Goal: Task Accomplishment & Management: Complete application form

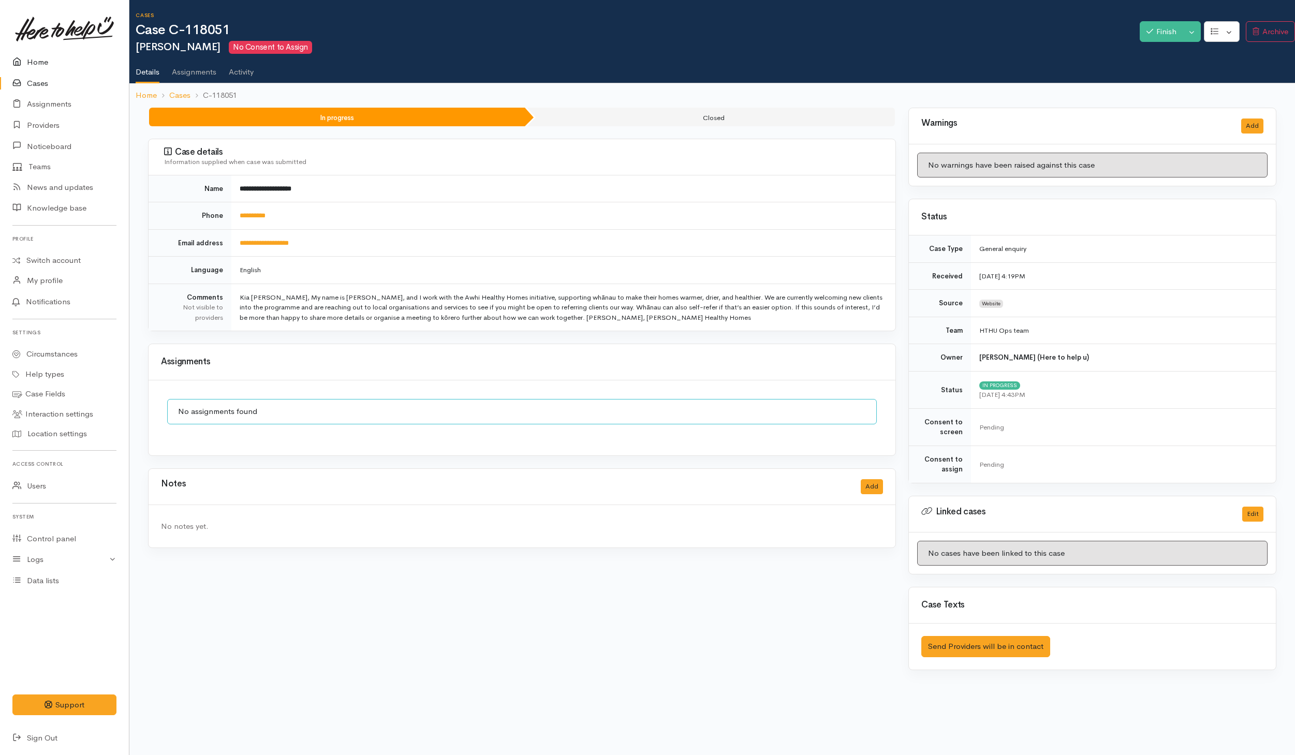
click at [50, 63] on link "Home" at bounding box center [64, 62] width 129 height 21
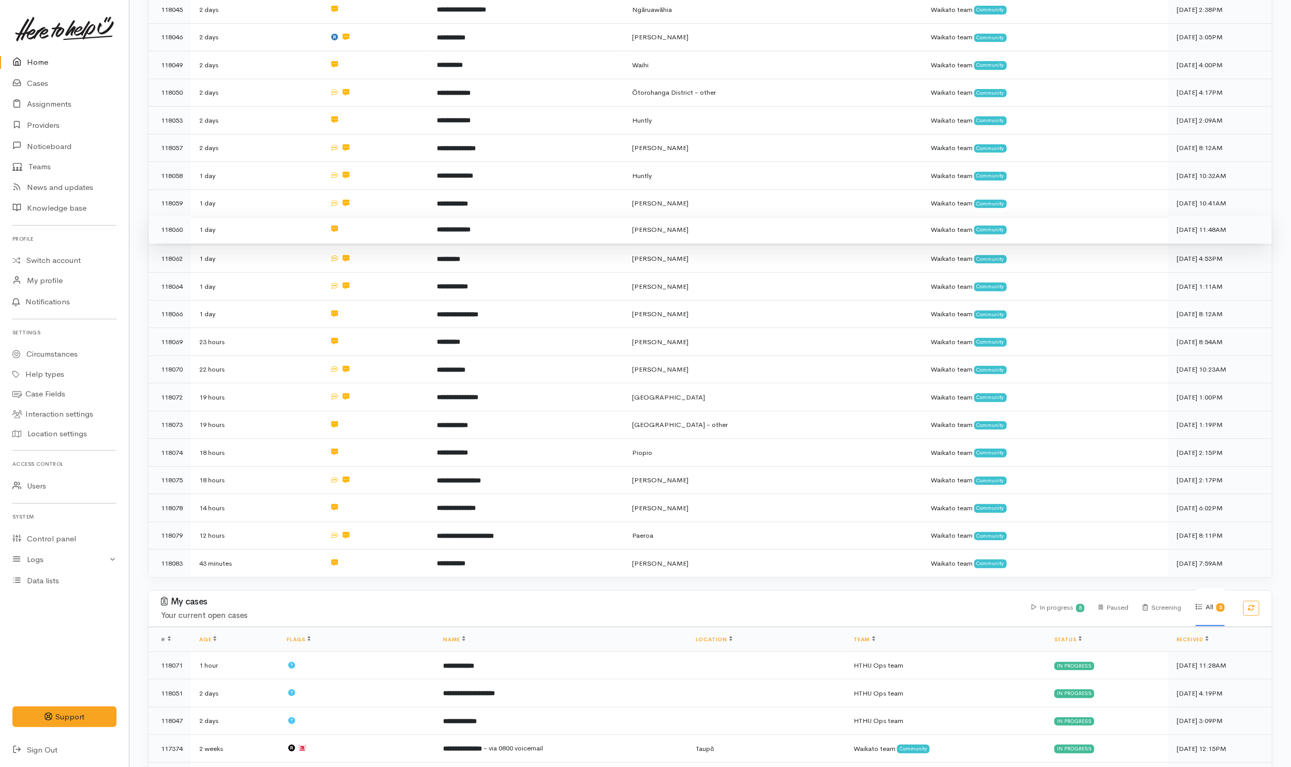
scroll to position [233, 0]
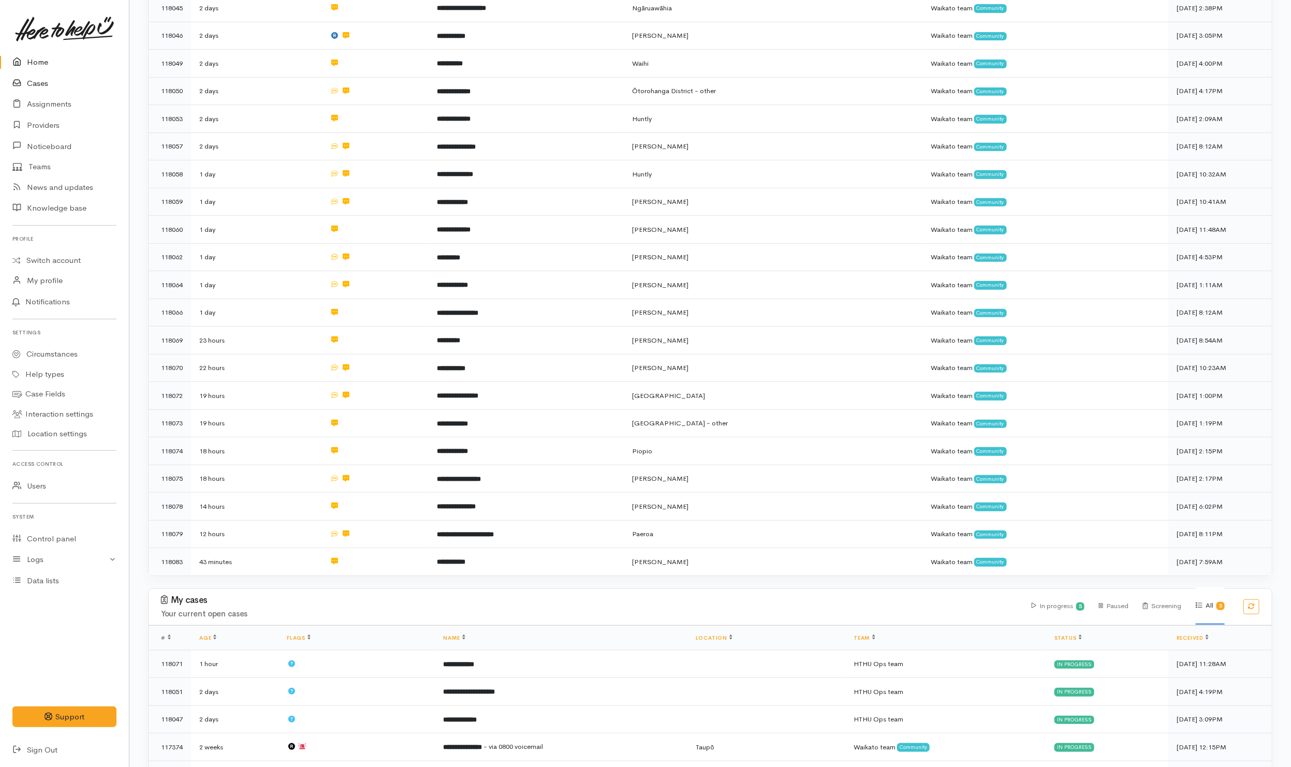
click at [45, 87] on link "Cases" at bounding box center [64, 83] width 129 height 21
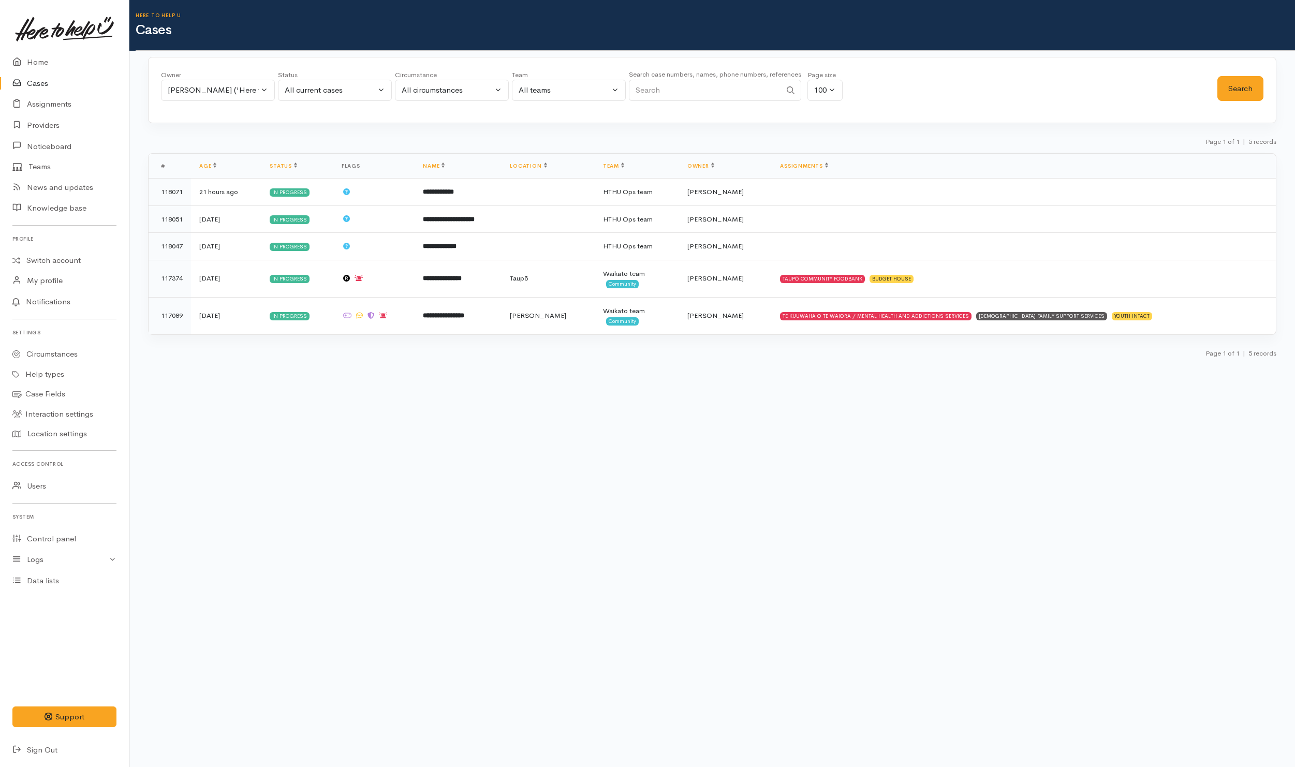
click at [712, 93] on input "Search" at bounding box center [705, 90] width 152 height 21
paste input "204787571"
type input "204787571"
click at [257, 86] on div "[PERSON_NAME] ('Here to help u')" at bounding box center [213, 90] width 91 height 12
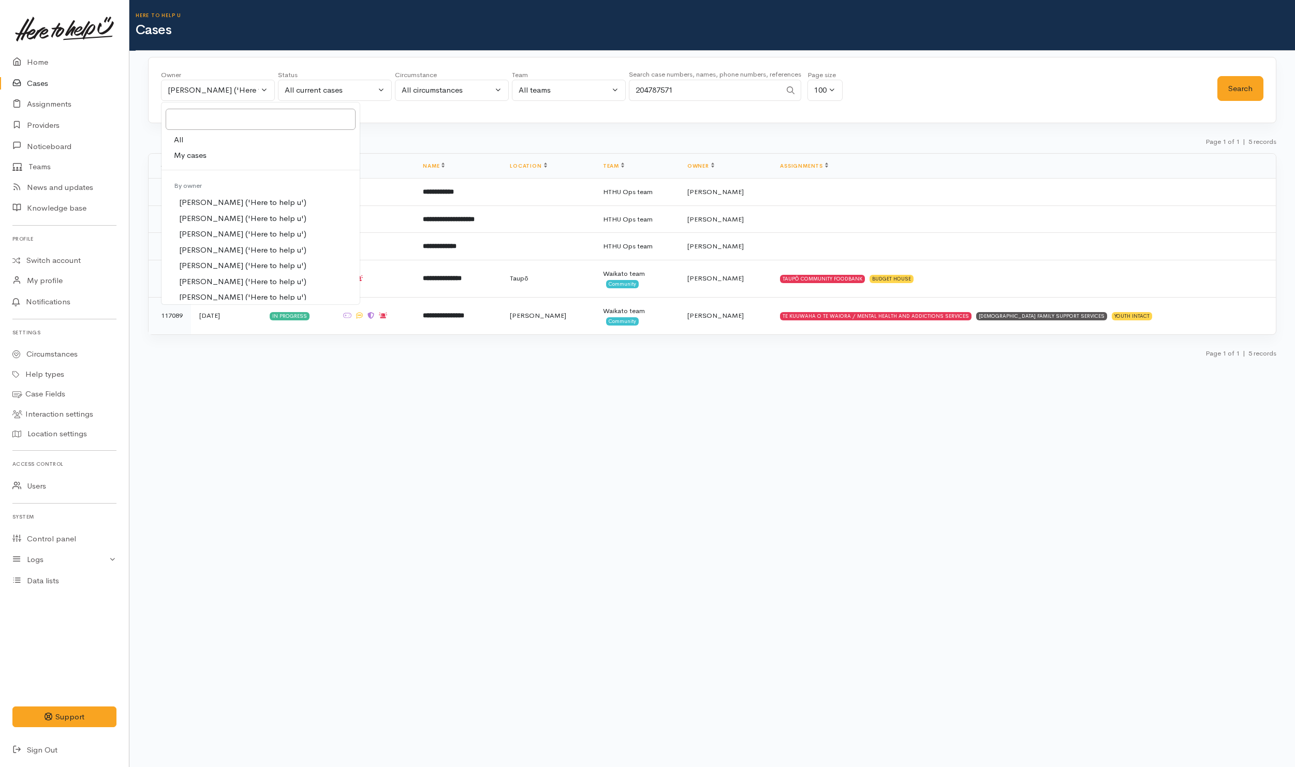
click at [208, 146] on link "All" at bounding box center [261, 140] width 198 height 16
select select "-1"
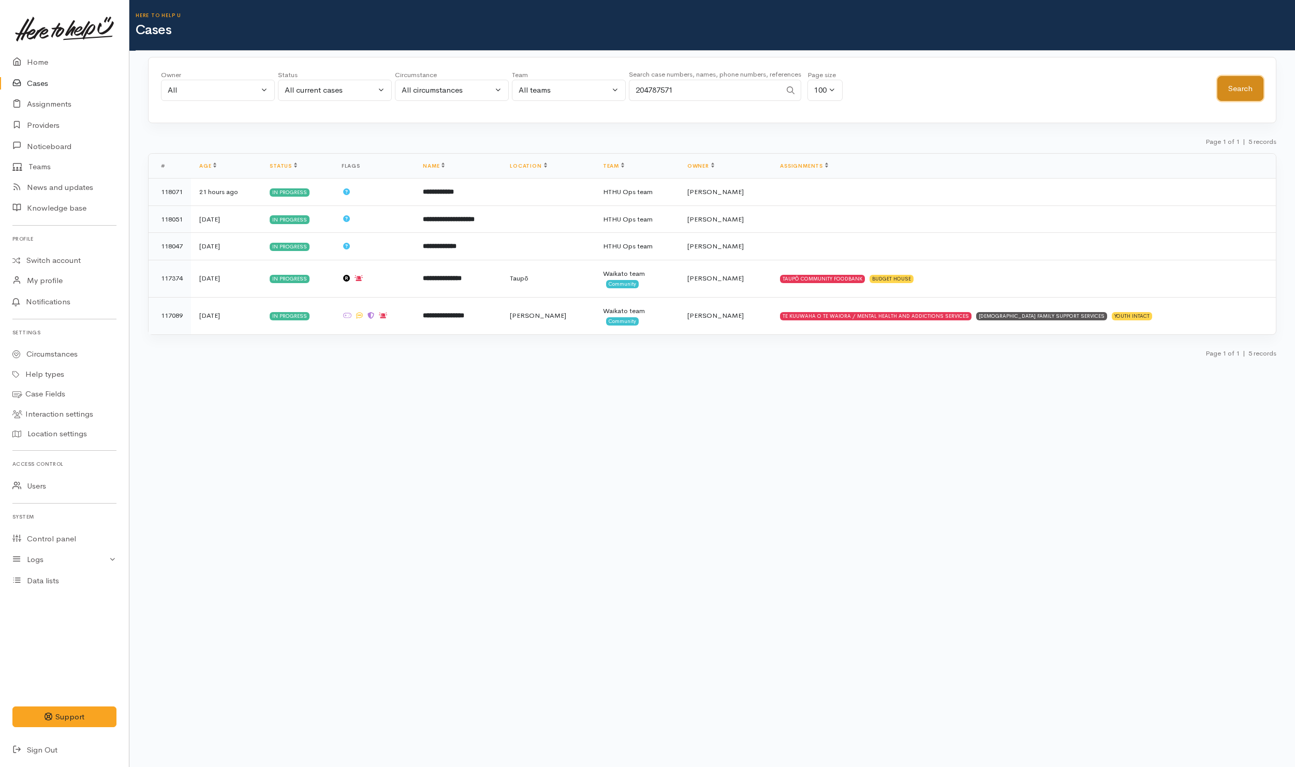
click at [1230, 89] on button "Search" at bounding box center [1241, 88] width 46 height 25
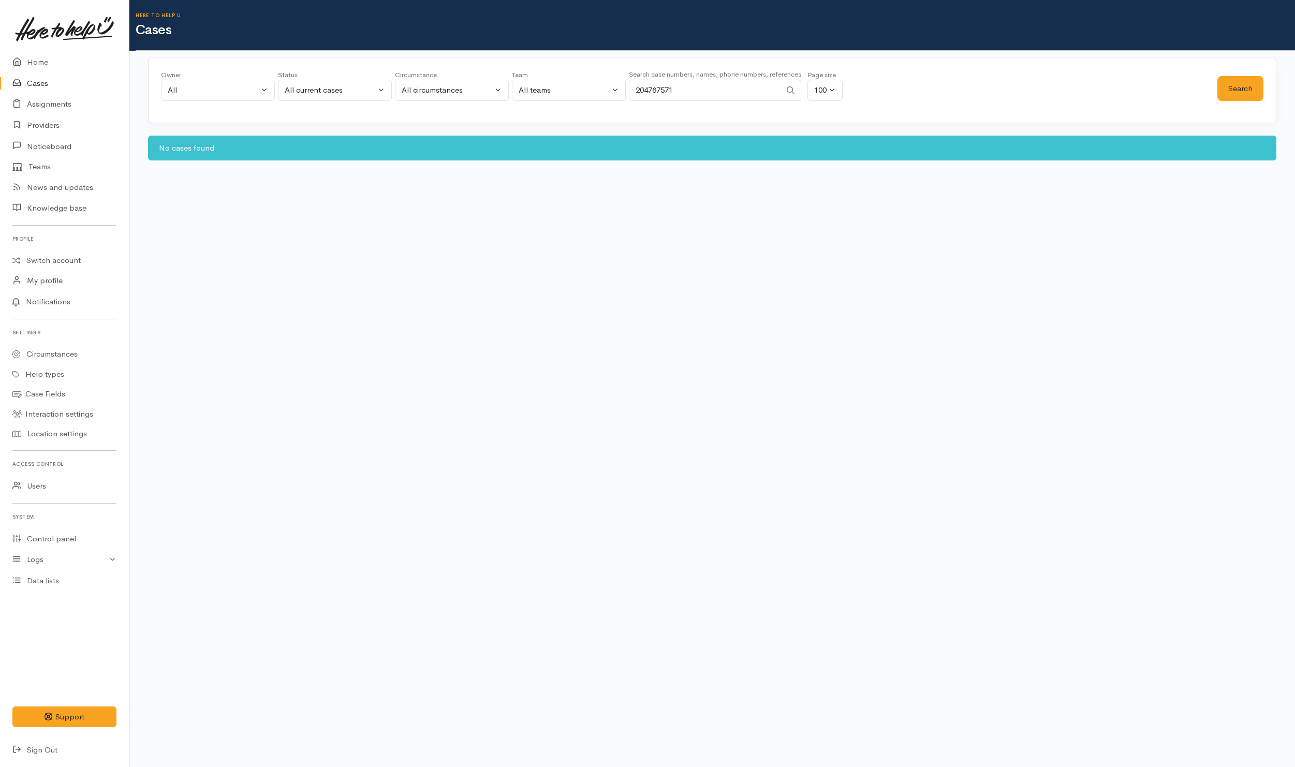
click at [631, 90] on input "204787571" at bounding box center [705, 90] width 152 height 21
click at [371, 94] on div "All current cases" at bounding box center [330, 90] width 91 height 12
click at [303, 283] on link "All" at bounding box center [334, 282] width 113 height 16
select select "All"
click at [1240, 81] on button "Search" at bounding box center [1241, 88] width 46 height 25
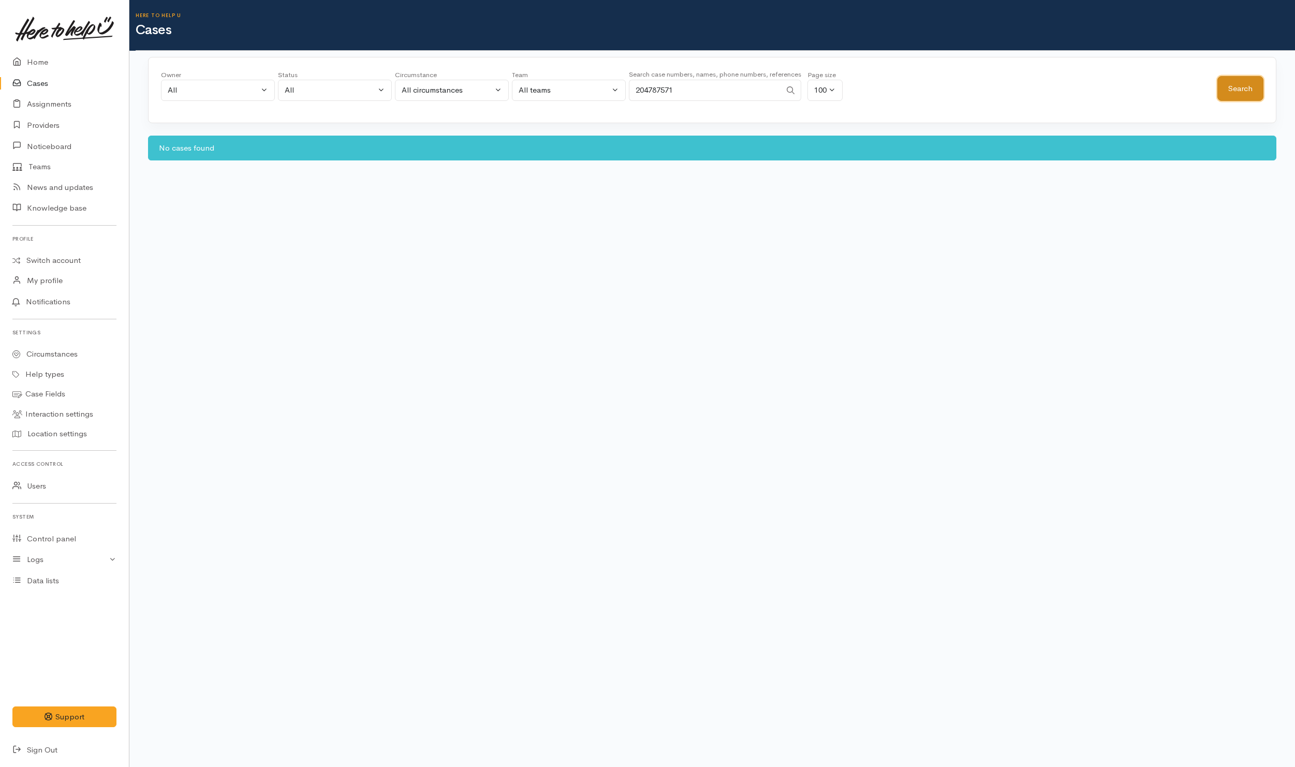
click at [1246, 94] on button "Search" at bounding box center [1241, 88] width 46 height 25
click at [46, 258] on link "Switch account" at bounding box center [64, 261] width 129 height 20
drag, startPoint x: 705, startPoint y: 94, endPoint x: 503, endPoint y: 95, distance: 201.9
click at [503, 95] on div "Owner All My cases Aandrea Murray ('Here to help u') Akash Prakash ('Here to he…" at bounding box center [689, 88] width 1057 height 37
paste input "11538553"
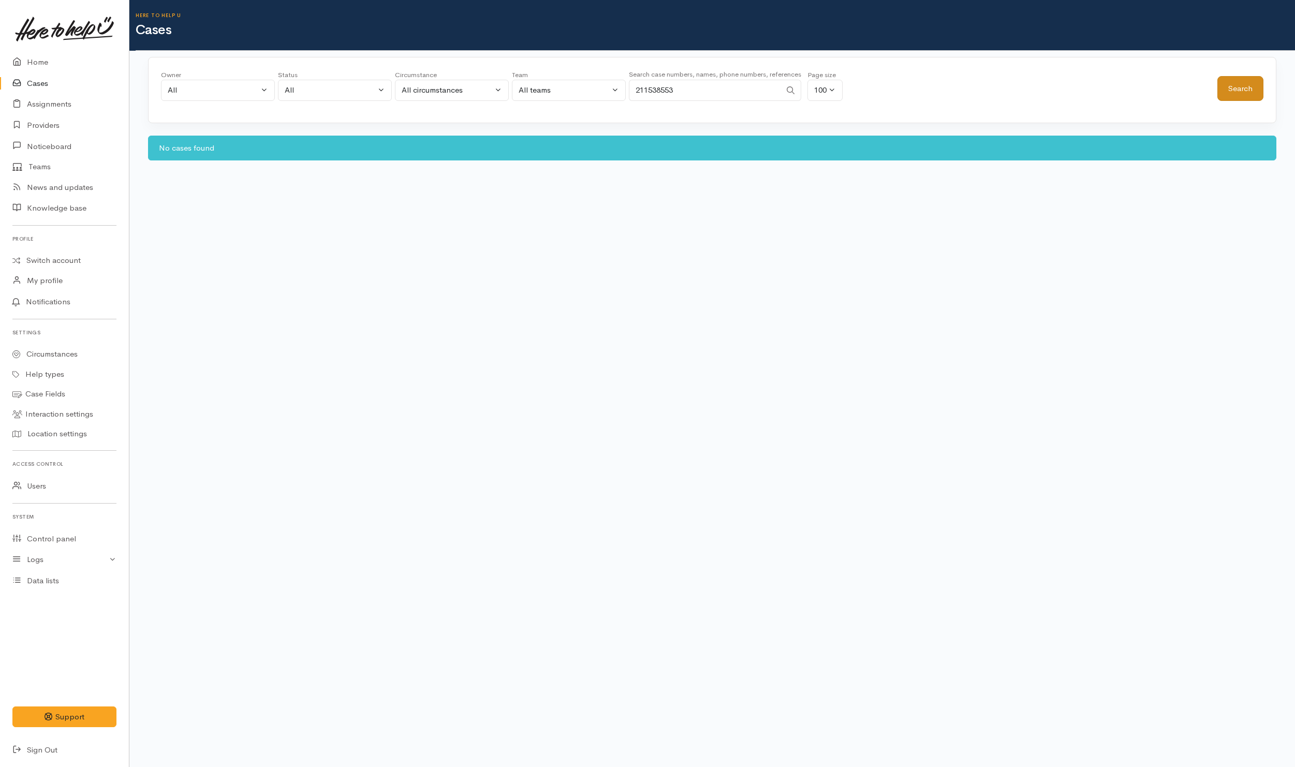
type input "211538553"
click at [1236, 94] on button "Search" at bounding box center [1241, 88] width 46 height 25
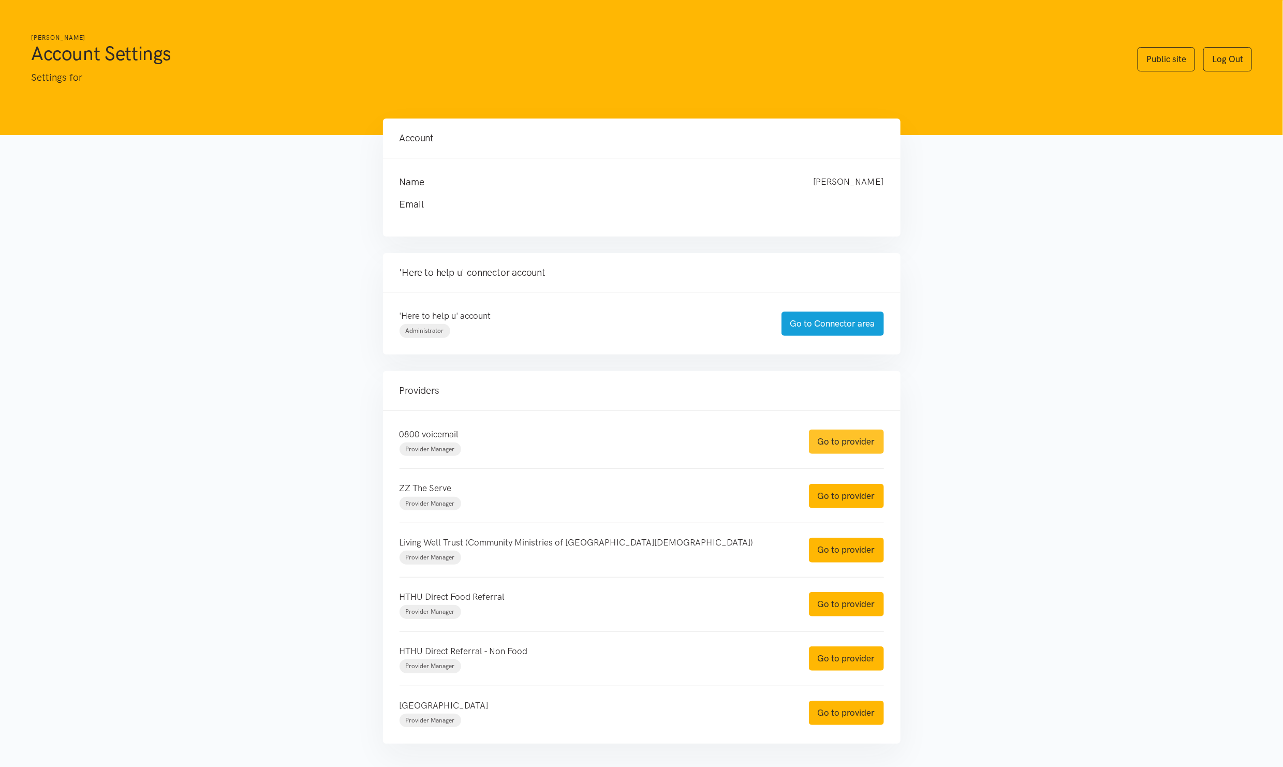
click at [850, 442] on link "Go to provider" at bounding box center [846, 442] width 75 height 24
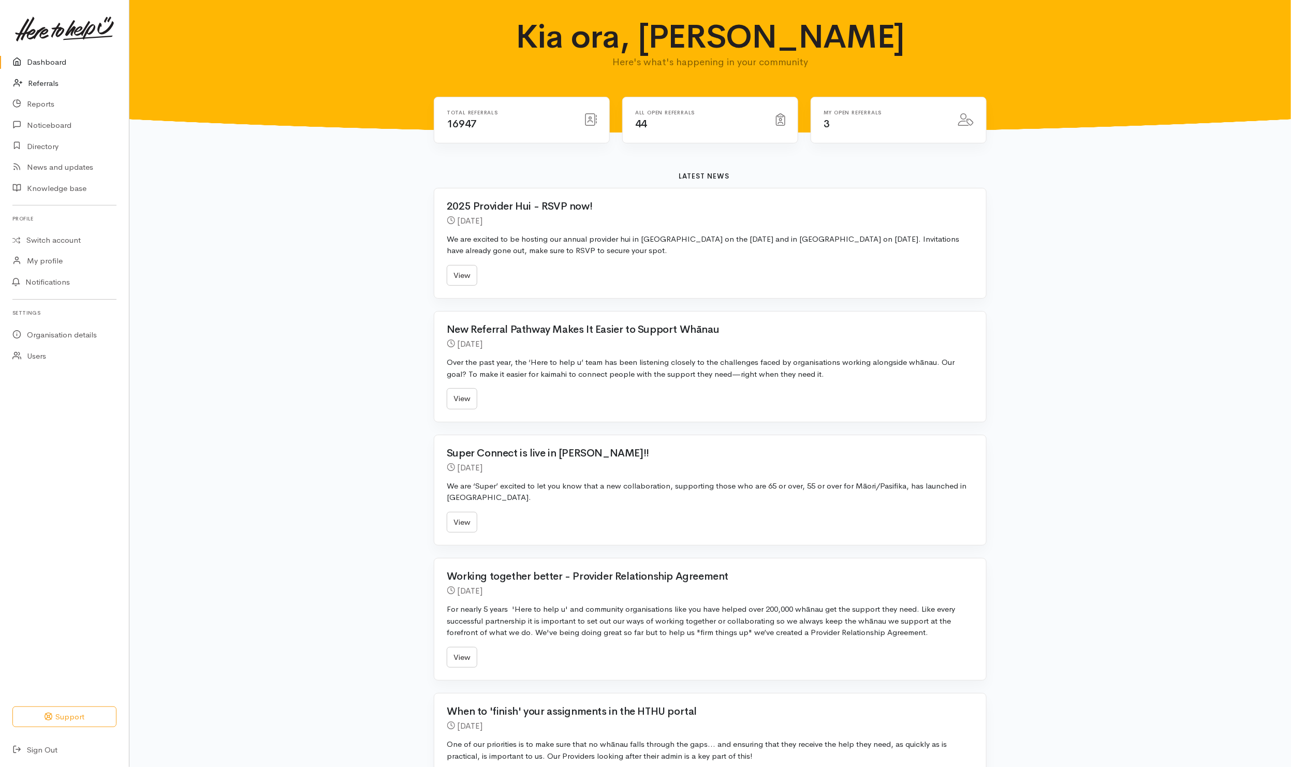
click at [50, 80] on link "Referrals" at bounding box center [64, 83] width 129 height 21
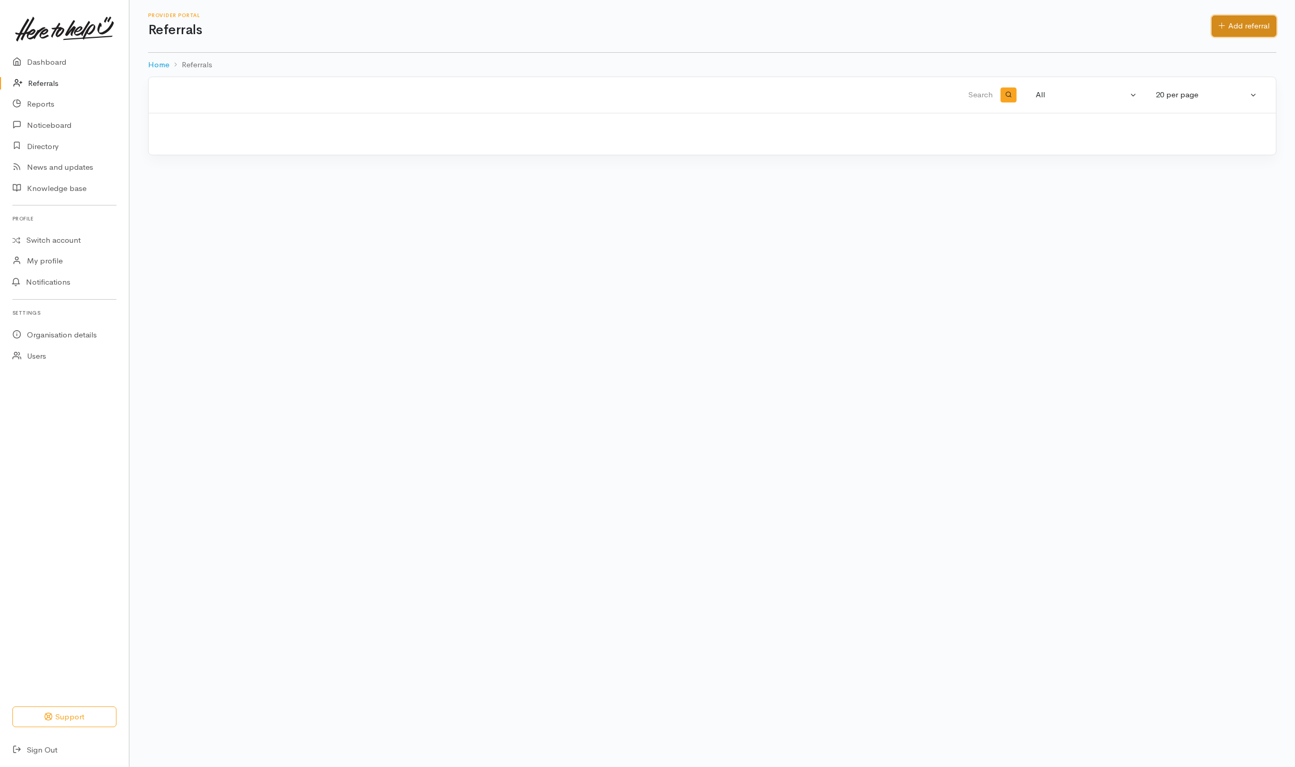
click at [1260, 31] on link "Add referral" at bounding box center [1244, 26] width 65 height 21
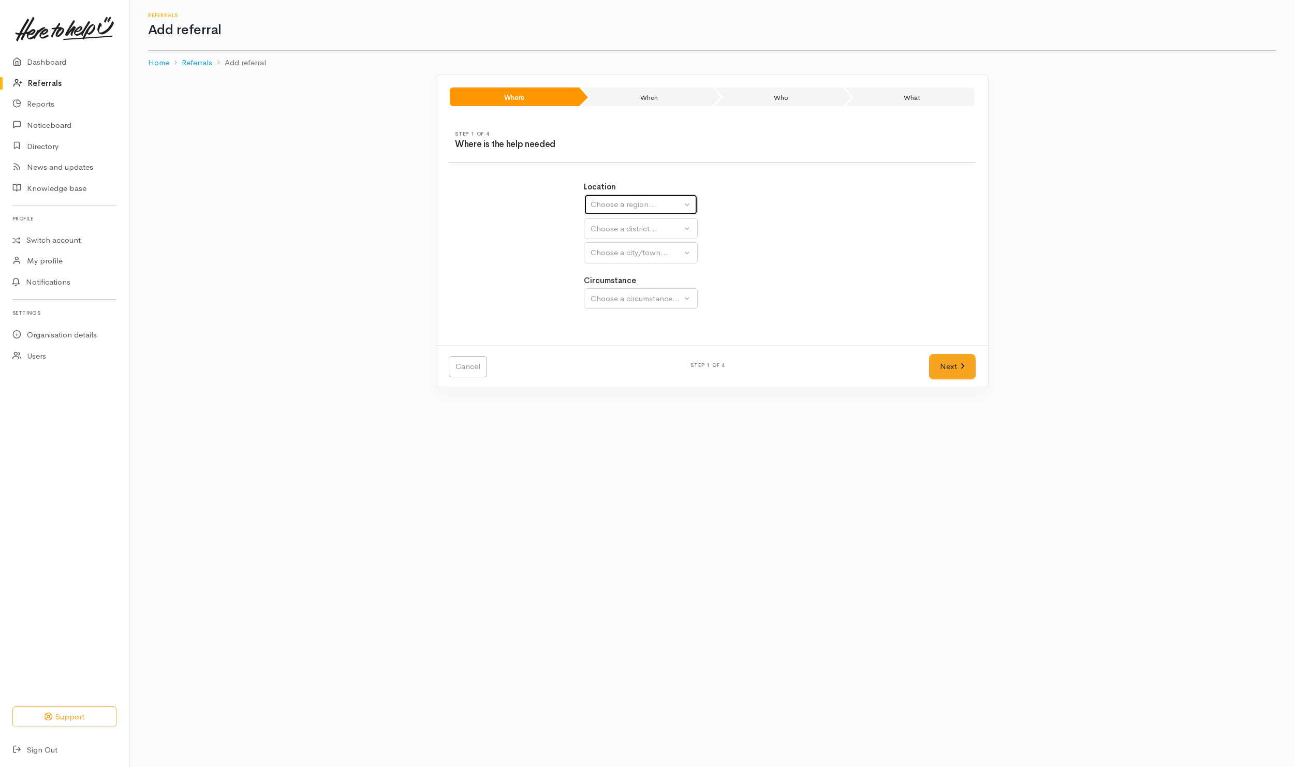
click at [640, 207] on div "Choose a region..." at bounding box center [636, 205] width 91 height 12
click at [595, 275] on link "Waikato" at bounding box center [640, 270] width 113 height 16
select select "3"
select select
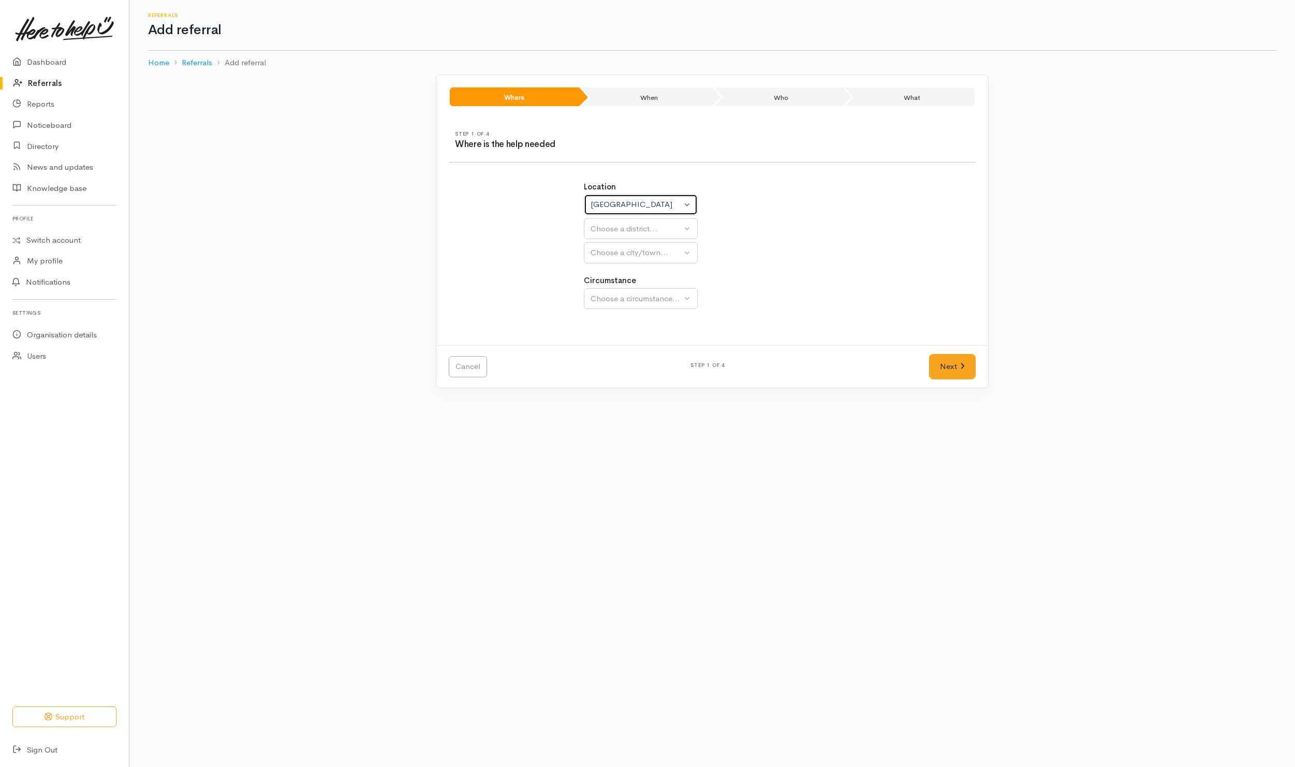
select select
click at [604, 230] on div "Choose a district..." at bounding box center [663, 229] width 145 height 12
click at [621, 394] on span "South Waikato District" at bounding box center [638, 389] width 82 height 12
select select "11"
select select
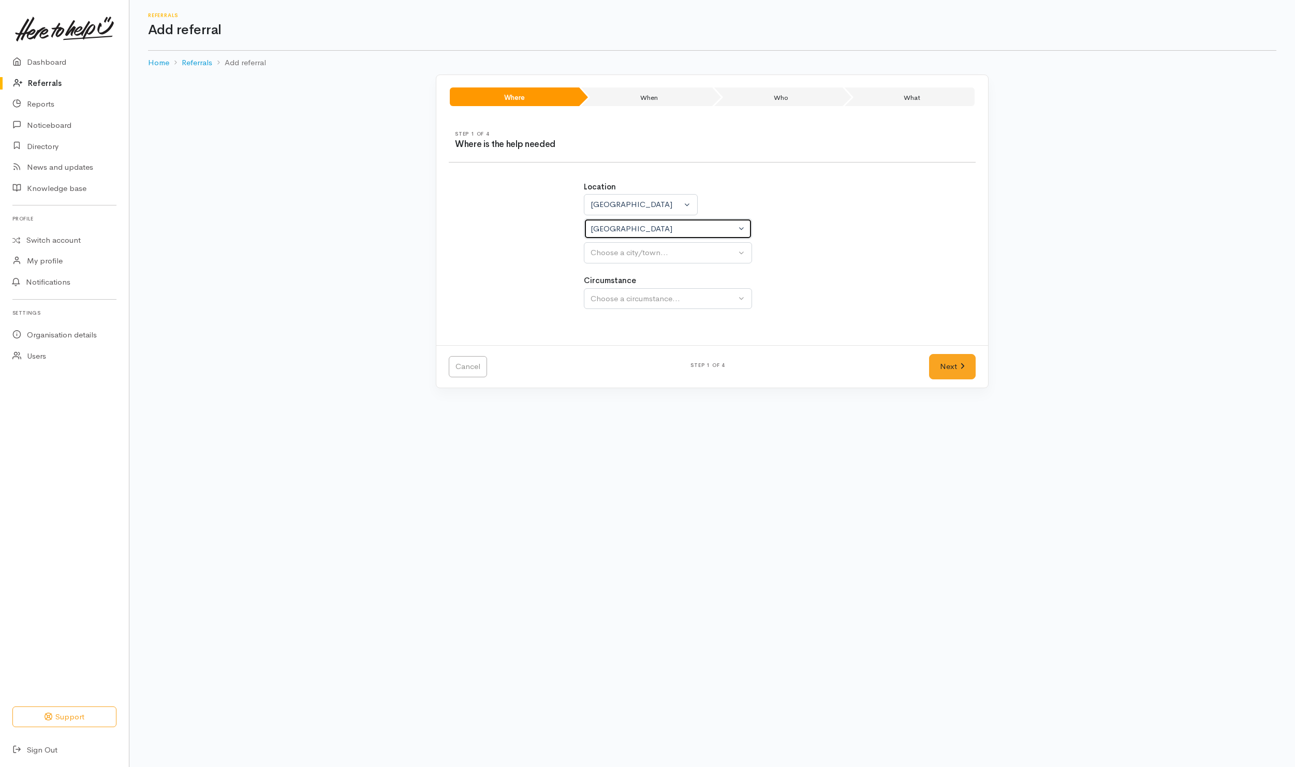
select select
click at [628, 252] on div "Choose a city/town..." at bounding box center [663, 253] width 145 height 12
click at [609, 416] on span "Tokoroa" at bounding box center [611, 413] width 29 height 12
select select "3"
click at [631, 307] on button "Choose a circumstance..." at bounding box center [668, 298] width 168 height 21
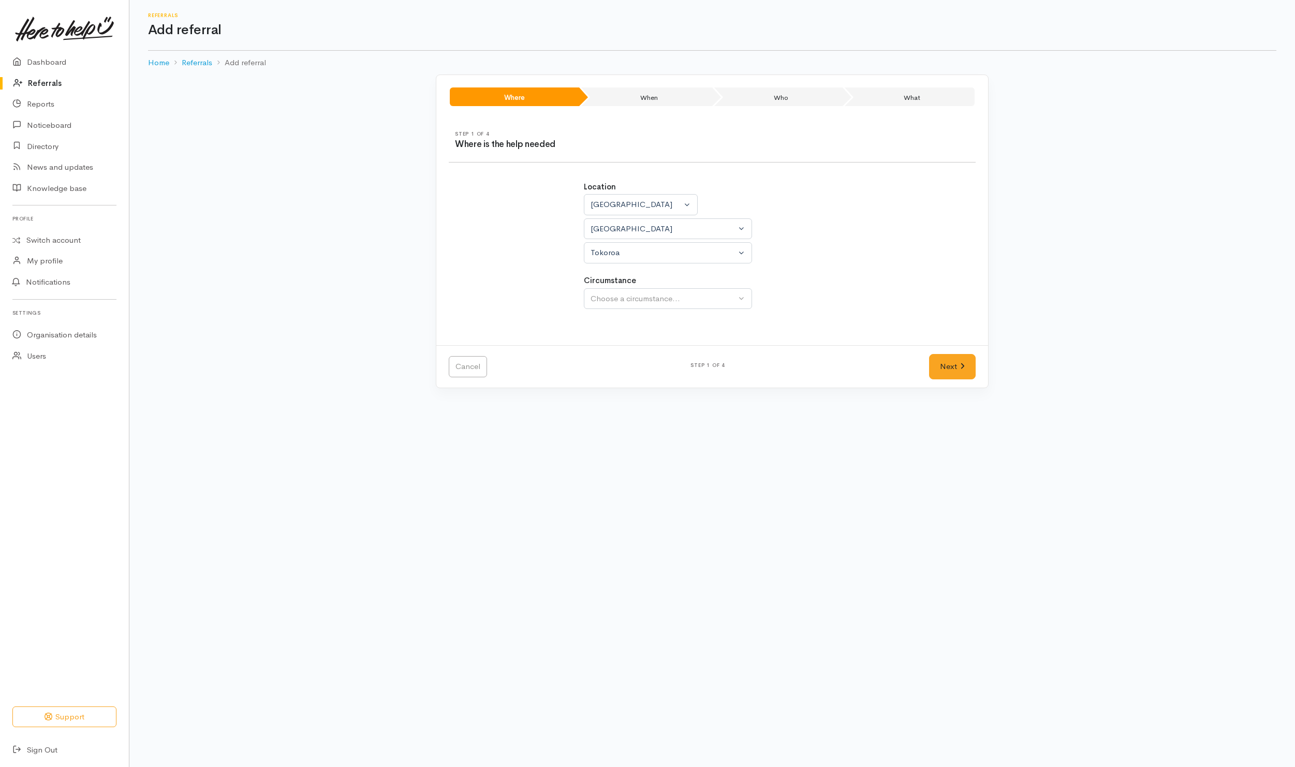
click at [599, 289] on div "Circumstance Community Choose a circumstance..." at bounding box center [712, 292] width 257 height 34
click at [604, 310] on button "Choose a circumstance..." at bounding box center [668, 298] width 168 height 21
drag, startPoint x: 612, startPoint y: 348, endPoint x: 696, endPoint y: 348, distance: 83.3
click at [618, 346] on span "Community" at bounding box center [616, 348] width 39 height 12
select select "2"
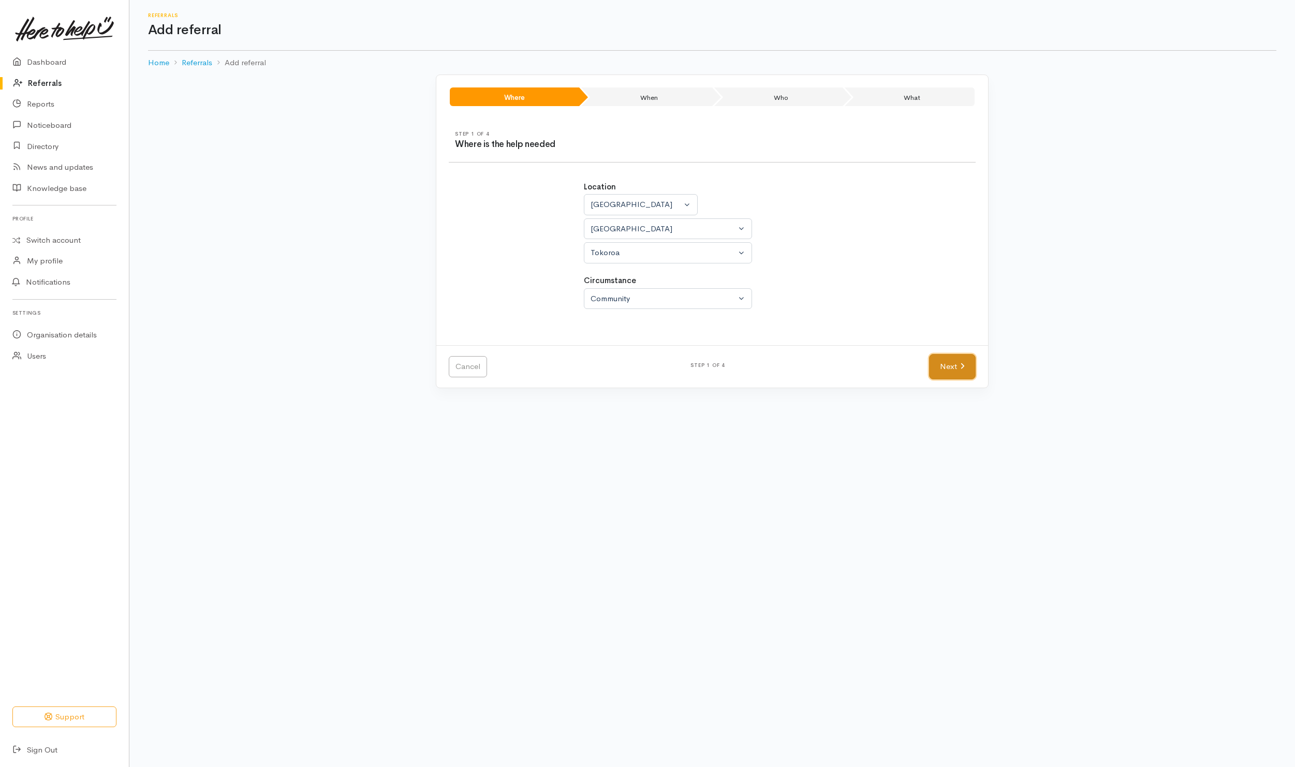
drag, startPoint x: 939, startPoint y: 363, endPoint x: 940, endPoint y: 374, distance: 11.0
click at [939, 363] on link "Next" at bounding box center [952, 366] width 47 height 25
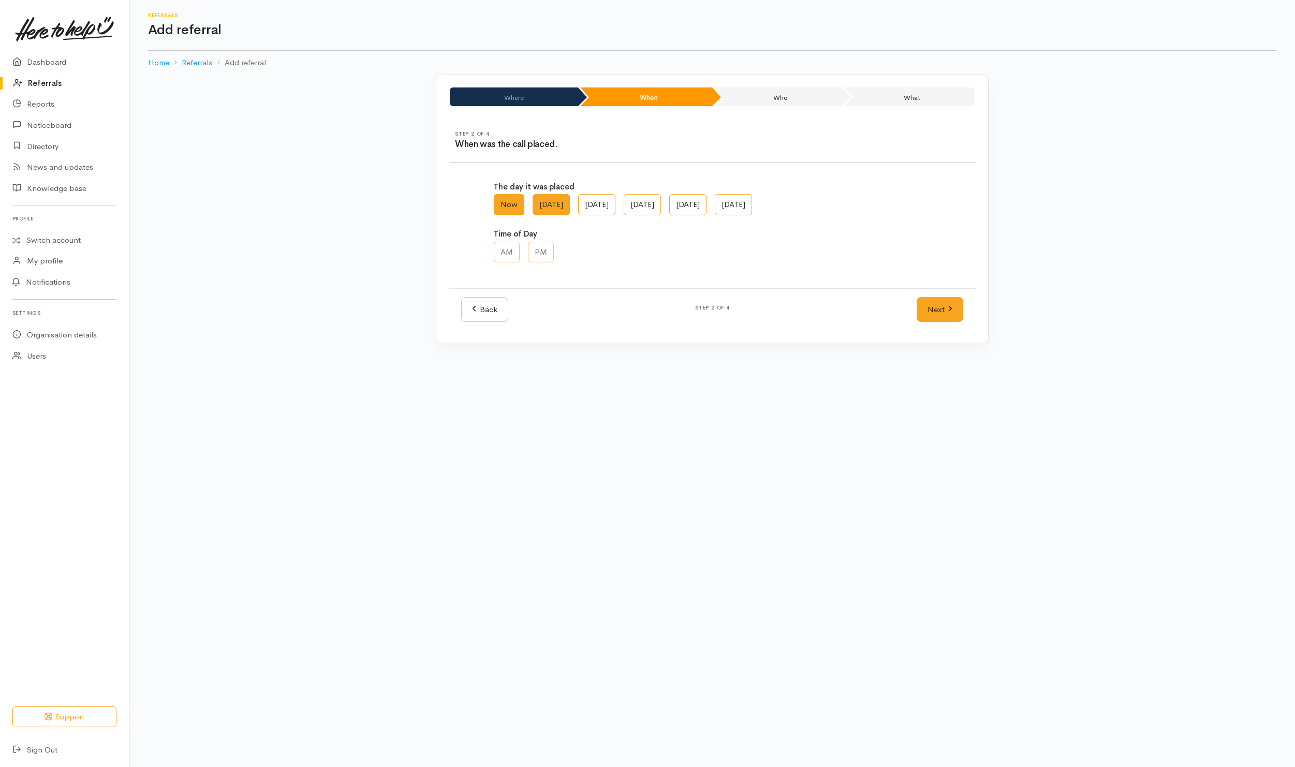
click at [550, 210] on label "Sun, Sep 21" at bounding box center [551, 204] width 37 height 21
click at [539, 201] on AM "Sun, Sep 21" at bounding box center [536, 197] width 7 height 7
radio AM "true"
drag, startPoint x: 532, startPoint y: 258, endPoint x: 623, endPoint y: 272, distance: 92.7
click at [533, 258] on label "PM" at bounding box center [541, 252] width 26 height 21
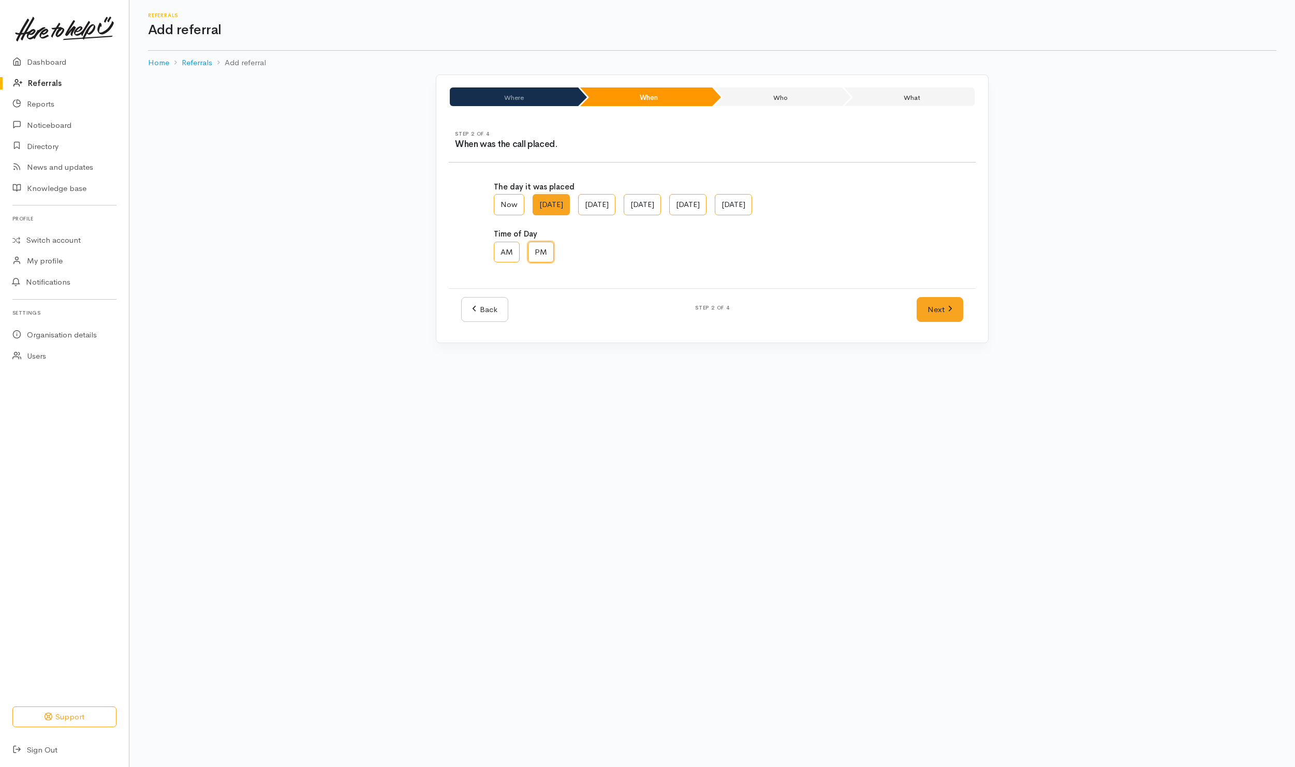
click at [533, 248] on input "PM" at bounding box center [531, 245] width 7 height 7
radio input "true"
click at [955, 305] on link "Next" at bounding box center [940, 309] width 47 height 25
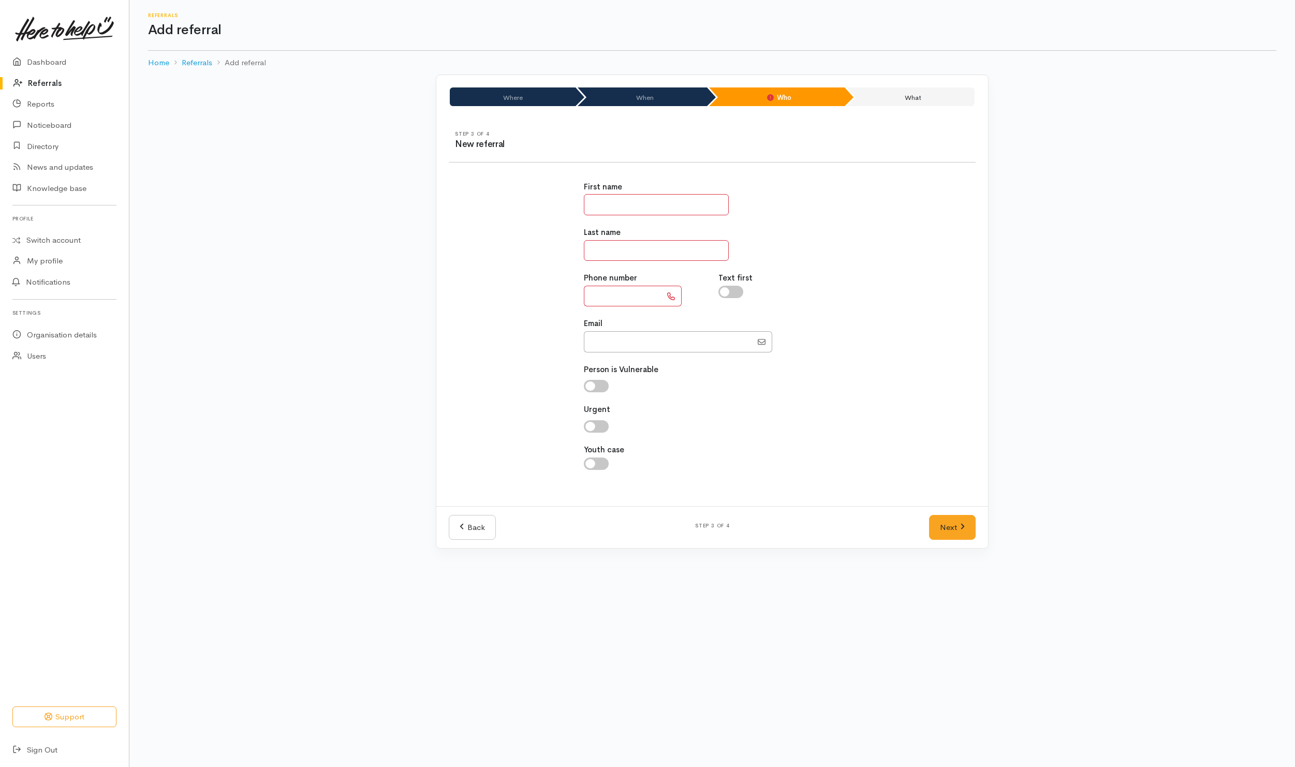
click at [655, 205] on input "text" at bounding box center [656, 204] width 145 height 21
drag, startPoint x: 597, startPoint y: 210, endPoint x: 611, endPoint y: 190, distance: 24.1
click at [597, 210] on input "text" at bounding box center [656, 204] width 145 height 21
type input "*******"
type input "********"
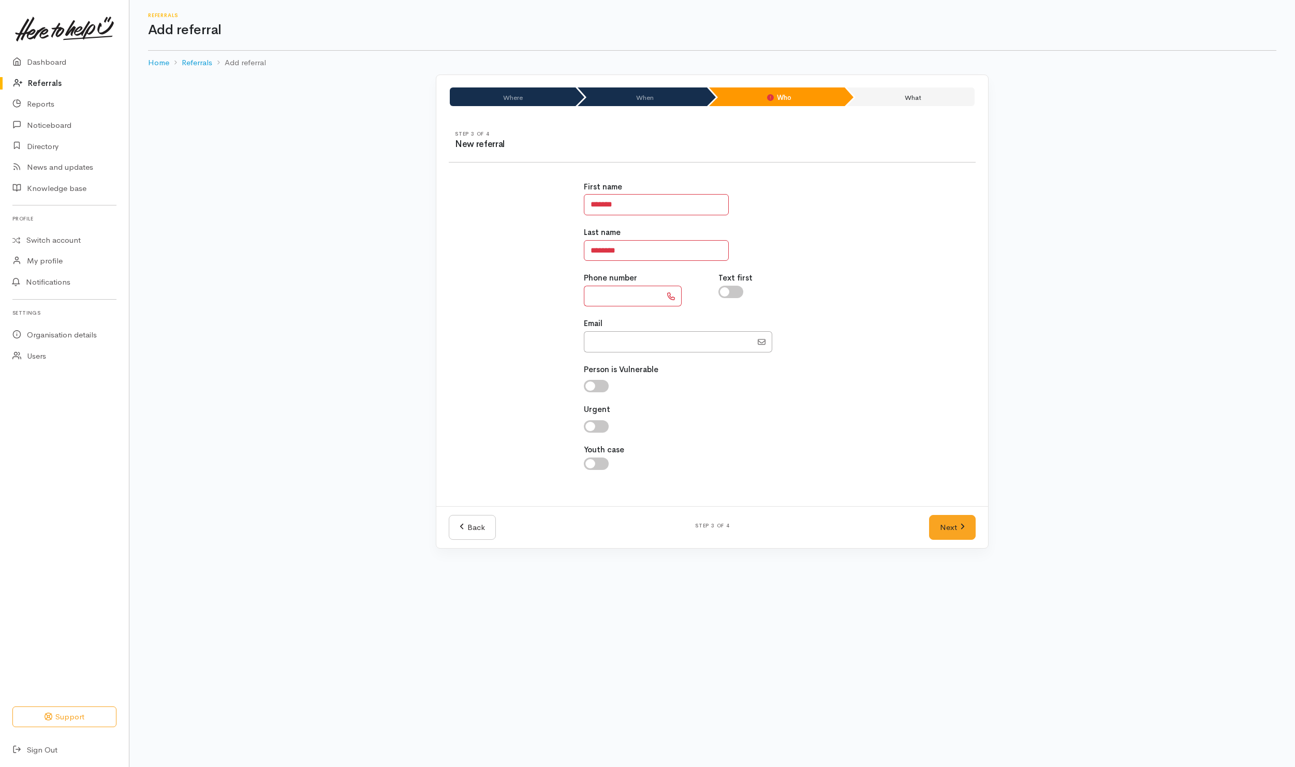
click at [620, 297] on input "text" at bounding box center [623, 296] width 78 height 21
type input "**********"
click at [735, 294] on input "checkbox" at bounding box center [731, 292] width 25 height 12
checkbox input "true"
click at [954, 539] on link "Next" at bounding box center [952, 527] width 47 height 25
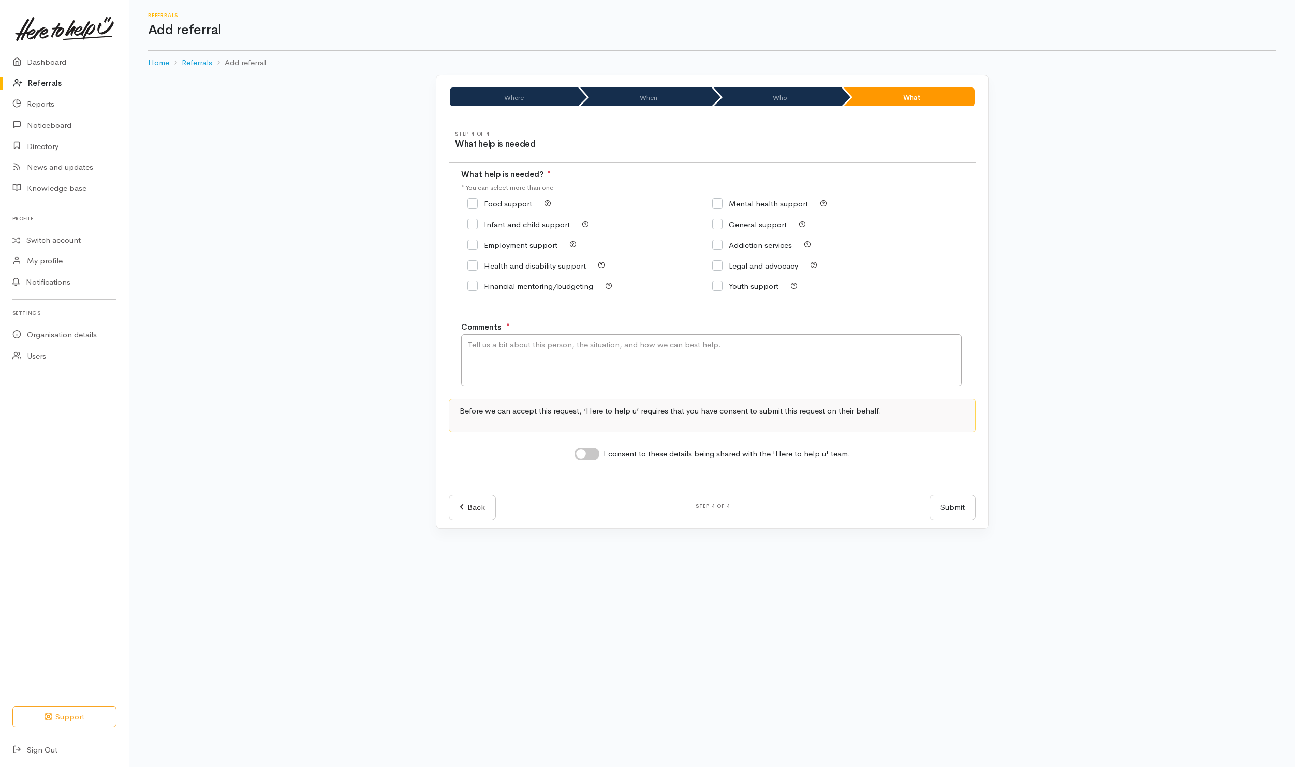
click at [495, 208] on input "Food support" at bounding box center [499, 204] width 65 height 8
checkbox input "true"
click at [534, 370] on textarea "Comments" at bounding box center [711, 360] width 501 height 52
type textarea "Need kai"
drag, startPoint x: 591, startPoint y: 457, endPoint x: 693, endPoint y: 466, distance: 102.9
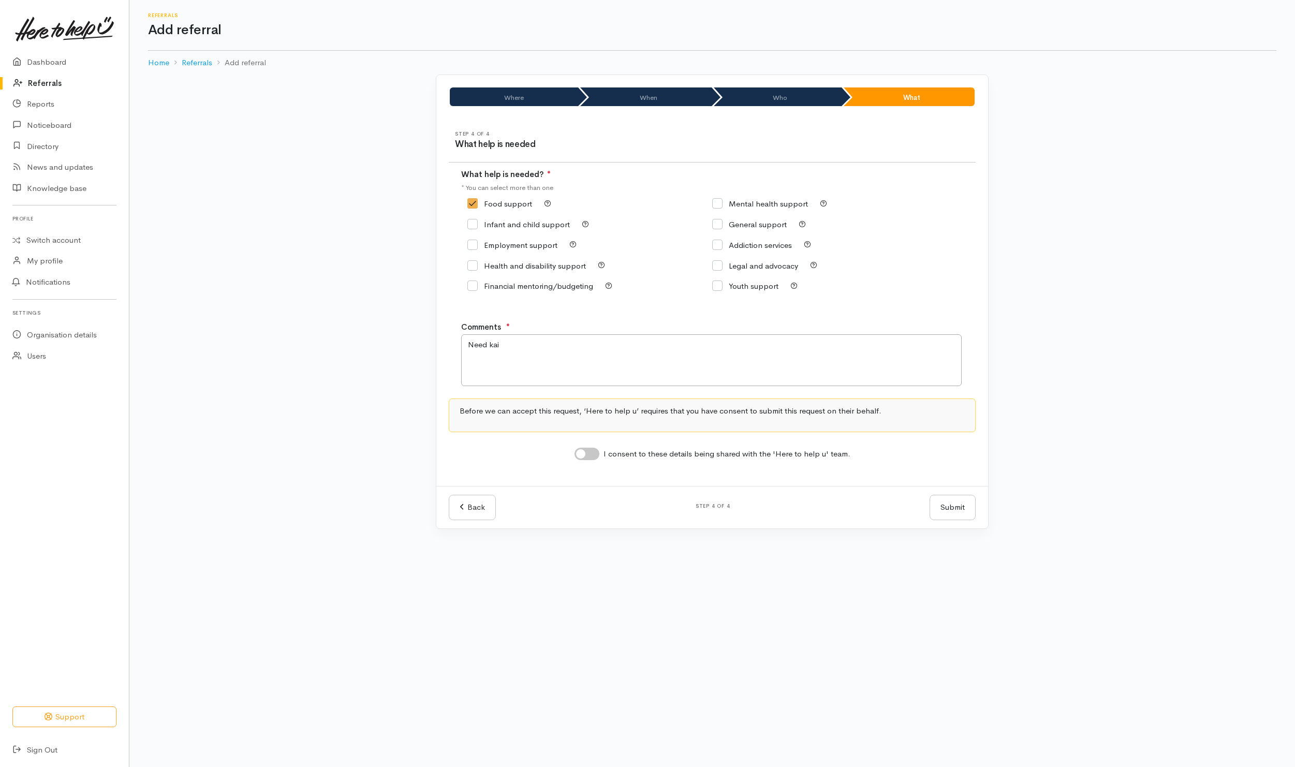
click at [593, 457] on input "I consent to these details being shared with the 'Here to help u' team." at bounding box center [587, 454] width 25 height 12
checkbox input "true"
click at [968, 511] on button "Submit" at bounding box center [953, 507] width 46 height 25
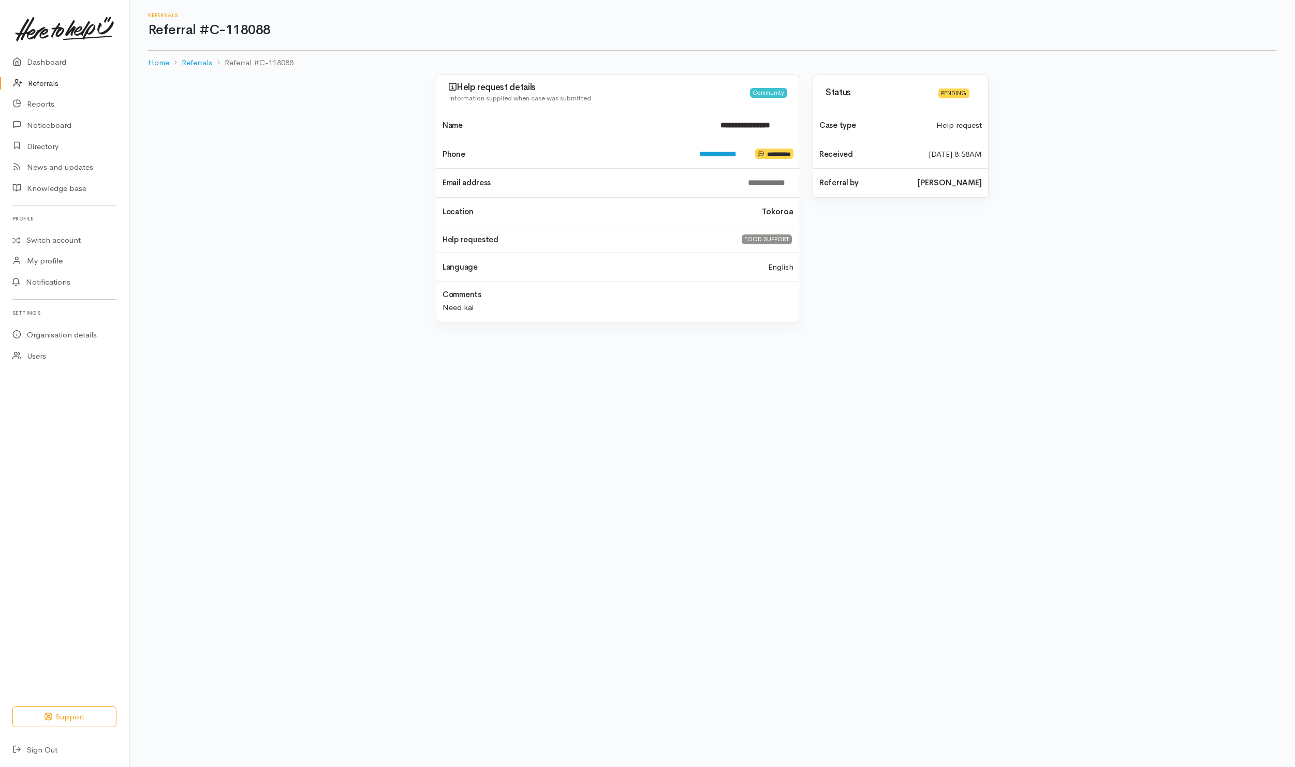
click at [50, 81] on link "Referrals" at bounding box center [64, 83] width 129 height 21
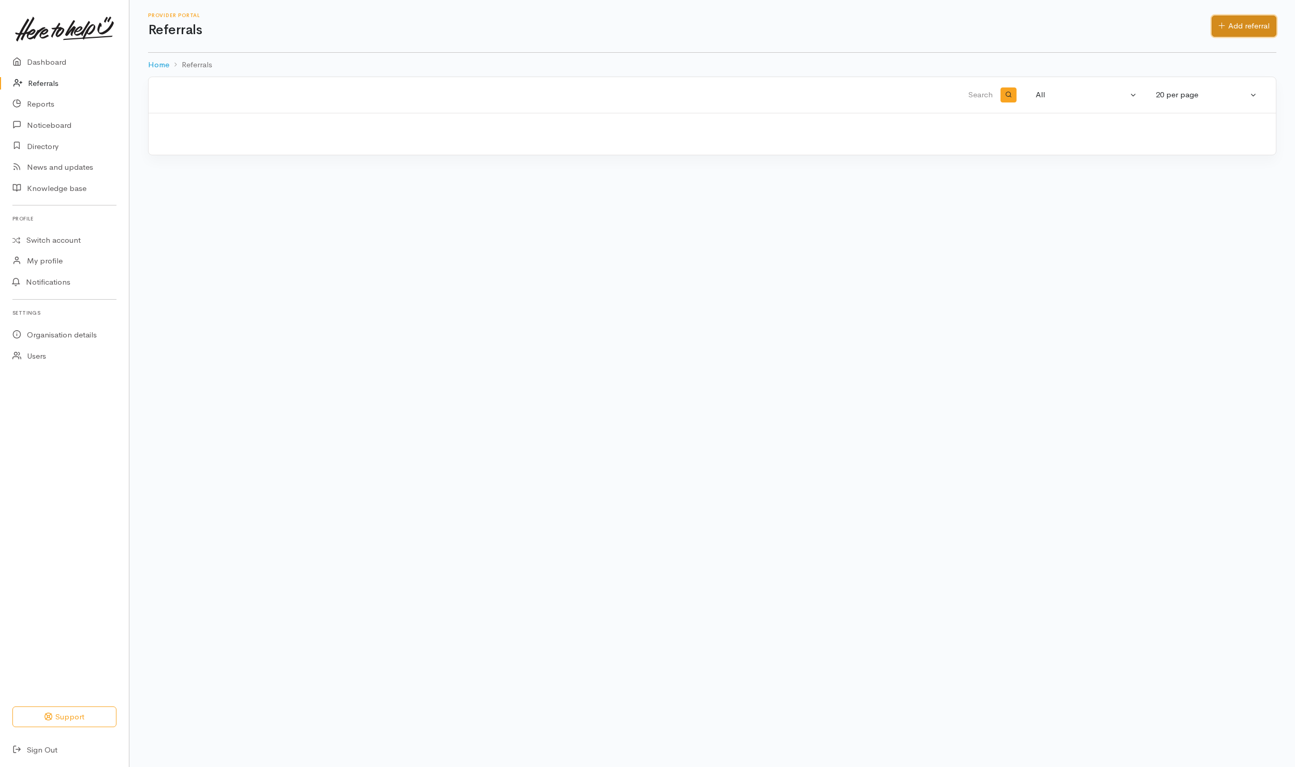
click at [1258, 28] on link "Add referral" at bounding box center [1244, 26] width 65 height 21
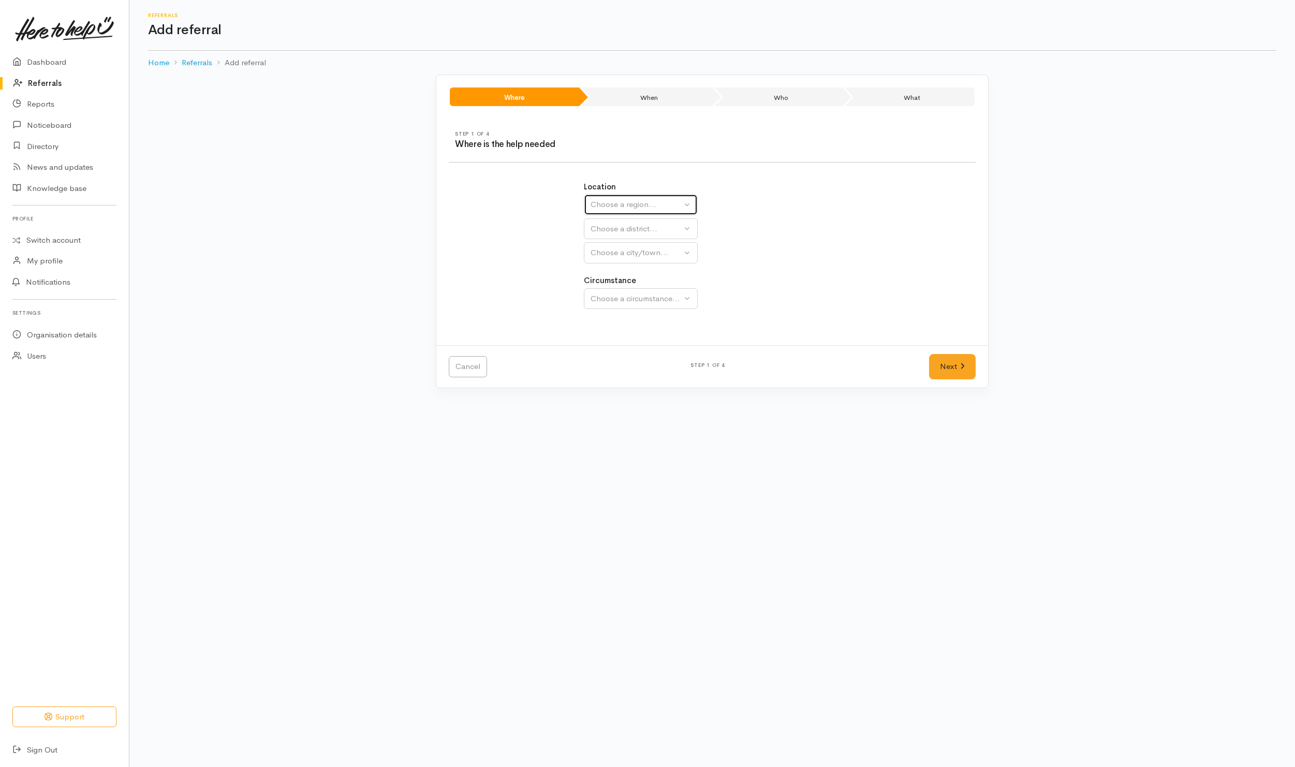
click at [634, 206] on div "Choose a region..." at bounding box center [636, 205] width 91 height 12
click at [632, 272] on link "Waikato" at bounding box center [640, 270] width 113 height 16
select select "3"
select select
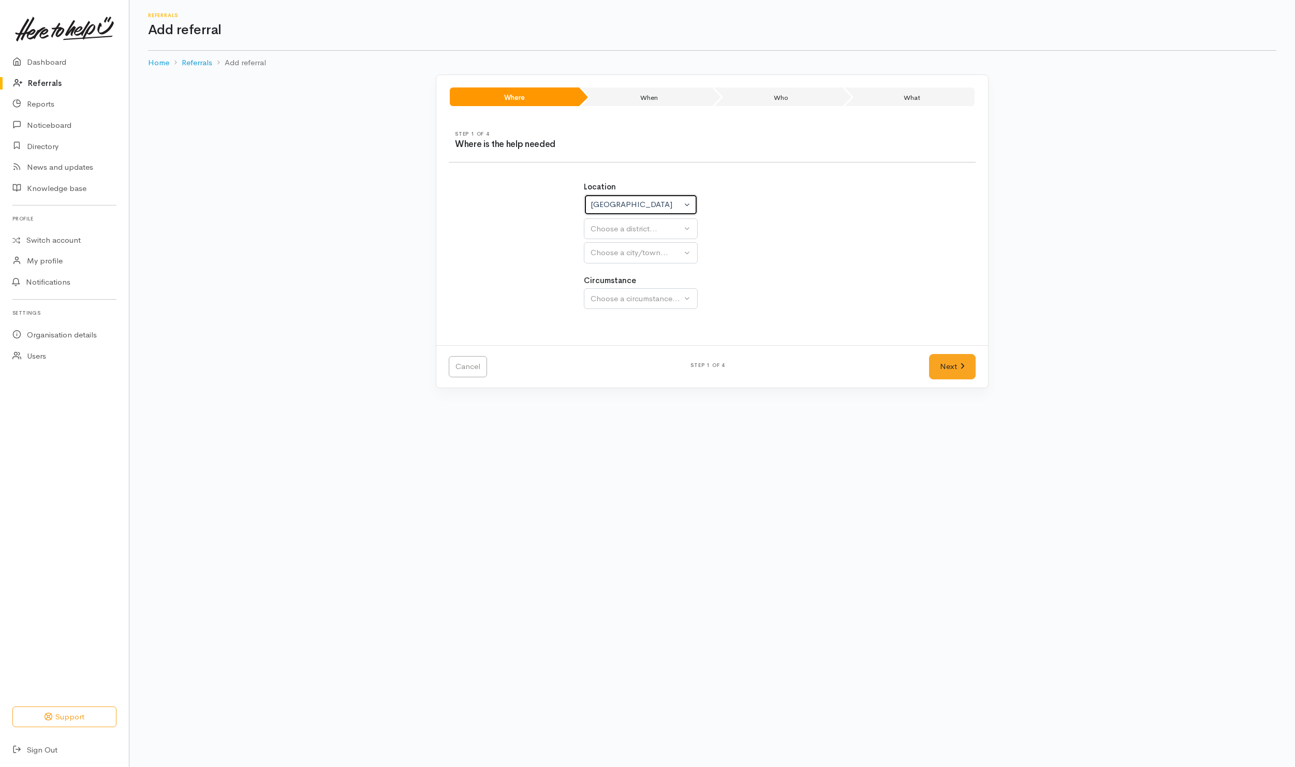
select select
click at [636, 230] on div "Choose a district..." at bounding box center [663, 229] width 145 height 12
click at [609, 297] on span "Waikato District" at bounding box center [638, 294] width 82 height 12
select select "2"
select select
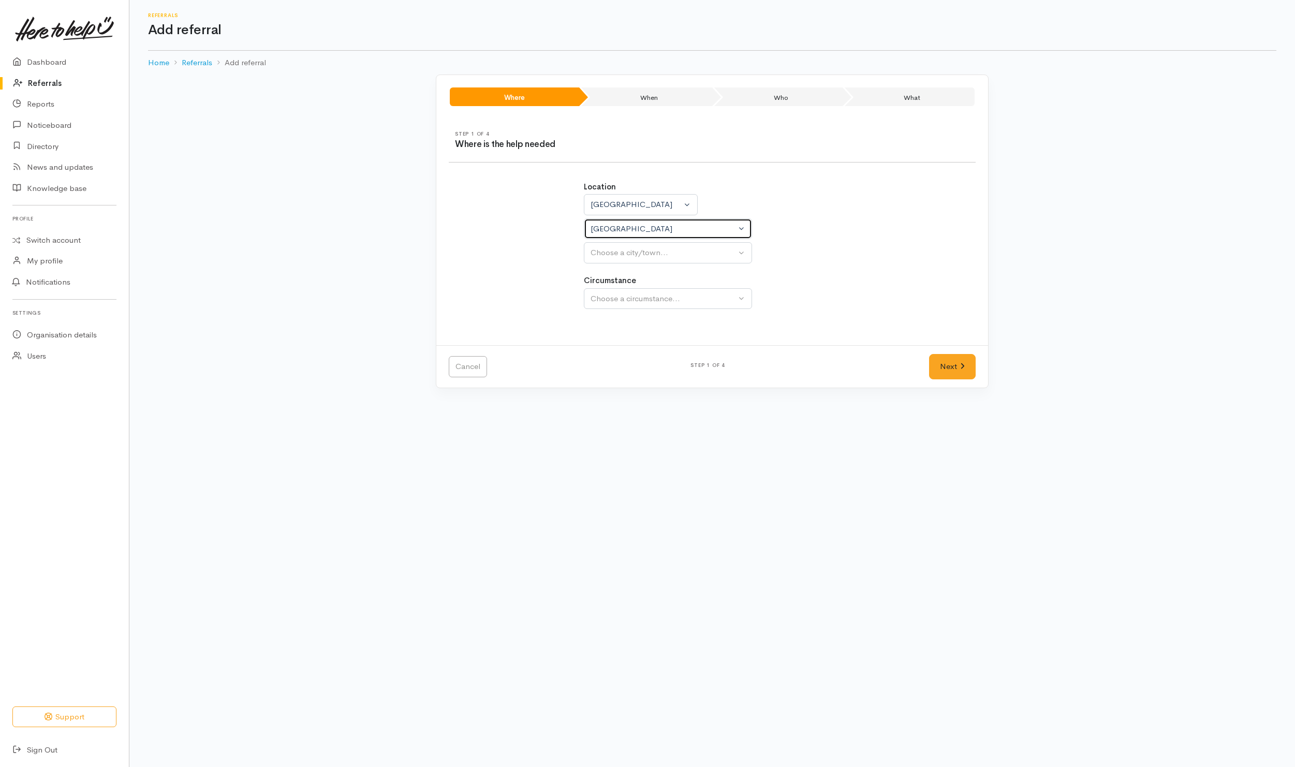
select select
click at [623, 262] on button "Choose a city/town..." at bounding box center [668, 252] width 168 height 21
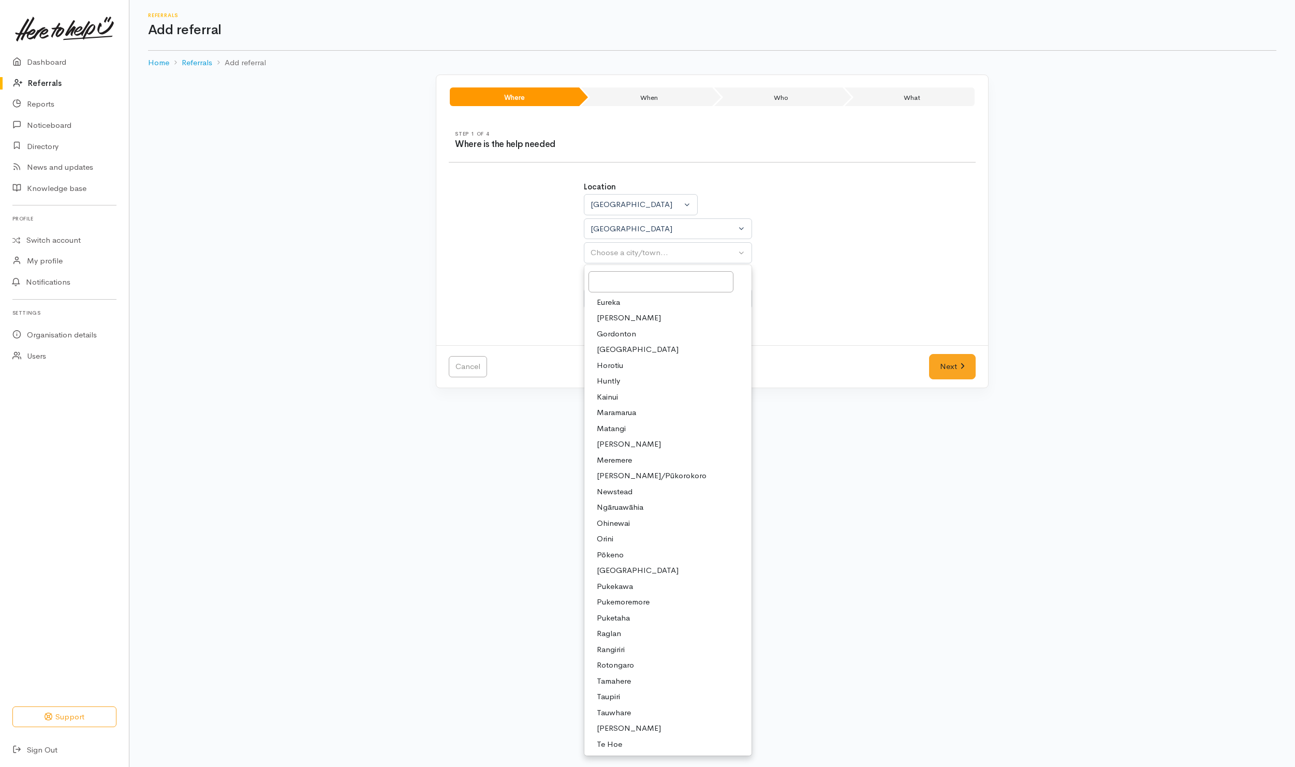
click at [605, 384] on span "Huntly" at bounding box center [608, 381] width 23 height 12
select select "110"
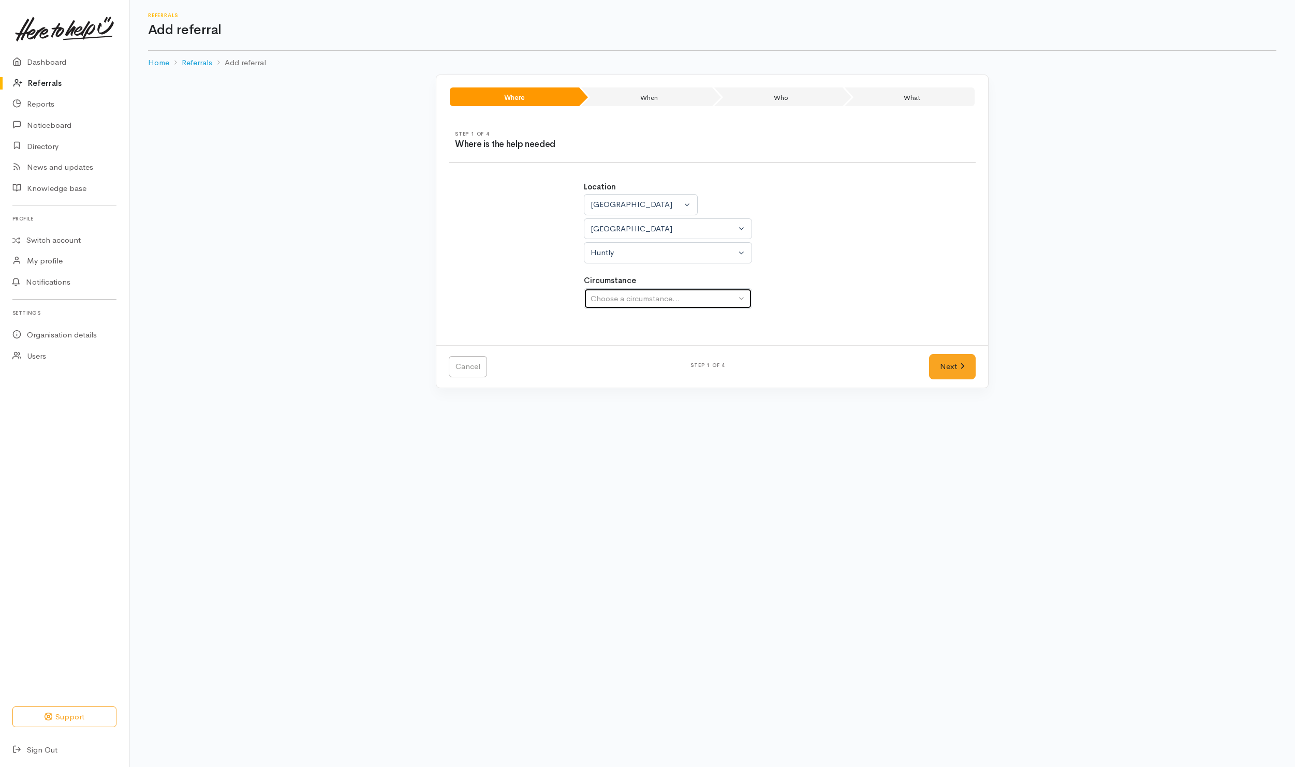
click at [716, 307] on button "Choose a circumstance..." at bounding box center [668, 298] width 168 height 21
click at [640, 349] on link "Community" at bounding box center [667, 348] width 167 height 16
select select "2"
click at [956, 369] on link "Next" at bounding box center [952, 366] width 47 height 25
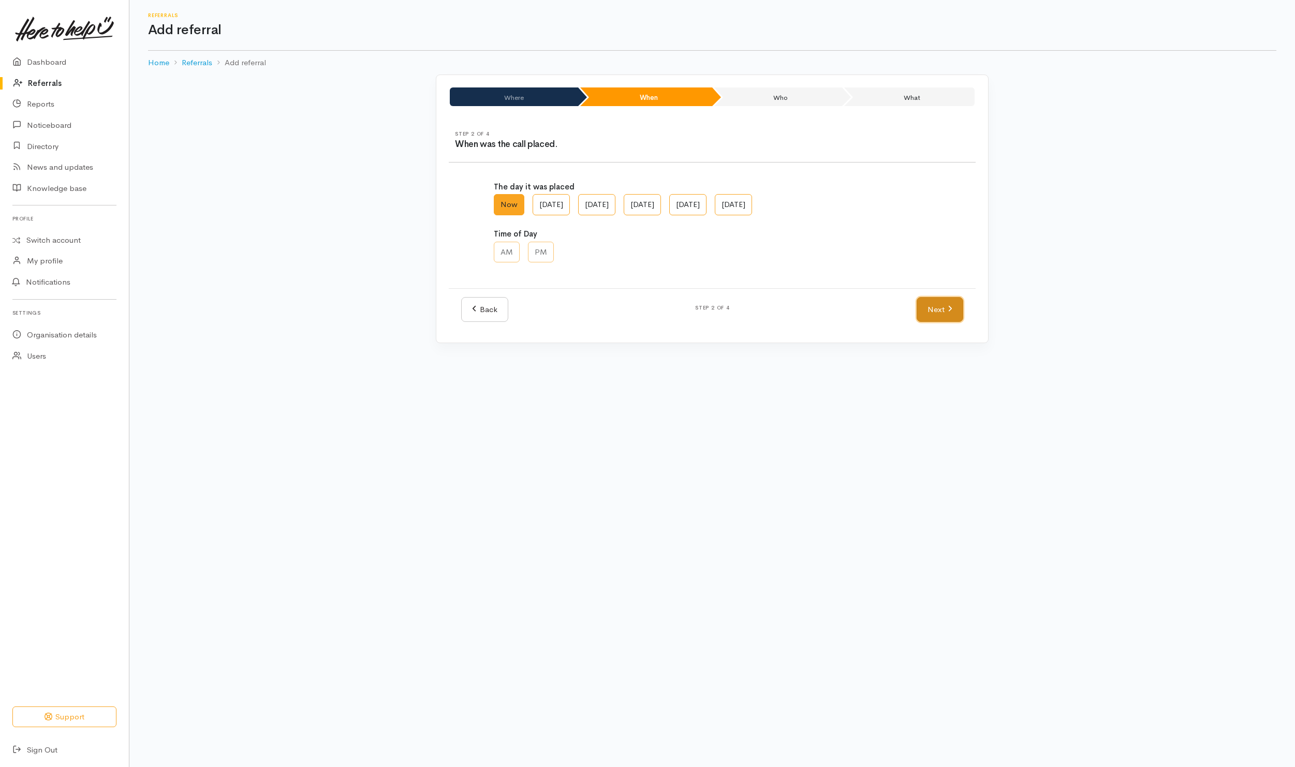
click at [929, 308] on link "Next" at bounding box center [940, 309] width 47 height 25
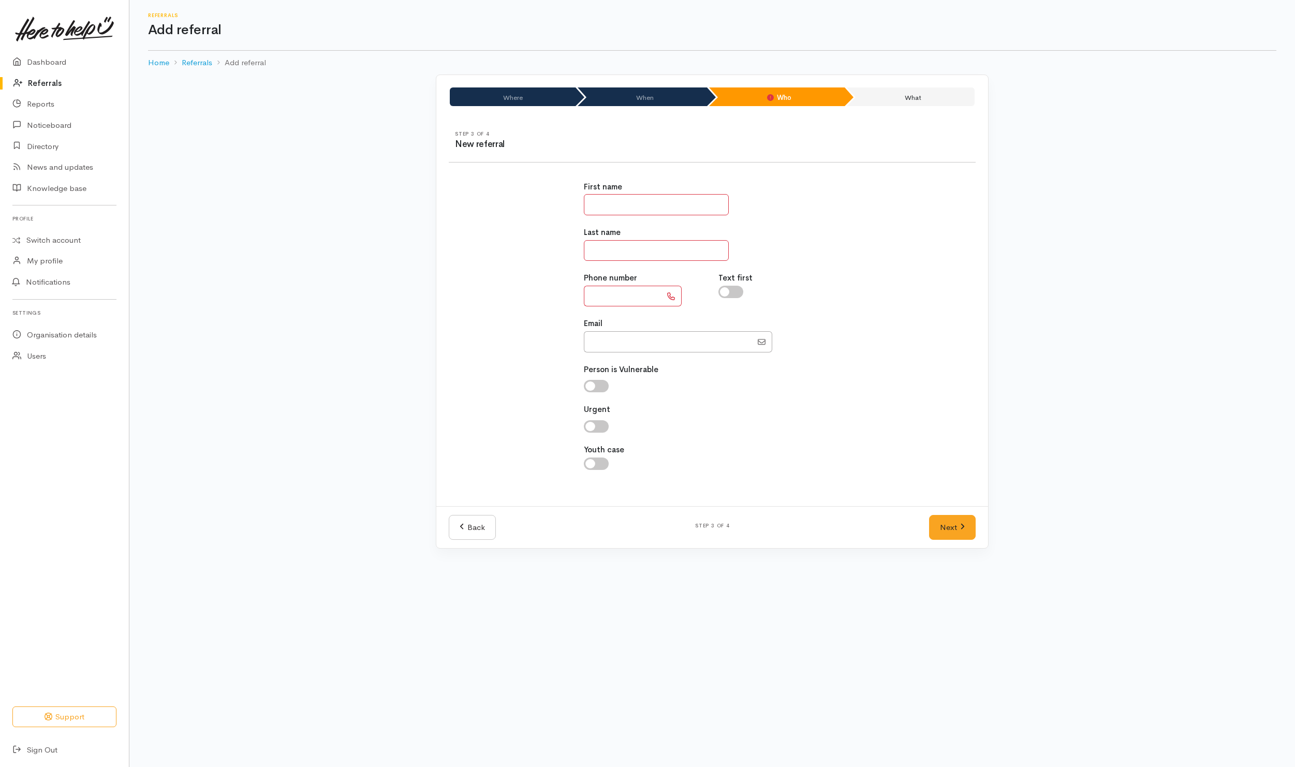
click at [662, 251] on input "text" at bounding box center [656, 250] width 145 height 21
type input "*"
type input "******"
drag, startPoint x: 659, startPoint y: 212, endPoint x: 656, endPoint y: 207, distance: 5.6
click at [659, 212] on input "text" at bounding box center [656, 204] width 145 height 21
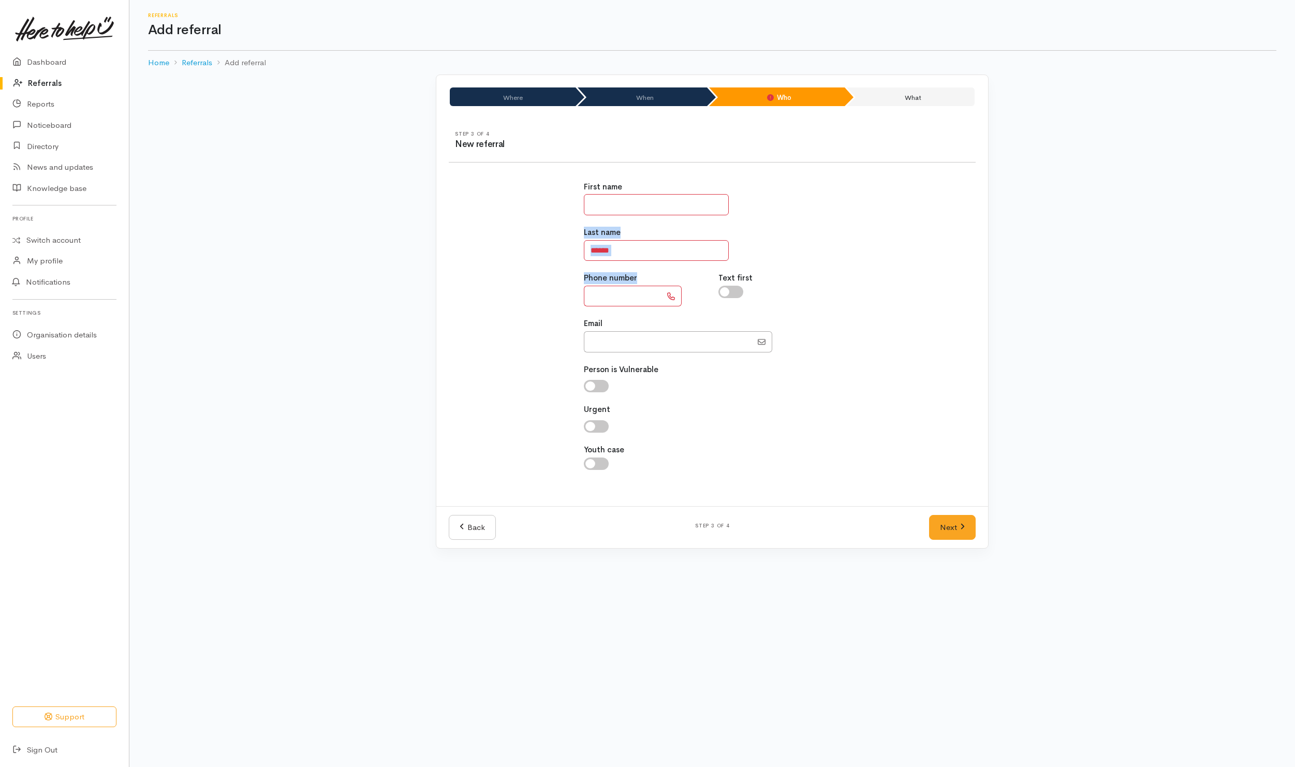
drag, startPoint x: 227, startPoint y: 269, endPoint x: 208, endPoint y: 303, distance: 39.2
click at [208, 303] on div "Where When Who What Step 1 of 4 Where is the help needed Location Auckland Waik…" at bounding box center [712, 318] width 1166 height 487
click at [620, 209] on input "text" at bounding box center [656, 204] width 145 height 21
type input "*******"
click at [593, 294] on input "text" at bounding box center [623, 296] width 78 height 21
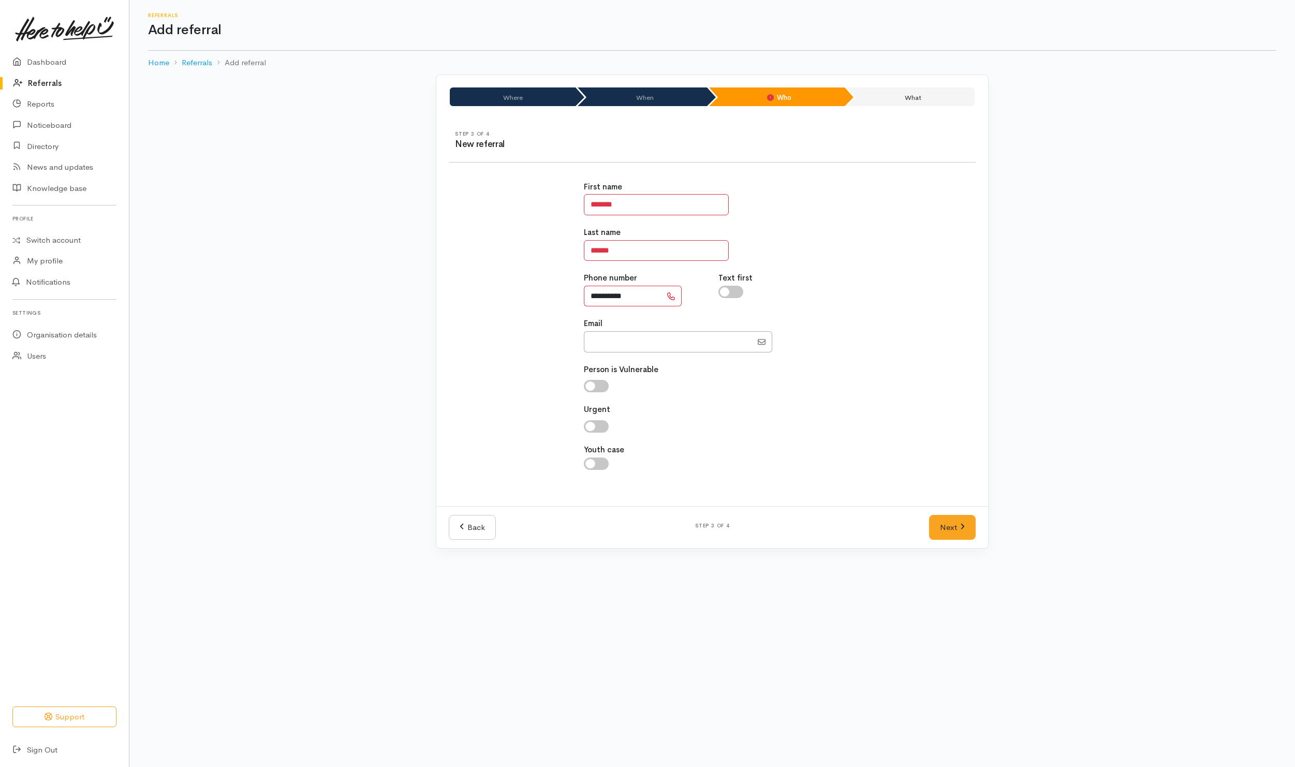
type input "**********"
drag, startPoint x: 925, startPoint y: 330, endPoint x: 925, endPoint y: 318, distance: 11.4
click at [925, 330] on div "**********" at bounding box center [712, 331] width 539 height 325
click at [964, 538] on link "Next" at bounding box center [952, 527] width 47 height 25
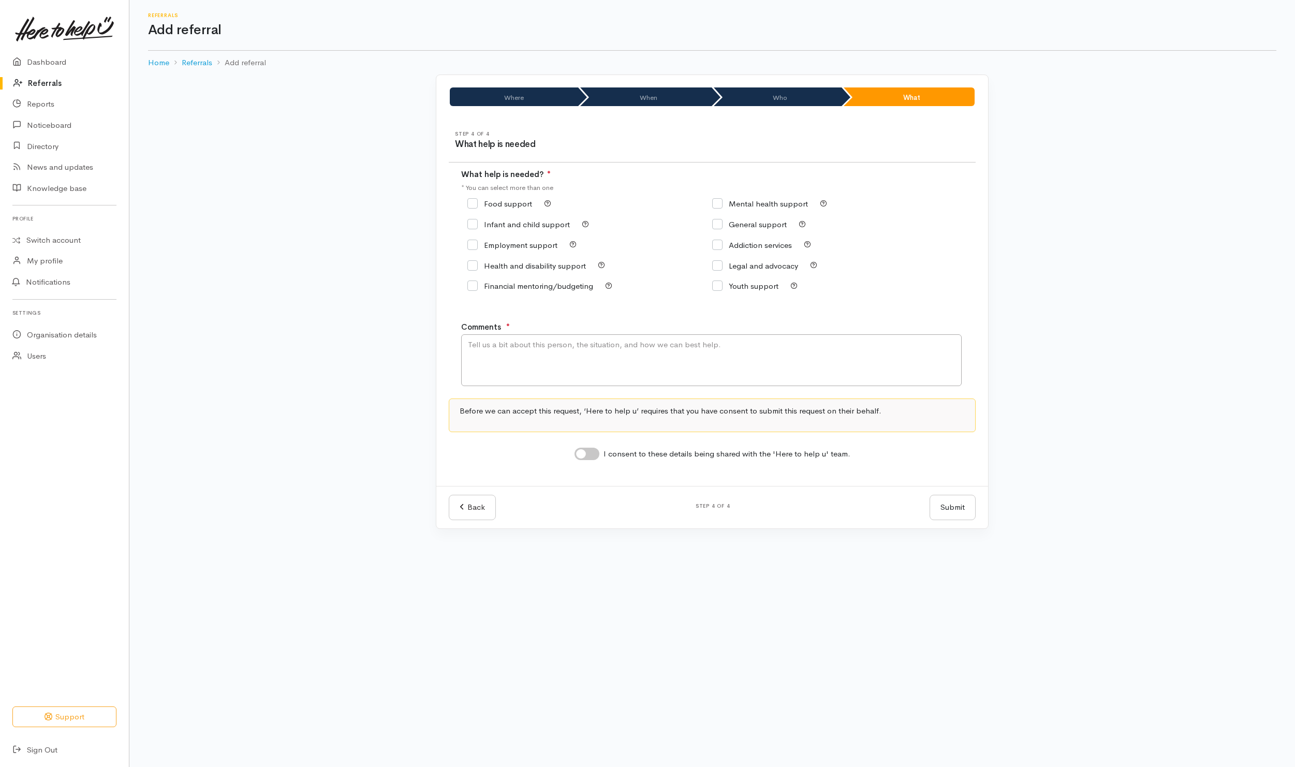
click at [493, 208] on input "Food support" at bounding box center [499, 204] width 65 height 8
checkbox input "true"
click at [550, 349] on textarea "Comments" at bounding box center [711, 360] width 501 height 52
type textarea "Need kai"
click at [591, 461] on div "I consent to these details being shared with the 'Here to help u' team." at bounding box center [713, 454] width 276 height 13
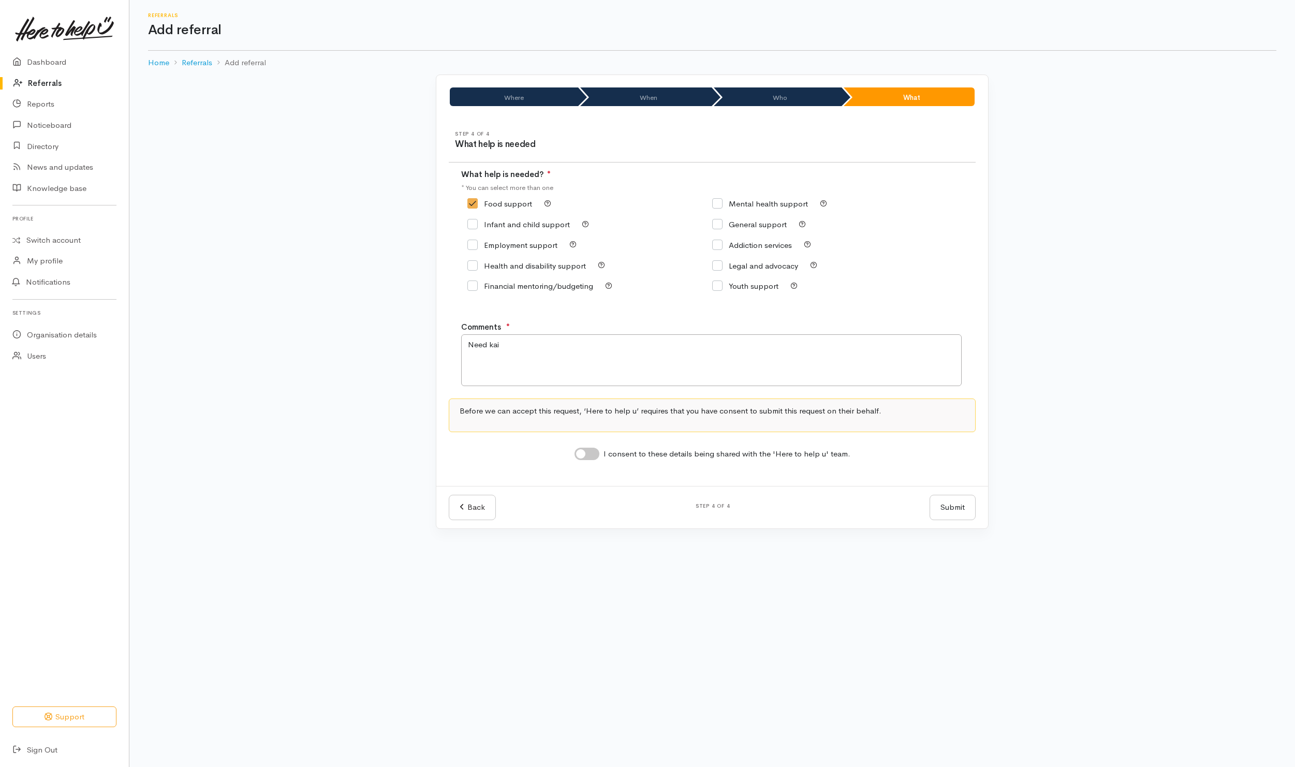
click at [589, 452] on input "I consent to these details being shared with the 'Here to help u' team." at bounding box center [587, 454] width 25 height 12
checkbox input "true"
click at [968, 505] on button "Submit" at bounding box center [953, 507] width 46 height 25
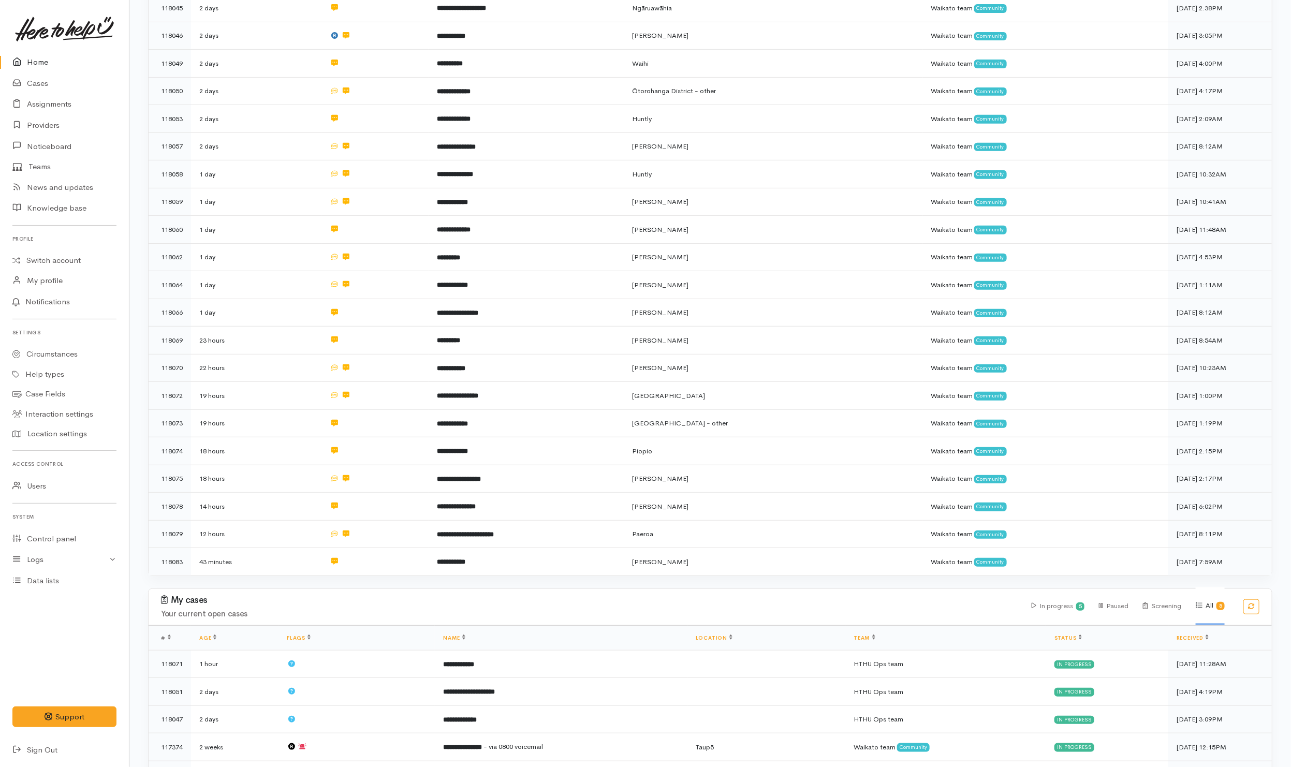
scroll to position [233, 0]
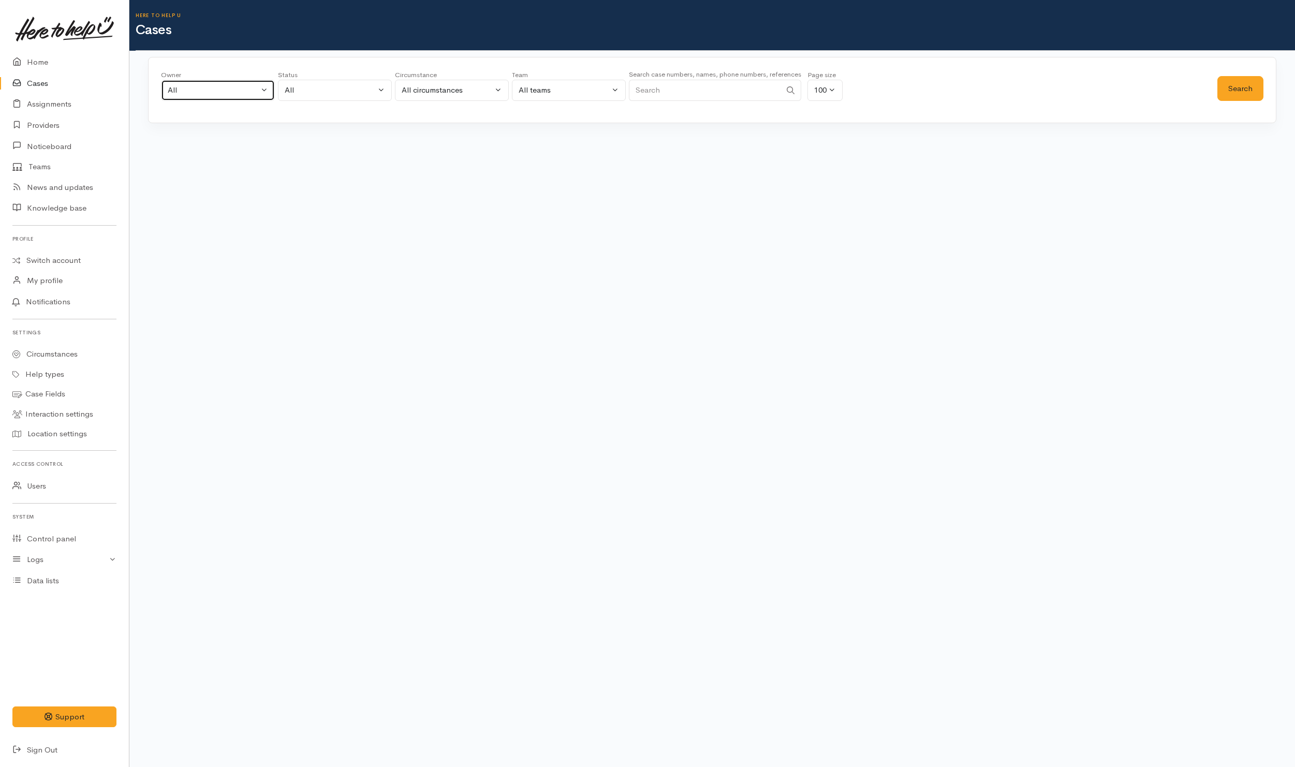
click at [257, 95] on div "All" at bounding box center [213, 90] width 91 height 12
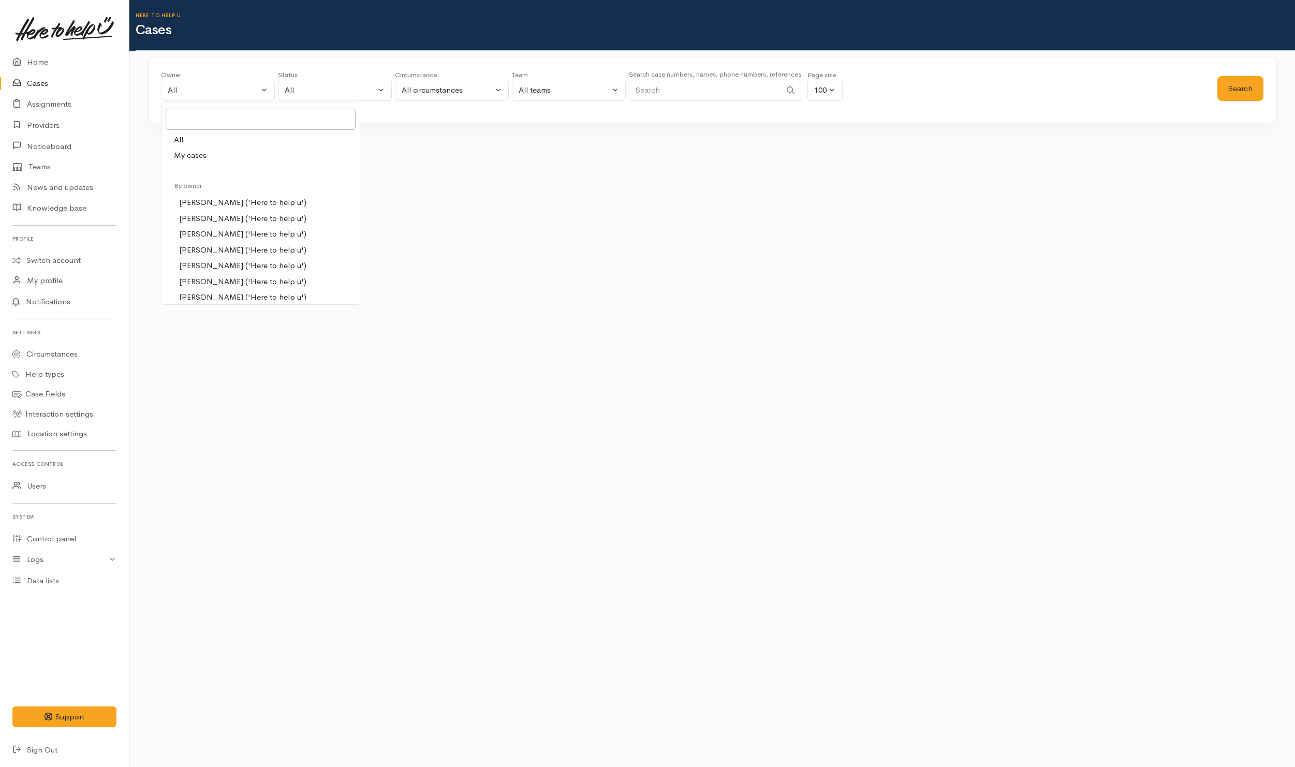
click at [219, 141] on link "All" at bounding box center [261, 140] width 198 height 16
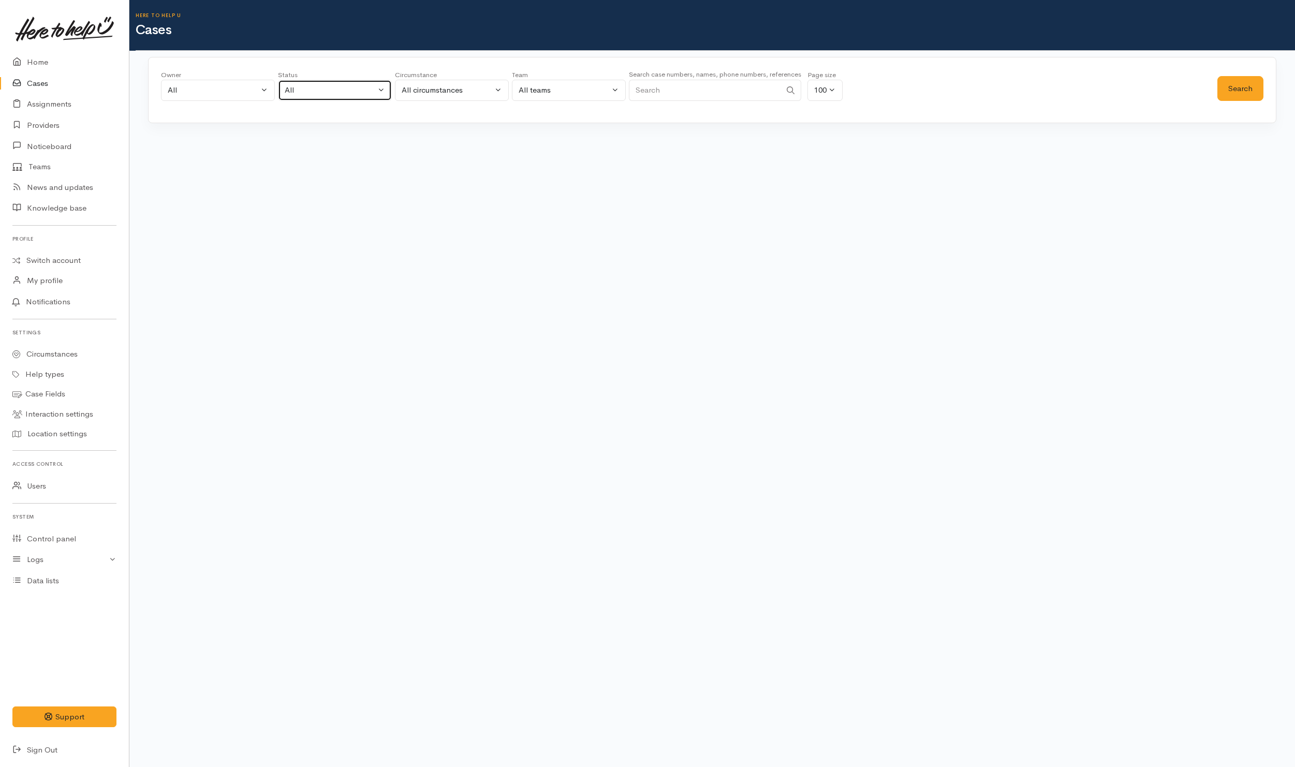
click at [327, 95] on div "All" at bounding box center [330, 90] width 91 height 12
drag, startPoint x: 313, startPoint y: 165, endPoint x: 377, endPoint y: 155, distance: 65.5
click at [314, 165] on link "All current cases" at bounding box center [334, 158] width 113 height 16
select select "Unresolved"
click at [1241, 84] on button "Search" at bounding box center [1241, 88] width 46 height 25
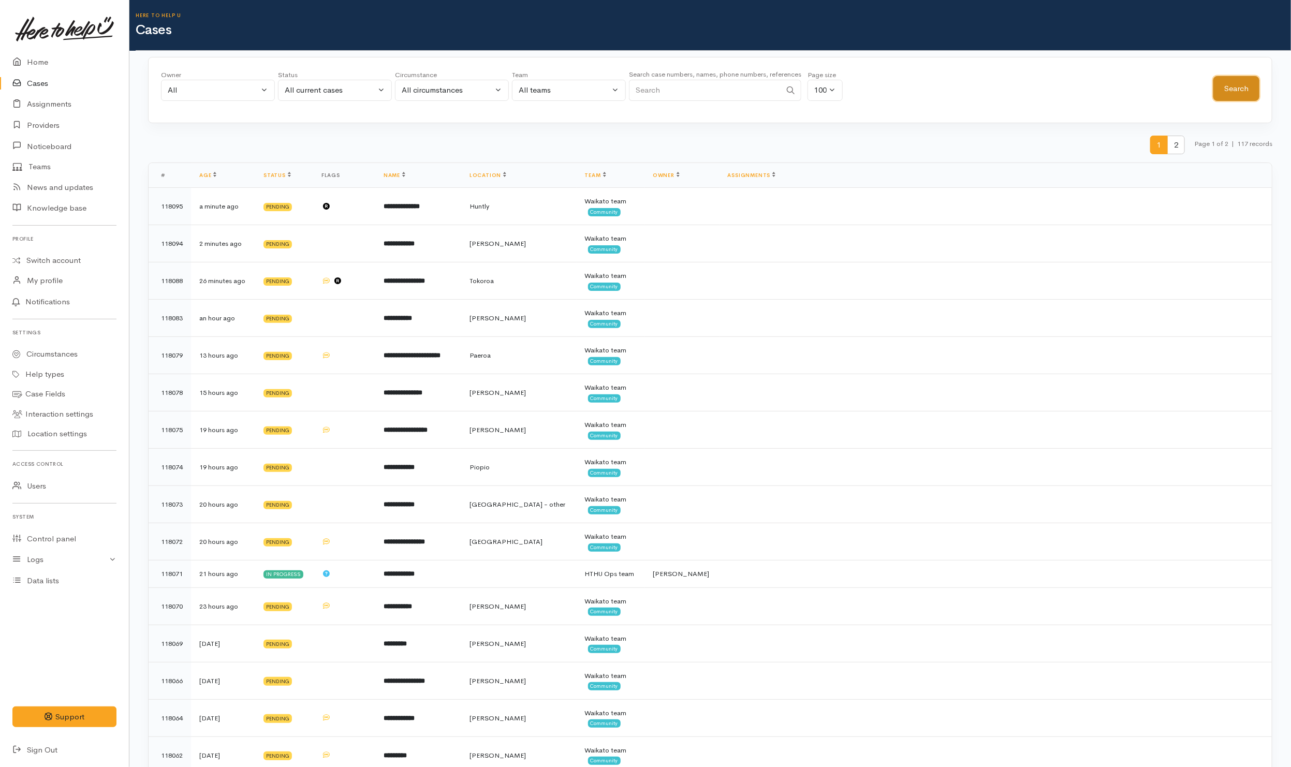
click at [1215, 89] on button "Search" at bounding box center [1236, 88] width 46 height 25
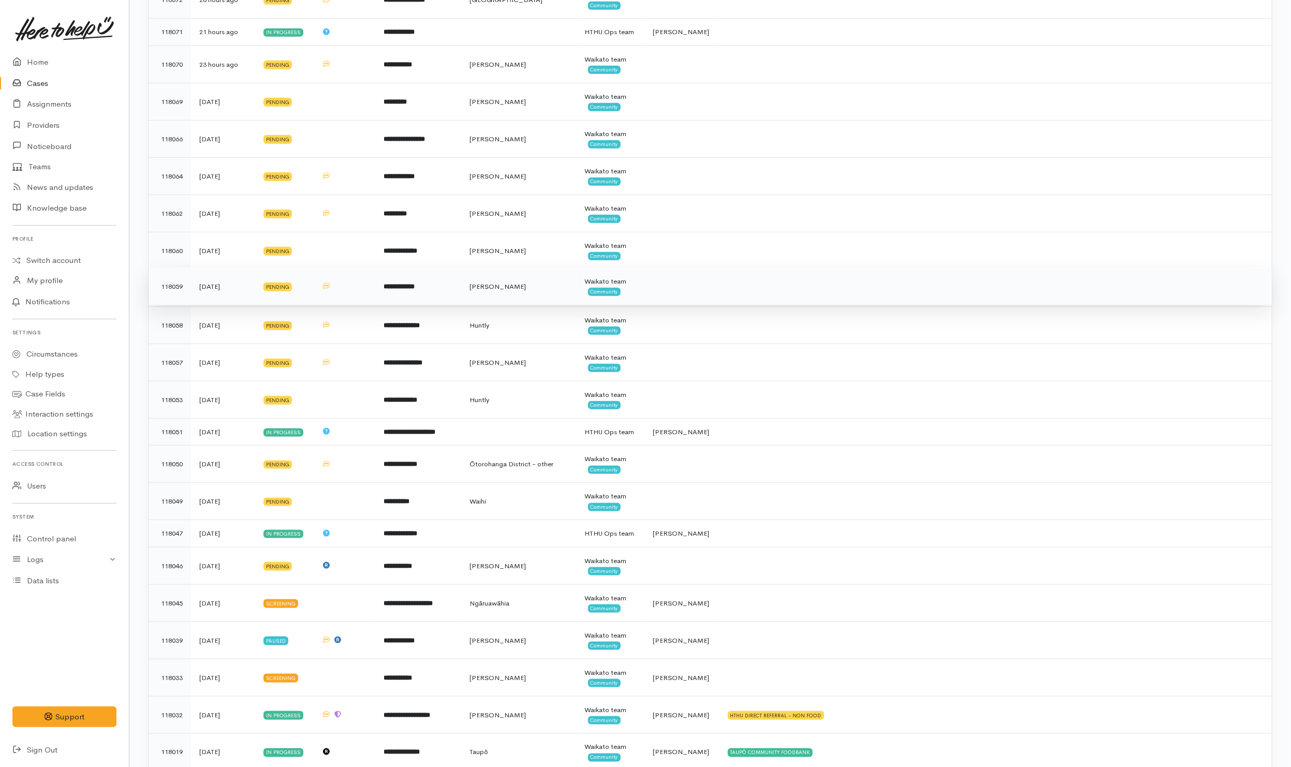
scroll to position [699, 0]
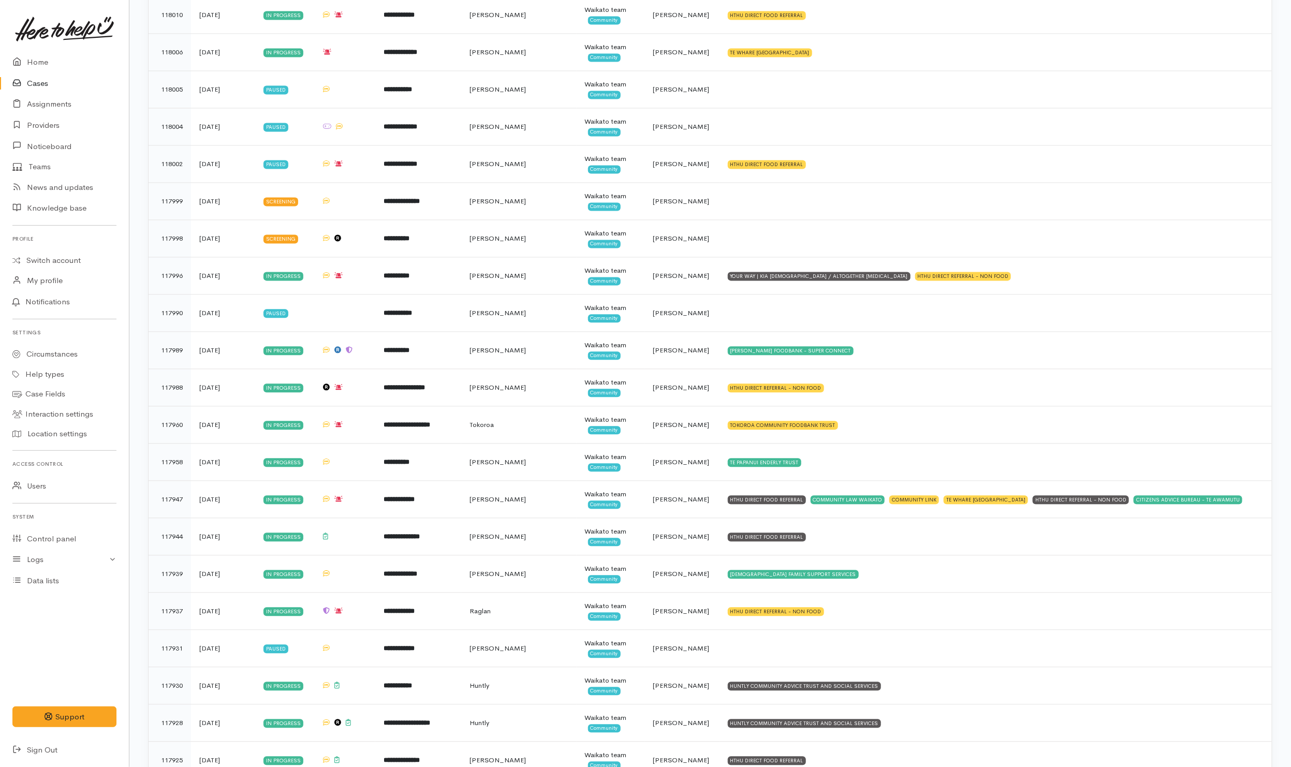
scroll to position [1320, 0]
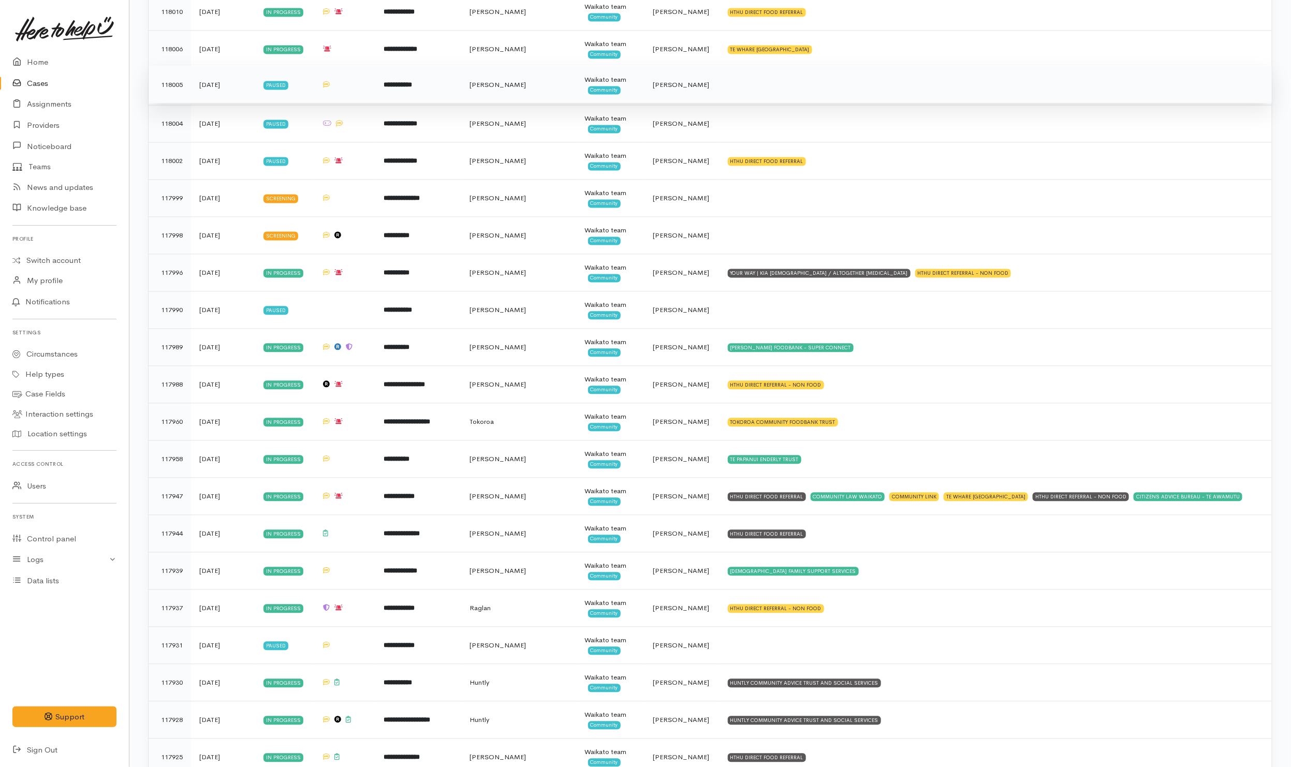
click at [749, 103] on td at bounding box center [996, 84] width 552 height 37
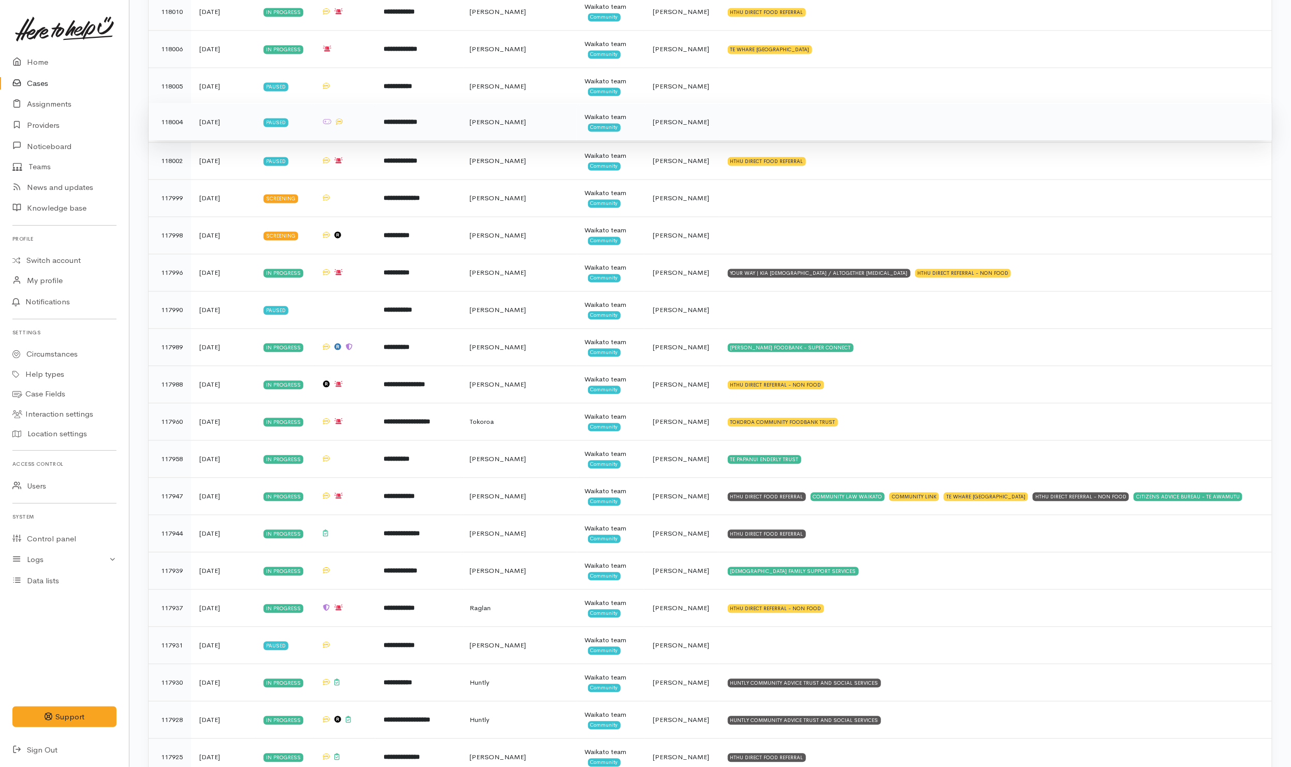
click at [747, 140] on td at bounding box center [996, 121] width 552 height 37
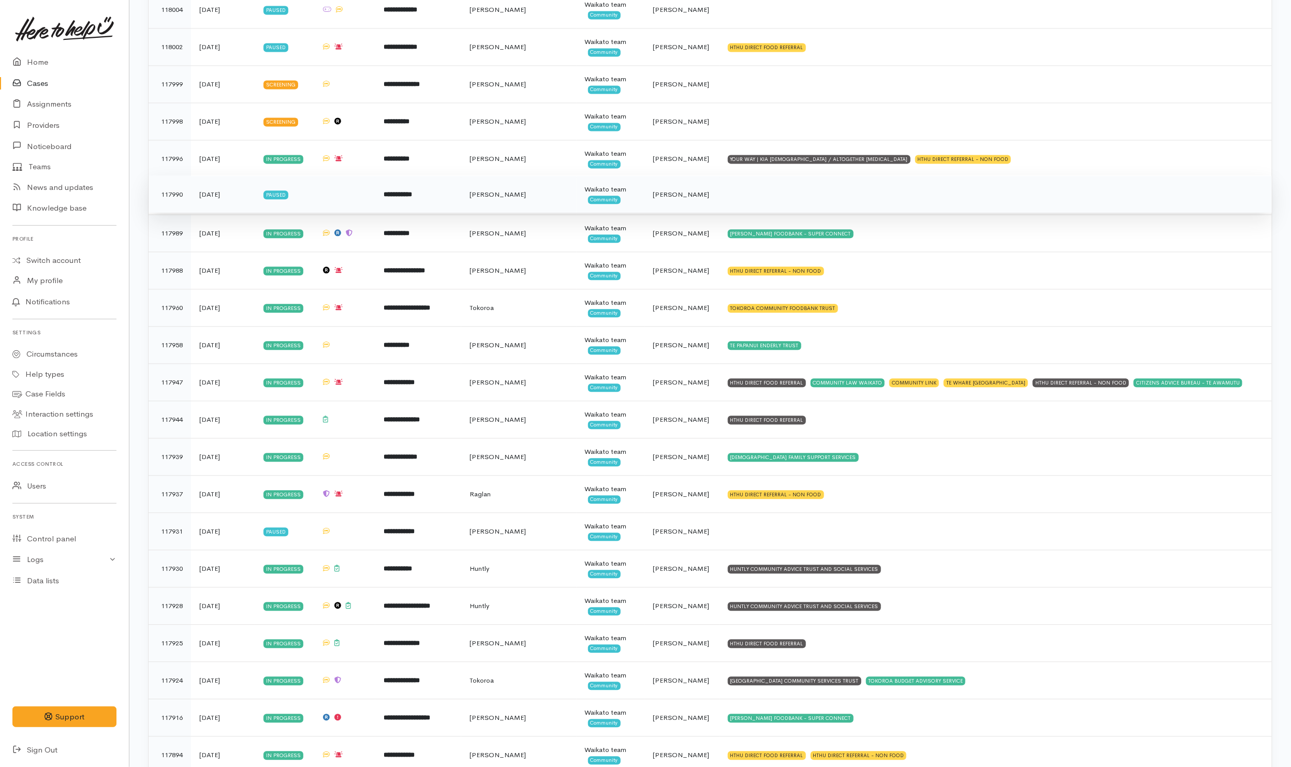
scroll to position [1398, 0]
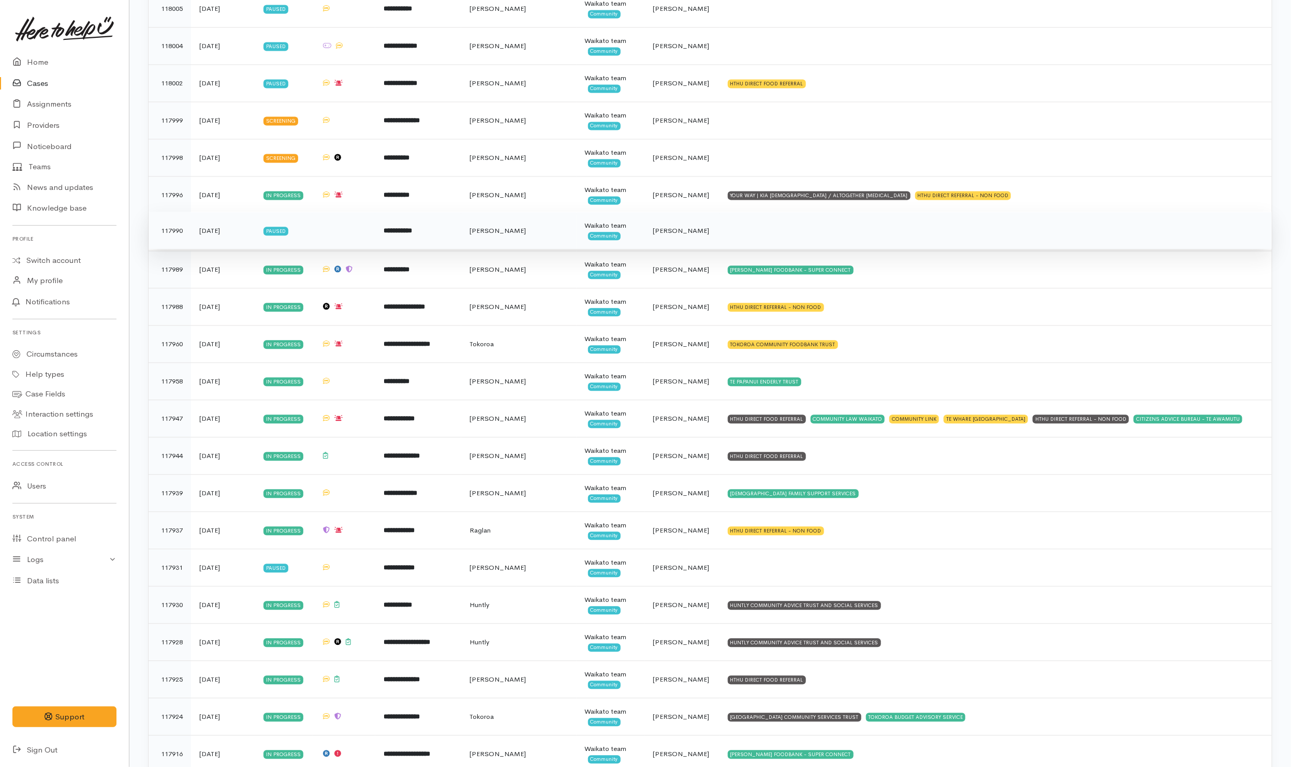
click at [747, 249] on td at bounding box center [996, 230] width 552 height 37
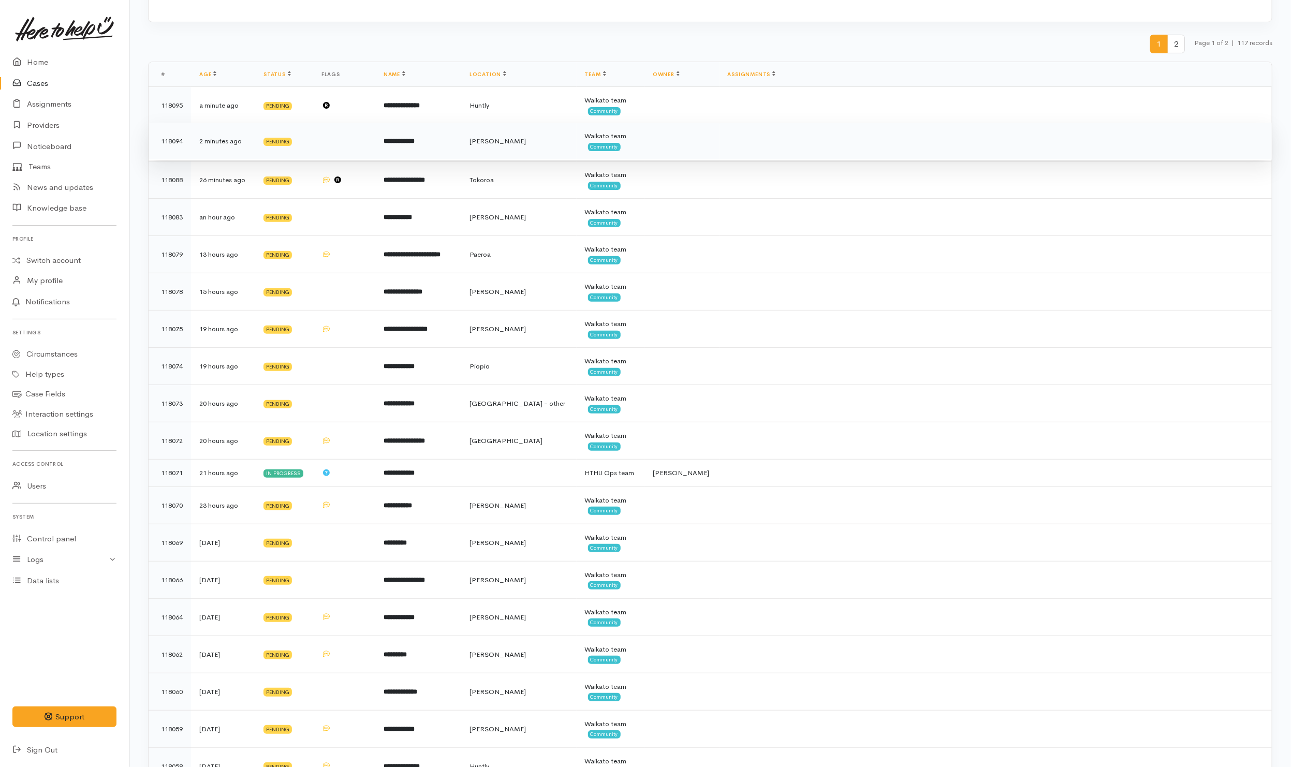
scroll to position [0, 0]
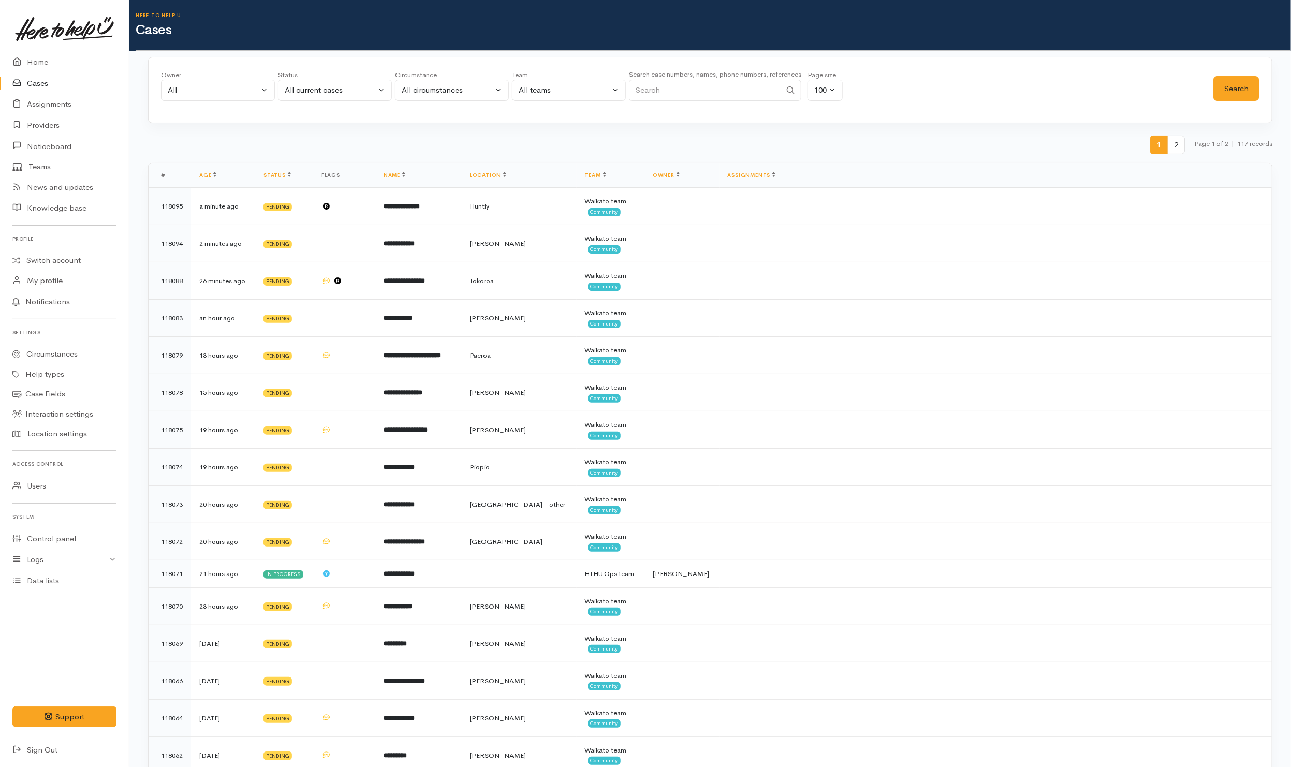
click at [717, 95] on input "Search" at bounding box center [705, 90] width 152 height 21
paste input "02108367853"
type input "02108367853"
click at [368, 84] on button "All current cases" at bounding box center [335, 90] width 114 height 21
click at [300, 280] on span "All" at bounding box center [295, 282] width 9 height 12
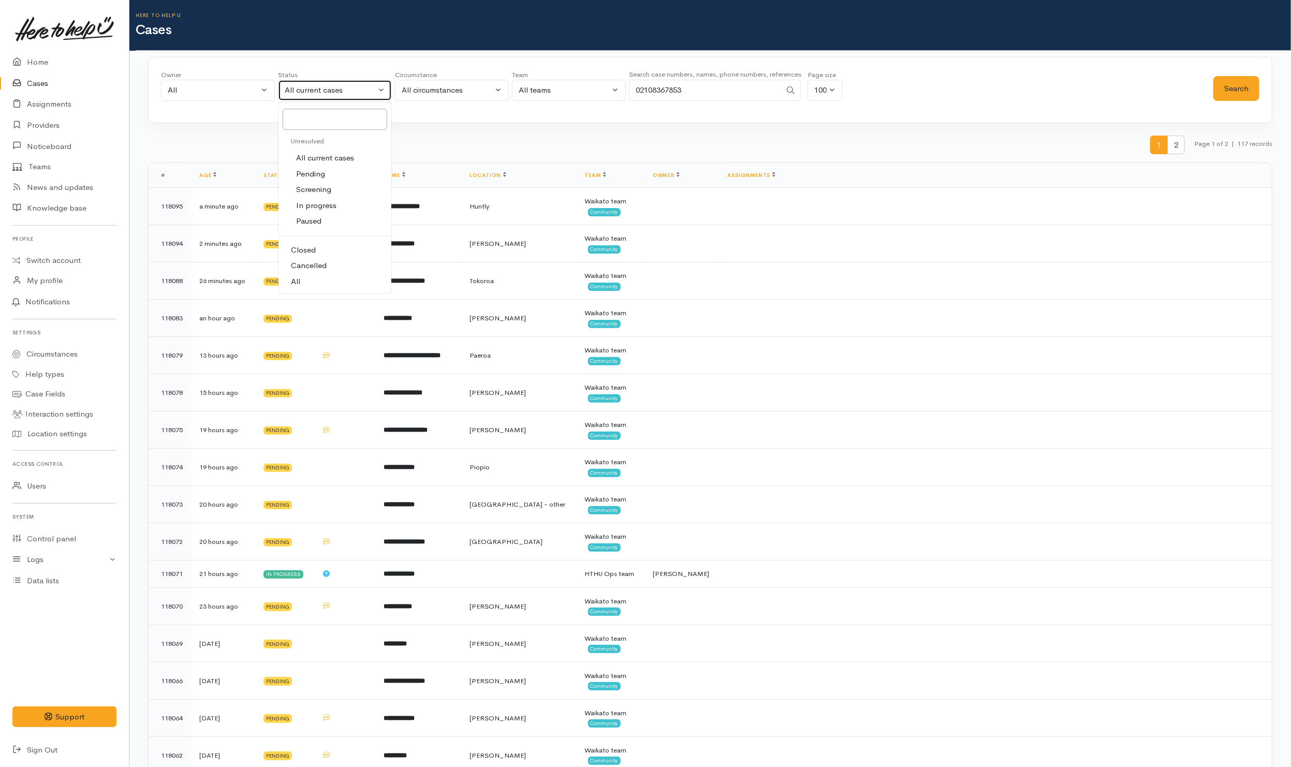
select select "All"
click at [1240, 89] on button "Search" at bounding box center [1236, 88] width 46 height 25
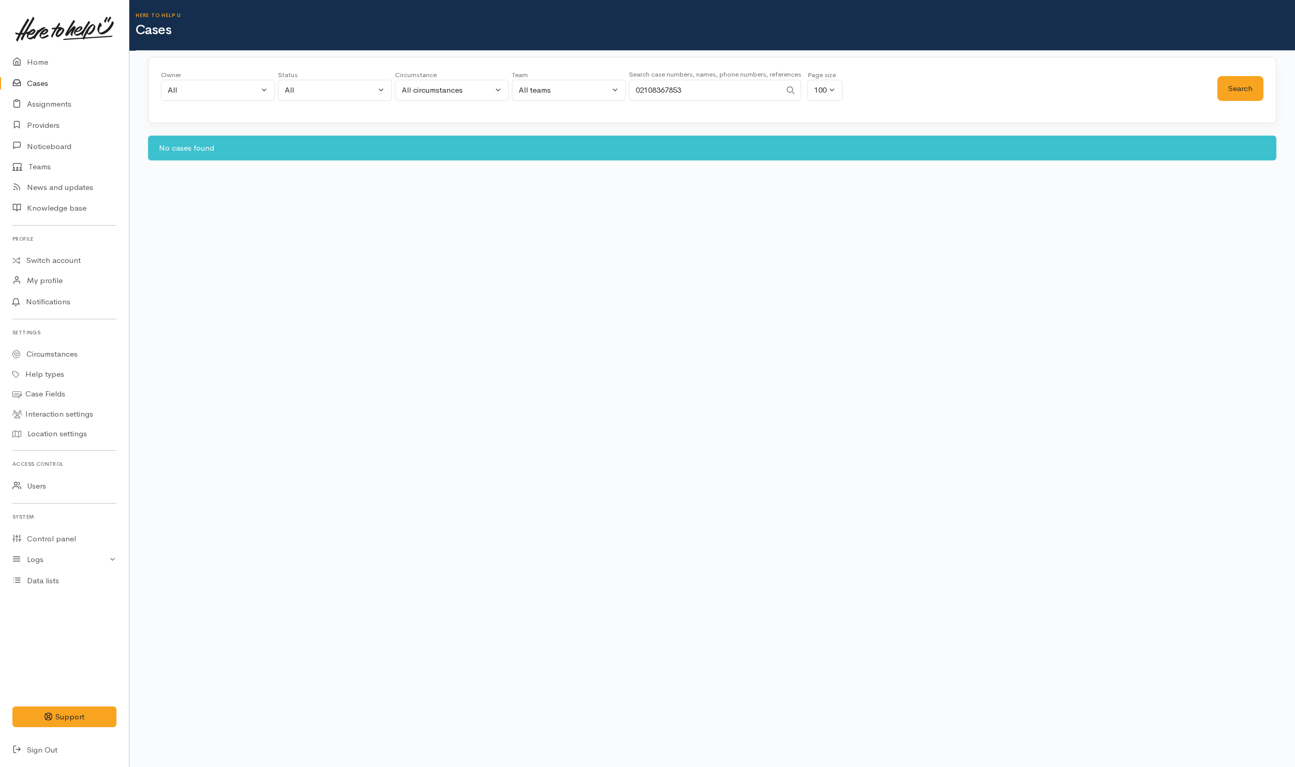
drag, startPoint x: 752, startPoint y: 96, endPoint x: 593, endPoint y: 94, distance: 158.9
click at [590, 98] on div "Owner All My cases Aandrea Murray ('Here to help u') Akash Prakash ('Here to he…" at bounding box center [689, 88] width 1057 height 37
type input "Nicky"
click at [1247, 92] on button "Search" at bounding box center [1241, 88] width 46 height 25
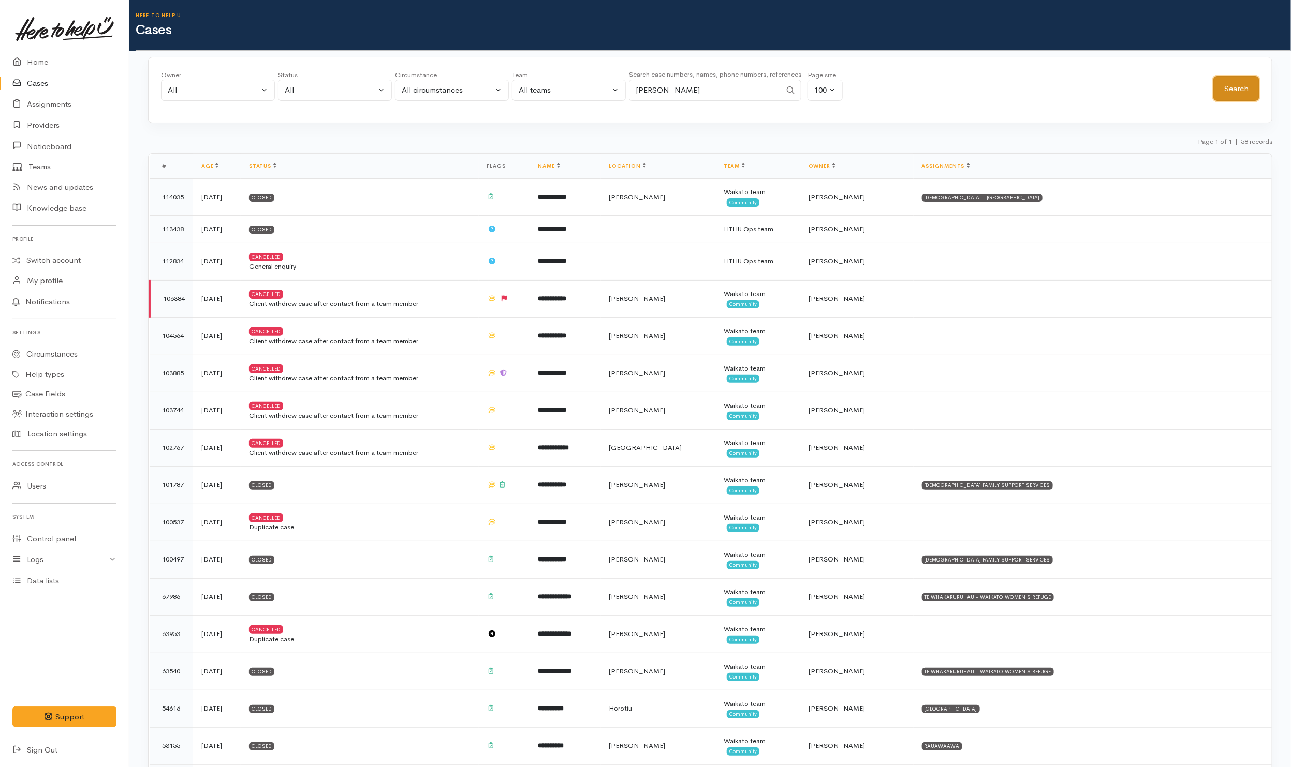
click at [1213, 76] on button "Search" at bounding box center [1236, 88] width 46 height 25
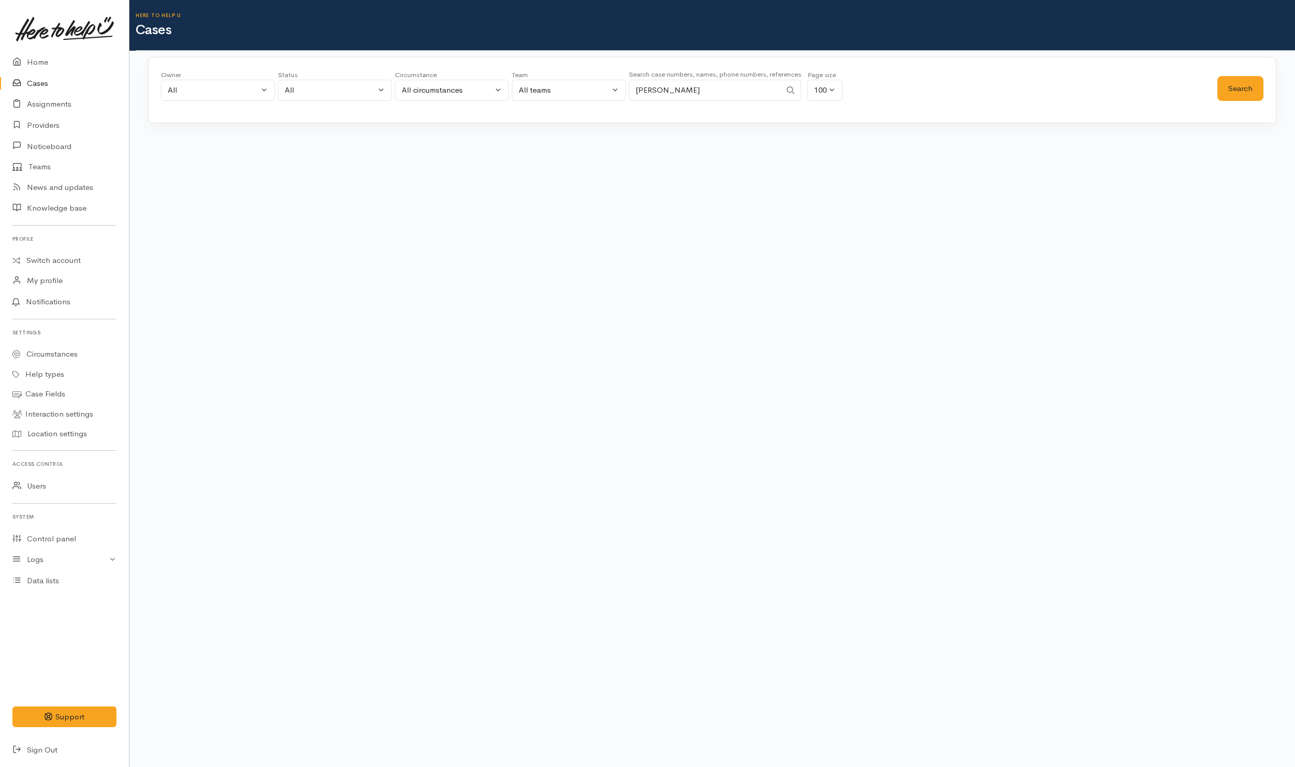
click at [685, 81] on input "Nicky" at bounding box center [705, 90] width 152 height 21
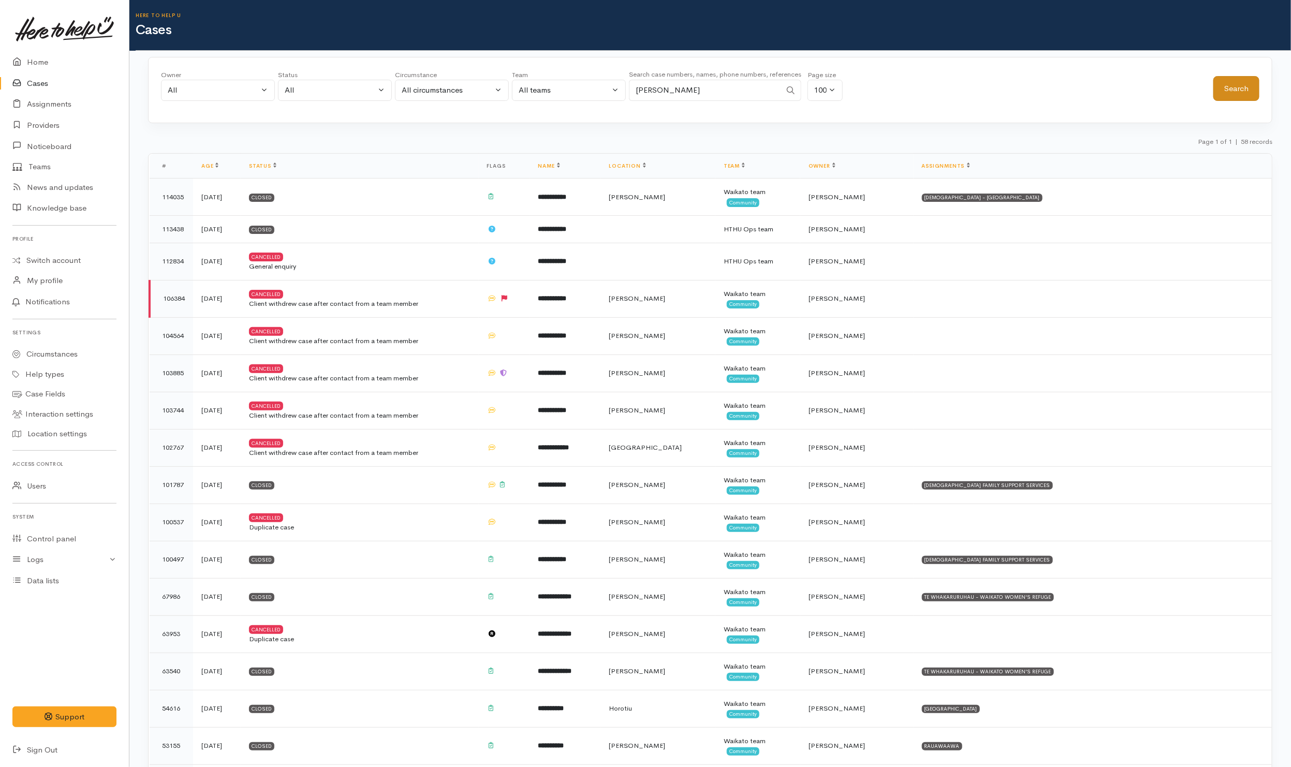
type input "Nicky Gar"
click at [1230, 98] on button "Search" at bounding box center [1236, 88] width 46 height 25
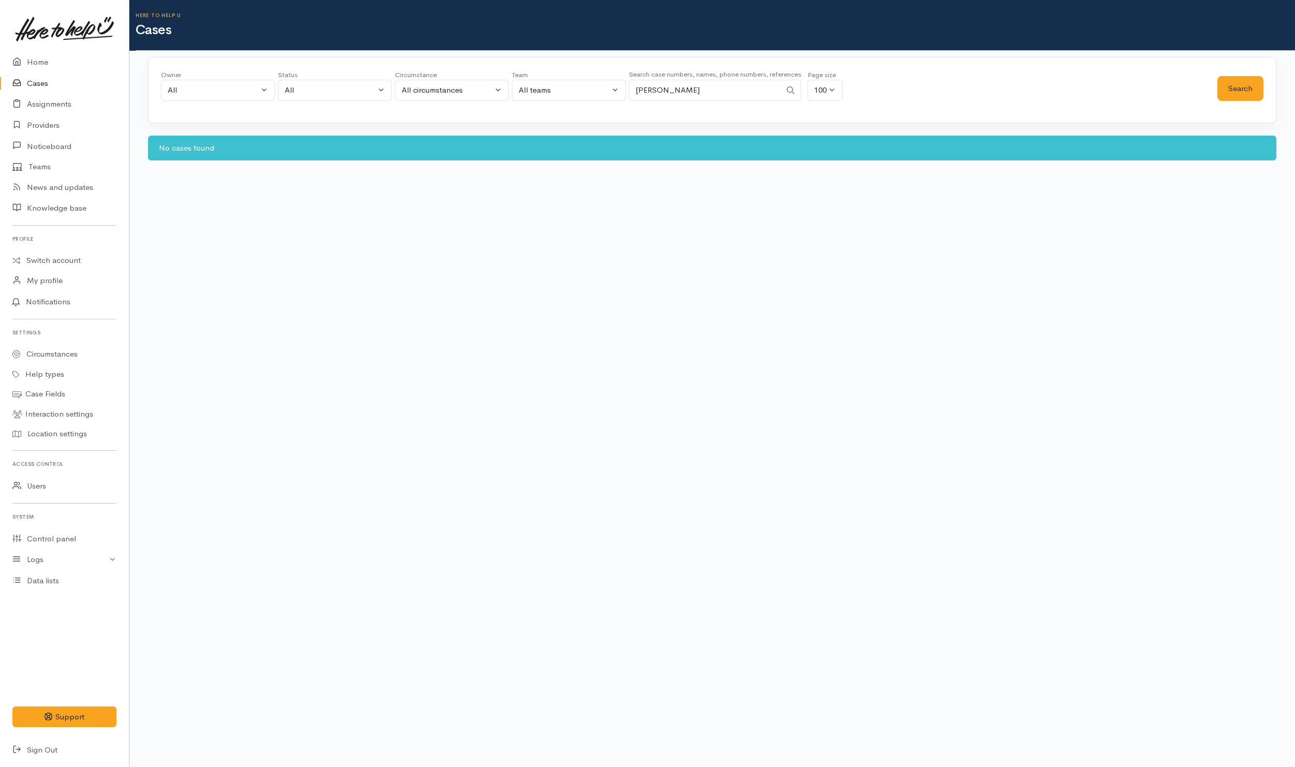
drag, startPoint x: 730, startPoint y: 96, endPoint x: 497, endPoint y: 99, distance: 232.4
click at [497, 99] on div "Owner All My cases Aandrea Murray ('Here to help u') Akash Prakash ('Here to he…" at bounding box center [689, 88] width 1057 height 37
click at [358, 89] on div "All" at bounding box center [330, 90] width 91 height 12
click at [319, 160] on span "All current cases" at bounding box center [325, 158] width 58 height 12
select select "Unresolved"
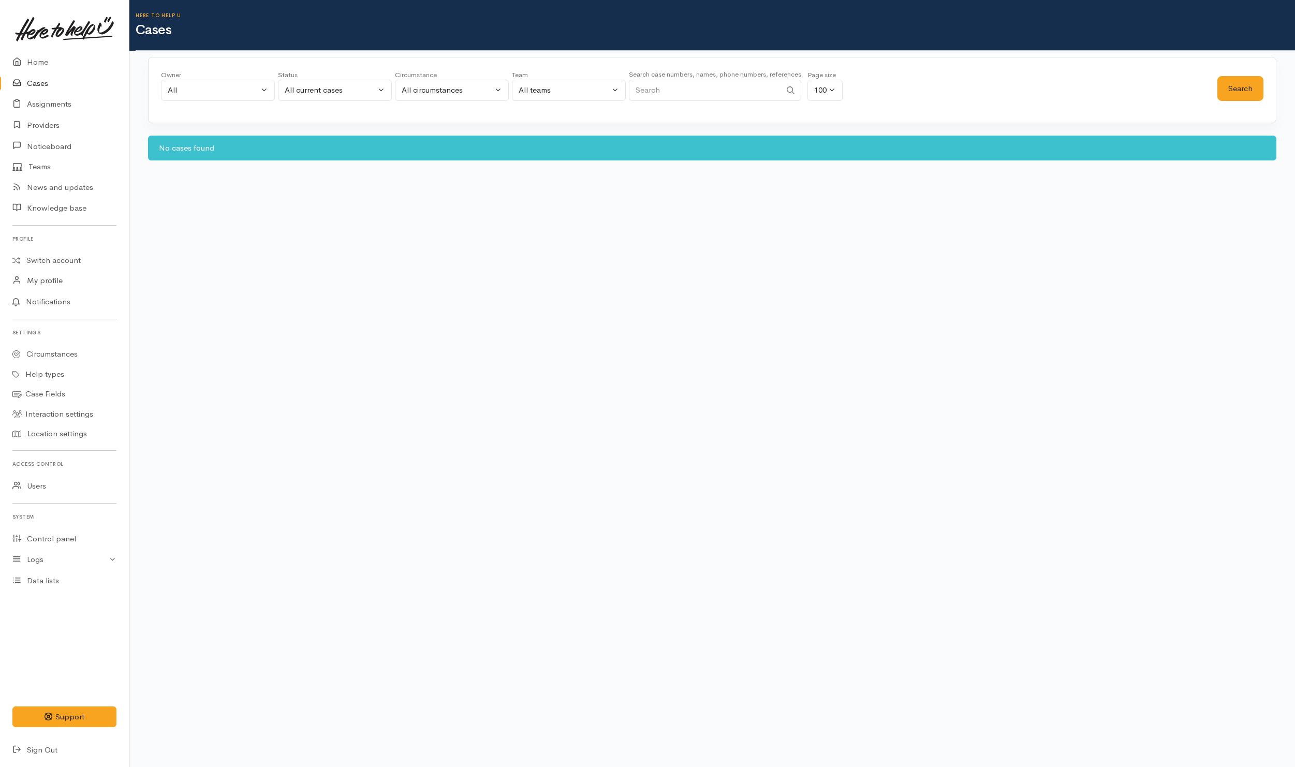
click at [1230, 73] on div "Search" at bounding box center [1241, 88] width 46 height 37
click at [1235, 101] on button "Search" at bounding box center [1241, 88] width 46 height 25
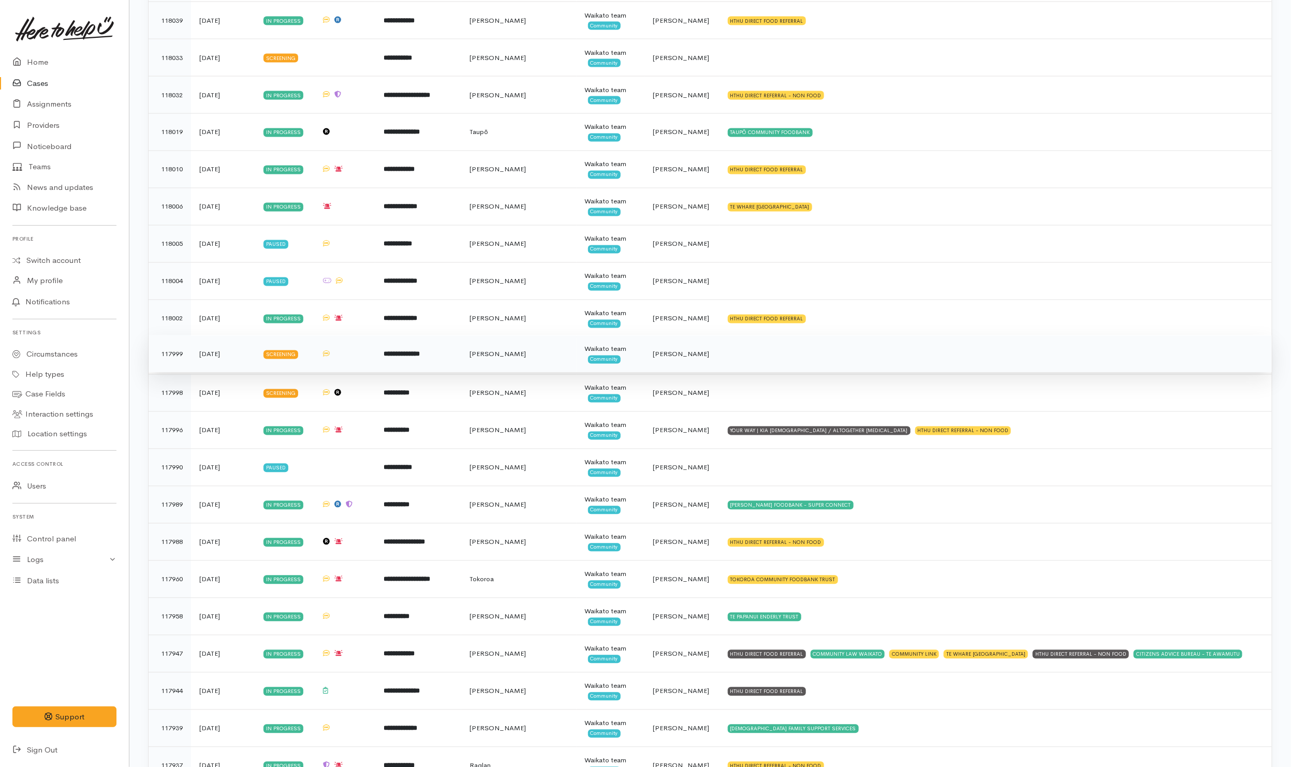
scroll to position [1320, 0]
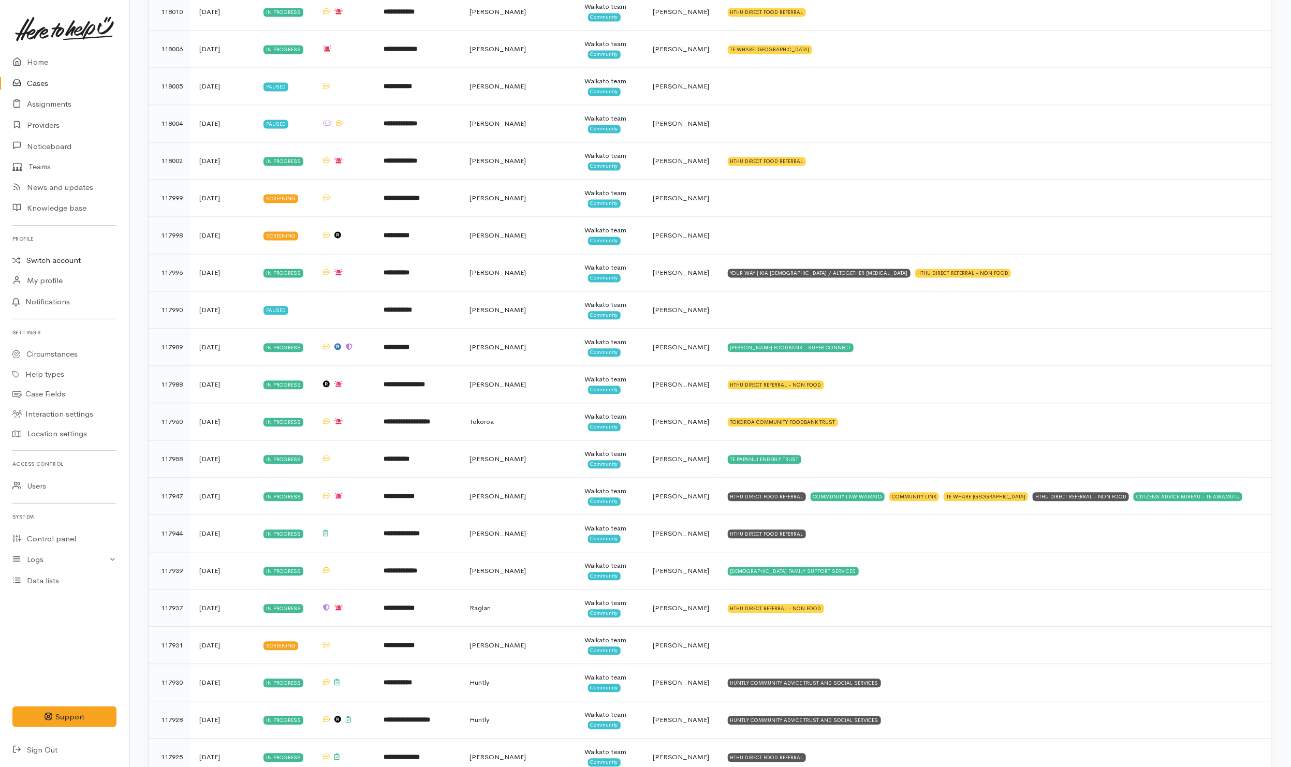
click at [58, 261] on link "Switch account" at bounding box center [64, 261] width 129 height 20
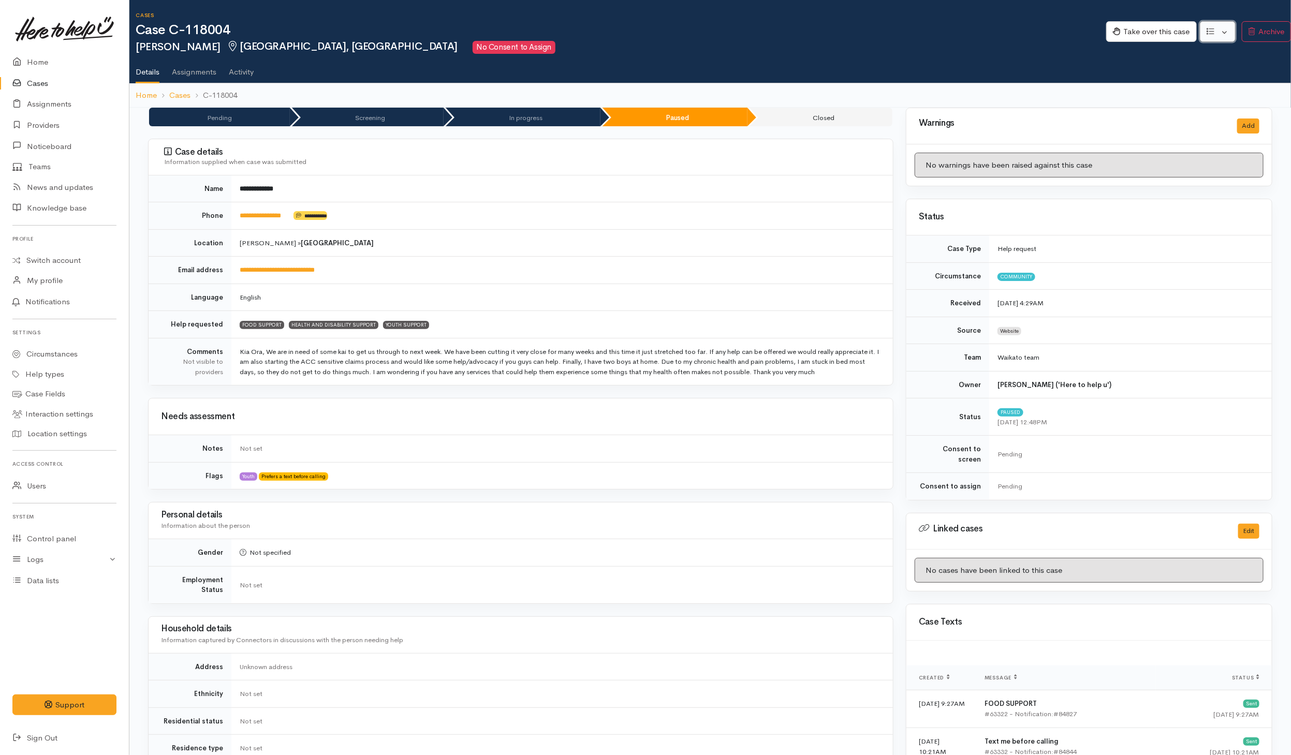
click at [859, 30] on button "button" at bounding box center [1218, 31] width 36 height 21
click at [859, 84] on link "Re-assign team" at bounding box center [1179, 88] width 111 height 16
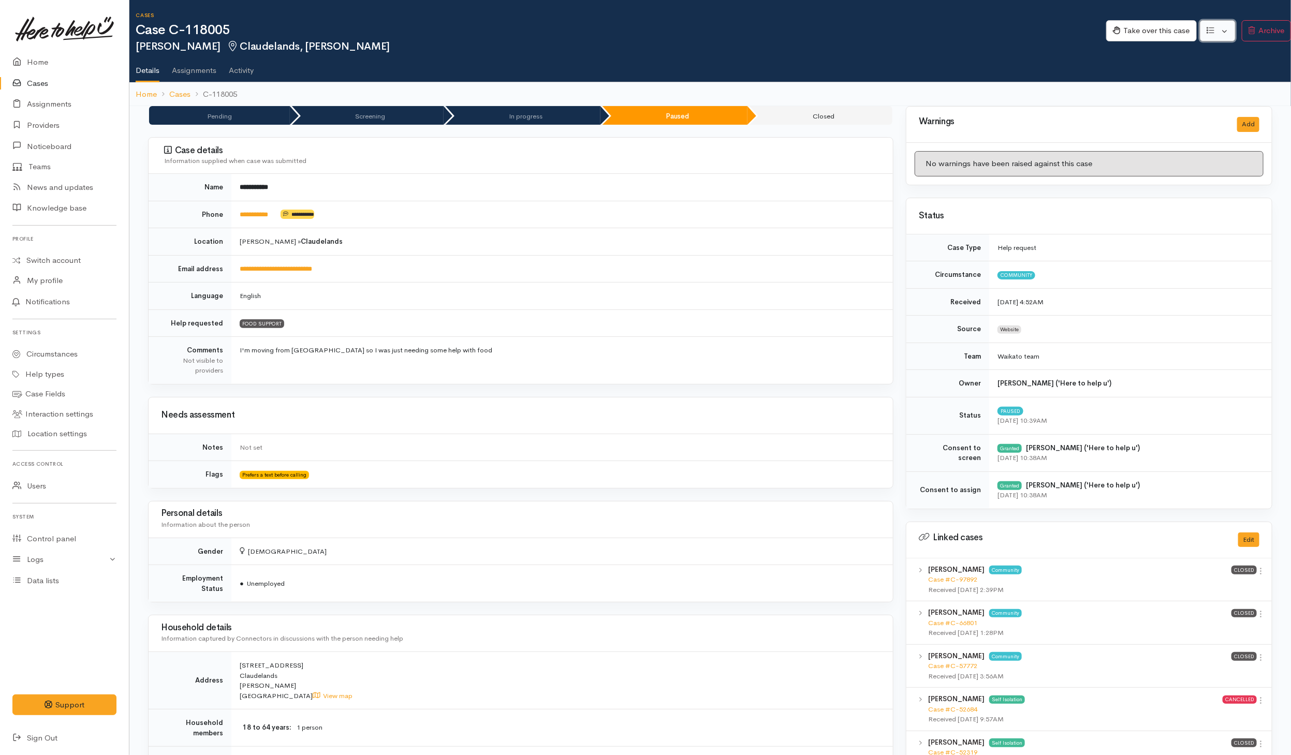
click at [859, 27] on button "button" at bounding box center [1218, 30] width 36 height 21
click at [859, 89] on link "Re-assign team" at bounding box center [1179, 87] width 111 height 16
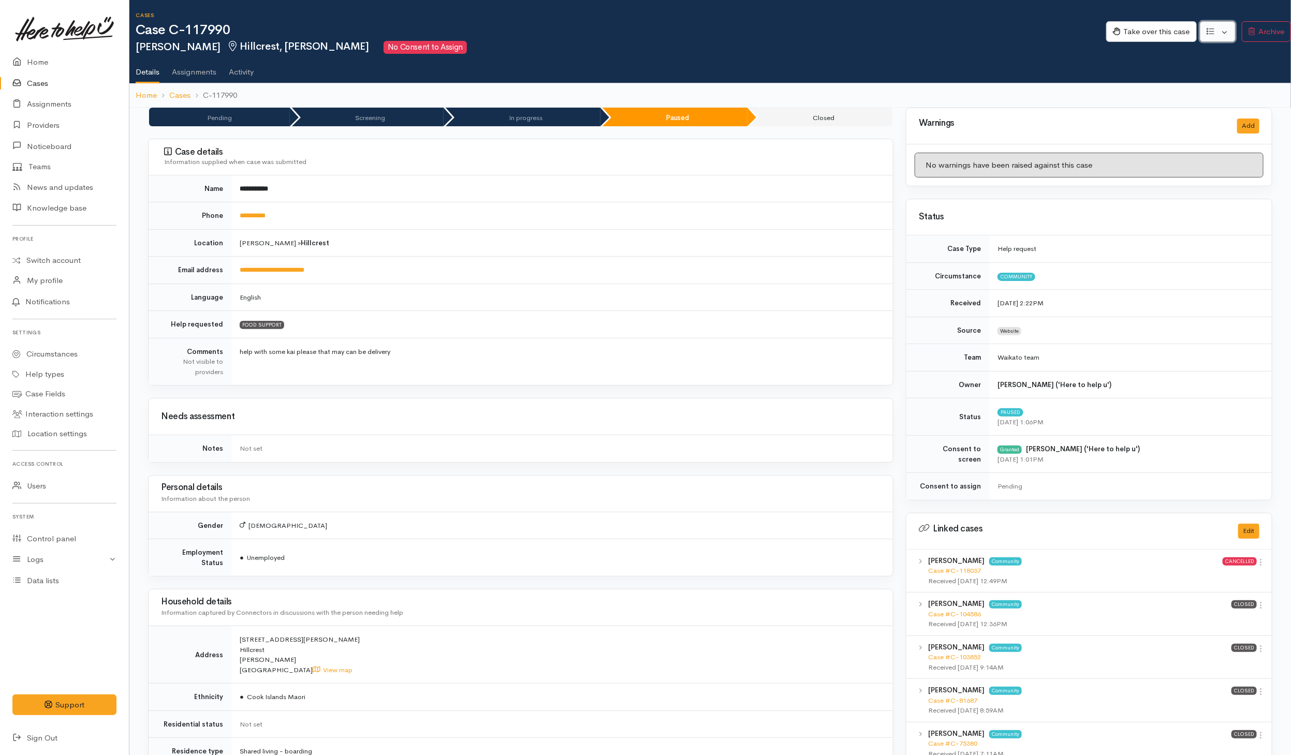
click at [859, 30] on button "button" at bounding box center [1218, 31] width 36 height 21
click at [859, 82] on link "Re-assign team" at bounding box center [1179, 88] width 111 height 16
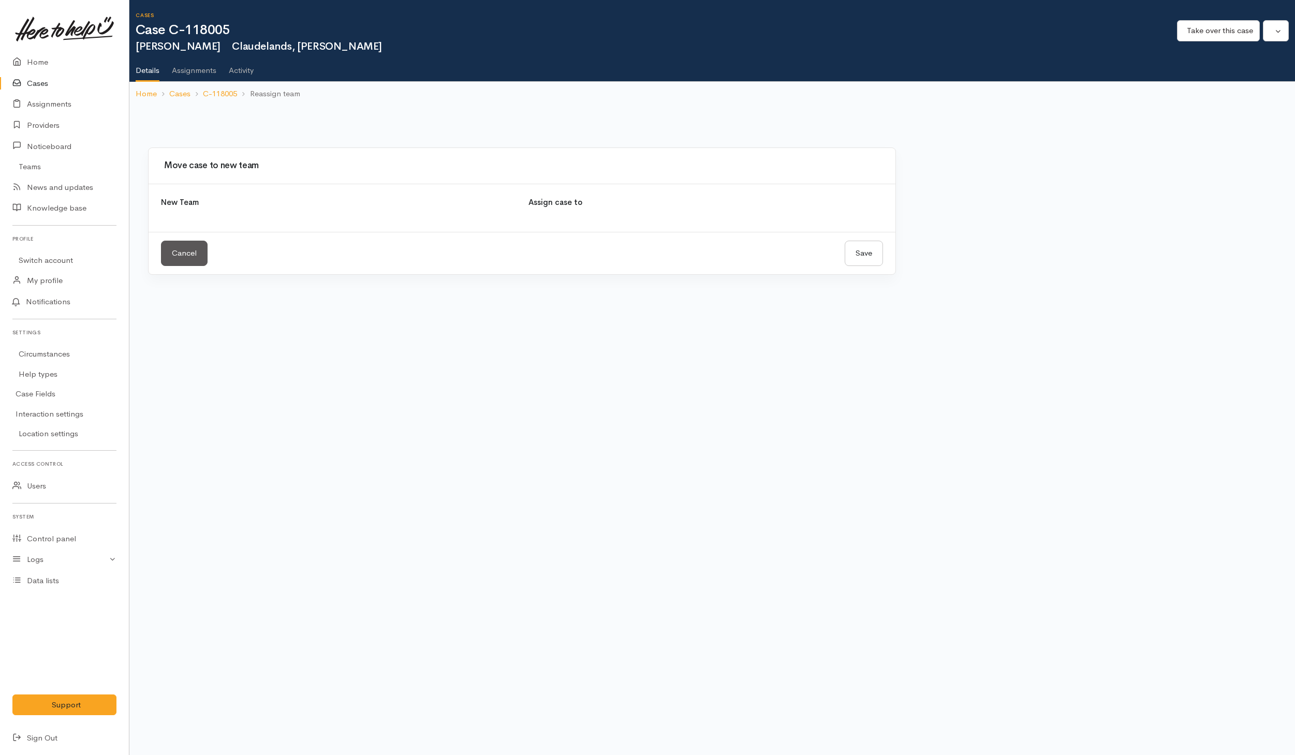
select select
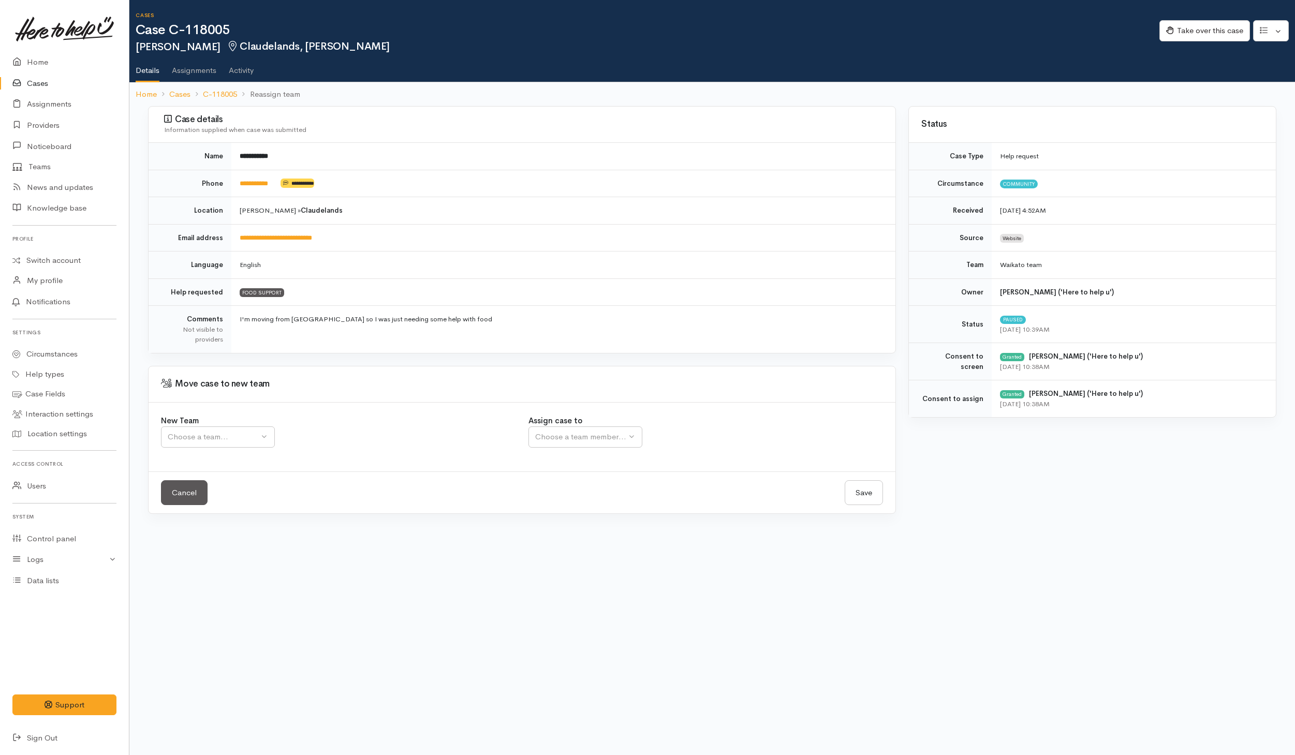
click at [226, 453] on div "New Team Waikato team Tokoroa Tauranga team Auckland WG Sth Waikato Self Iso Wa…" at bounding box center [339, 437] width 368 height 44
click at [228, 443] on div "Choose a team..." at bounding box center [213, 437] width 91 height 12
click at [194, 491] on span "Waikato team" at bounding box center [198, 487] width 48 height 12
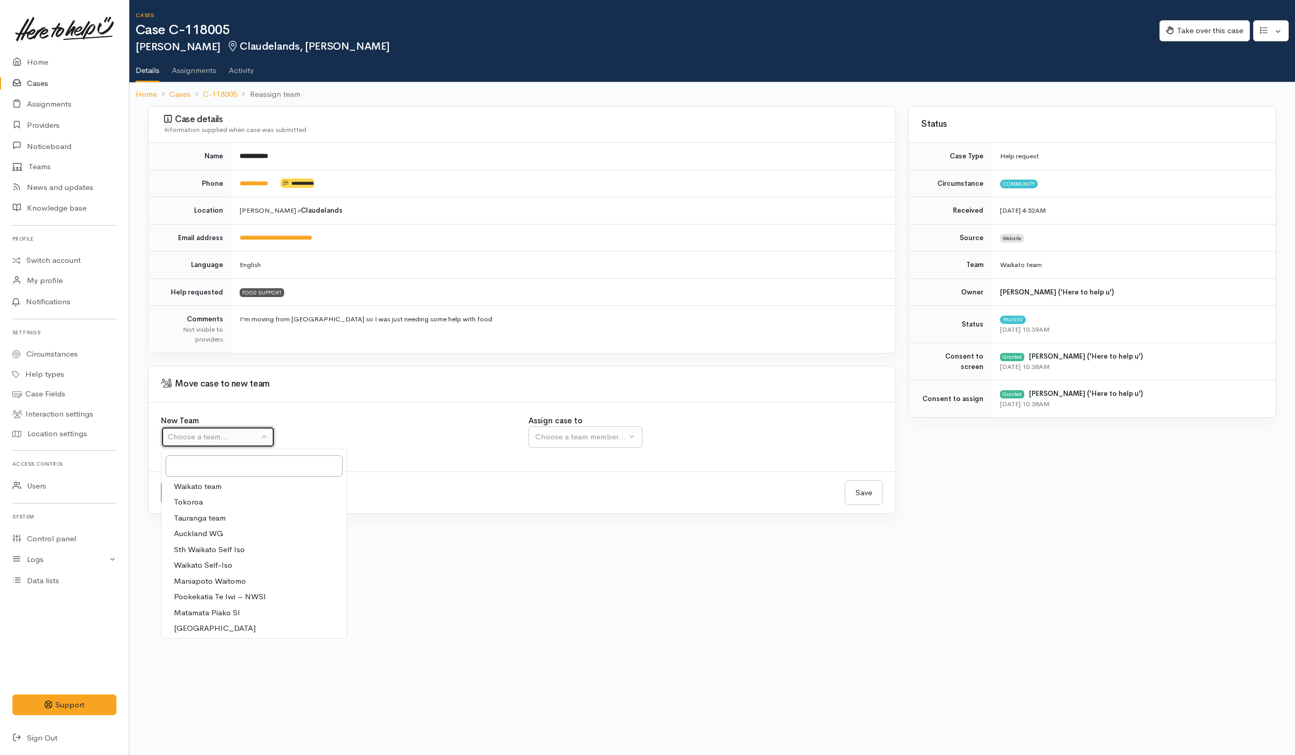
select select "1"
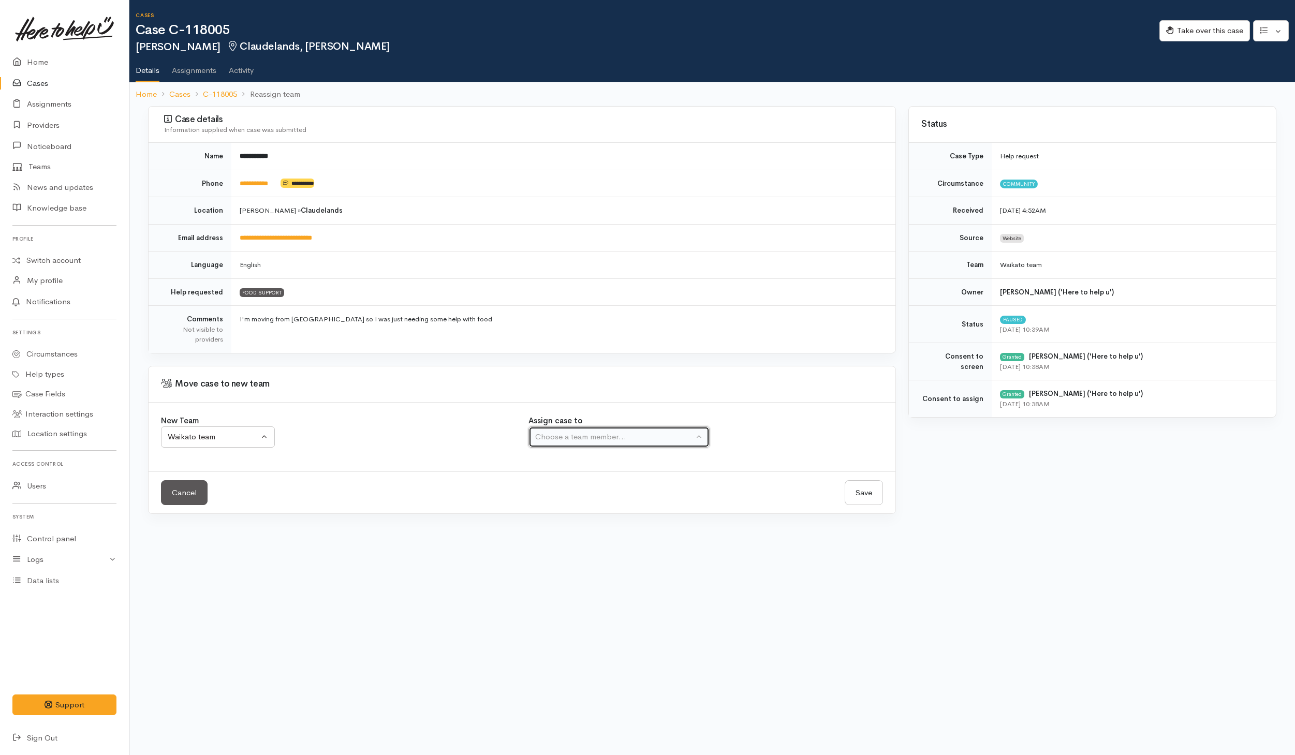
click at [603, 443] on div "Choose a team member..." at bounding box center [614, 437] width 158 height 12
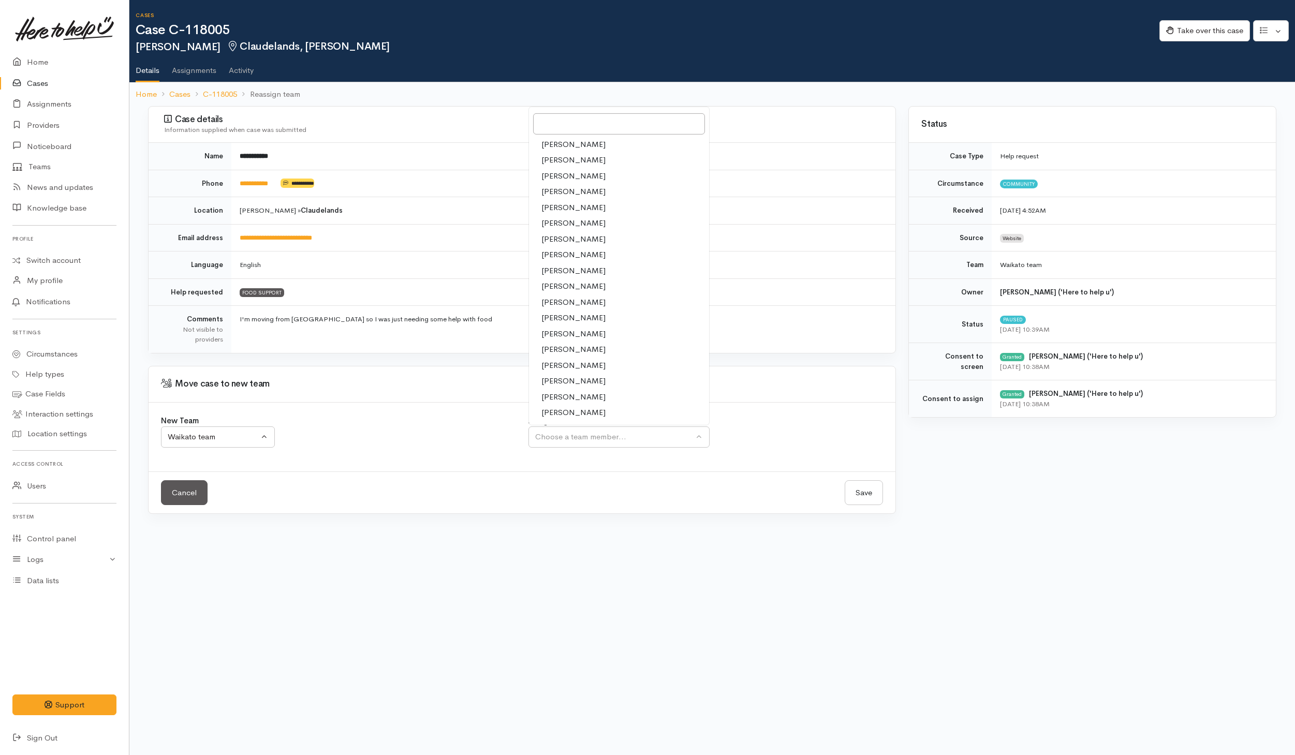
click at [556, 415] on span "Shirley Mackie" at bounding box center [573, 413] width 64 height 12
select select "1463"
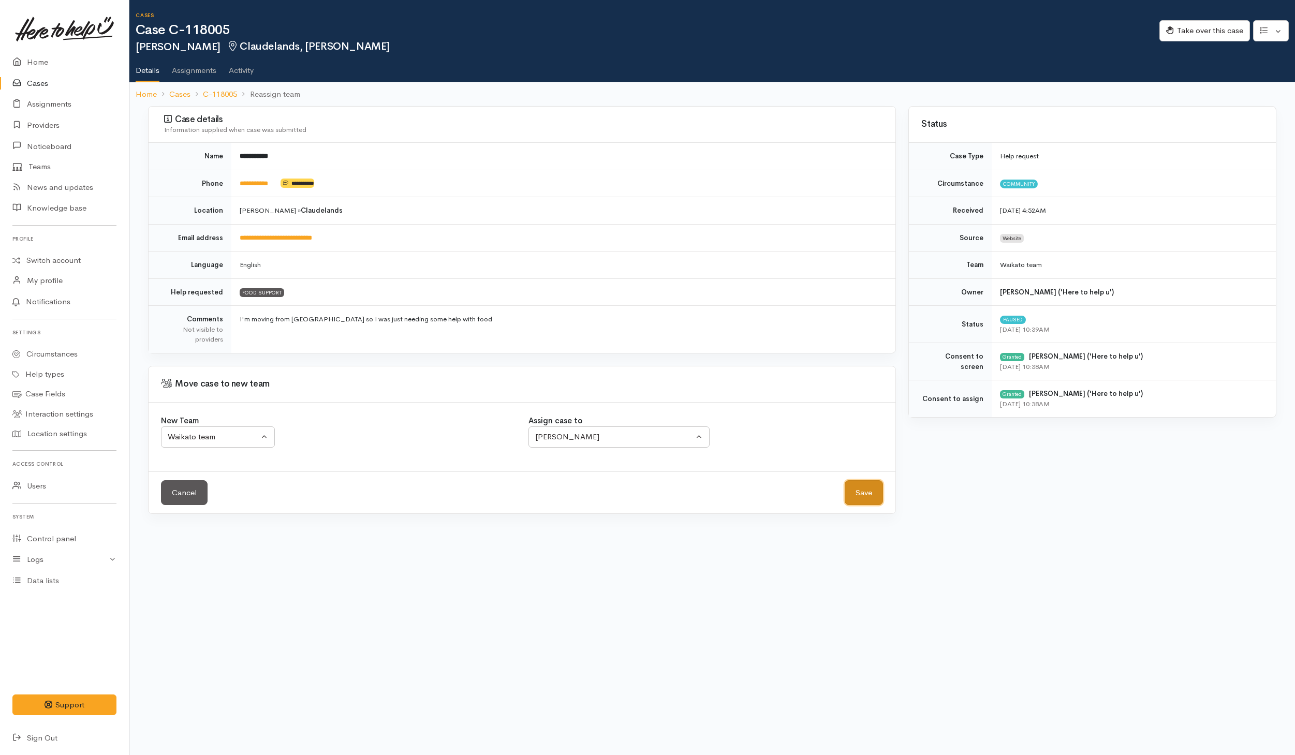
click at [860, 491] on button "Save" at bounding box center [864, 492] width 38 height 25
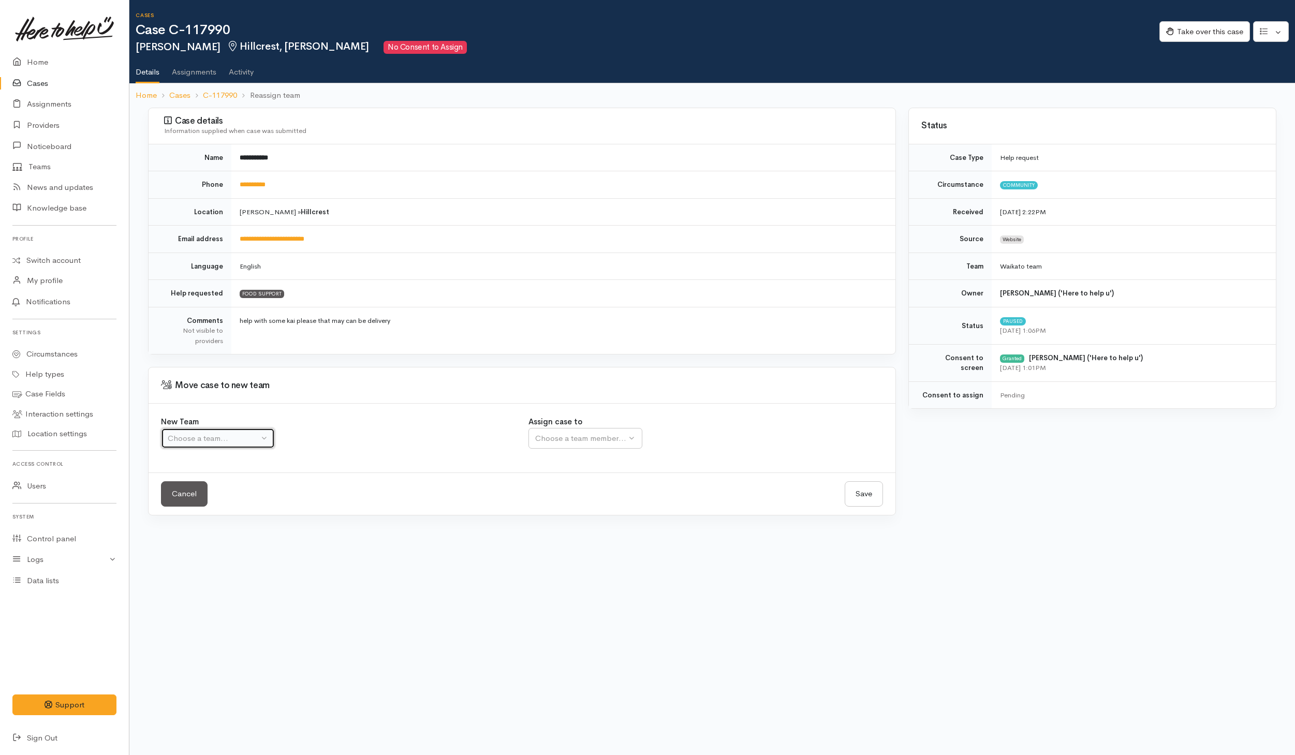
click at [252, 449] on button "Choose a team..." at bounding box center [218, 438] width 114 height 21
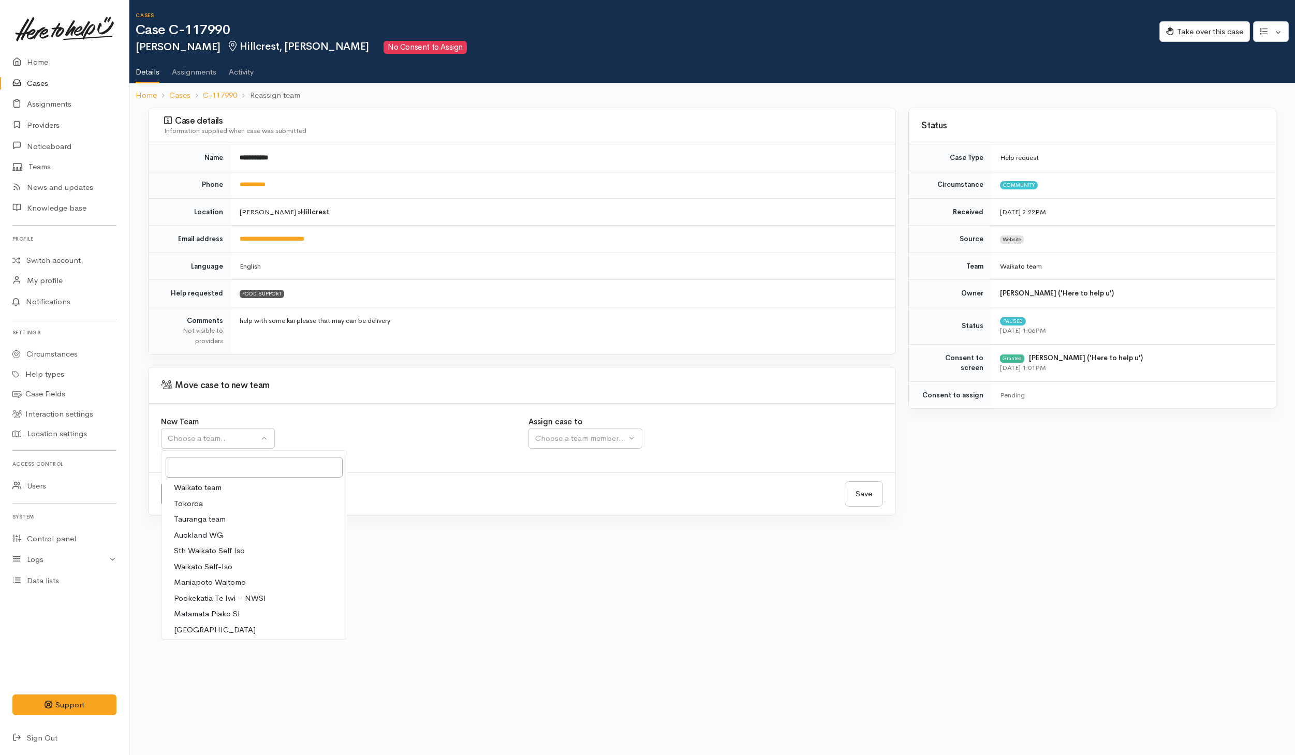
drag, startPoint x: 231, startPoint y: 492, endPoint x: 492, endPoint y: 471, distance: 261.8
click at [231, 491] on link "Waikato team" at bounding box center [254, 488] width 185 height 16
select select "1"
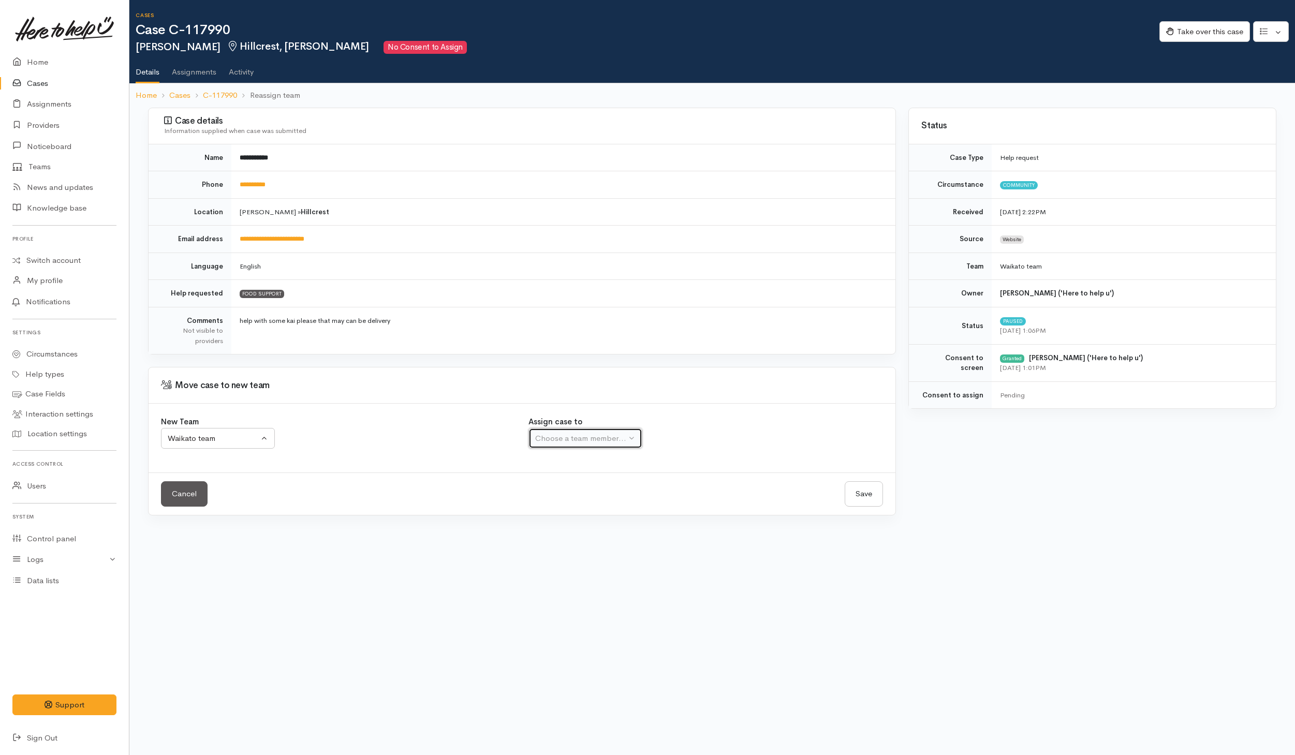
click at [593, 444] on div "Choose a team member..." at bounding box center [580, 439] width 91 height 12
click at [580, 440] on div "Choose a team member..." at bounding box center [614, 439] width 158 height 12
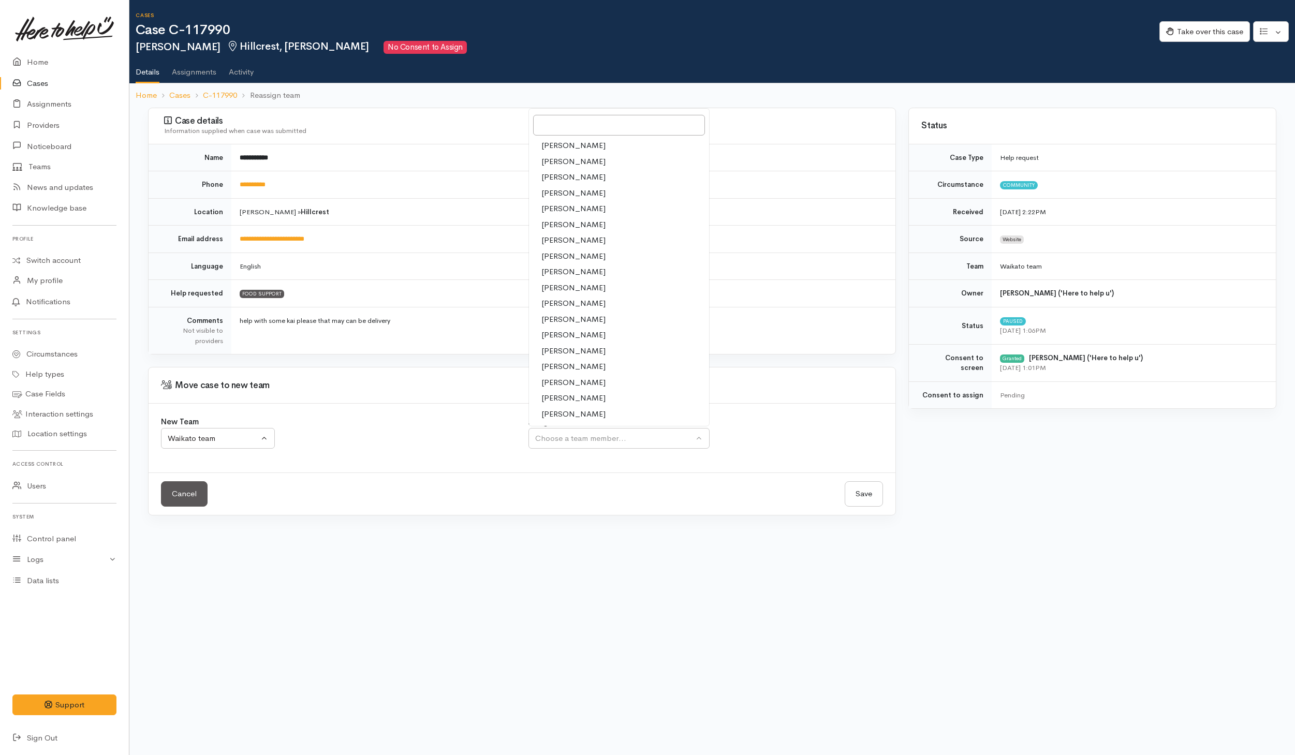
click at [565, 417] on span "[PERSON_NAME]" at bounding box center [573, 414] width 64 height 12
select select "1463"
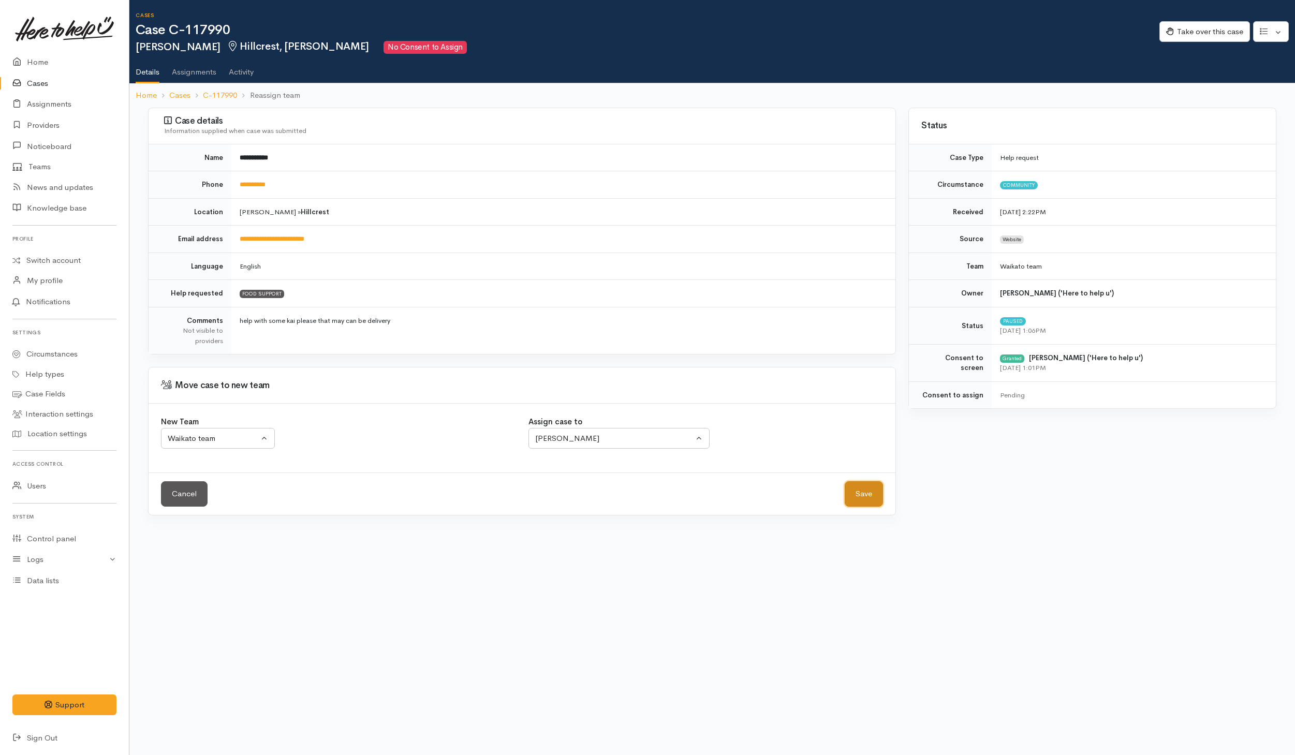
click at [860, 500] on button "Save" at bounding box center [864, 493] width 38 height 25
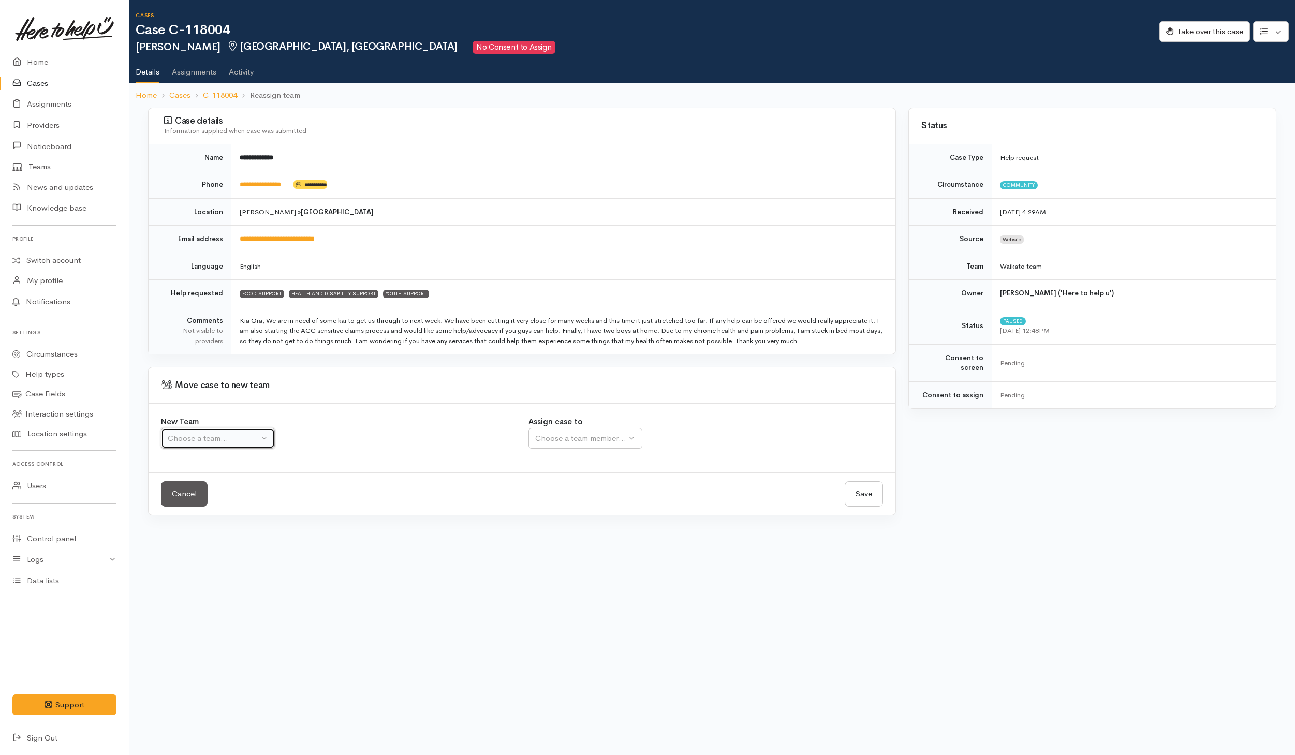
click at [261, 442] on button "Choose a team..." at bounding box center [218, 438] width 114 height 21
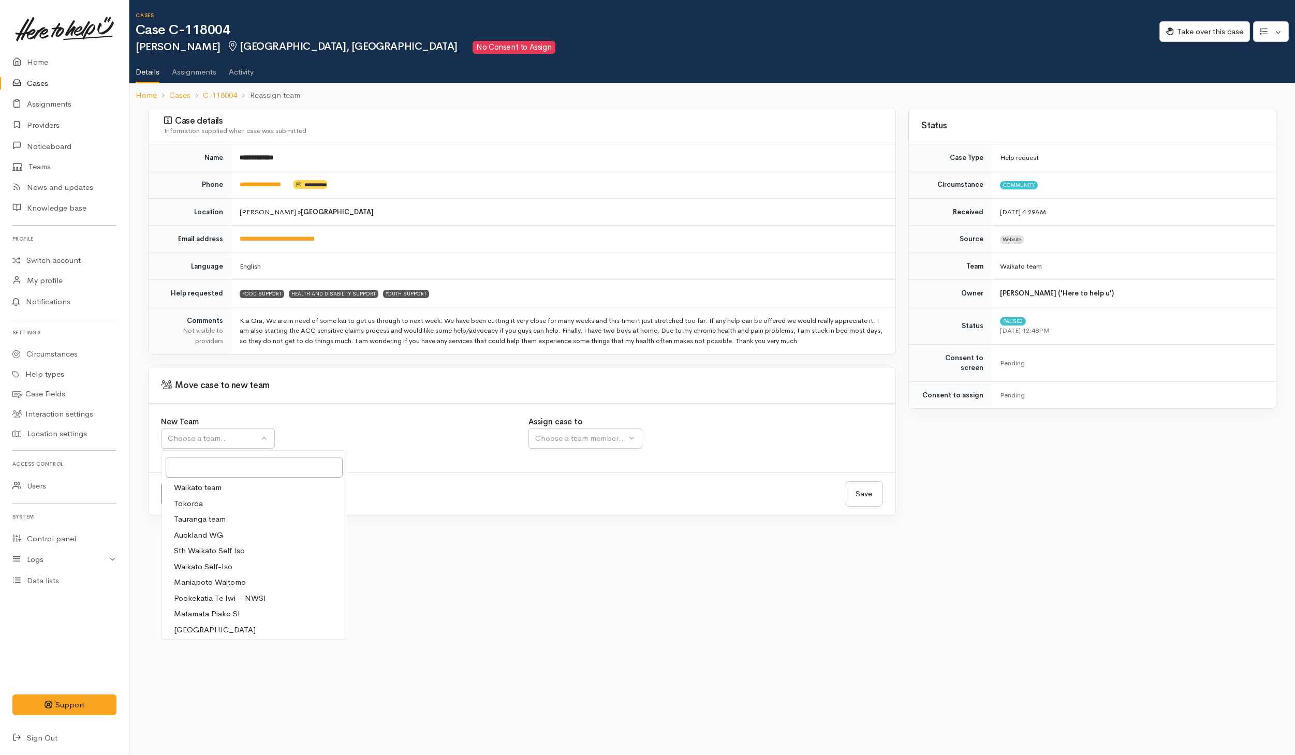
click at [199, 492] on span "Waikato team" at bounding box center [198, 488] width 48 height 12
select select "1"
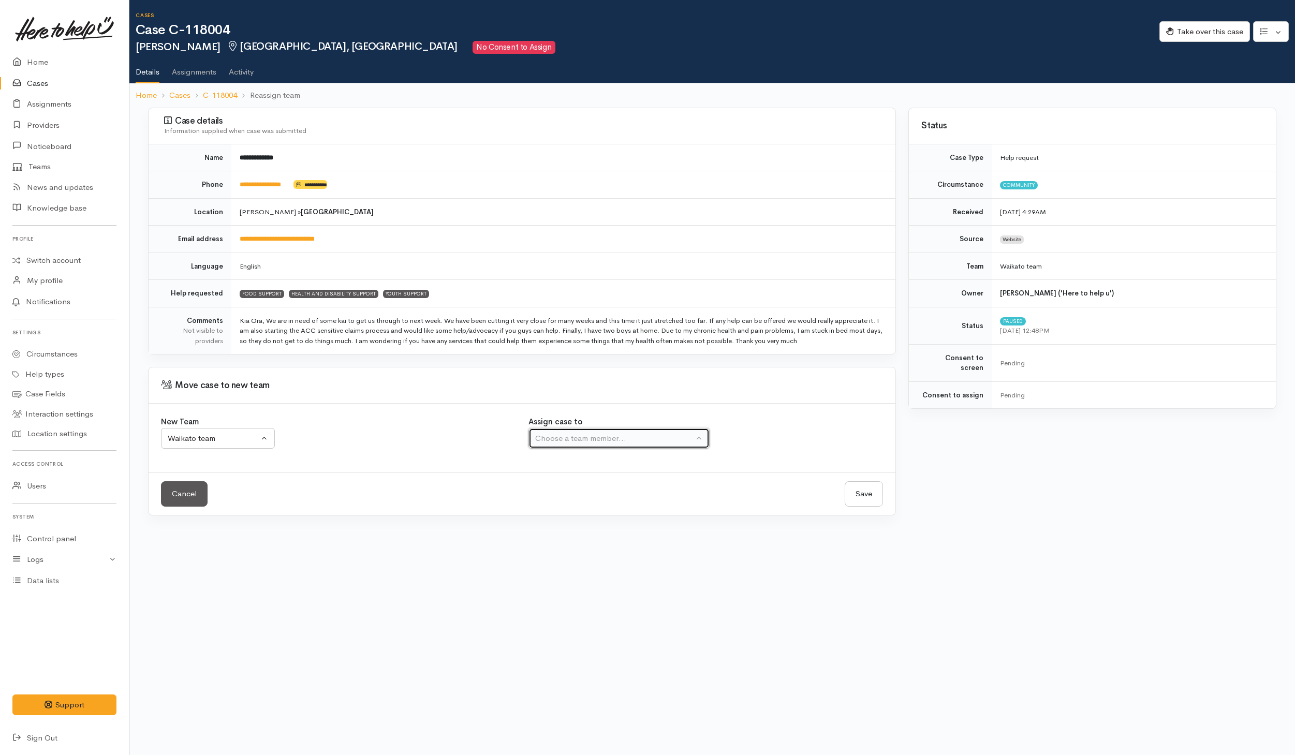
click at [580, 445] on div "Choose a team member..." at bounding box center [614, 439] width 158 height 12
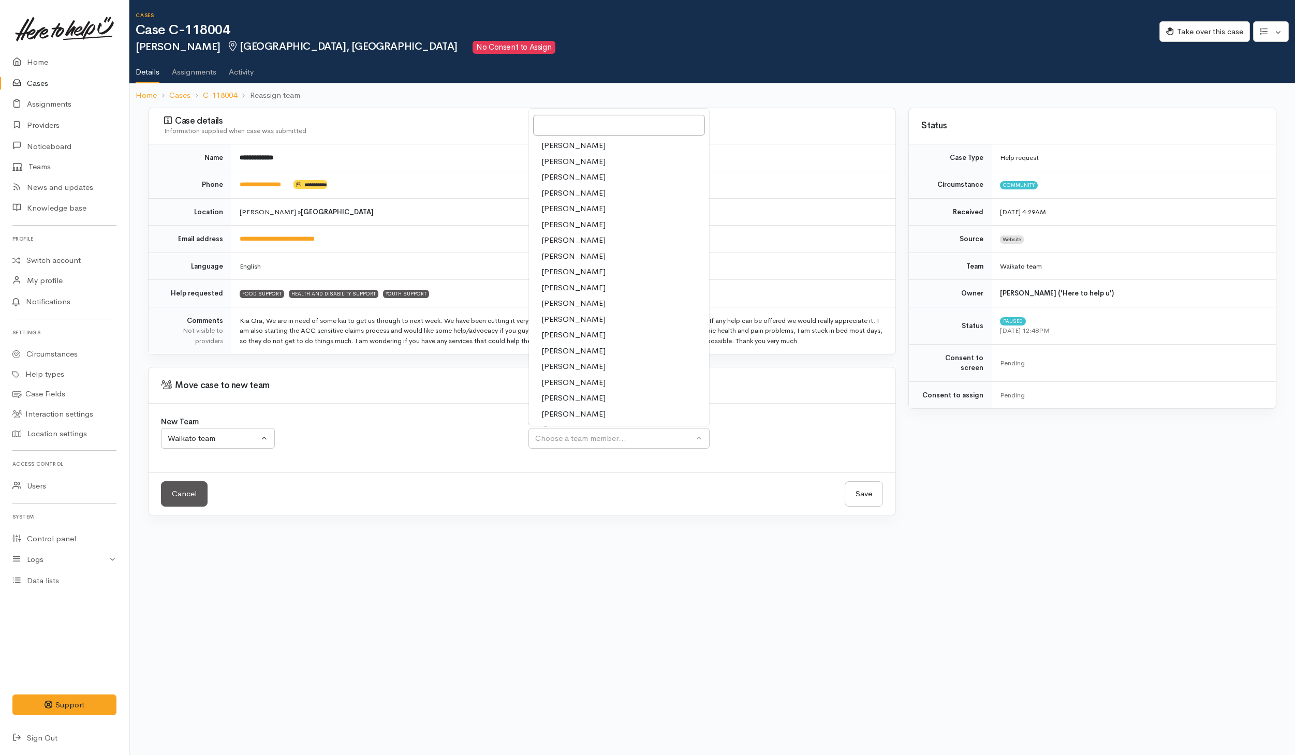
click at [553, 383] on span "[PERSON_NAME]" at bounding box center [573, 383] width 64 height 12
select select "2109"
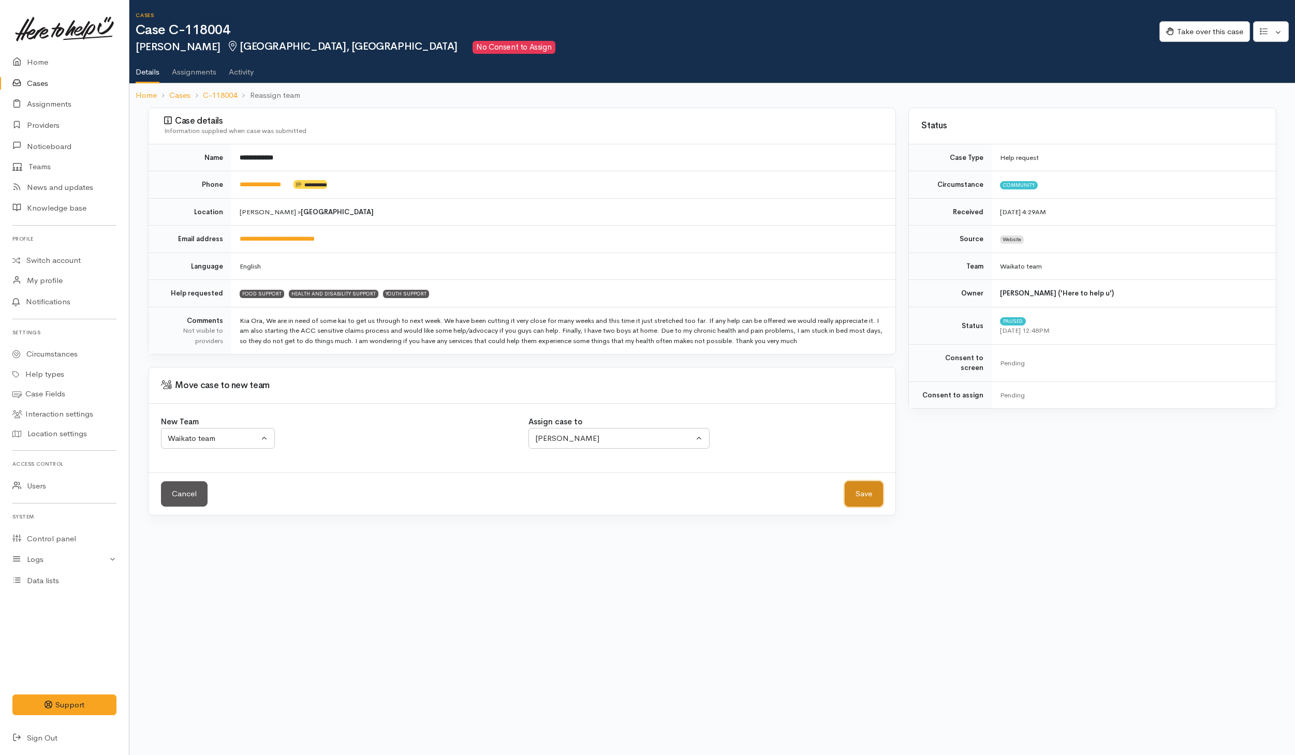
drag, startPoint x: 853, startPoint y: 494, endPoint x: 448, endPoint y: 394, distance: 417.3
click at [854, 496] on button "Save" at bounding box center [864, 493] width 38 height 25
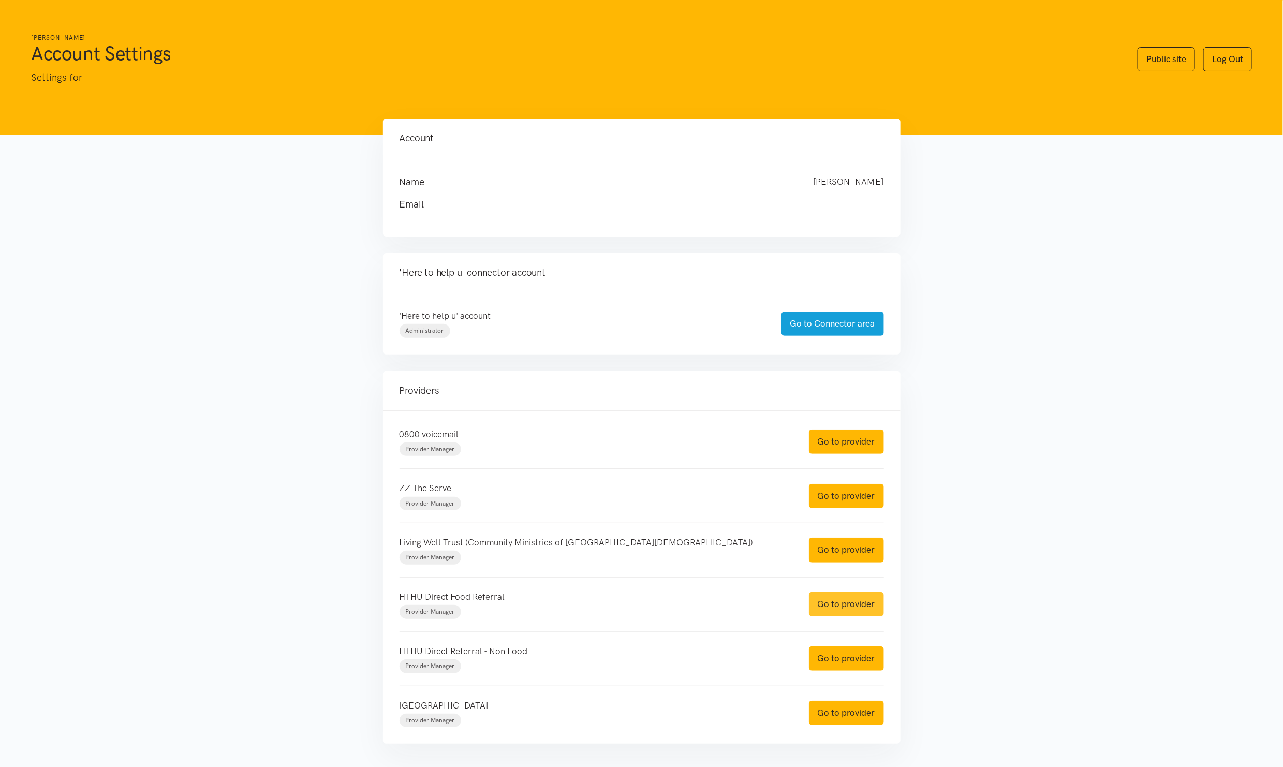
click at [852, 611] on link "Go to provider" at bounding box center [846, 604] width 75 height 24
click at [846, 662] on link "Go to provider" at bounding box center [846, 659] width 75 height 24
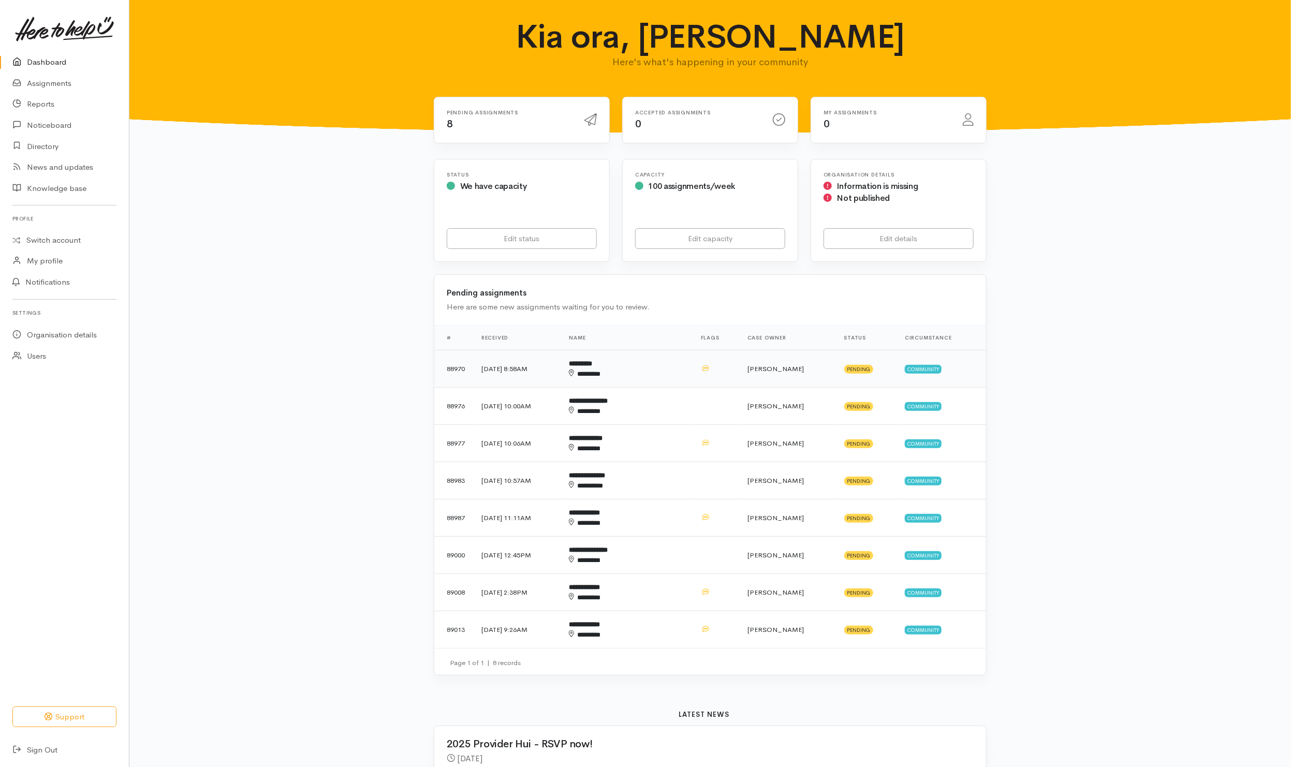
click at [652, 379] on div "********" at bounding box center [610, 374] width 83 height 10
click at [652, 415] on div "********" at bounding box center [610, 411] width 83 height 10
click at [652, 453] on div "********" at bounding box center [610, 449] width 83 height 10
click at [676, 477] on td "**********" at bounding box center [627, 480] width 132 height 37
click at [652, 527] on div "********" at bounding box center [610, 523] width 83 height 10
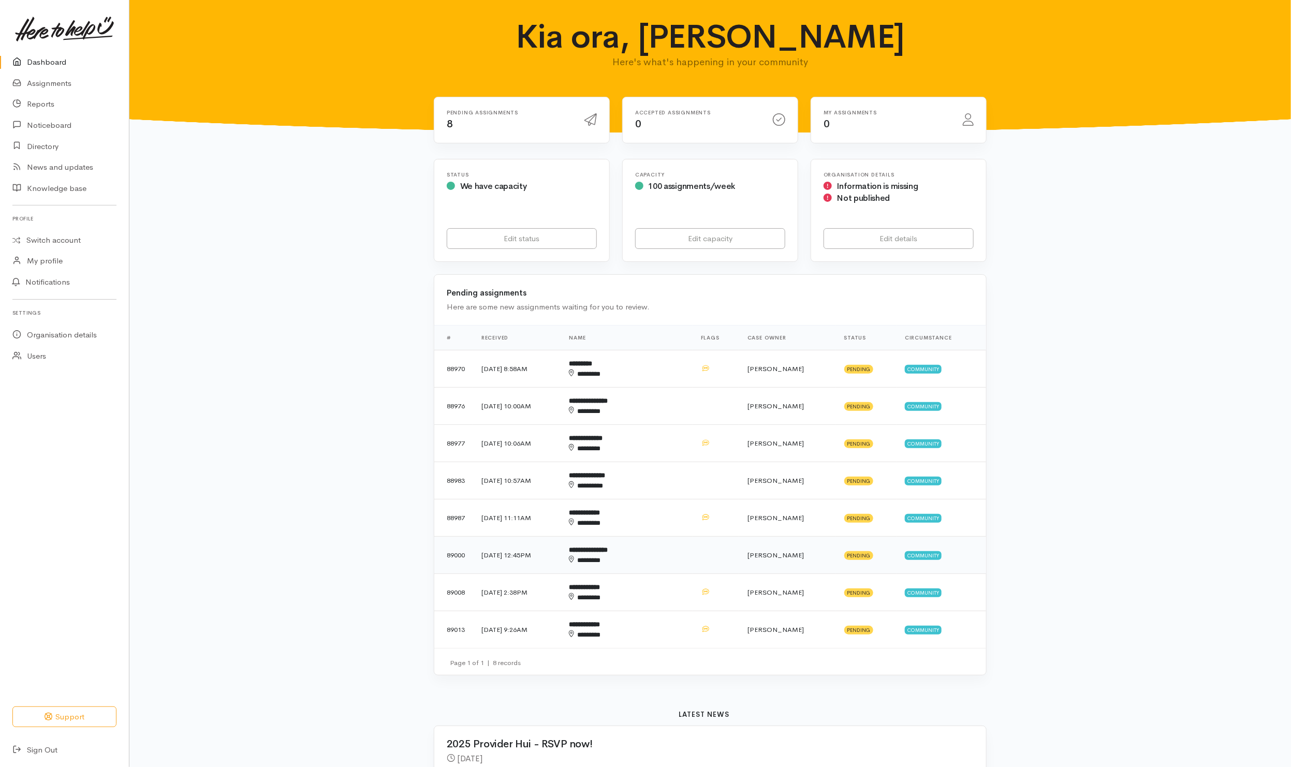
click at [682, 550] on td "**********" at bounding box center [627, 555] width 132 height 37
click at [682, 589] on td "**********" at bounding box center [627, 592] width 132 height 37
click at [652, 634] on div "********" at bounding box center [610, 635] width 83 height 10
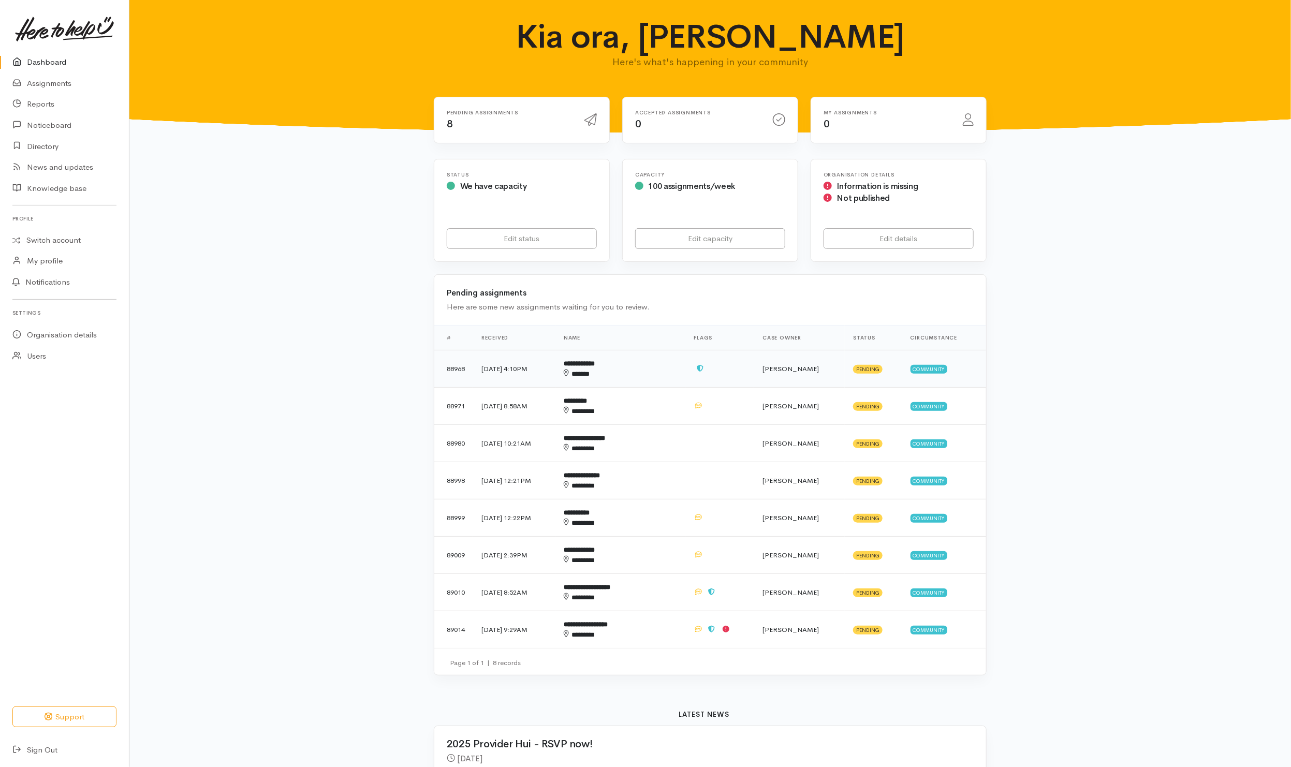
click at [652, 373] on div "******" at bounding box center [608, 374] width 89 height 10
click at [652, 407] on div "********" at bounding box center [608, 411] width 89 height 10
click at [652, 451] on div "********" at bounding box center [608, 449] width 89 height 10
click at [652, 491] on div "********" at bounding box center [608, 486] width 89 height 10
click at [652, 522] on div "********" at bounding box center [608, 523] width 89 height 10
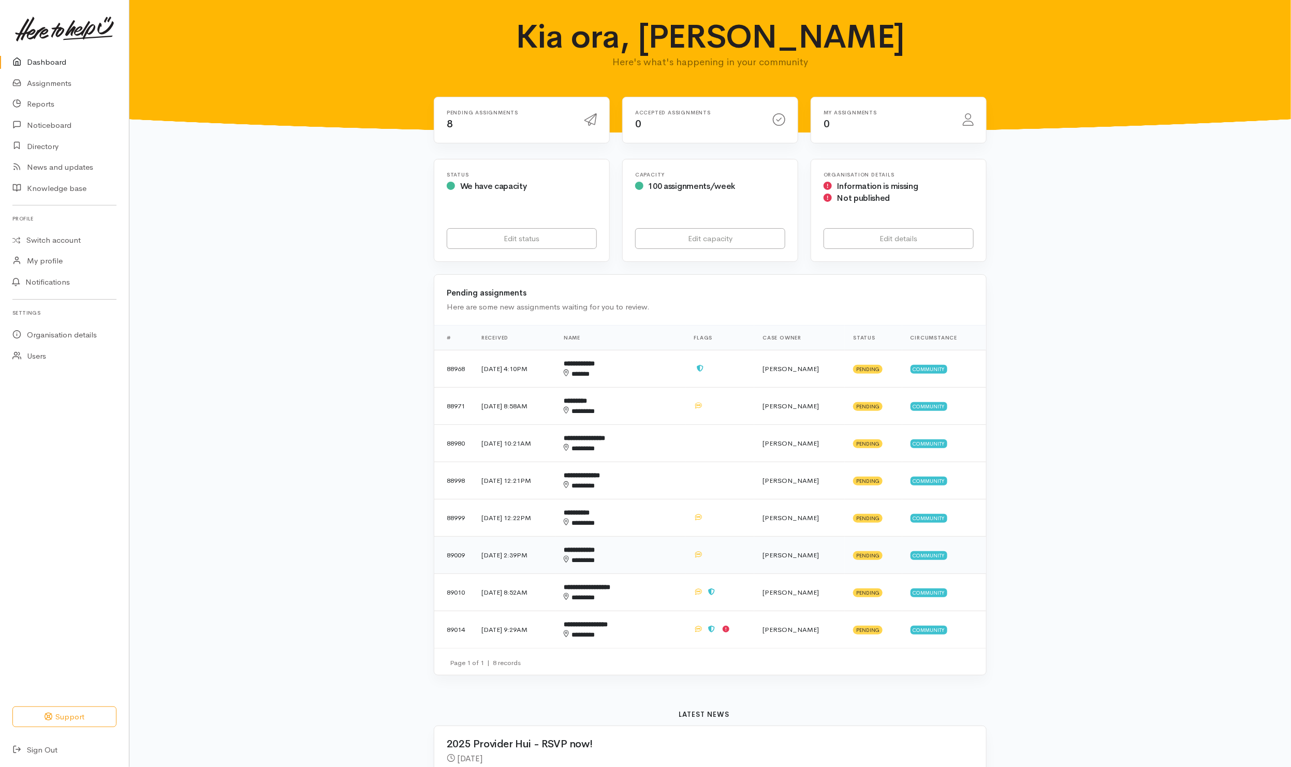
click at [652, 563] on div "********" at bounding box center [608, 560] width 89 height 10
click at [680, 593] on td "**********" at bounding box center [620, 592] width 130 height 37
click at [652, 640] on div "********" at bounding box center [608, 635] width 89 height 10
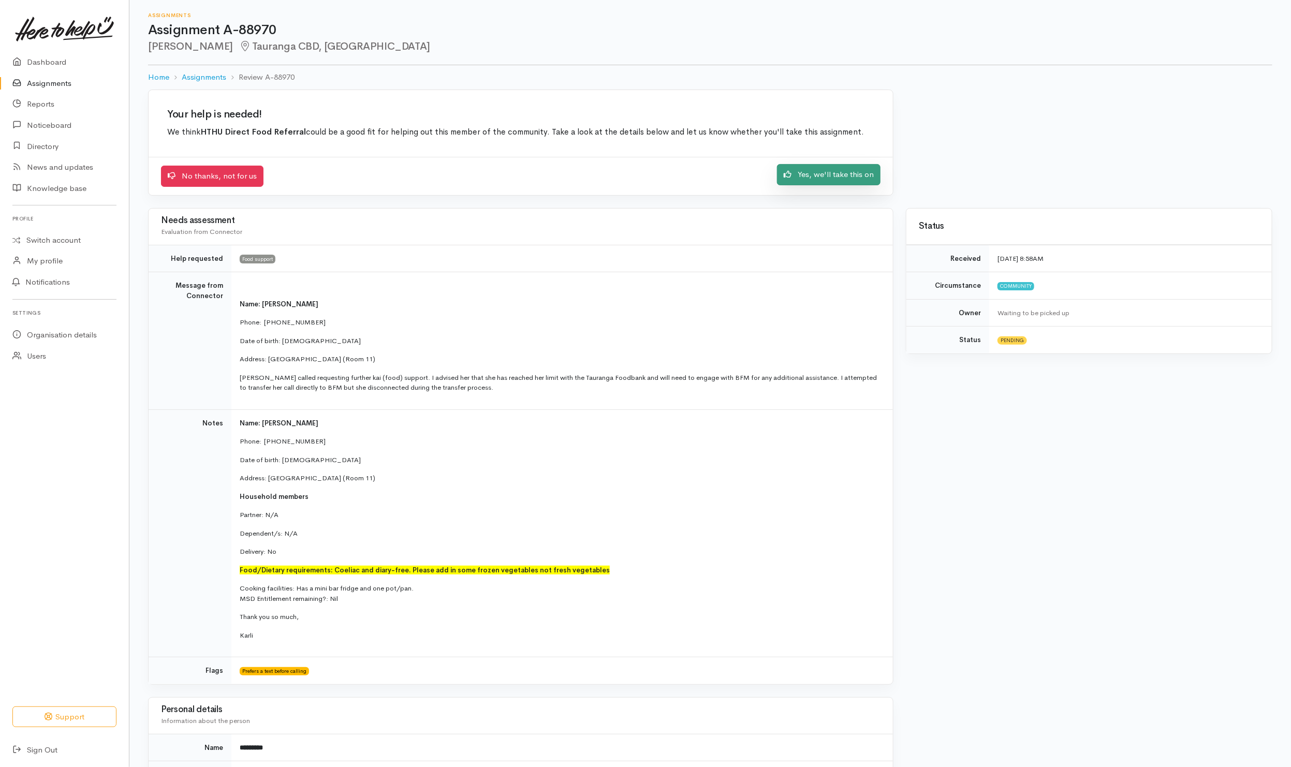
click at [839, 182] on link "Yes, we'll take this on" at bounding box center [829, 174] width 104 height 21
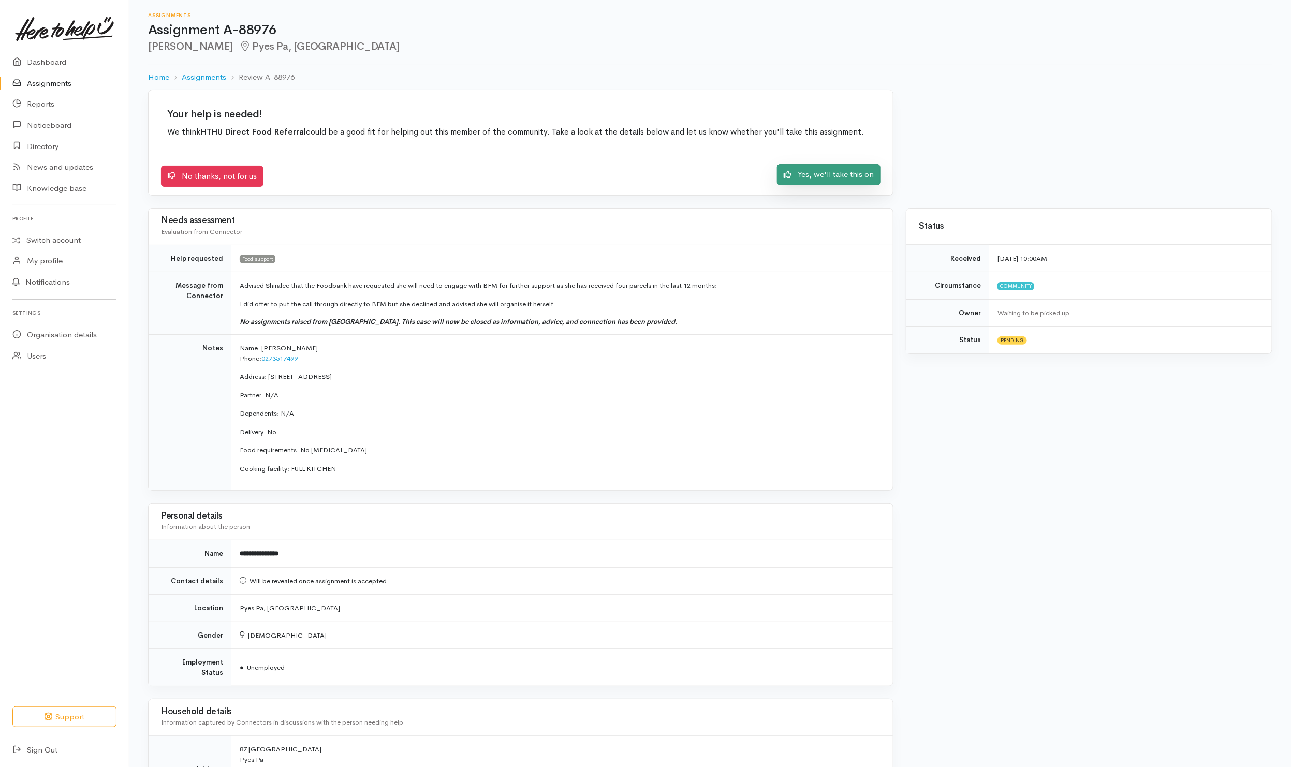
click at [839, 176] on link "Yes, we'll take this on" at bounding box center [829, 174] width 104 height 21
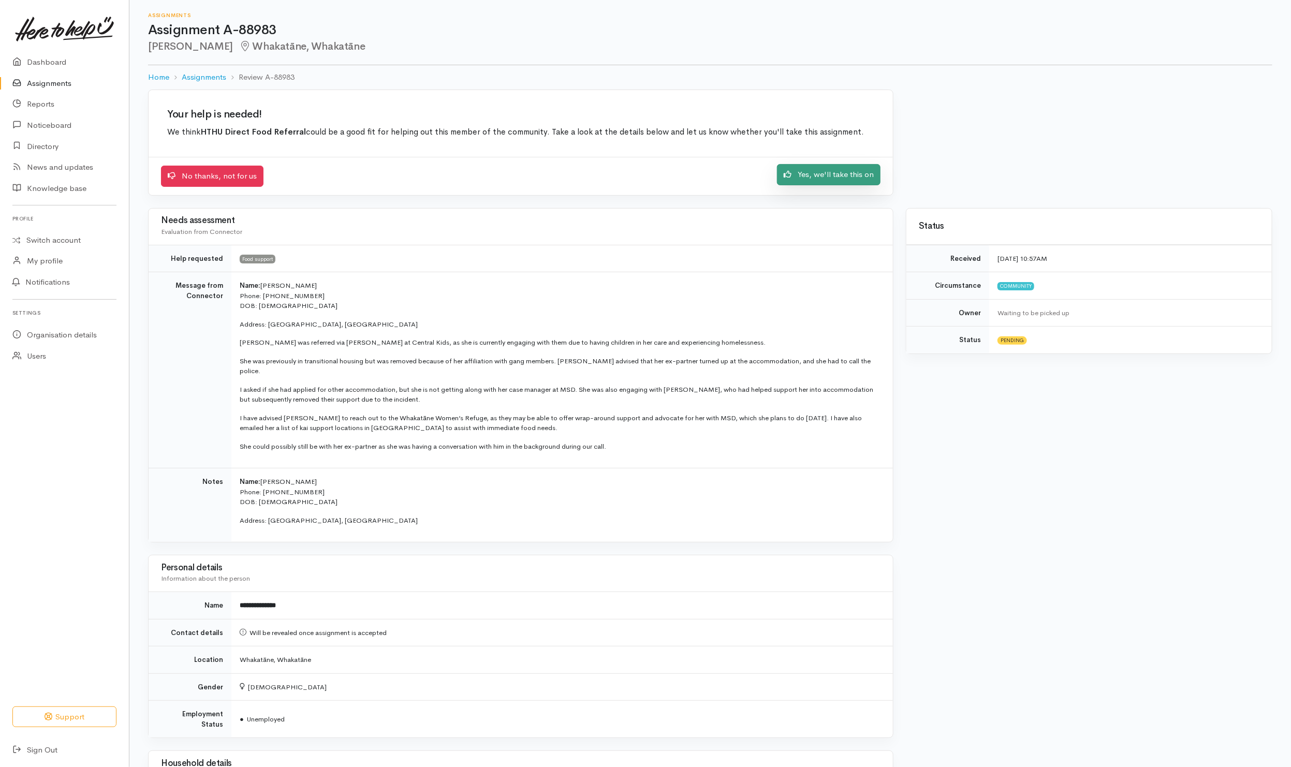
click at [824, 171] on link "Yes, we'll take this on" at bounding box center [829, 174] width 104 height 21
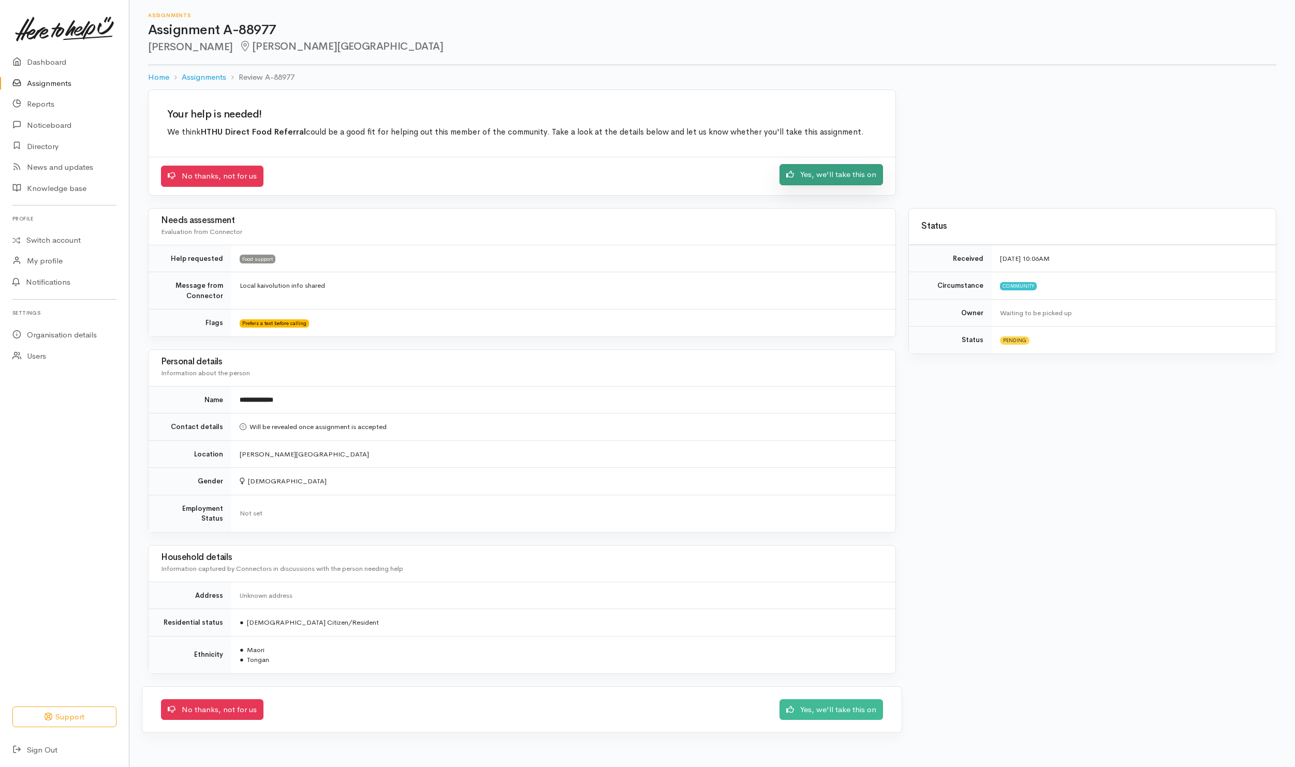
click at [841, 174] on link "Yes, we'll take this on" at bounding box center [832, 174] width 104 height 21
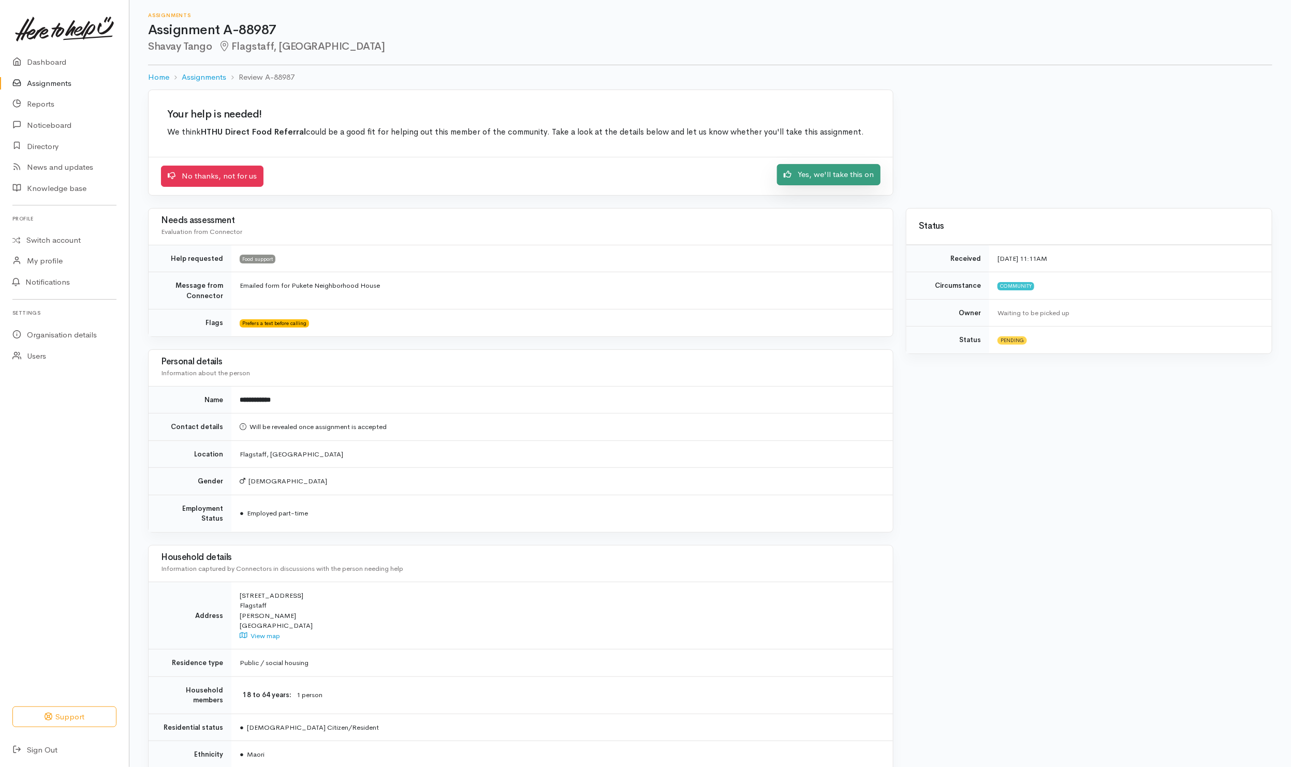
click at [810, 170] on link "Yes, we'll take this on" at bounding box center [829, 174] width 104 height 21
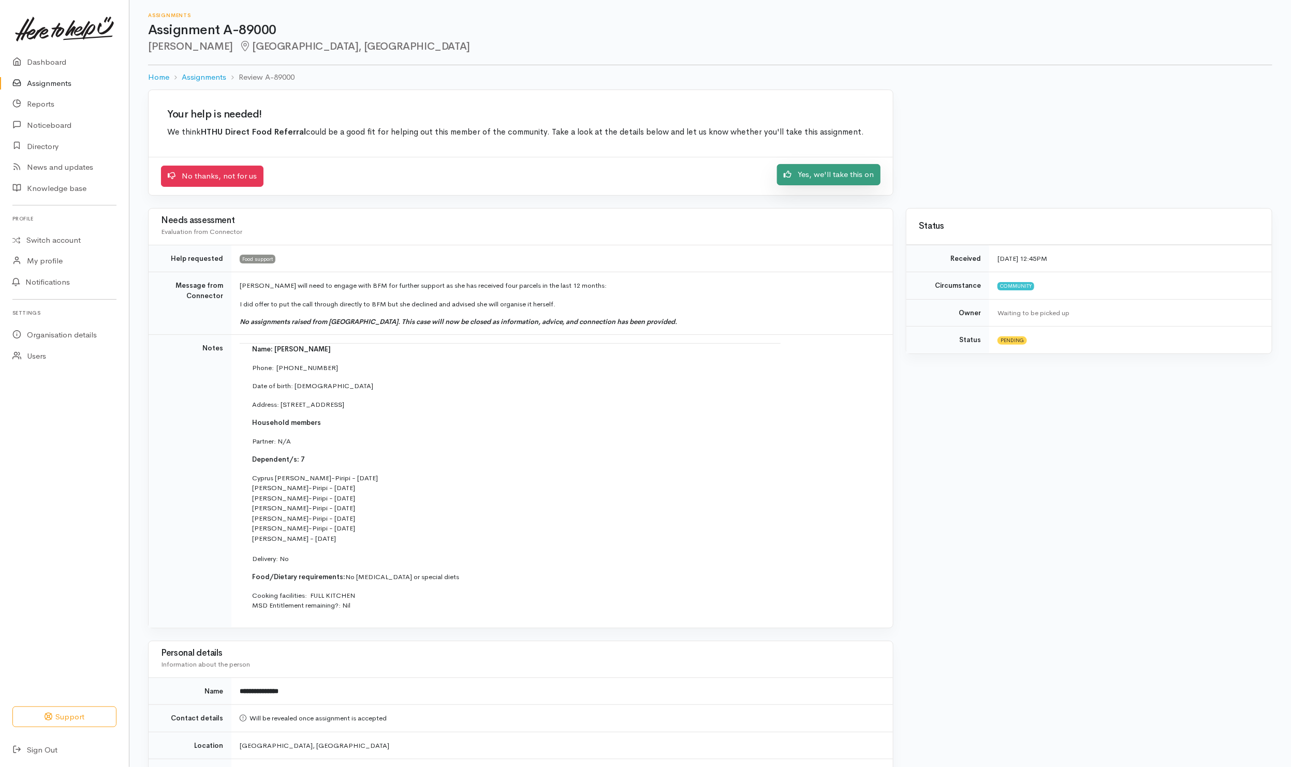
click at [847, 181] on link "Yes, we'll take this on" at bounding box center [829, 174] width 104 height 21
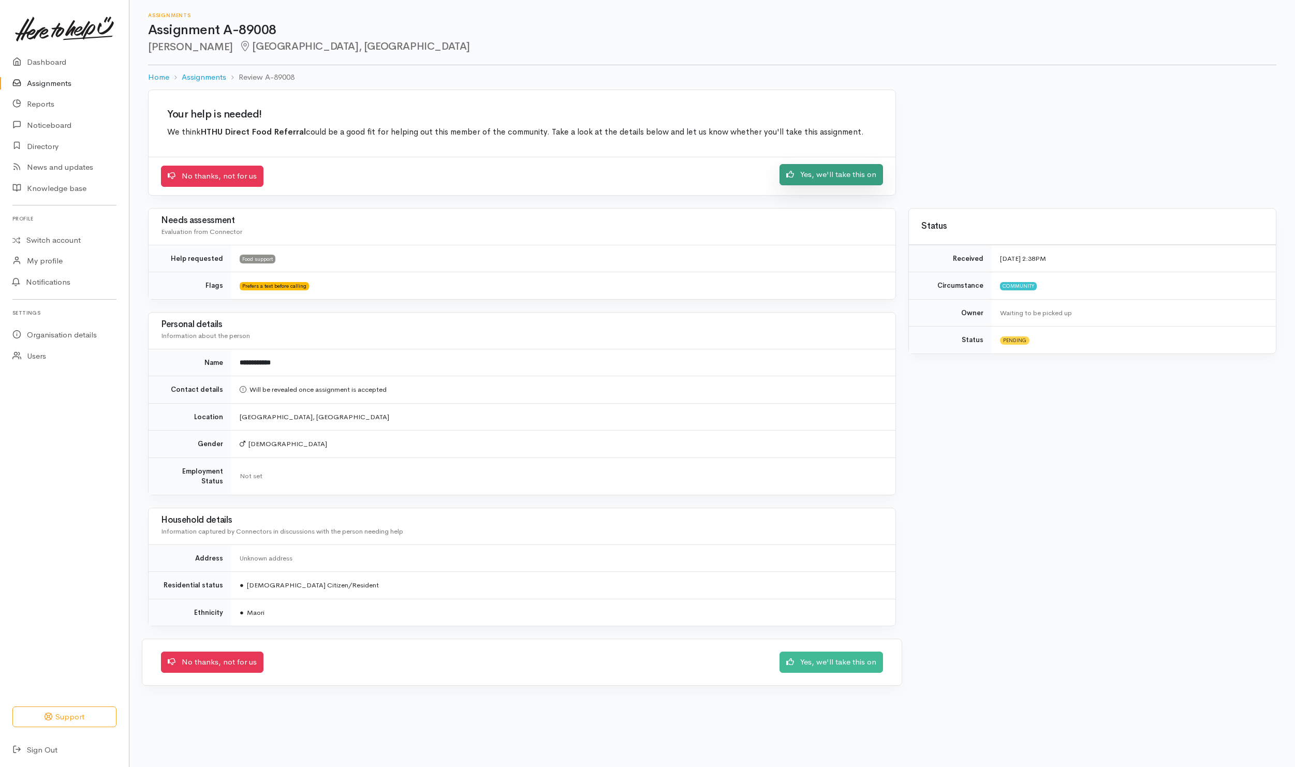
click at [823, 177] on link "Yes, we'll take this on" at bounding box center [832, 174] width 104 height 21
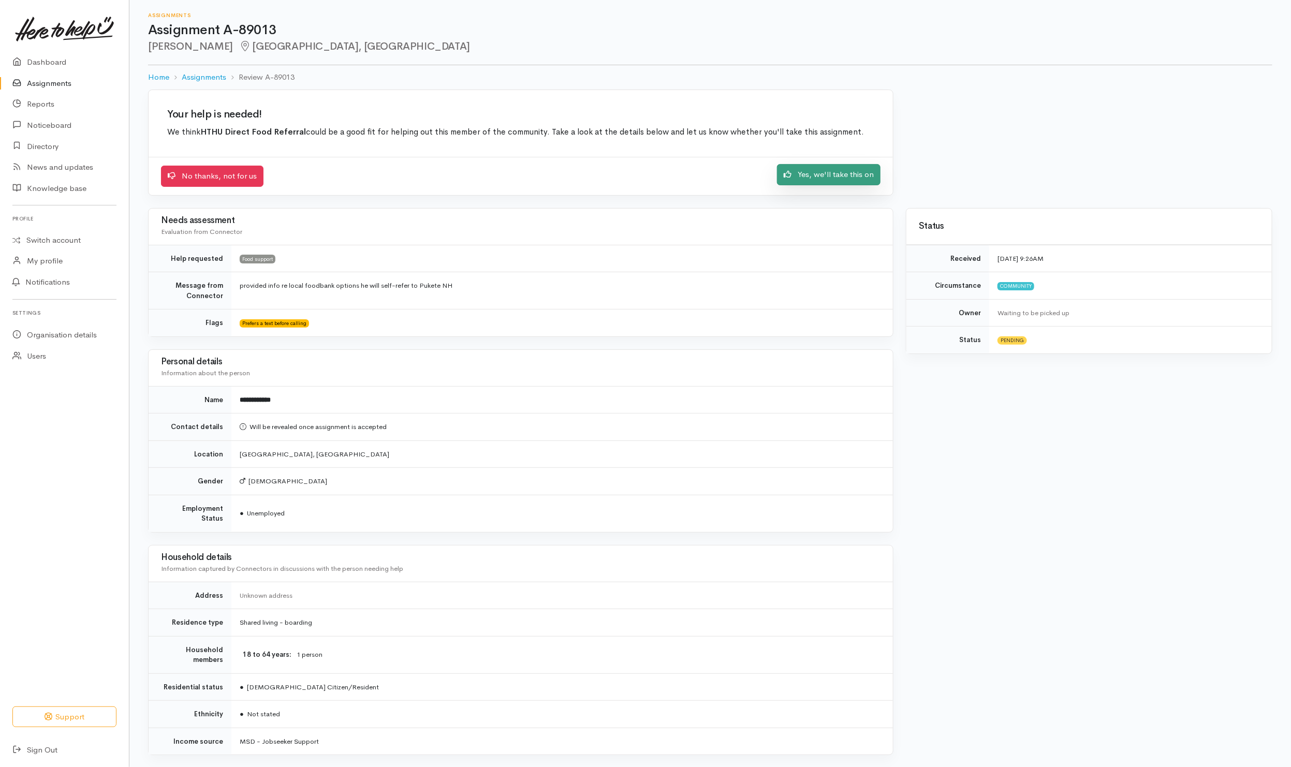
click at [829, 179] on link "Yes, we'll take this on" at bounding box center [829, 174] width 104 height 21
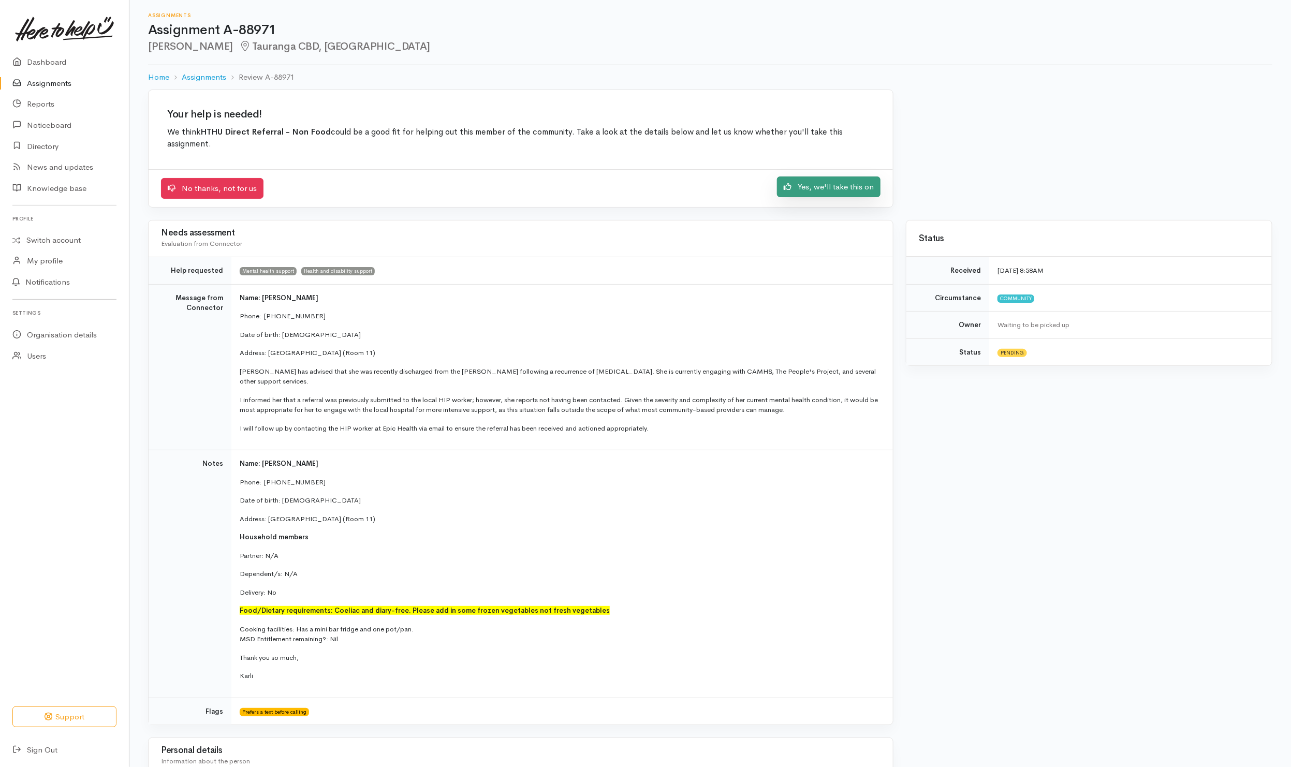
click at [837, 193] on link "Yes, we'll take this on" at bounding box center [829, 187] width 104 height 21
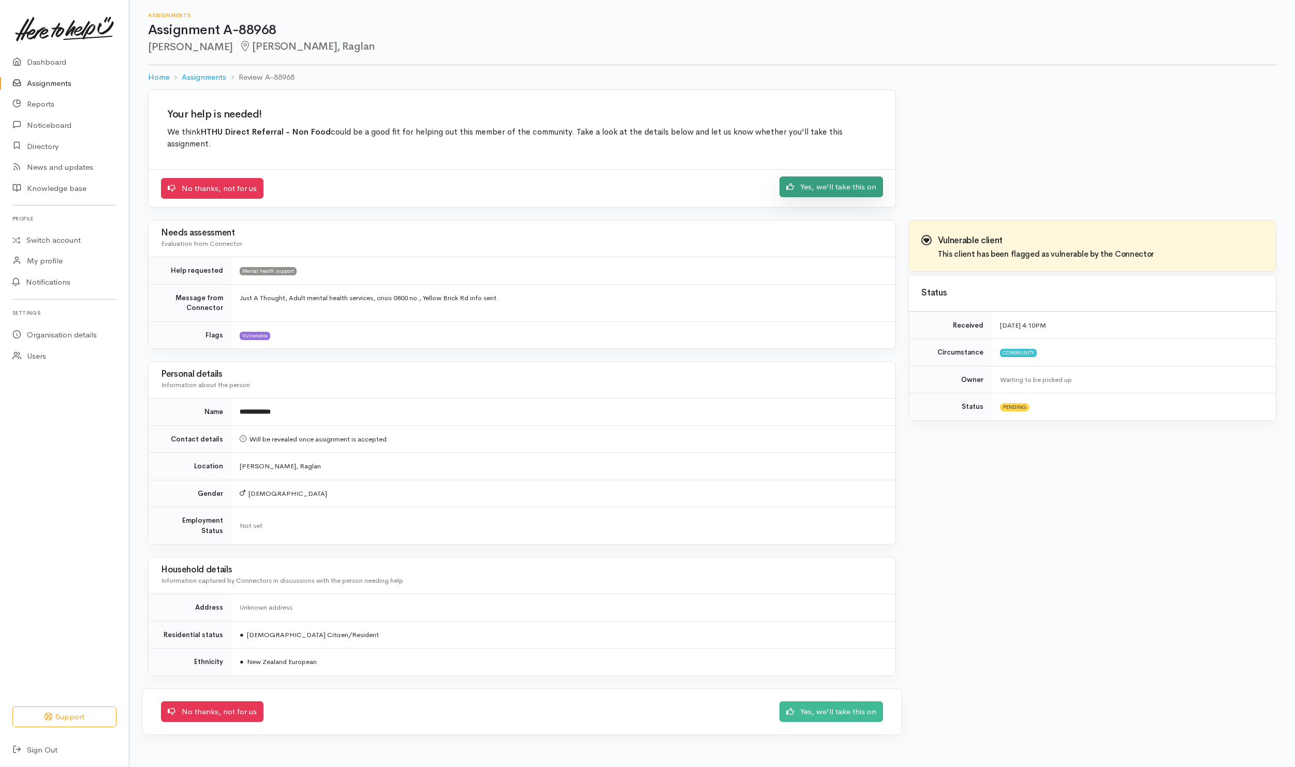
click at [831, 198] on link "Yes, we'll take this on" at bounding box center [832, 187] width 104 height 21
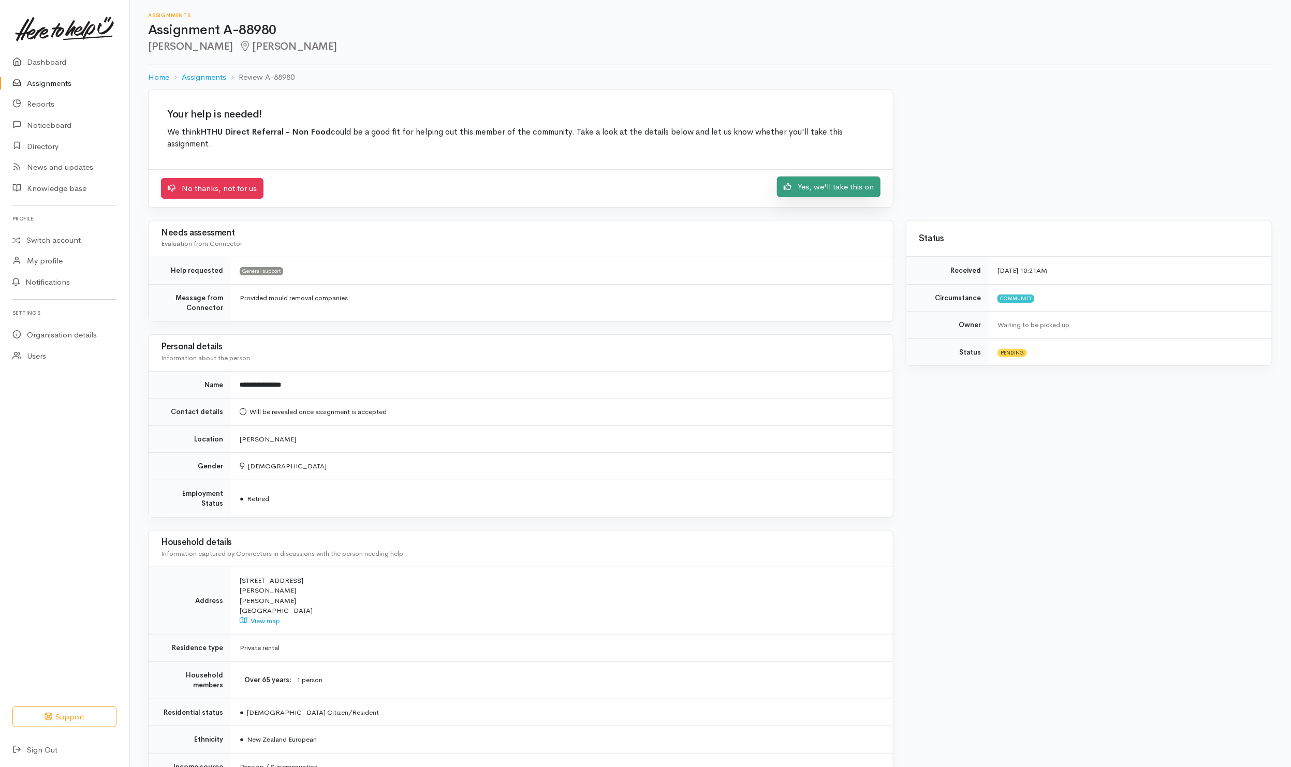
click at [834, 186] on link "Yes, we'll take this on" at bounding box center [829, 187] width 104 height 21
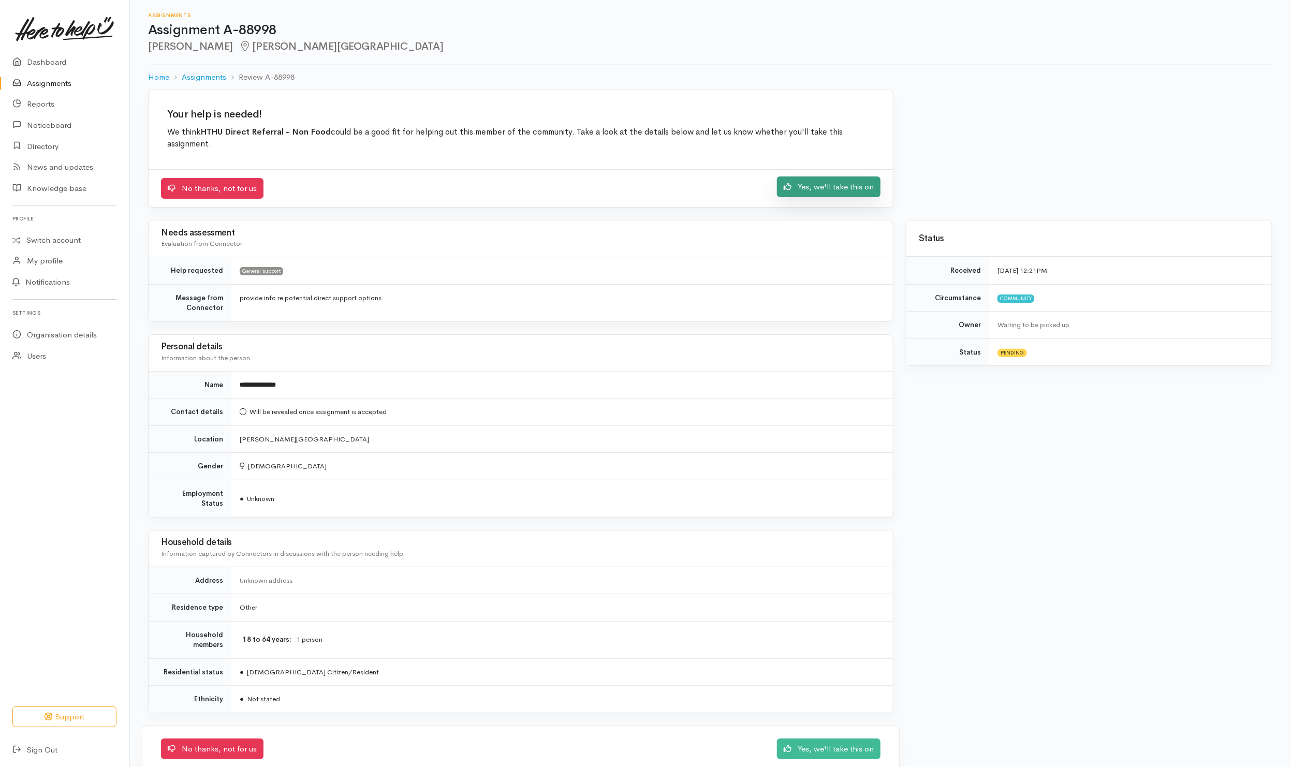
click at [813, 188] on link "Yes, we'll take this on" at bounding box center [829, 187] width 104 height 21
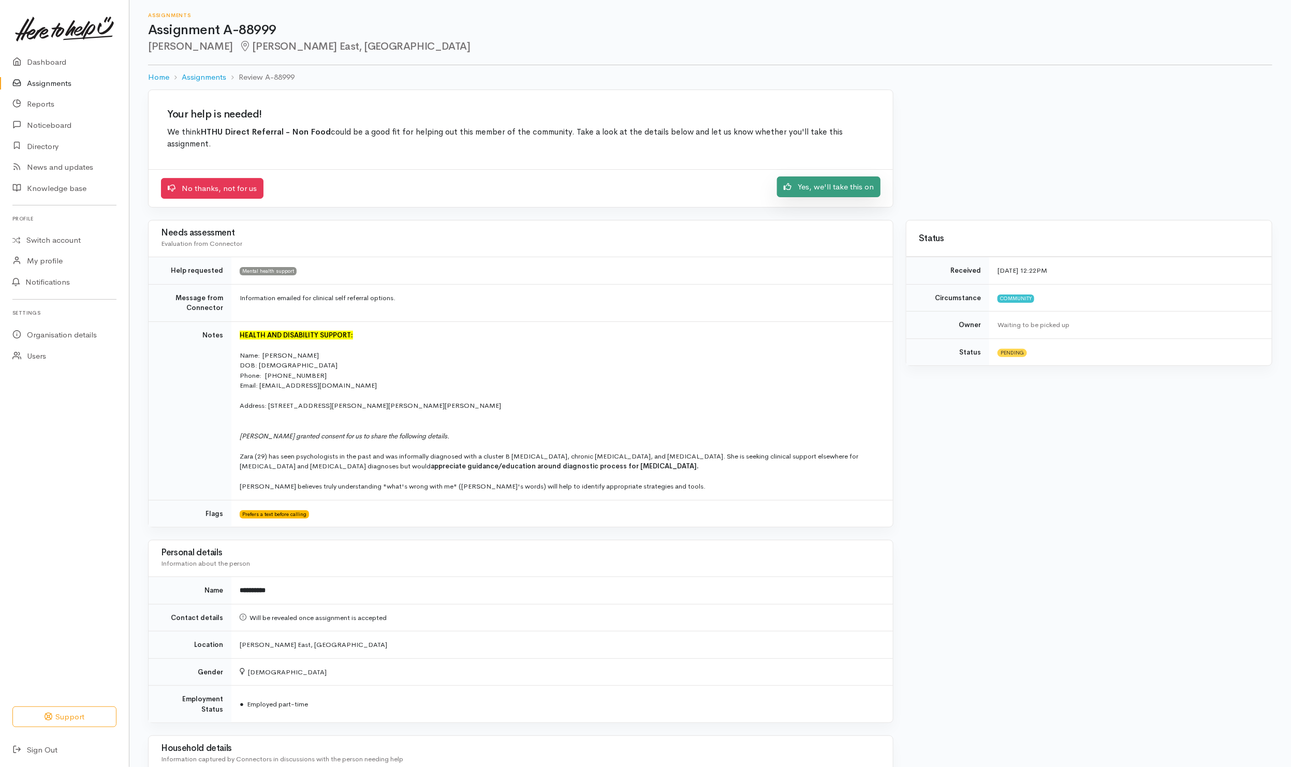
drag, startPoint x: 808, startPoint y: 190, endPoint x: 813, endPoint y: 193, distance: 6.0
click at [808, 190] on link "Yes, we'll take this on" at bounding box center [829, 187] width 104 height 21
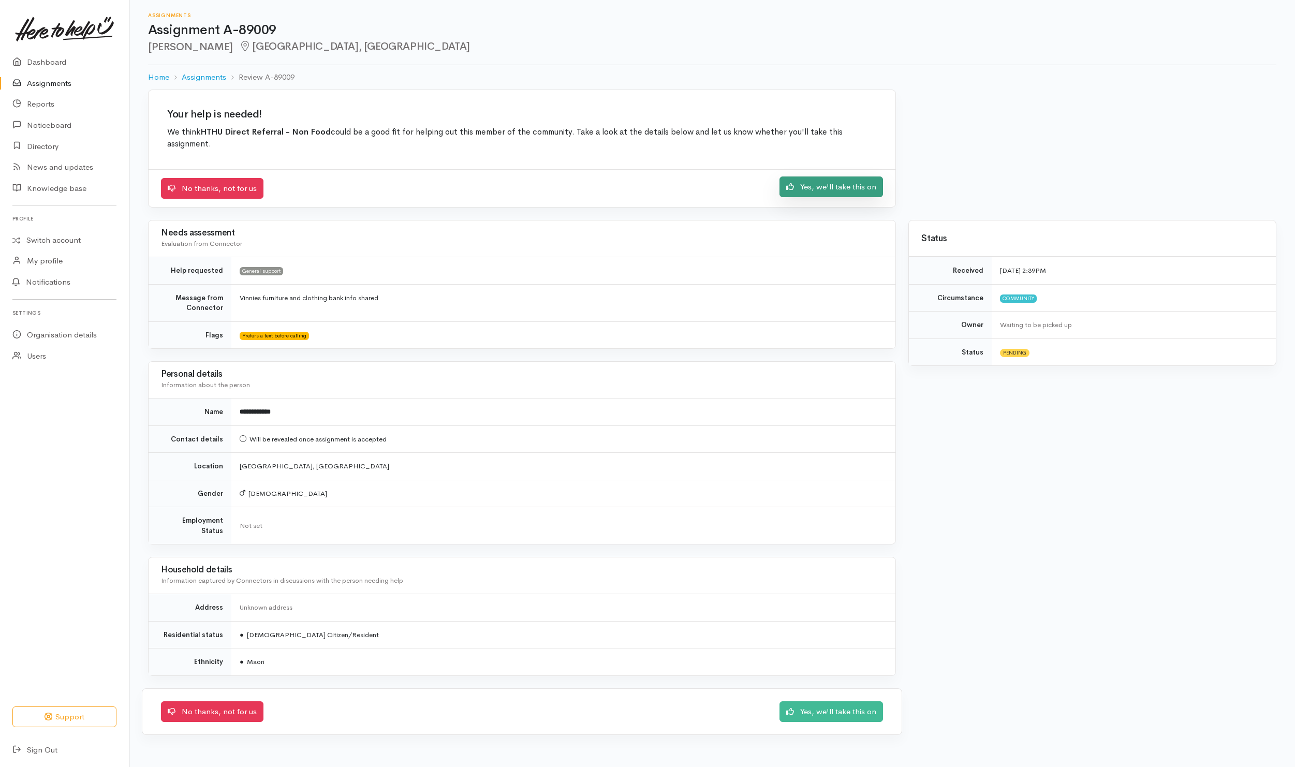
click at [810, 188] on link "Yes, we'll take this on" at bounding box center [832, 187] width 104 height 21
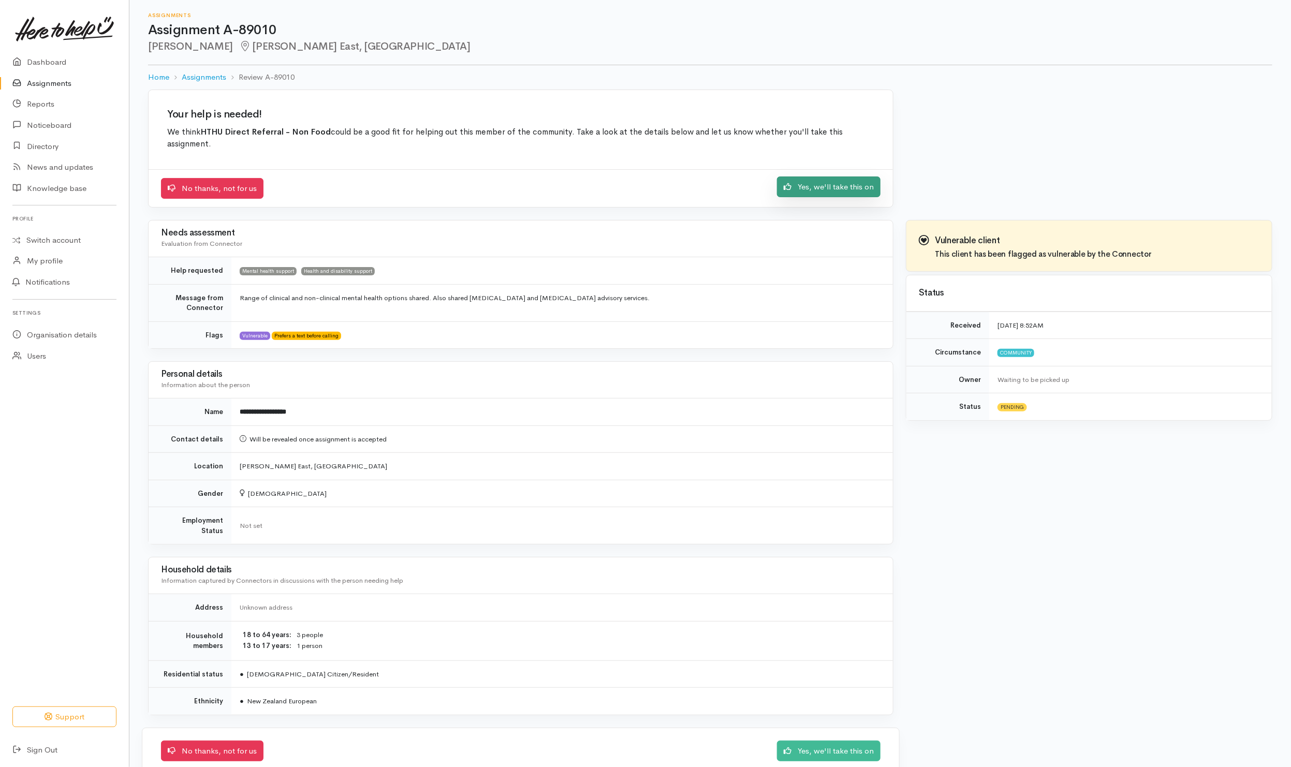
click at [819, 188] on link "Yes, we'll take this on" at bounding box center [829, 187] width 104 height 21
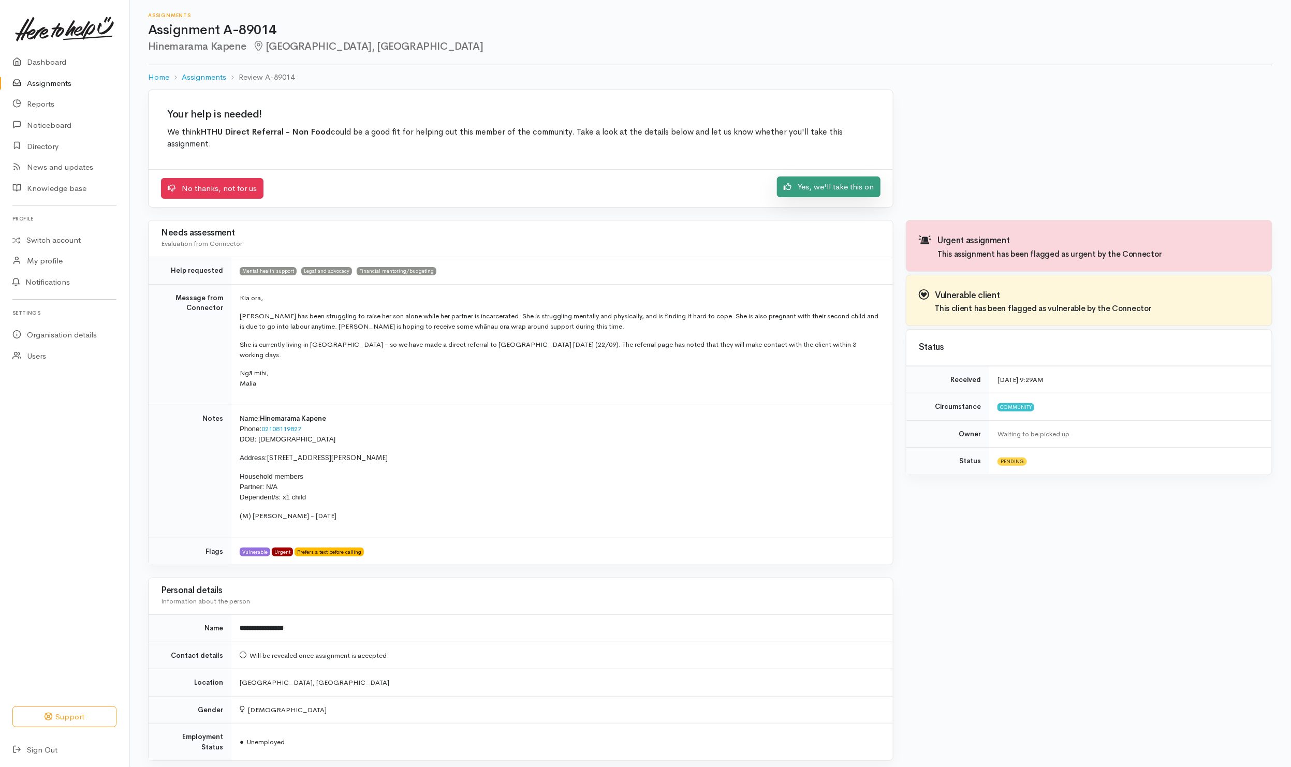
click at [817, 189] on link "Yes, we'll take this on" at bounding box center [829, 187] width 104 height 21
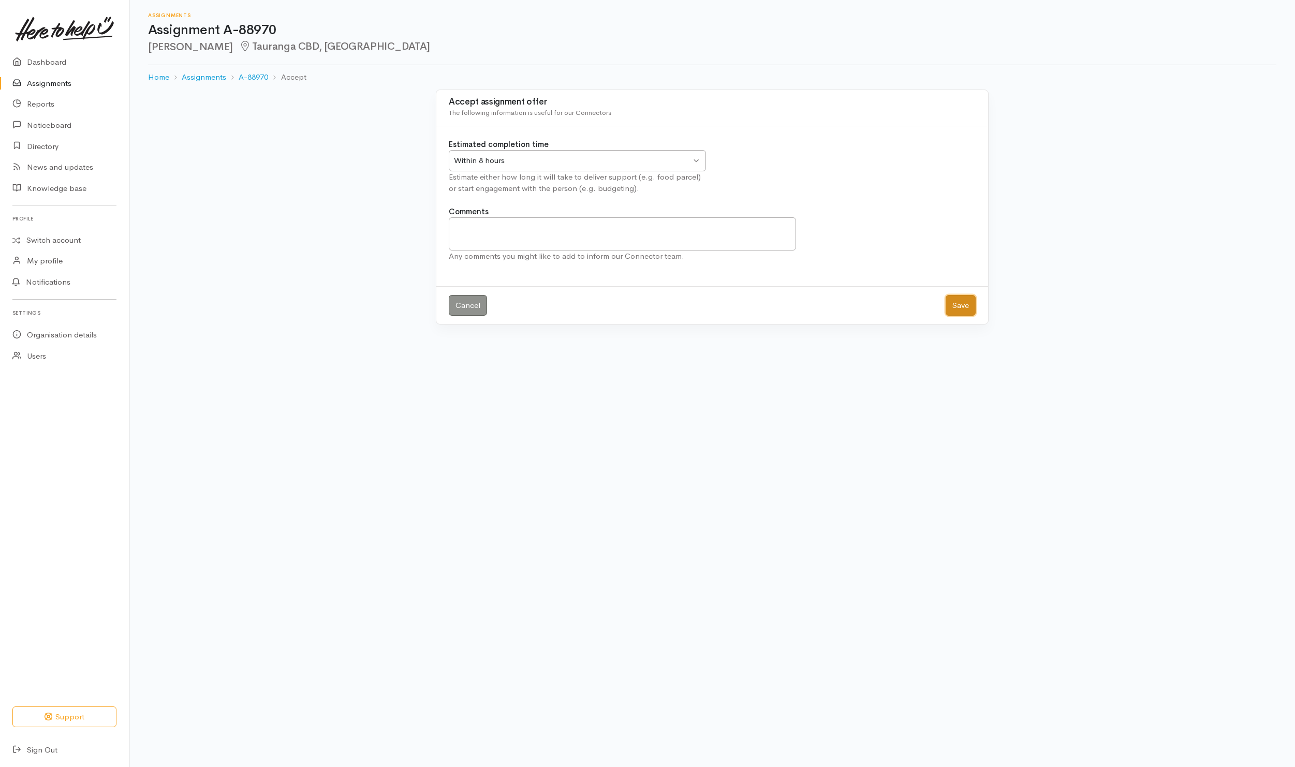
click at [955, 310] on button "Save" at bounding box center [961, 305] width 30 height 21
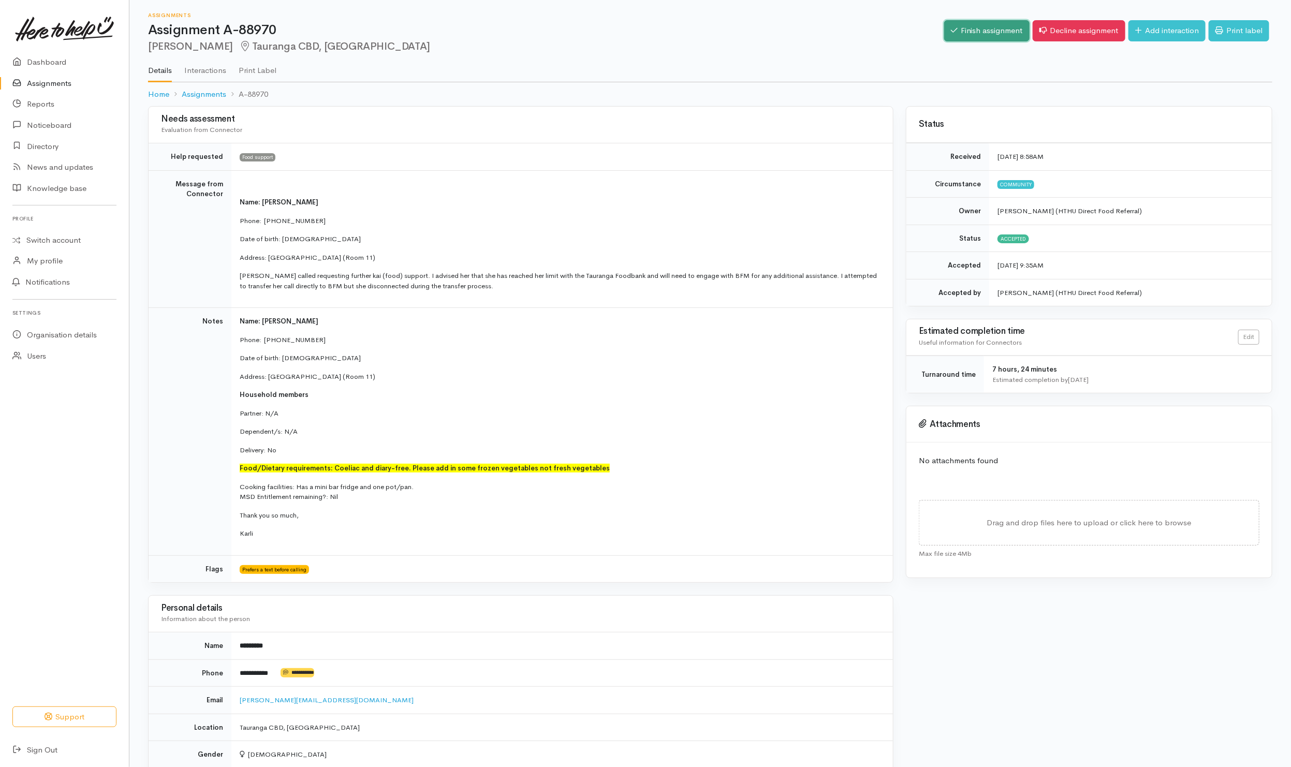
click at [980, 31] on link "Finish assignment" at bounding box center [986, 30] width 85 height 21
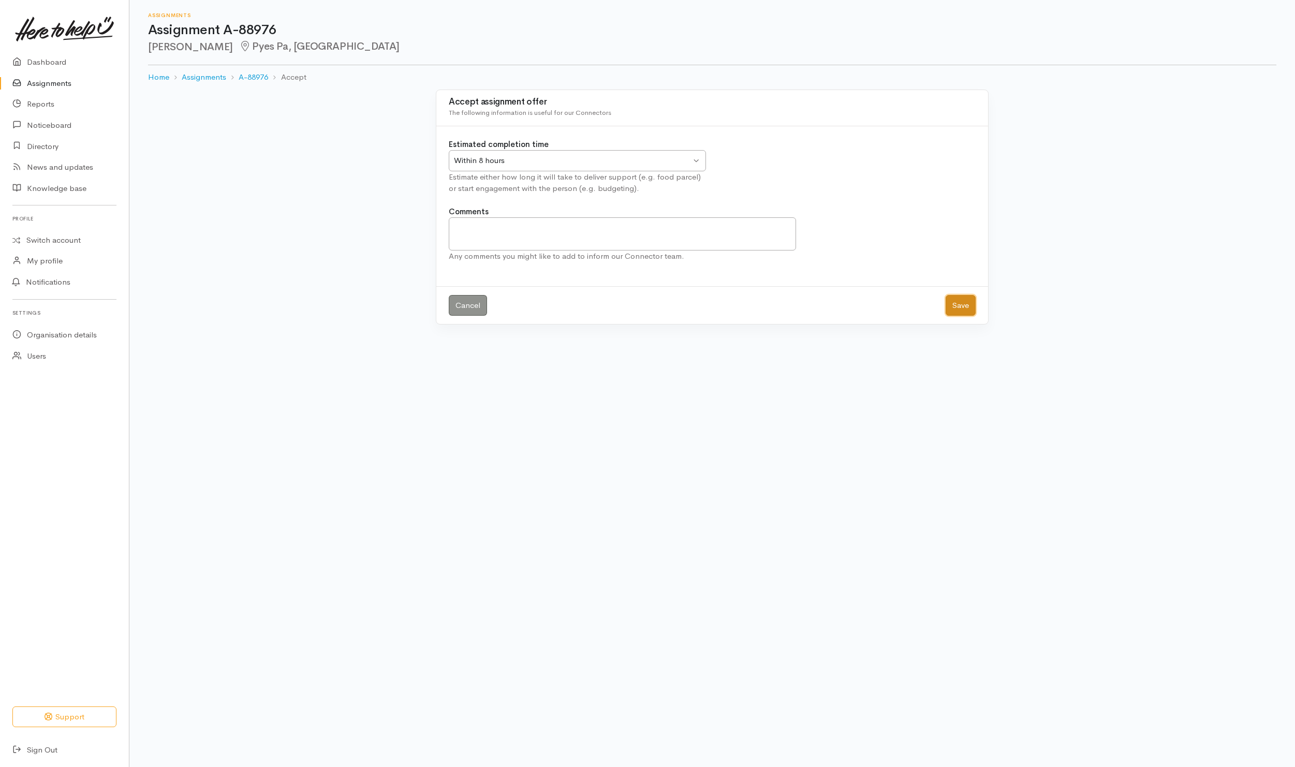
click at [964, 309] on button "Save" at bounding box center [961, 305] width 30 height 21
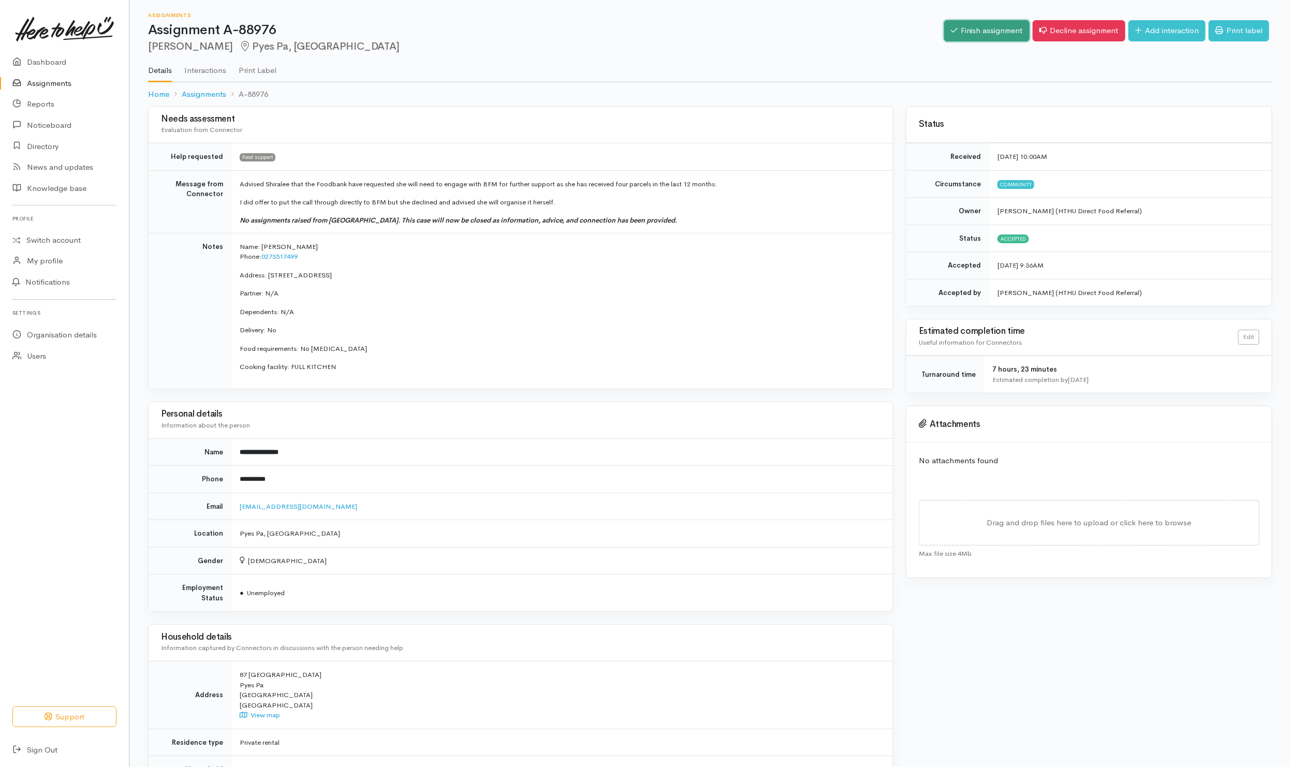
click at [970, 34] on link "Finish assignment" at bounding box center [986, 30] width 85 height 21
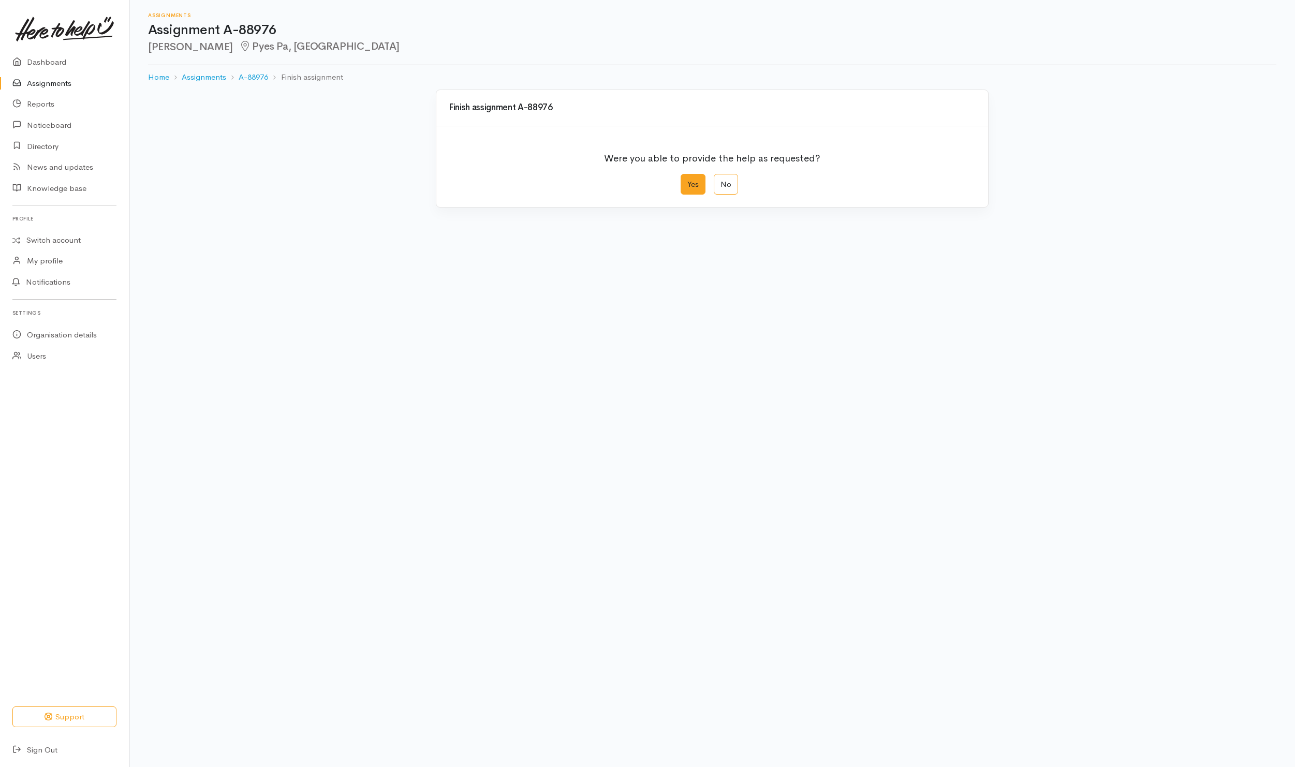
click at [692, 183] on label "Yes" at bounding box center [693, 184] width 25 height 21
click at [687, 181] on input "Yes" at bounding box center [684, 177] width 7 height 7
radio input "true"
click at [969, 415] on button "Save" at bounding box center [961, 414] width 30 height 21
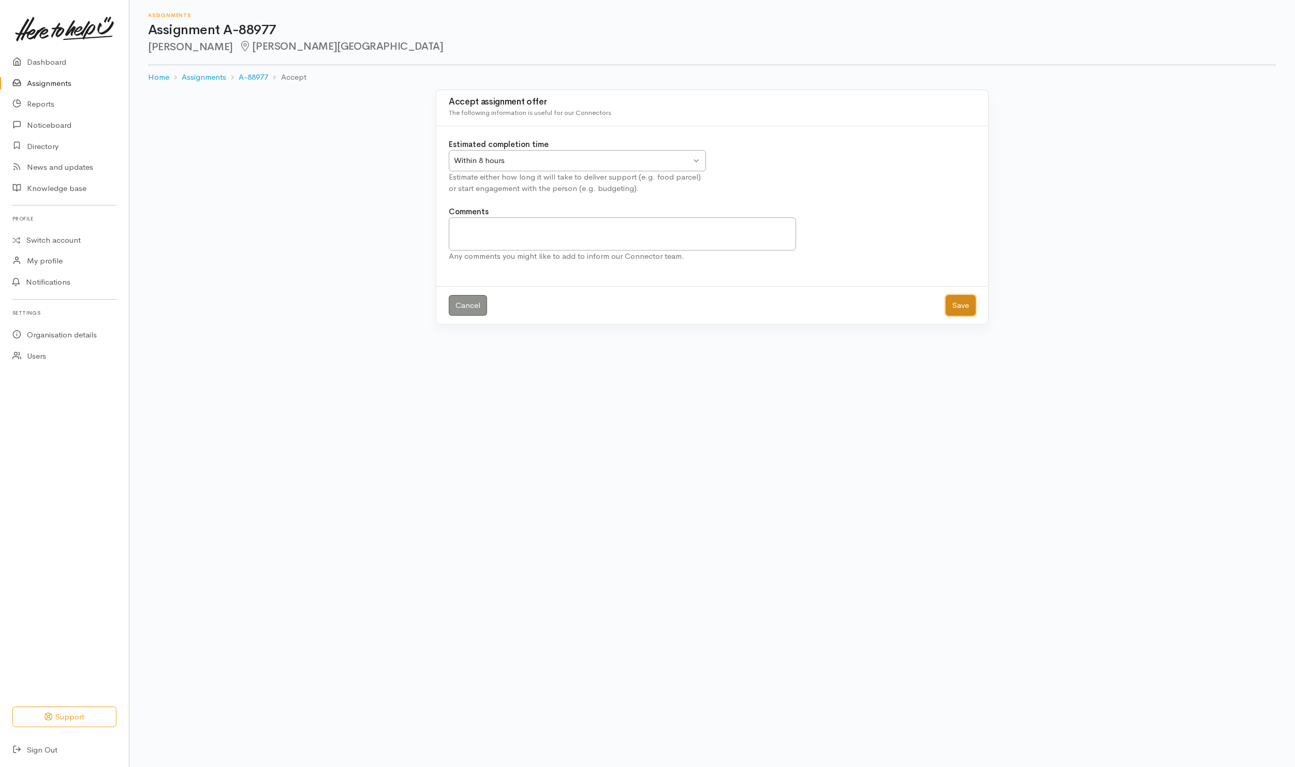
click at [957, 301] on button "Save" at bounding box center [961, 305] width 30 height 21
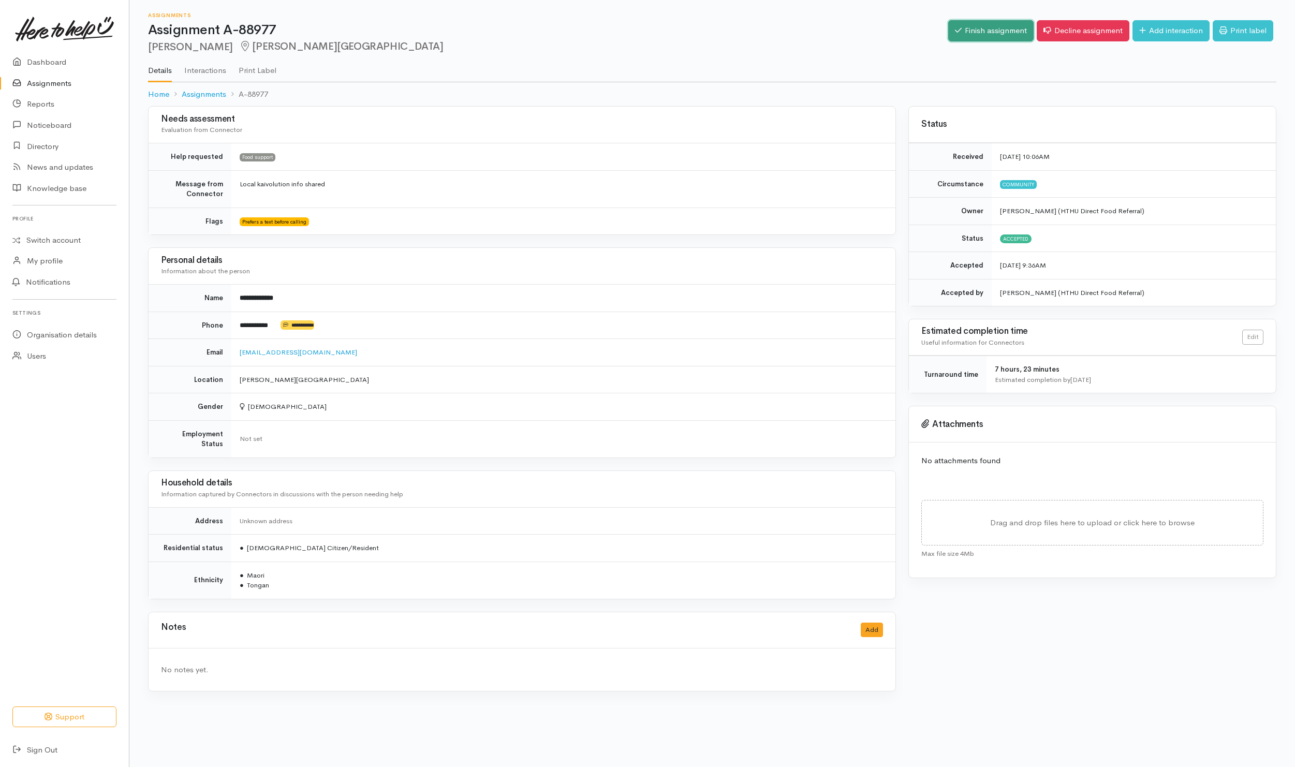
click at [971, 31] on link "Finish assignment" at bounding box center [990, 30] width 85 height 21
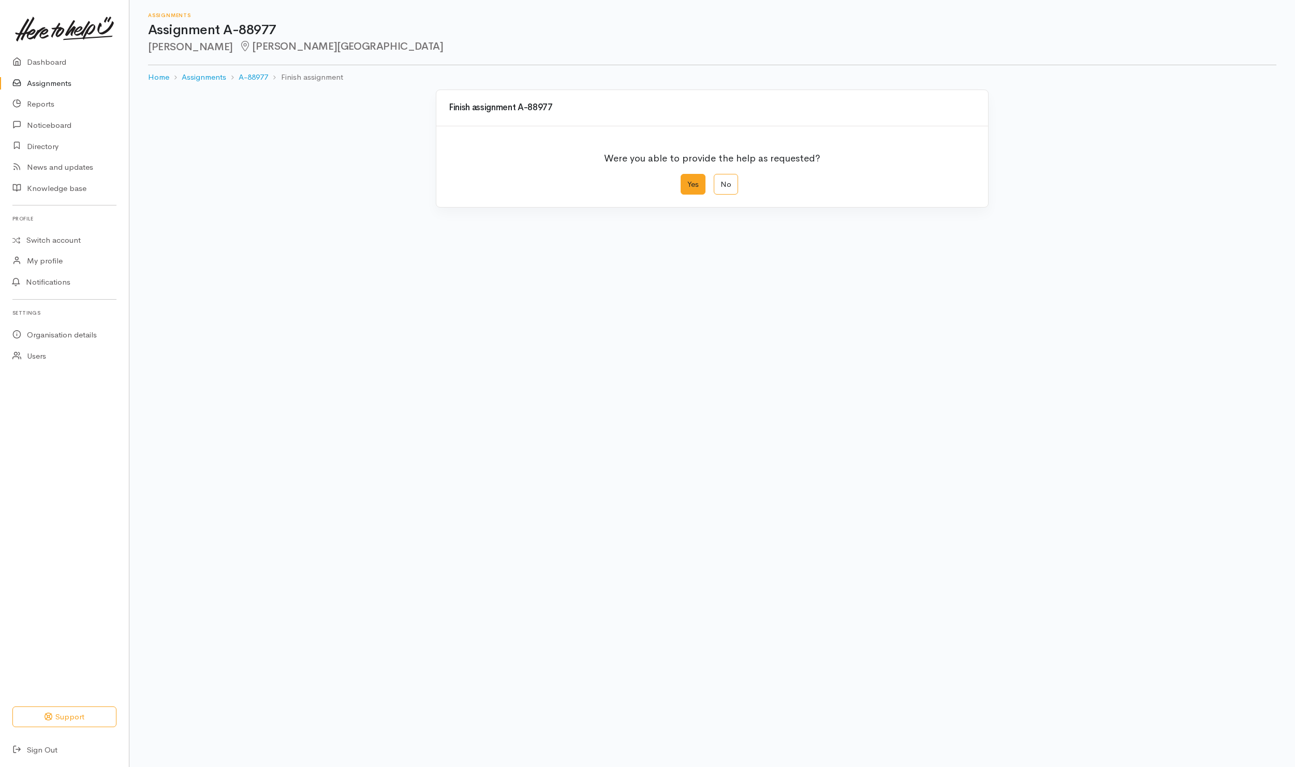
click at [697, 188] on label "Yes" at bounding box center [693, 184] width 25 height 21
click at [687, 181] on input "Yes" at bounding box center [684, 177] width 7 height 7
radio input "true"
click at [951, 415] on button "Save" at bounding box center [961, 414] width 30 height 21
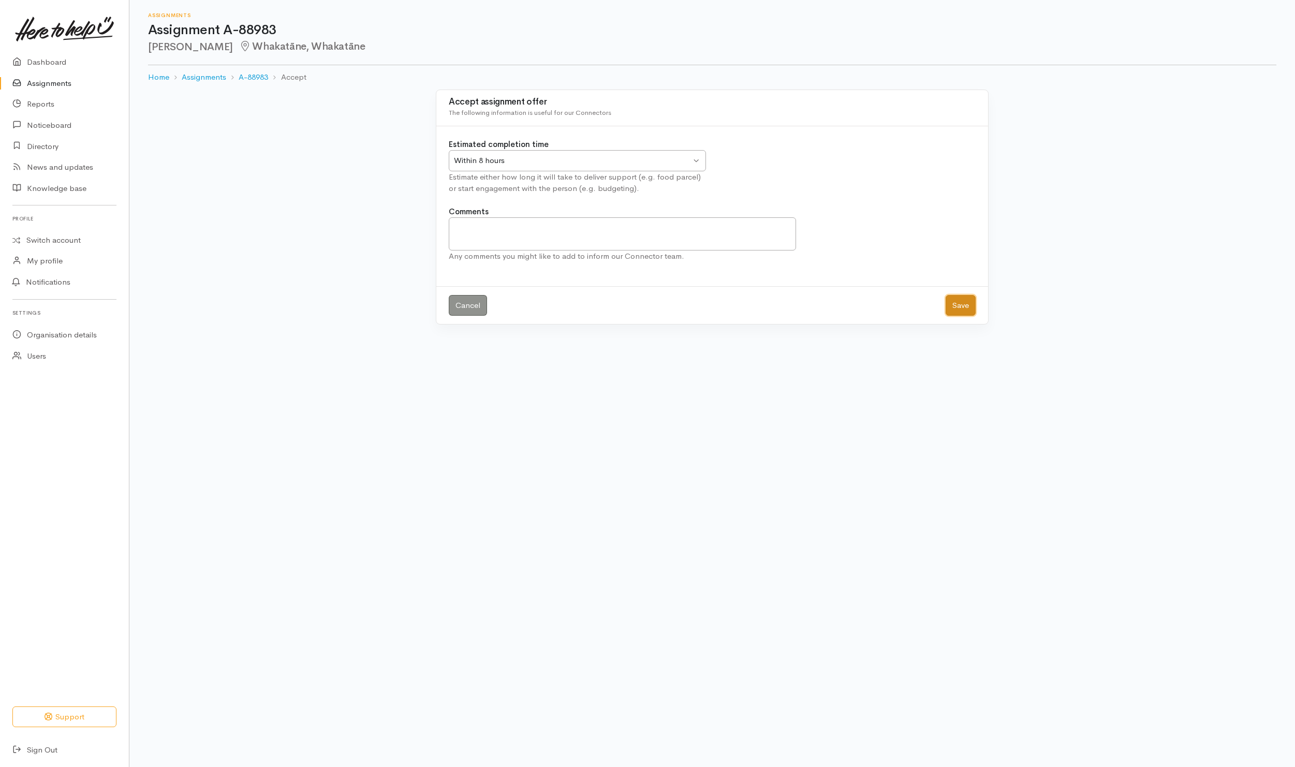
click at [949, 300] on button "Save" at bounding box center [961, 305] width 30 height 21
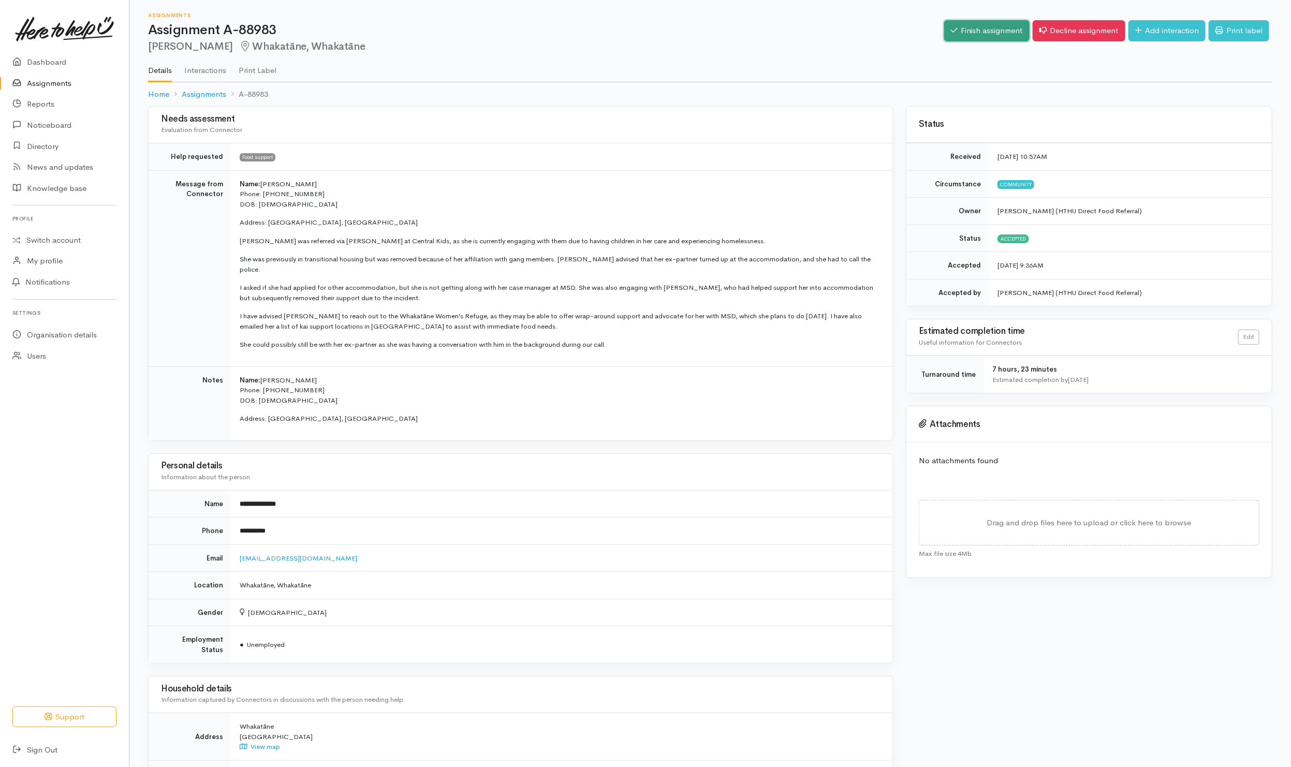
click at [959, 34] on link "Finish assignment" at bounding box center [986, 30] width 85 height 21
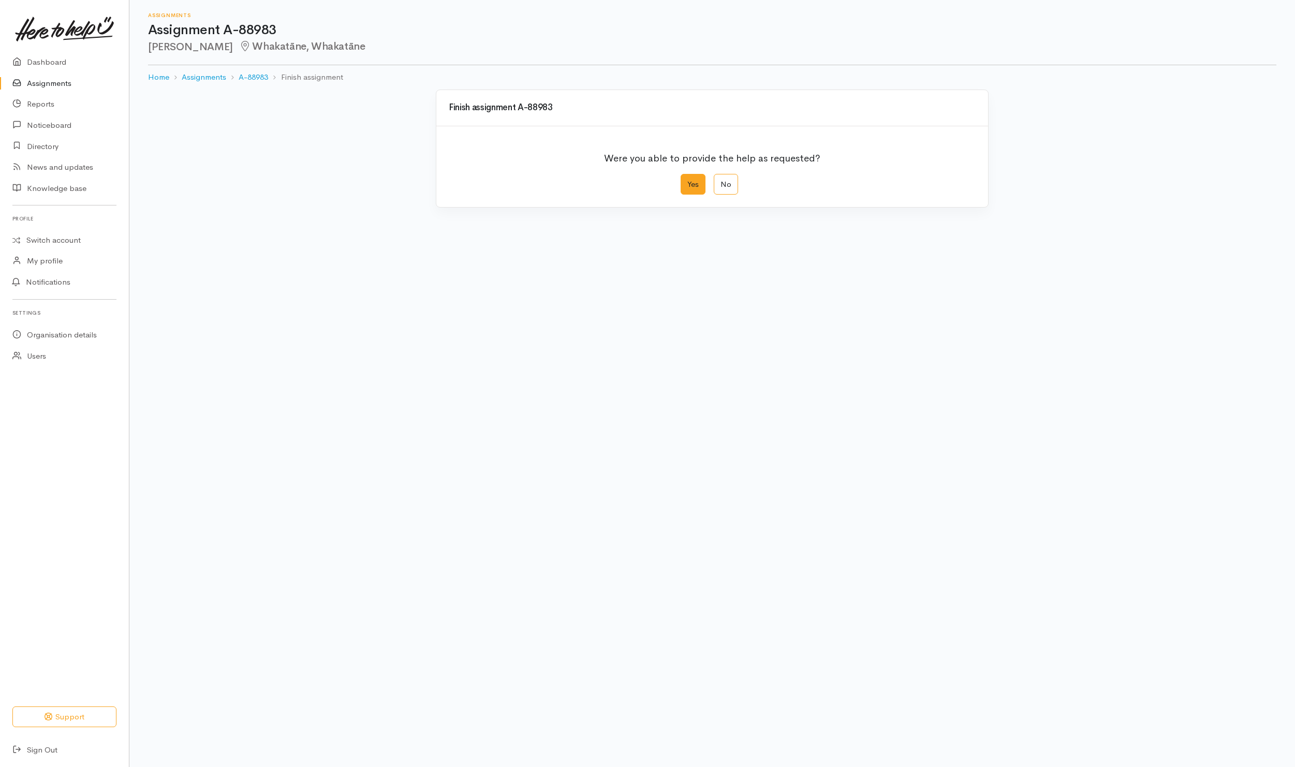
click at [687, 187] on label "Yes" at bounding box center [693, 184] width 25 height 21
click at [687, 181] on input "Yes" at bounding box center [684, 177] width 7 height 7
radio input "true"
click at [965, 418] on button "Save" at bounding box center [961, 414] width 30 height 21
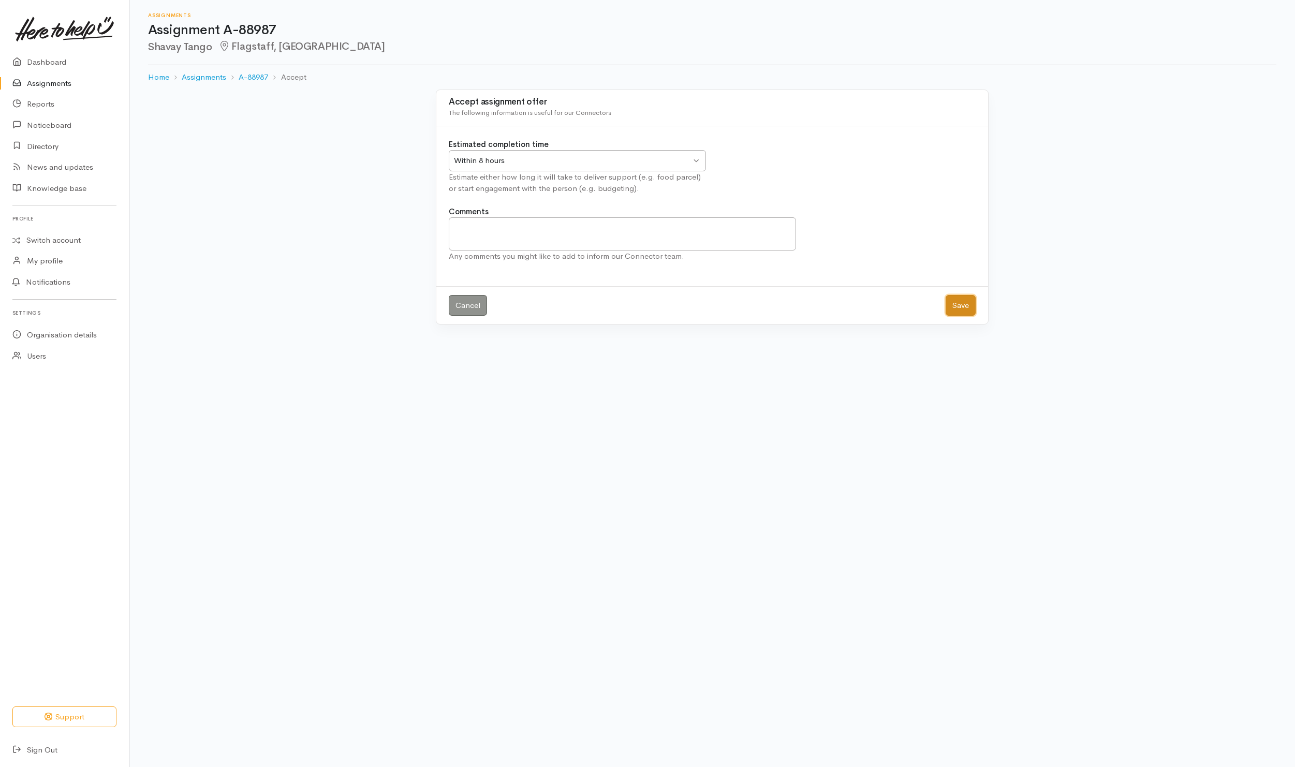
click at [963, 301] on button "Save" at bounding box center [961, 305] width 30 height 21
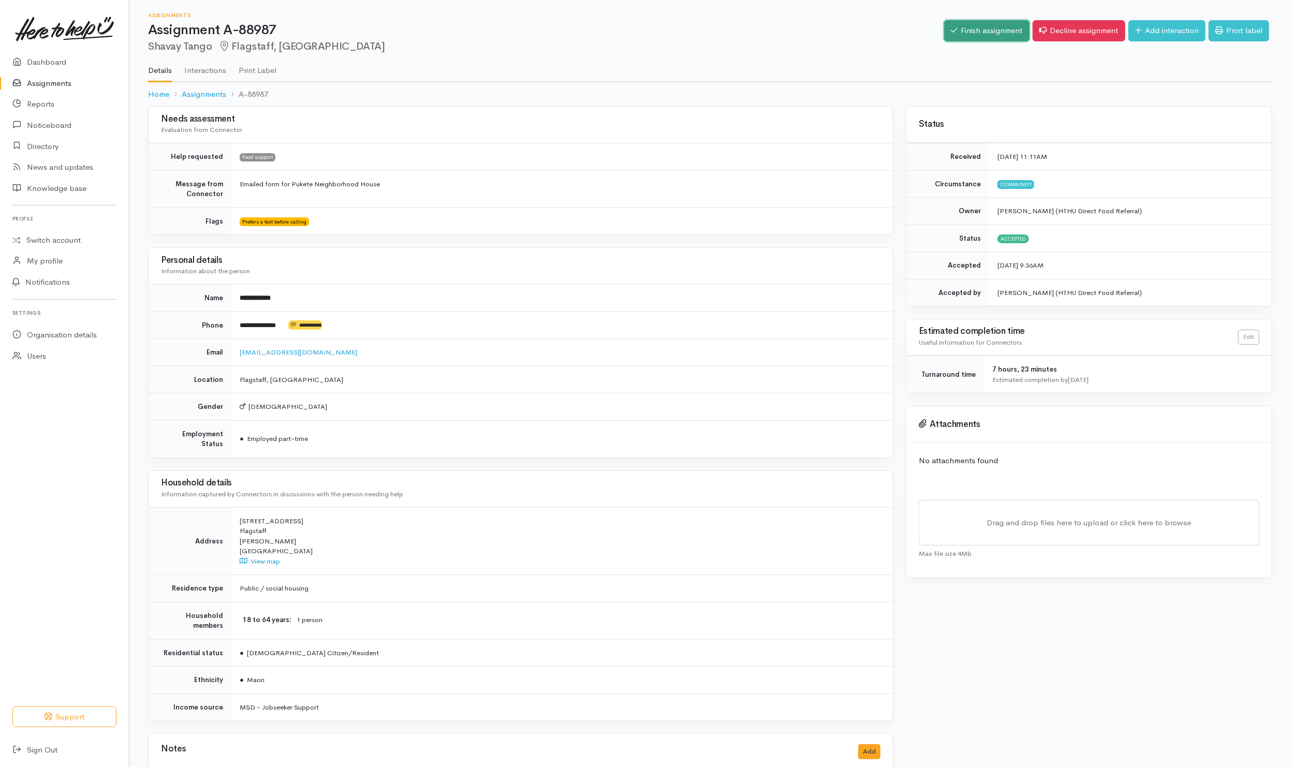
click at [993, 28] on link "Finish assignment" at bounding box center [986, 30] width 85 height 21
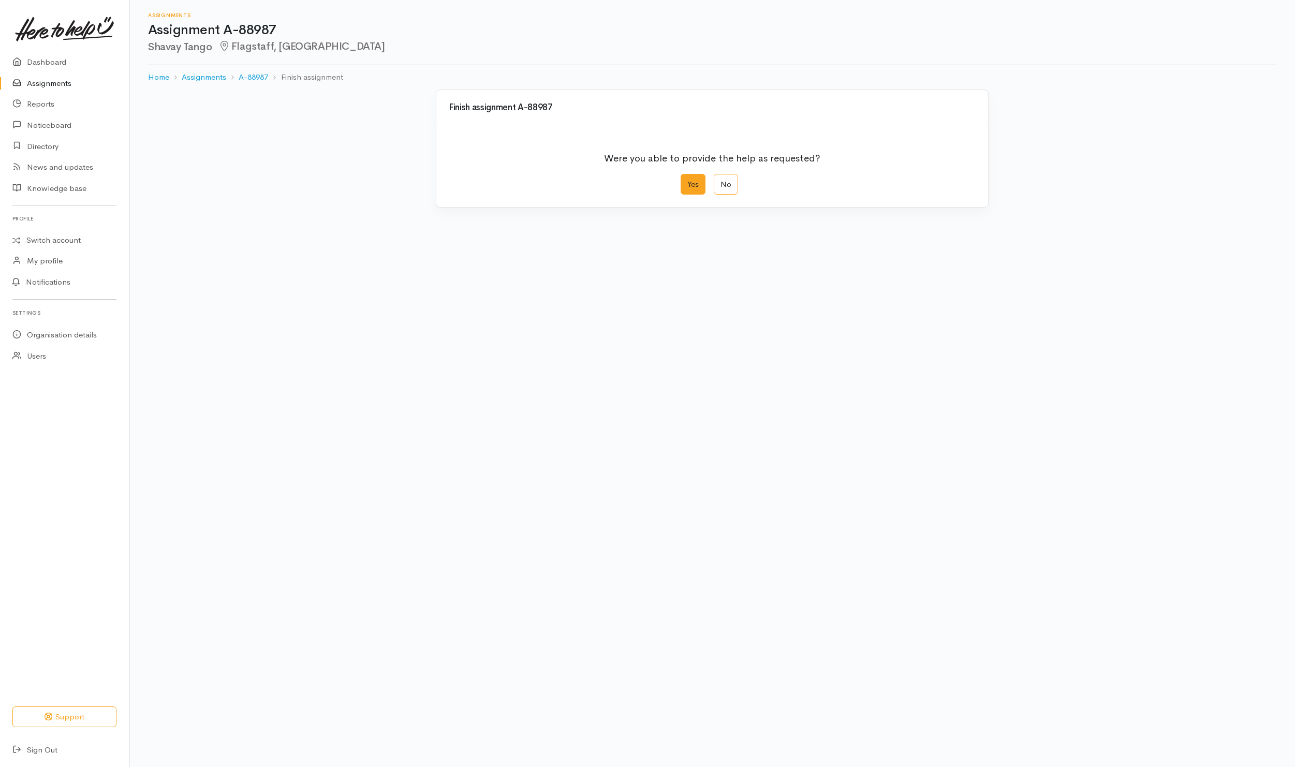
click at [695, 181] on label "Yes" at bounding box center [693, 184] width 25 height 21
click at [687, 181] on input "Yes" at bounding box center [684, 177] width 7 height 7
radio input "true"
click at [968, 418] on button "Save" at bounding box center [961, 414] width 30 height 21
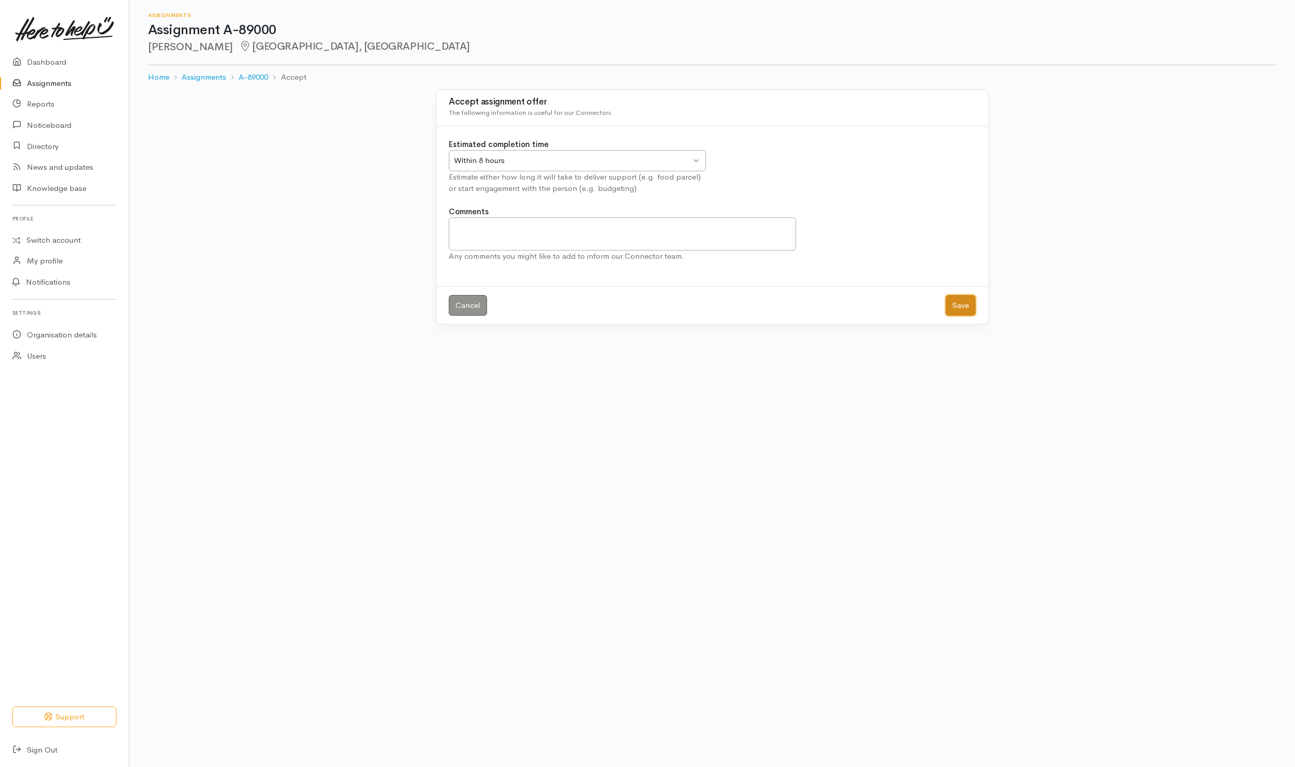
click at [965, 311] on button "Save" at bounding box center [961, 305] width 30 height 21
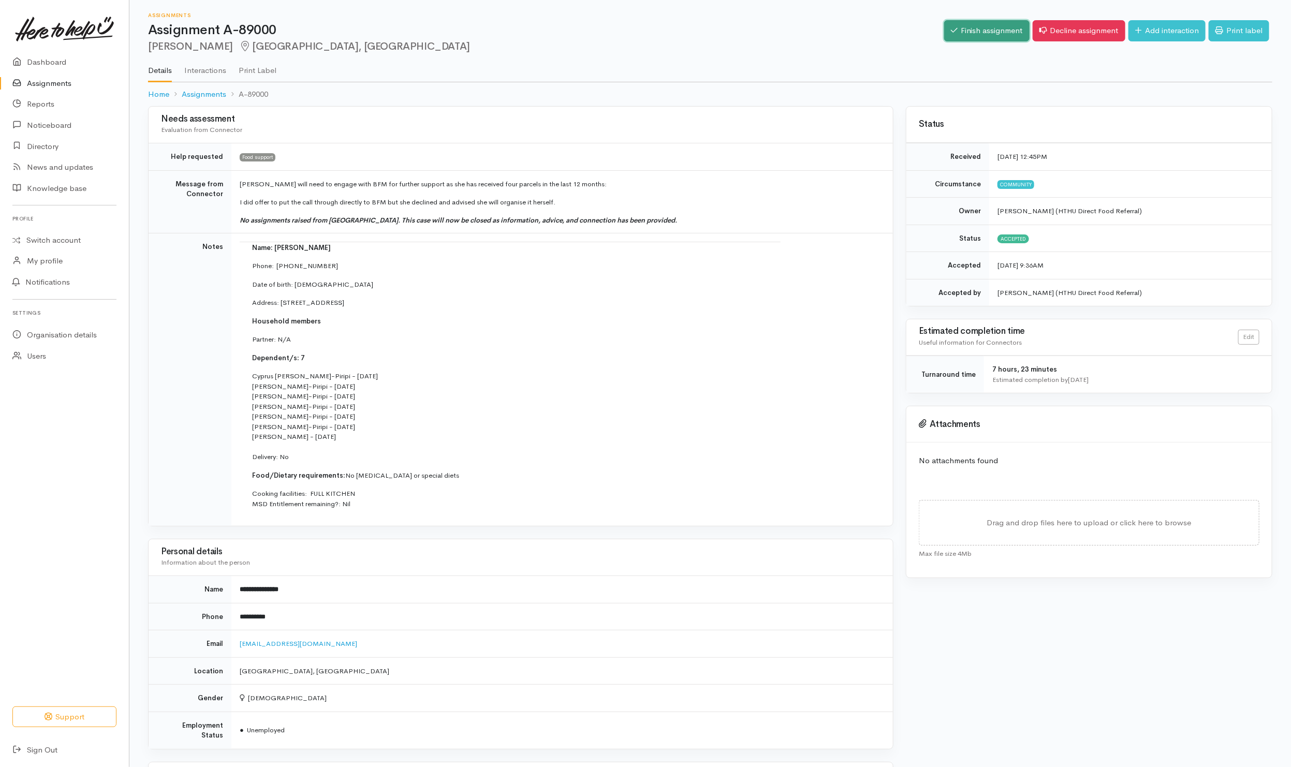
drag, startPoint x: 1013, startPoint y: 24, endPoint x: 1022, endPoint y: 40, distance: 19.0
click at [1012, 26] on link "Finish assignment" at bounding box center [986, 30] width 85 height 21
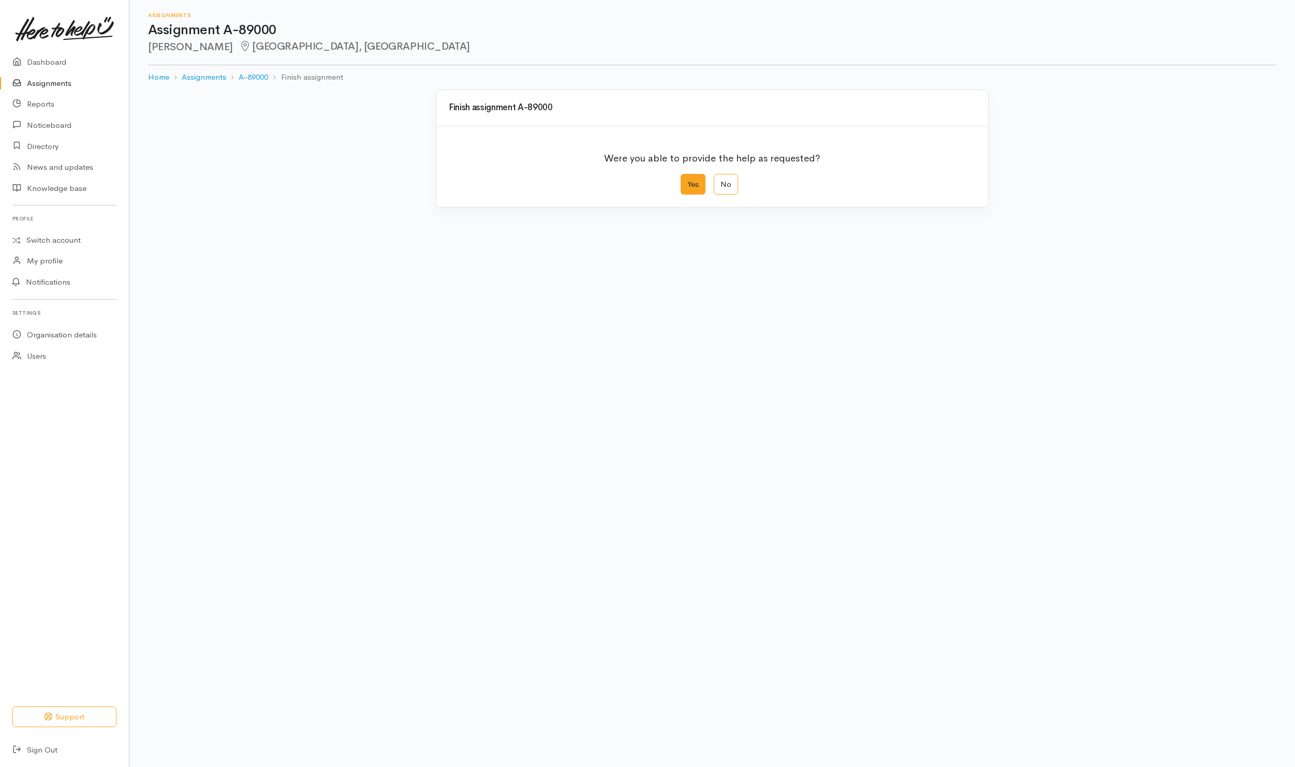
click at [697, 187] on label "Yes" at bounding box center [693, 184] width 25 height 21
click at [687, 181] on input "Yes" at bounding box center [684, 177] width 7 height 7
radio input "true"
click at [952, 424] on button "Save" at bounding box center [961, 414] width 30 height 21
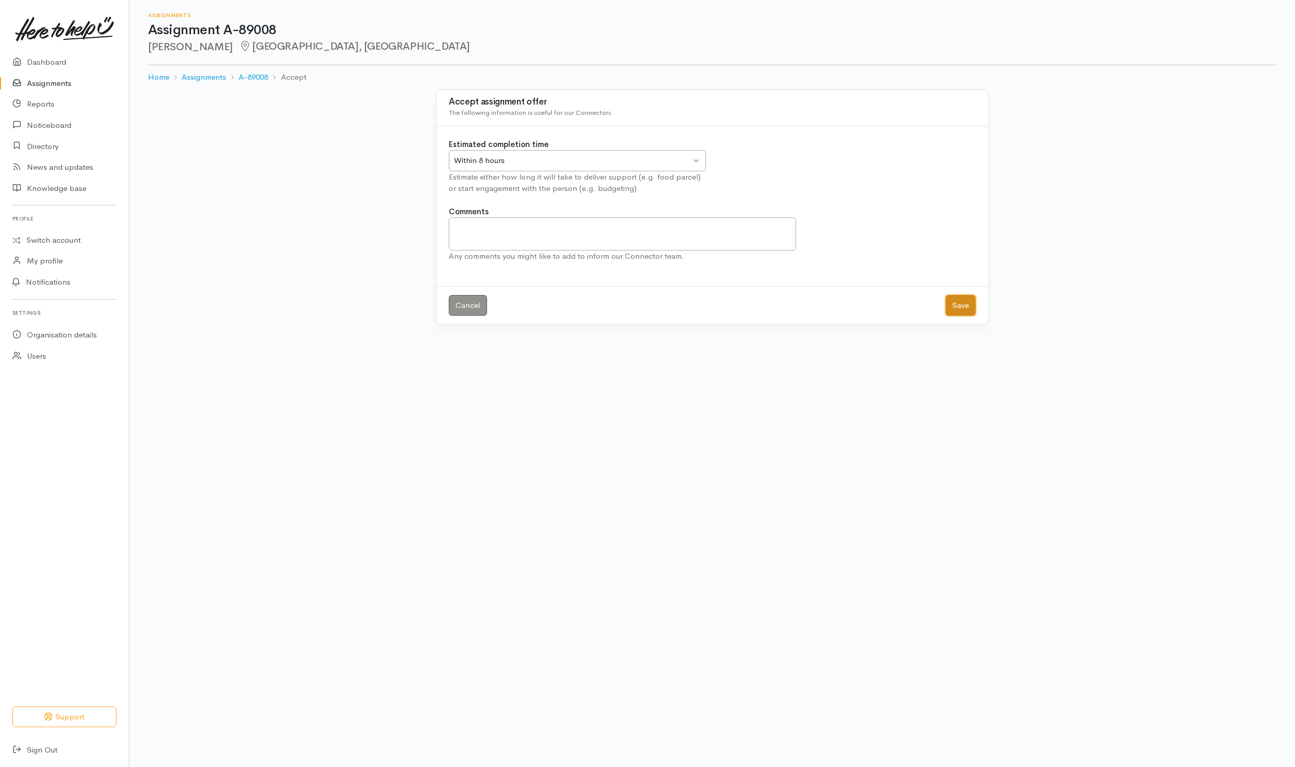
click at [960, 302] on button "Save" at bounding box center [961, 305] width 30 height 21
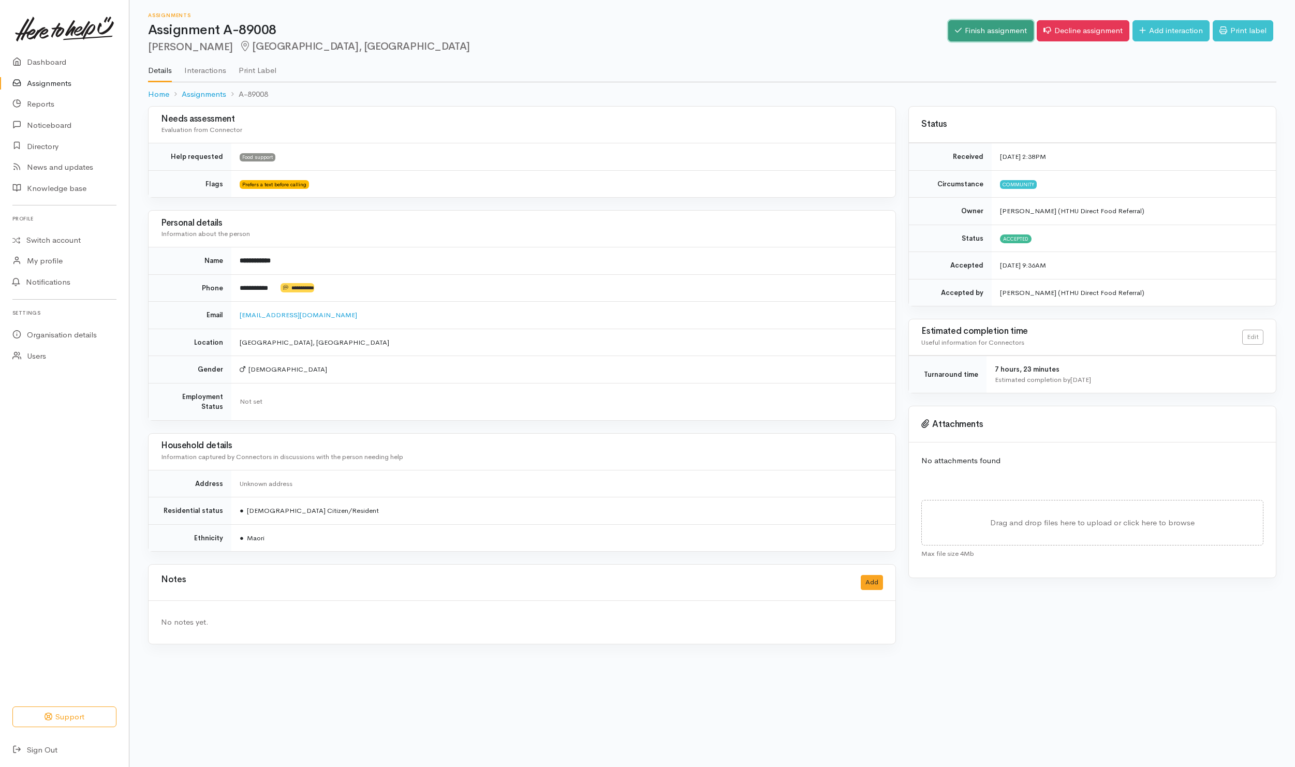
click at [961, 33] on link "Finish assignment" at bounding box center [990, 30] width 85 height 21
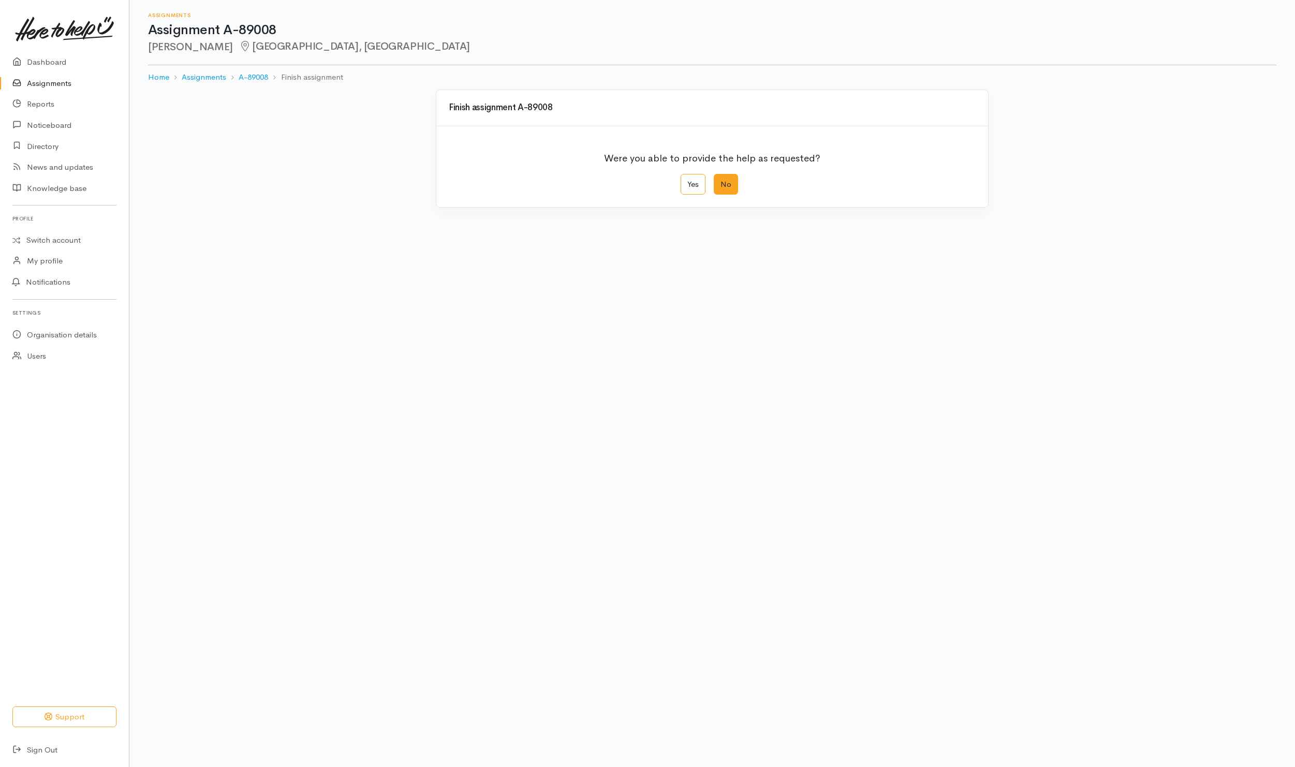
drag, startPoint x: 694, startPoint y: 185, endPoint x: 715, endPoint y: 185, distance: 20.7
click at [697, 185] on label "Yes" at bounding box center [693, 184] width 25 height 21
click at [687, 181] on input "Yes" at bounding box center [684, 177] width 7 height 7
radio input "true"
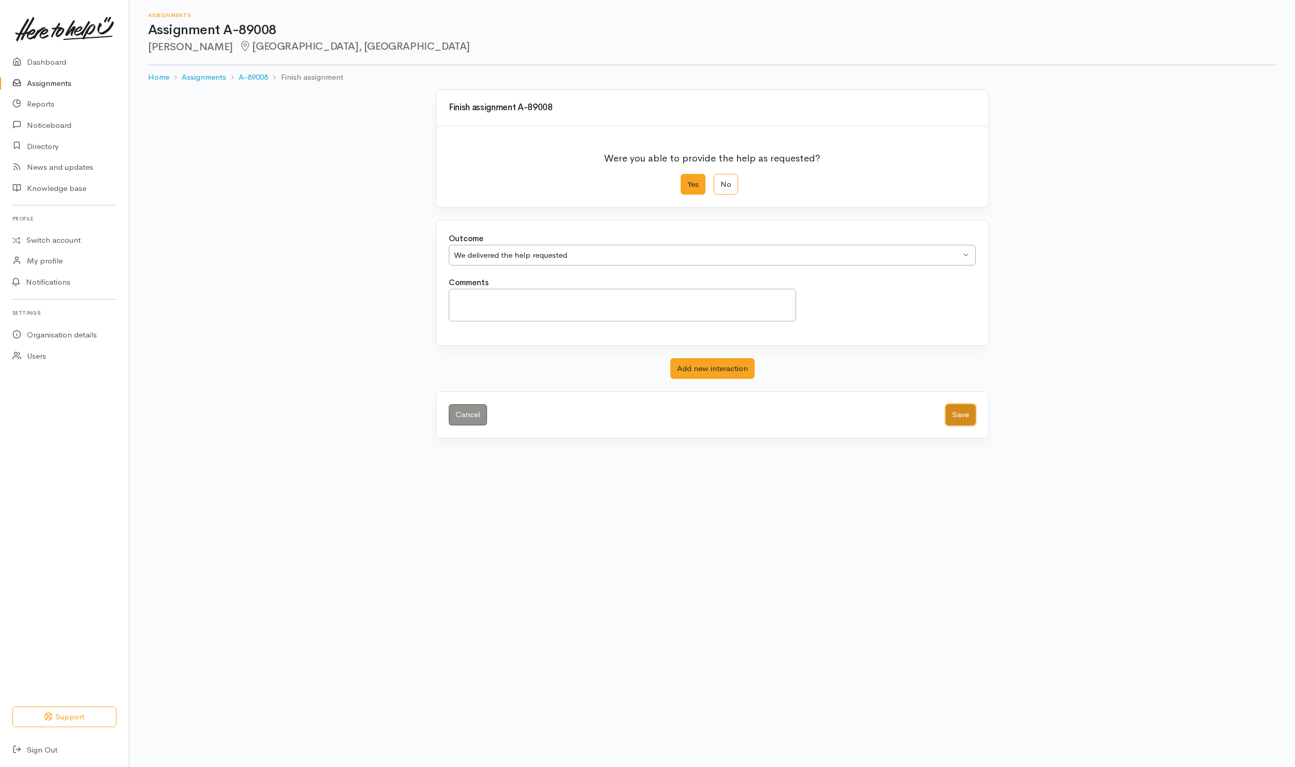
click at [956, 418] on button "Save" at bounding box center [961, 414] width 30 height 21
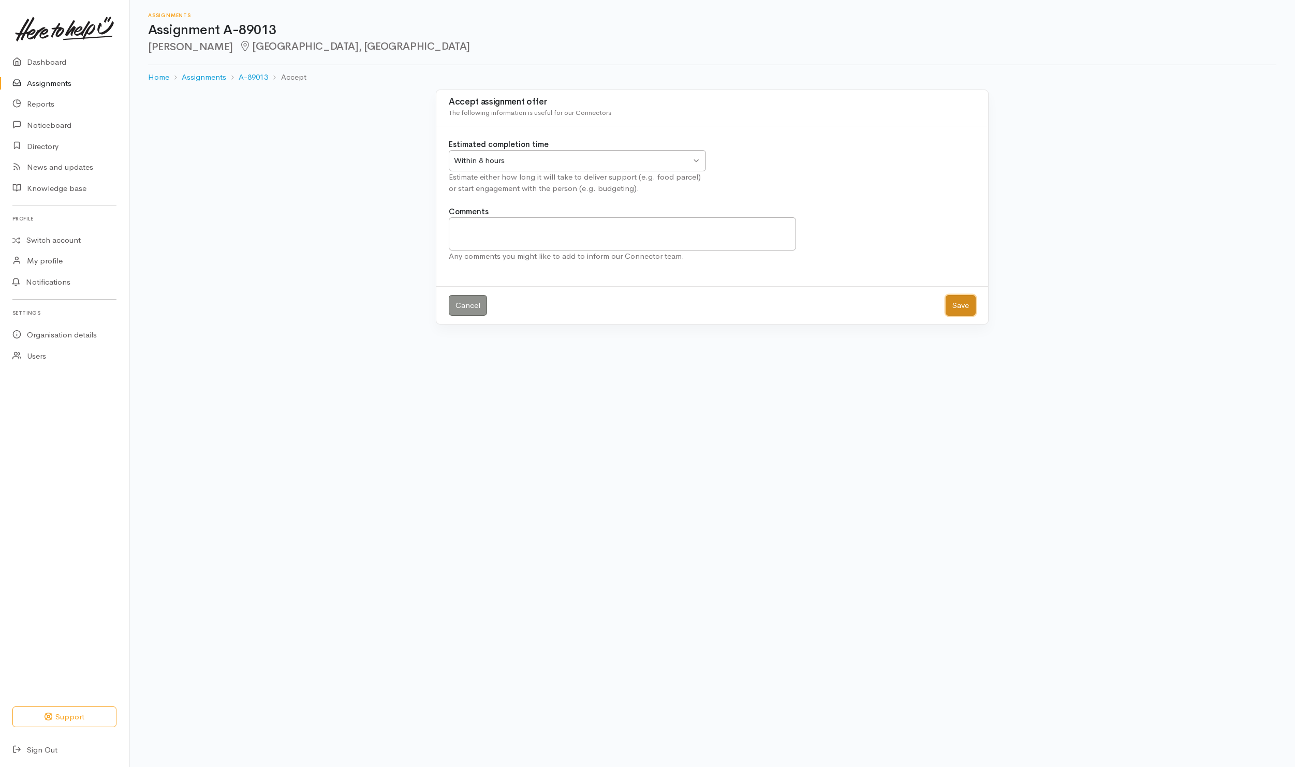
click at [954, 305] on button "Save" at bounding box center [961, 305] width 30 height 21
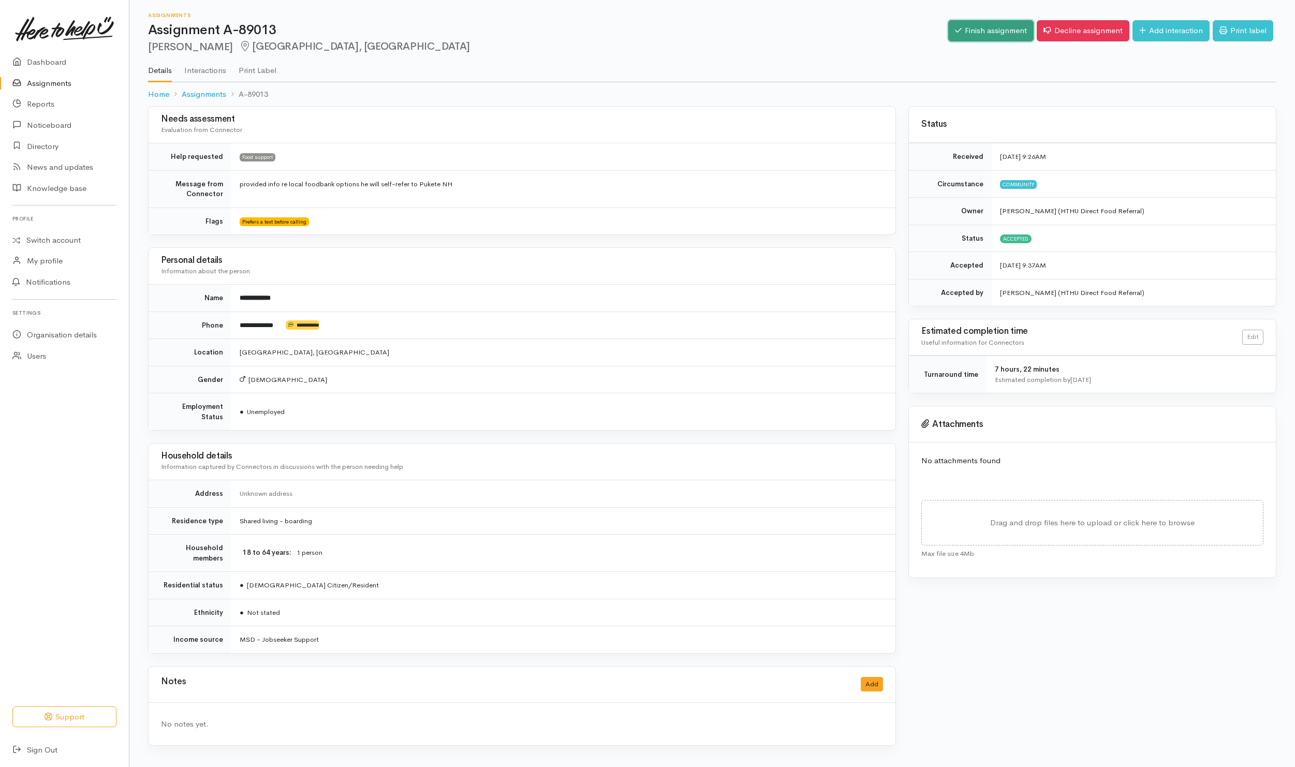
click at [988, 32] on link "Finish assignment" at bounding box center [990, 30] width 85 height 21
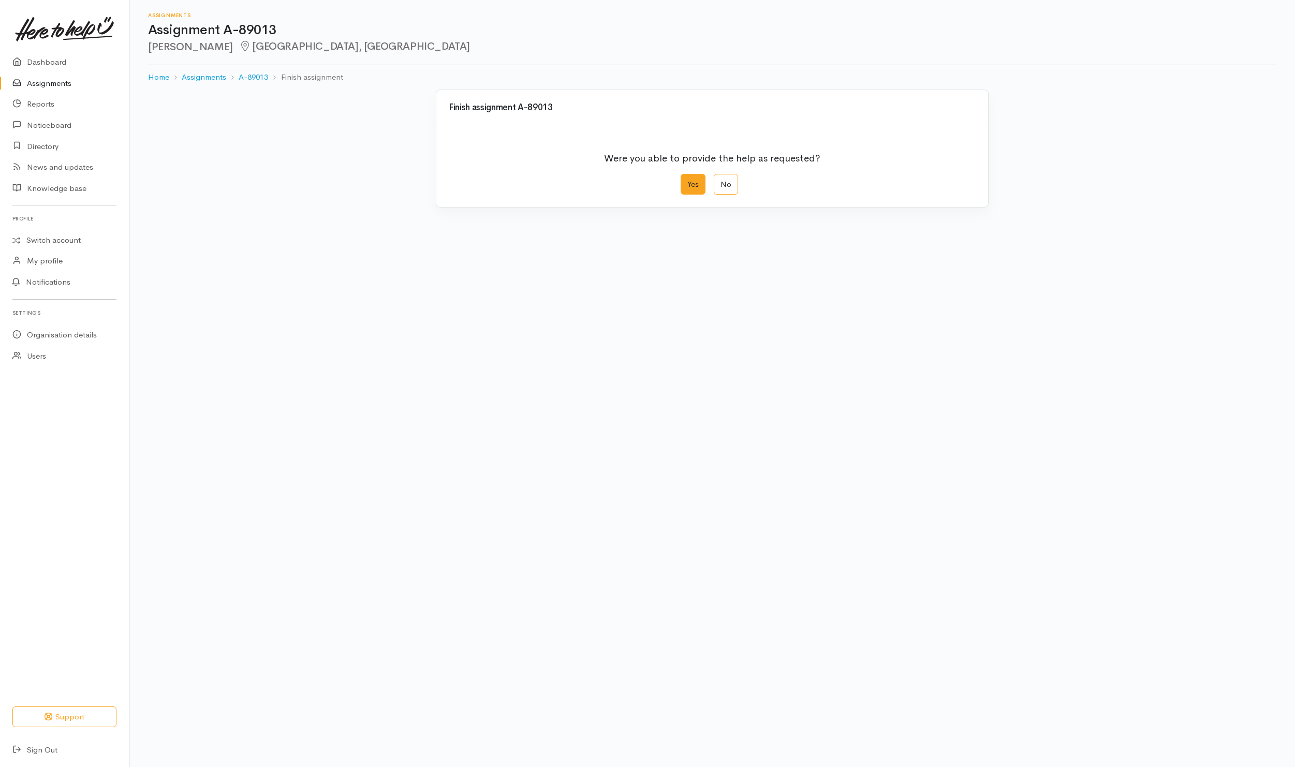
click at [691, 184] on label "Yes" at bounding box center [693, 184] width 25 height 21
click at [687, 181] on input "Yes" at bounding box center [684, 177] width 7 height 7
radio input "true"
click at [961, 420] on button "Save" at bounding box center [961, 414] width 30 height 21
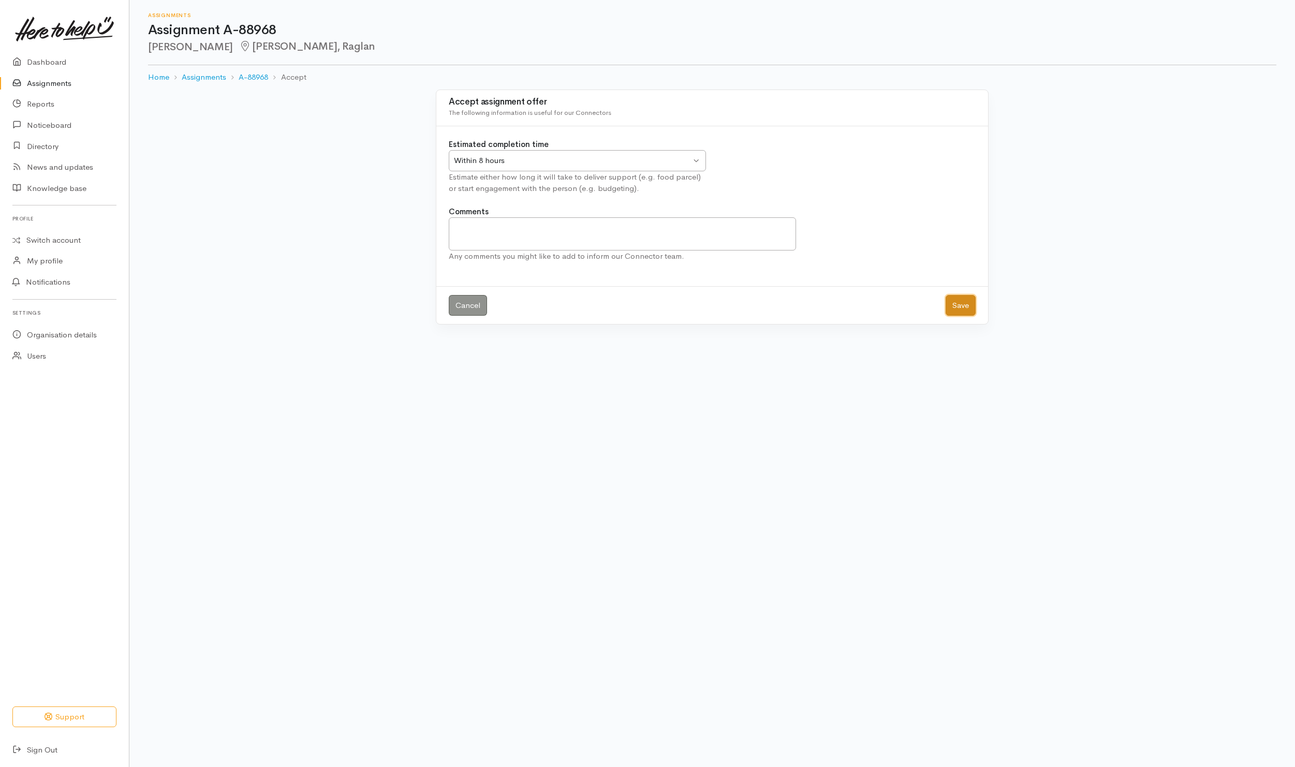
click at [952, 312] on button "Save" at bounding box center [961, 305] width 30 height 21
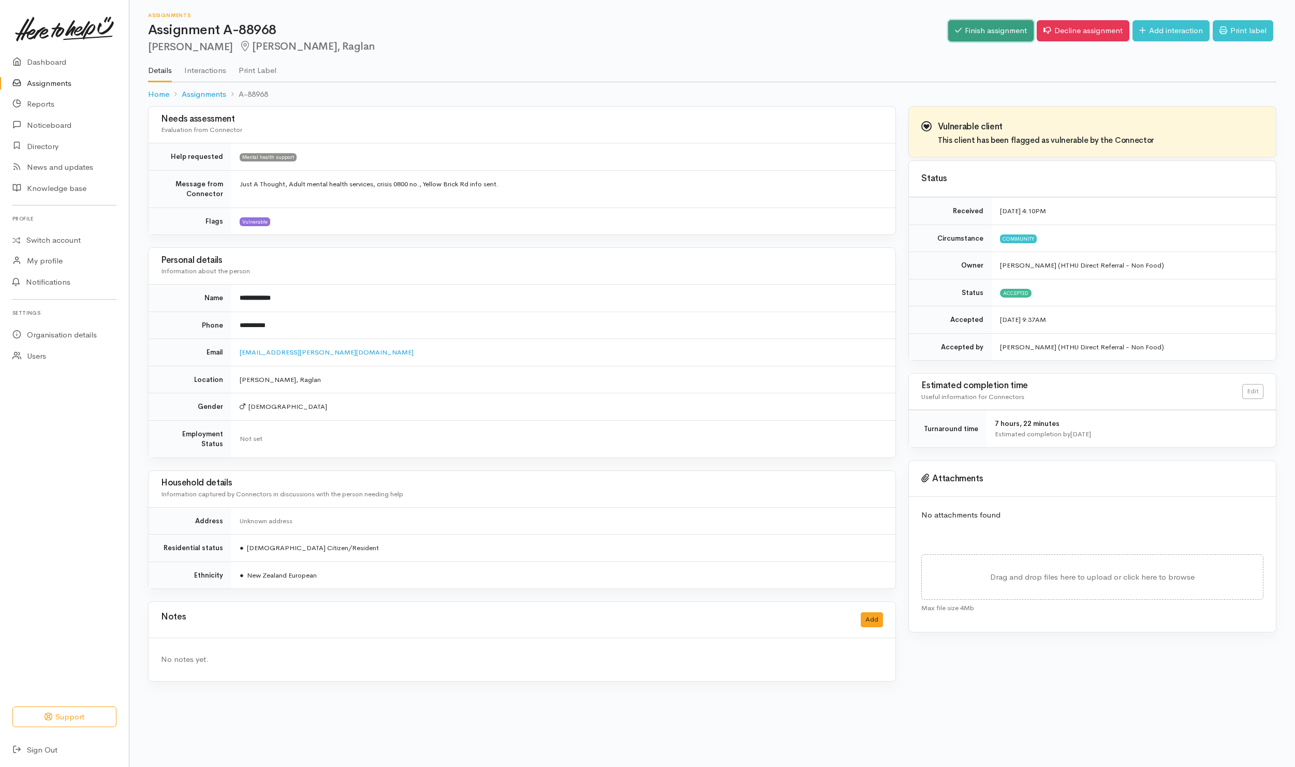
click at [981, 36] on link "Finish assignment" at bounding box center [990, 30] width 85 height 21
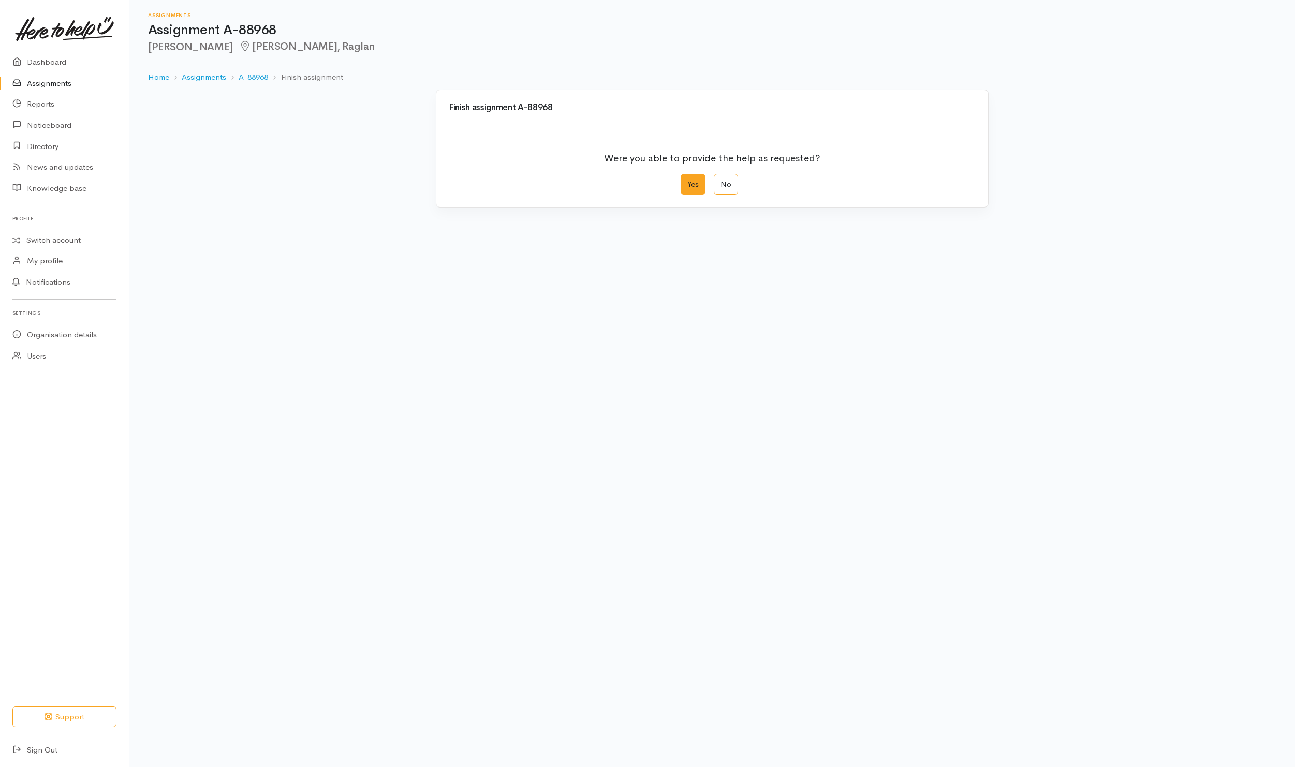
click at [684, 188] on label "Yes" at bounding box center [693, 184] width 25 height 21
click at [684, 181] on input "Yes" at bounding box center [684, 177] width 7 height 7
radio input "true"
click at [956, 421] on button "Save" at bounding box center [961, 414] width 30 height 21
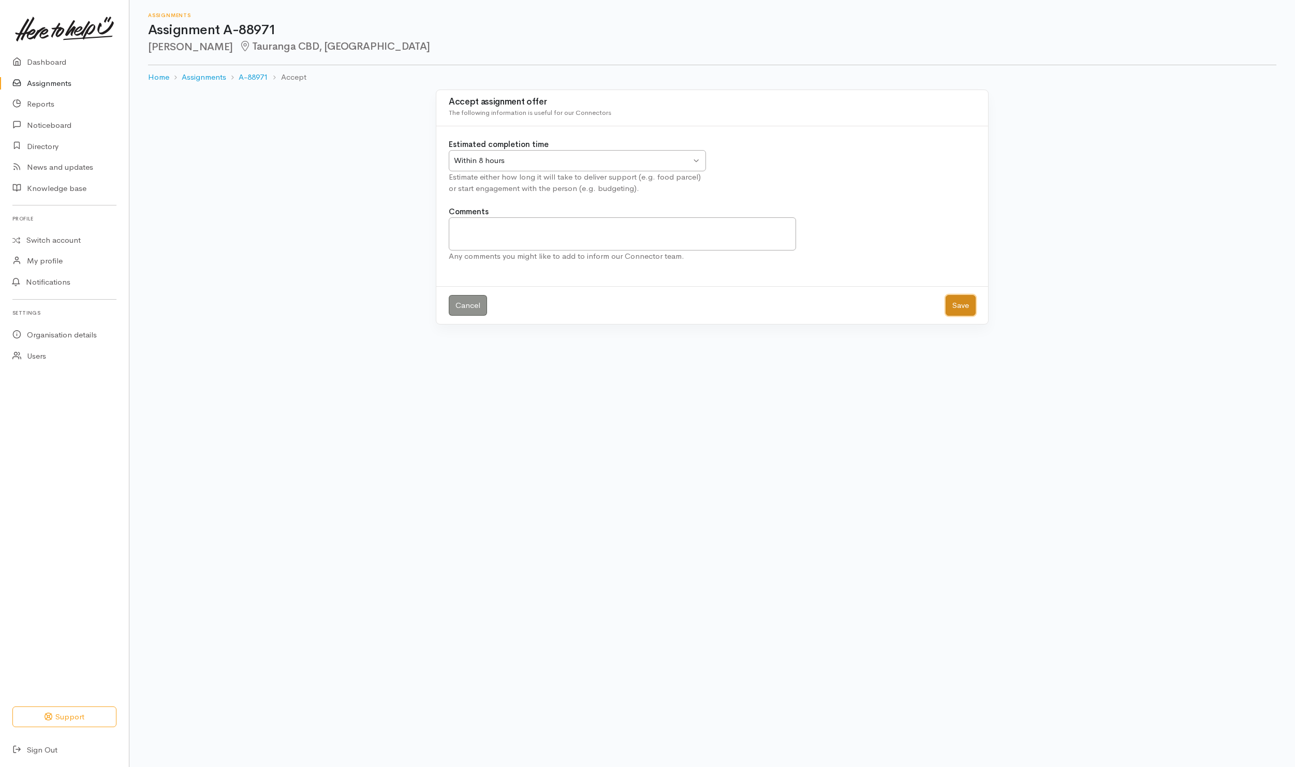
click at [960, 306] on button "Save" at bounding box center [961, 305] width 30 height 21
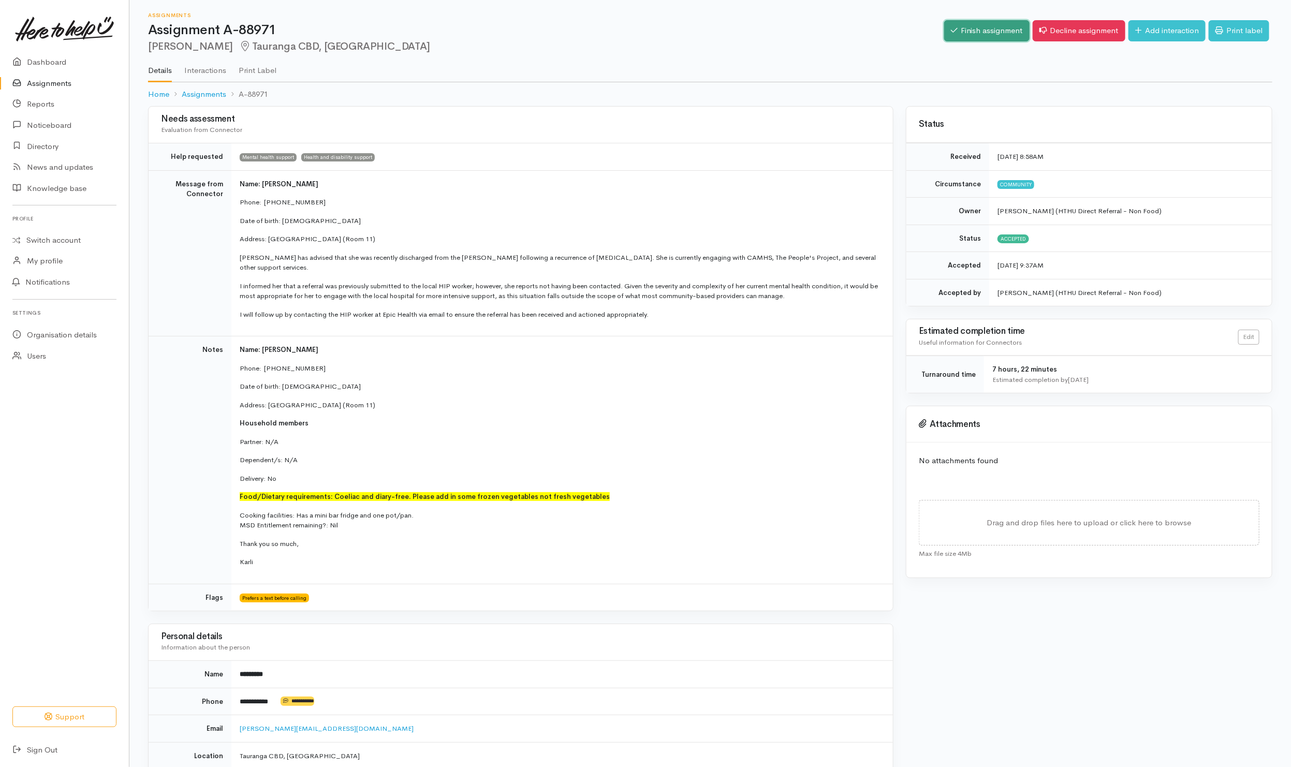
click at [962, 39] on link "Finish assignment" at bounding box center [986, 30] width 85 height 21
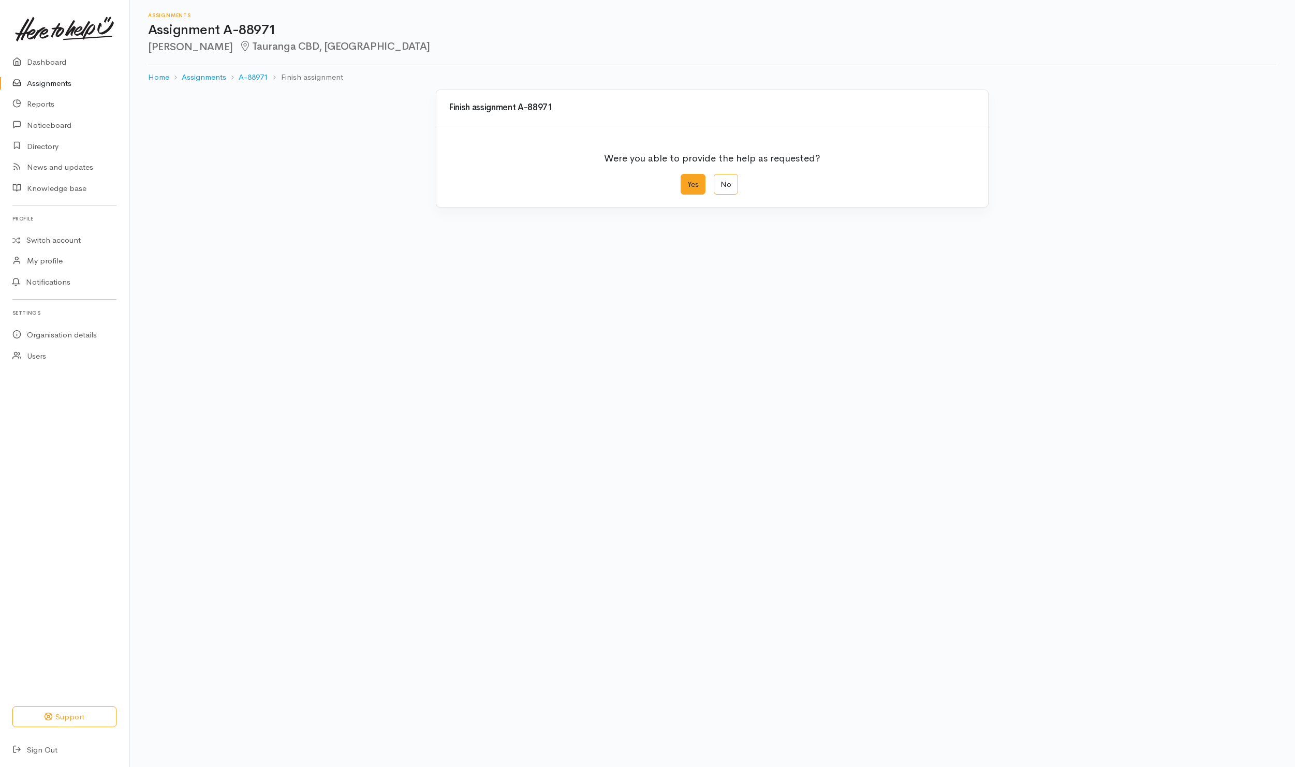
click at [699, 188] on label "Yes" at bounding box center [693, 184] width 25 height 21
click at [687, 181] on input "Yes" at bounding box center [684, 177] width 7 height 7
radio input "true"
click at [960, 421] on button "Save" at bounding box center [961, 414] width 30 height 21
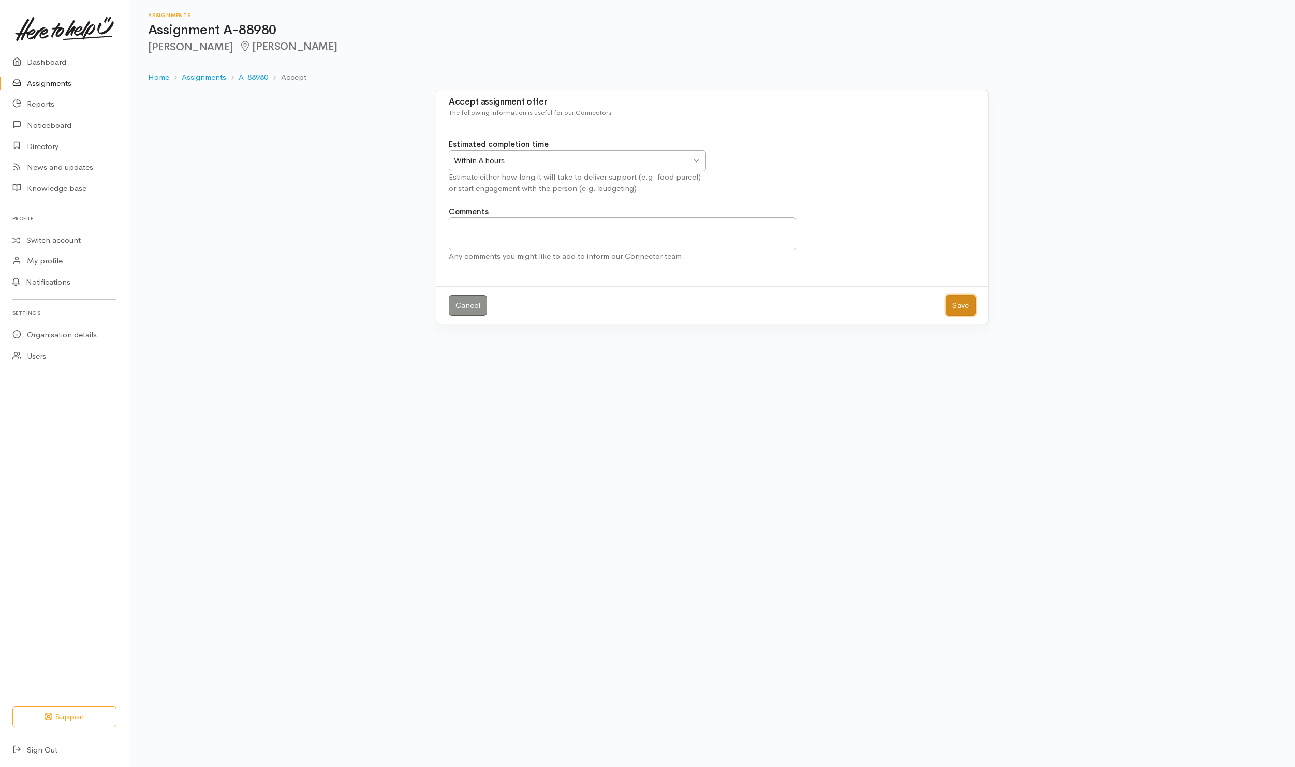
drag, startPoint x: 961, startPoint y: 307, endPoint x: 968, endPoint y: 307, distance: 6.7
click at [961, 306] on button "Save" at bounding box center [961, 305] width 30 height 21
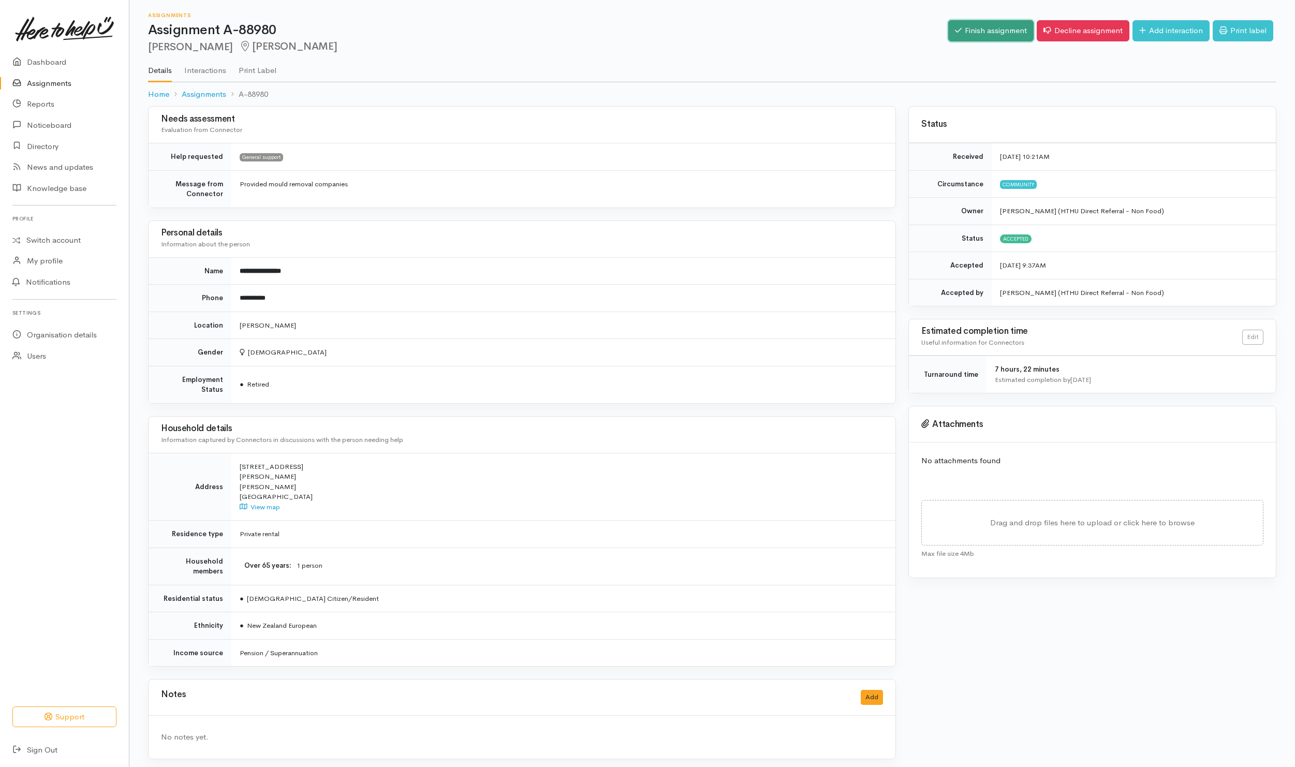
click at [970, 28] on link "Finish assignment" at bounding box center [990, 30] width 85 height 21
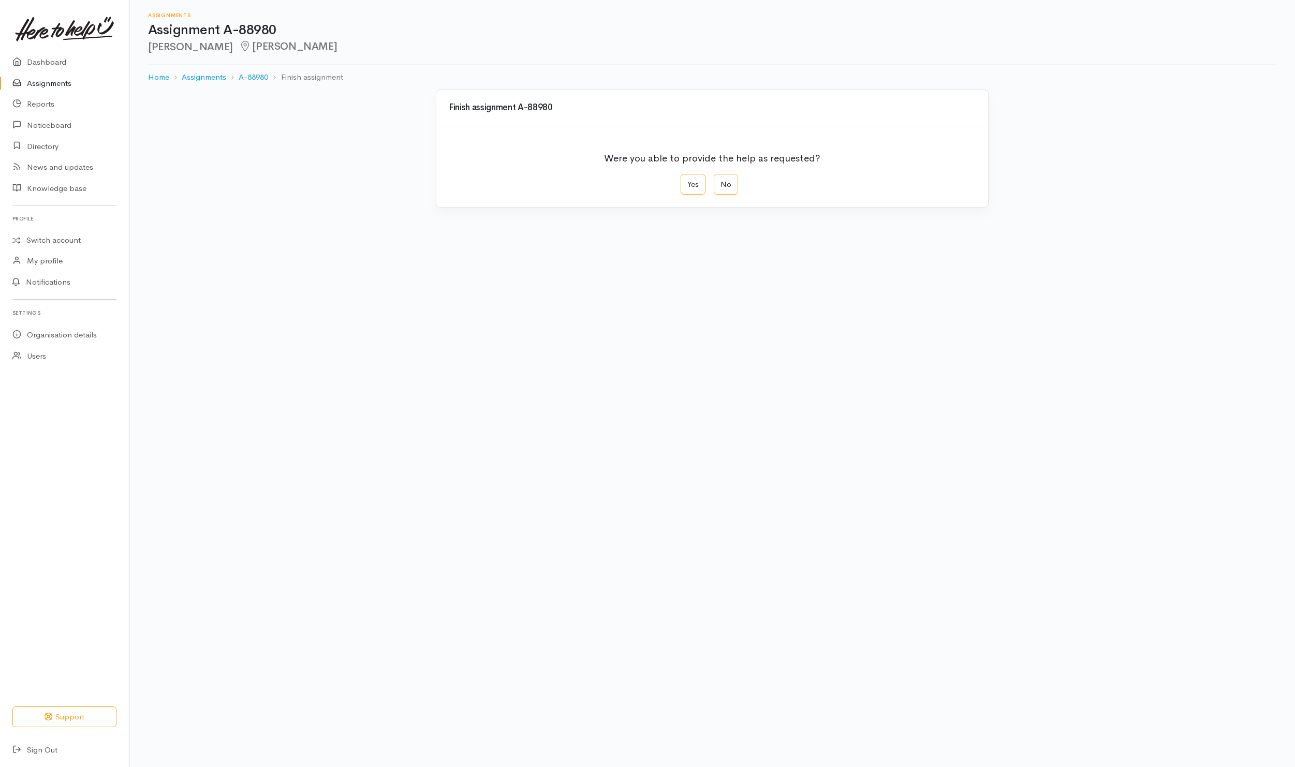
click at [702, 188] on label "Yes" at bounding box center [693, 184] width 25 height 21
click at [687, 181] on input "Yes" at bounding box center [684, 177] width 7 height 7
radio input "true"
click at [965, 417] on button "Save" at bounding box center [961, 414] width 30 height 21
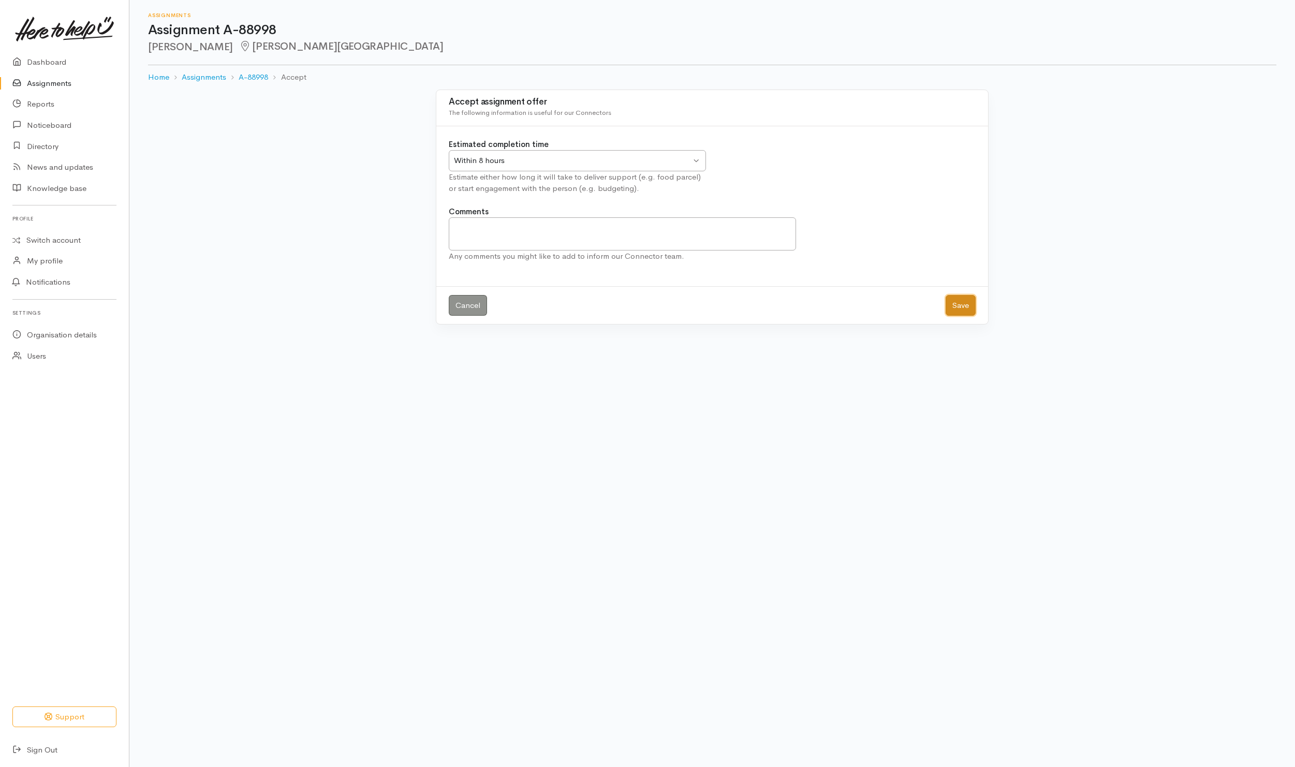
click at [969, 306] on button "Save" at bounding box center [961, 305] width 30 height 21
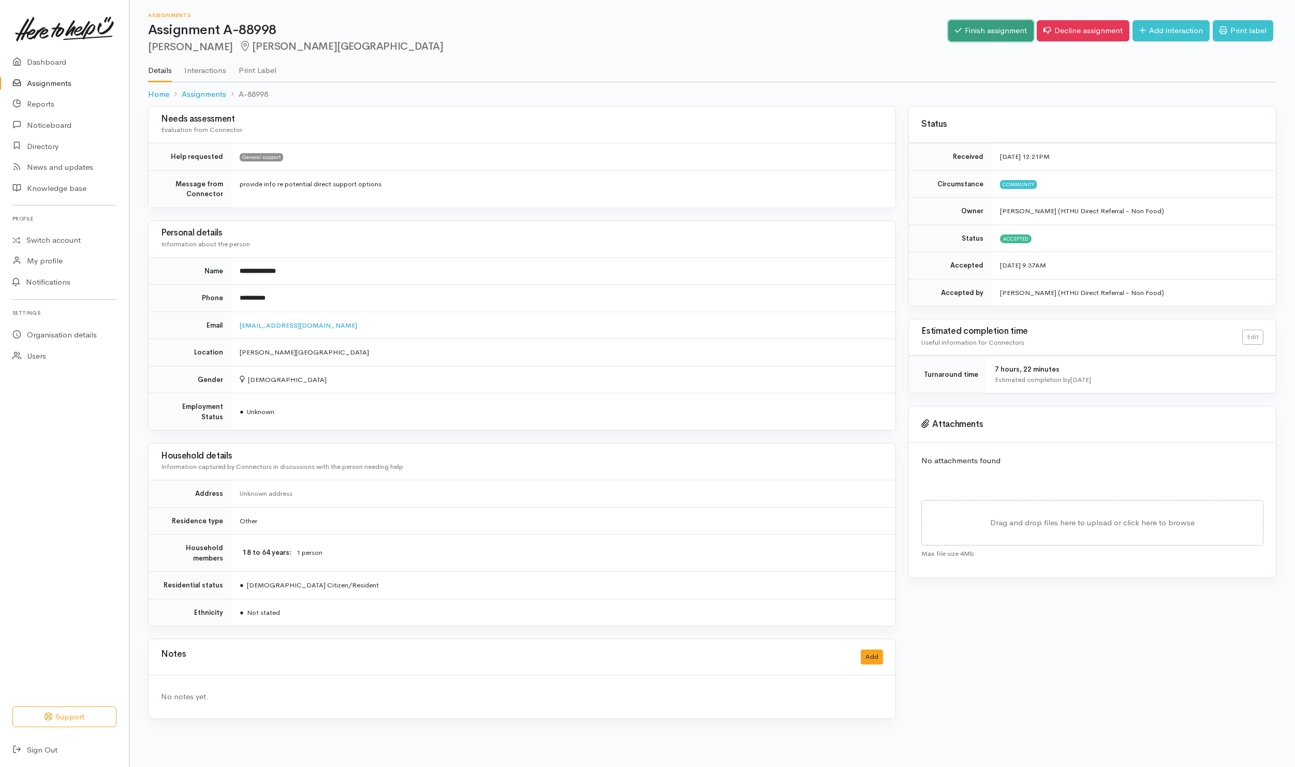
click at [976, 28] on link "Finish assignment" at bounding box center [990, 30] width 85 height 21
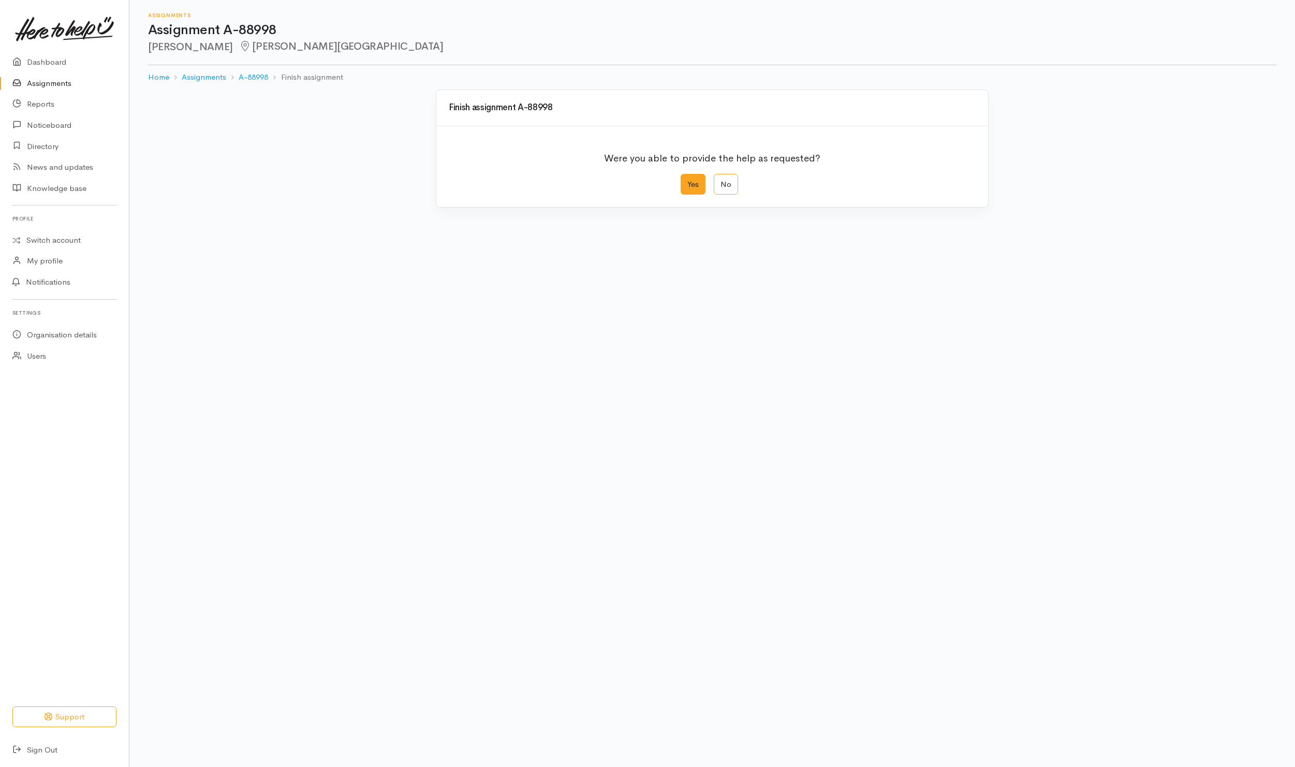
click at [688, 183] on label "Yes" at bounding box center [693, 184] width 25 height 21
click at [687, 181] on input "Yes" at bounding box center [684, 177] width 7 height 7
radio input "true"
click at [949, 415] on button "Save" at bounding box center [961, 414] width 30 height 21
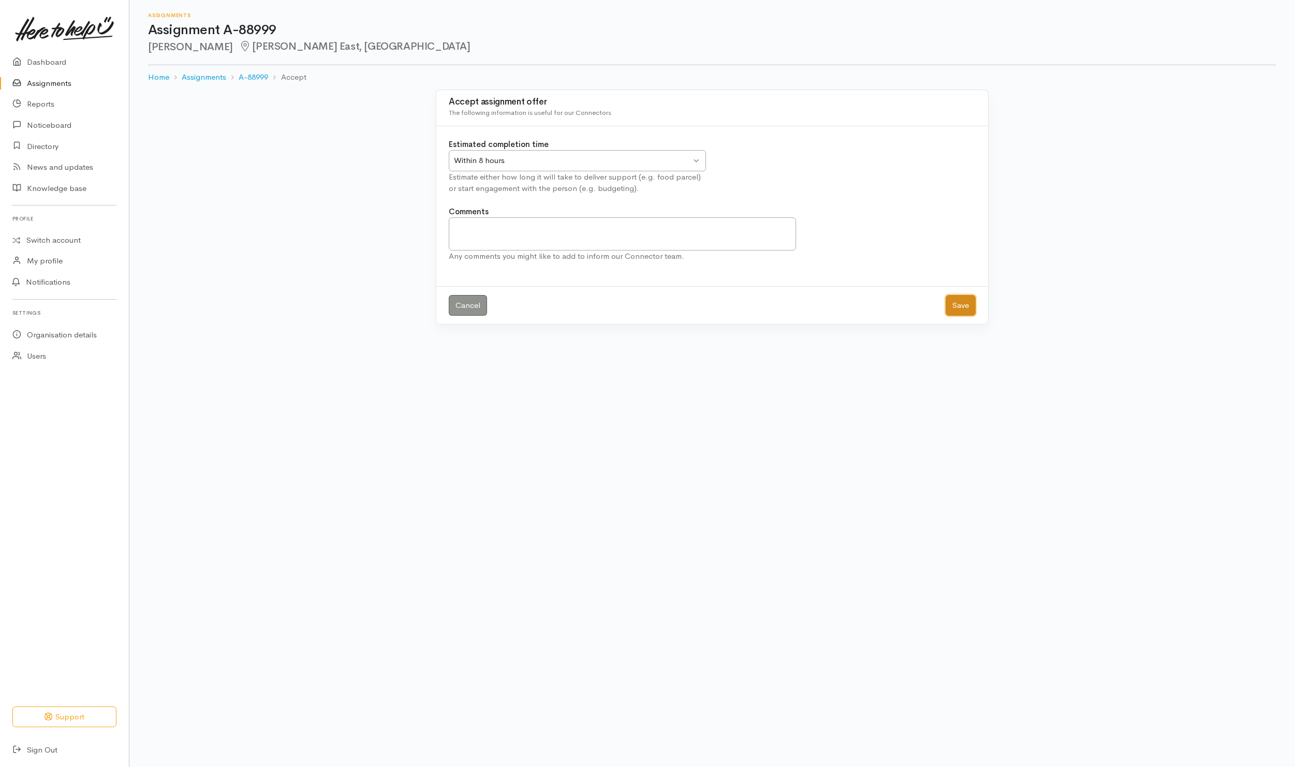
click at [946, 309] on button "Save" at bounding box center [961, 305] width 30 height 21
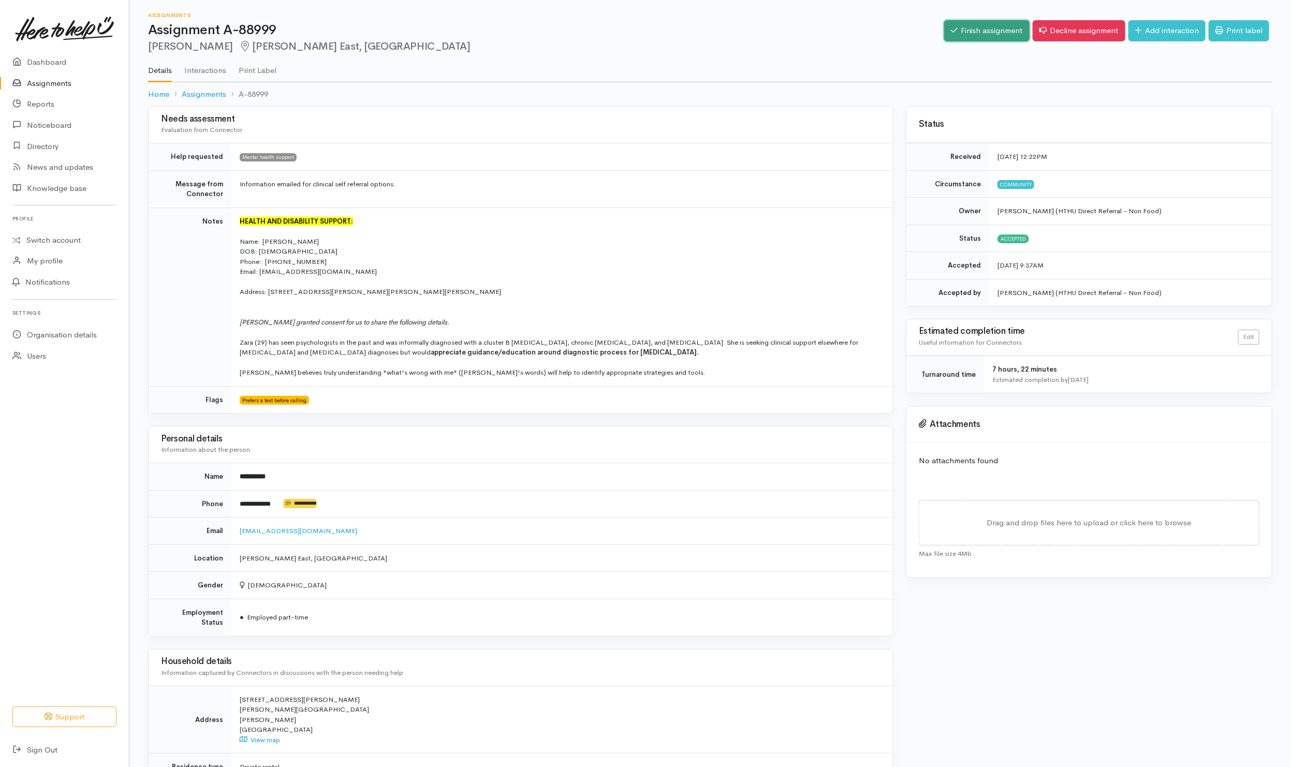
click at [960, 24] on link "Finish assignment" at bounding box center [986, 30] width 85 height 21
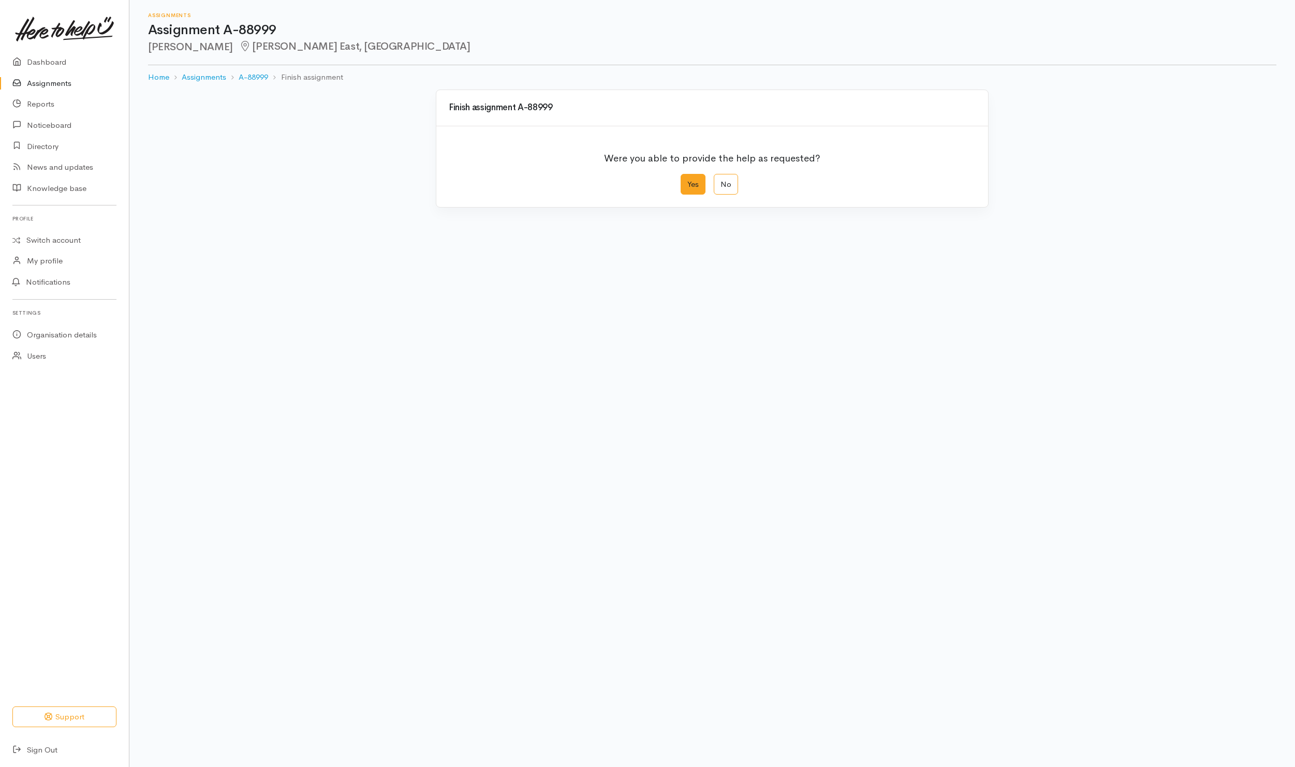
click at [694, 183] on label "Yes" at bounding box center [693, 184] width 25 height 21
click at [687, 181] on input "Yes" at bounding box center [684, 177] width 7 height 7
radio input "true"
click at [956, 410] on button "Save" at bounding box center [961, 414] width 30 height 21
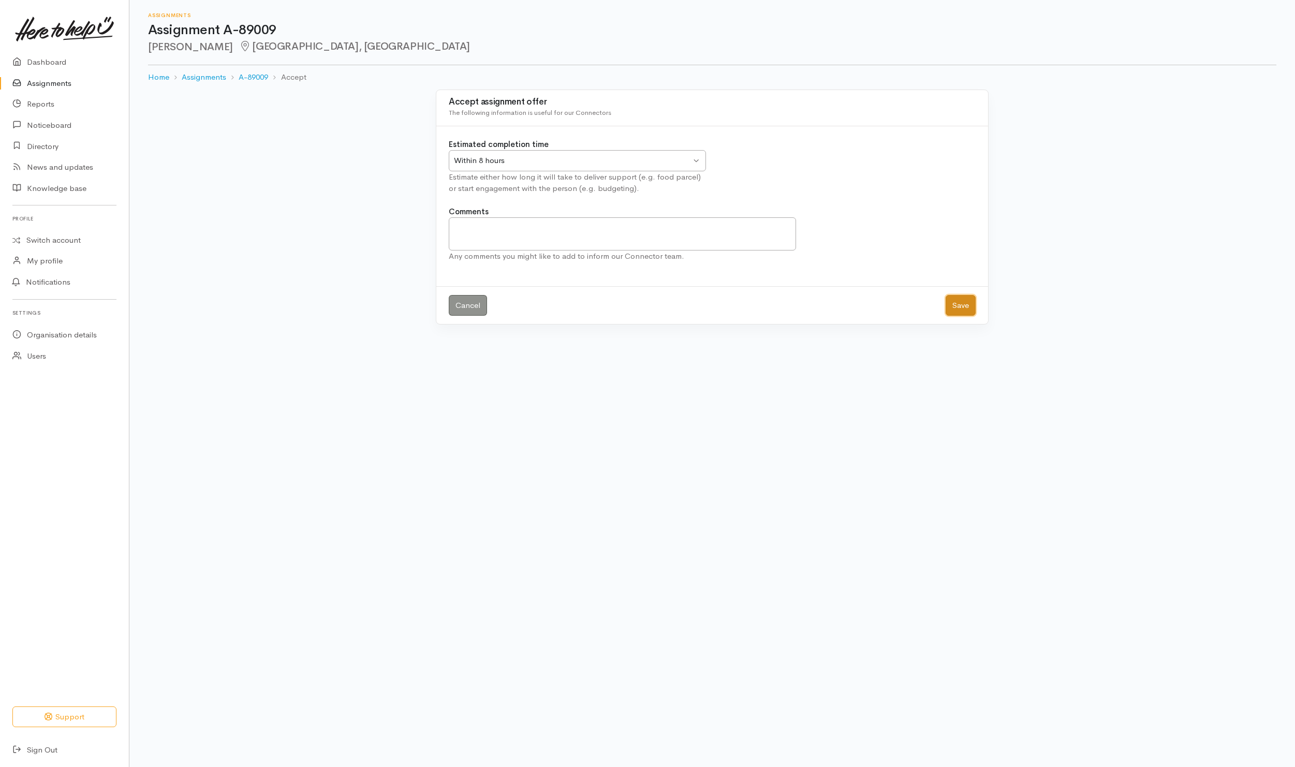
click at [958, 308] on button "Save" at bounding box center [961, 305] width 30 height 21
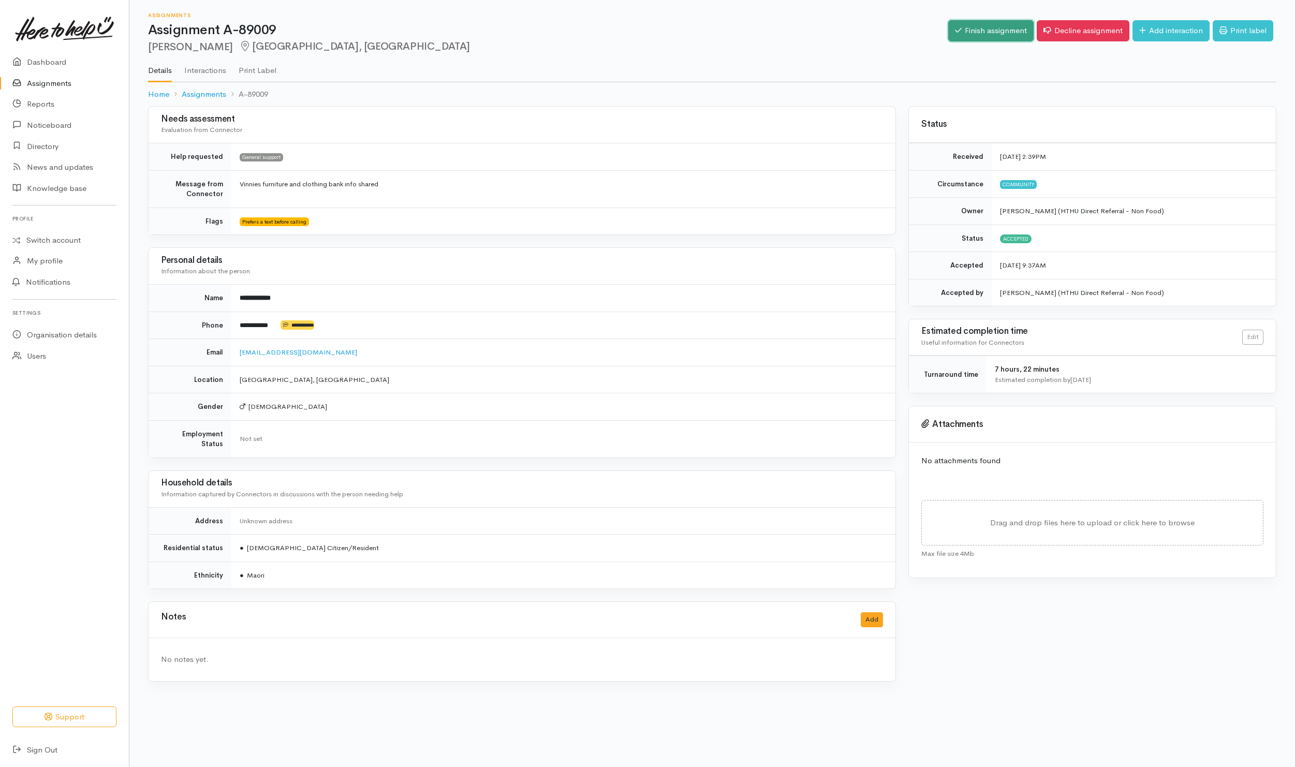
click at [968, 39] on link "Finish assignment" at bounding box center [990, 30] width 85 height 21
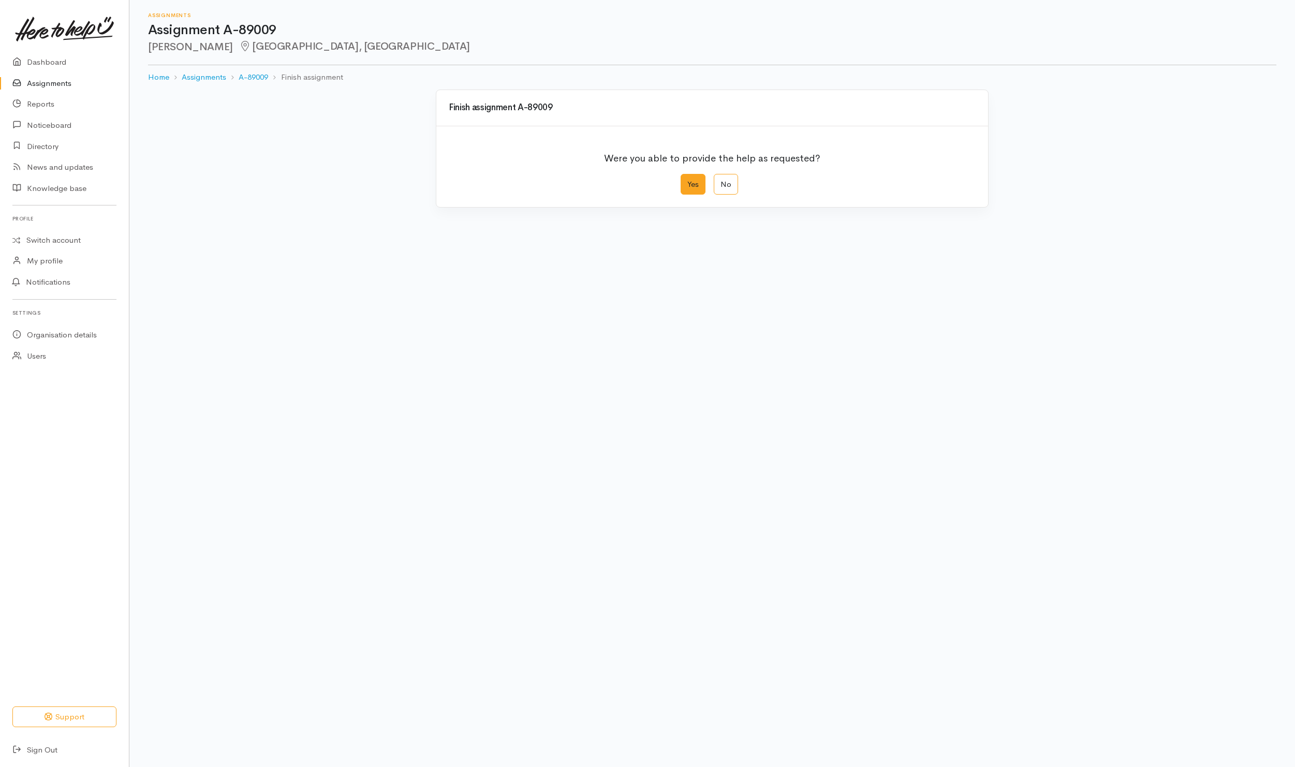
click at [690, 190] on label "Yes" at bounding box center [693, 184] width 25 height 21
click at [687, 181] on input "Yes" at bounding box center [684, 177] width 7 height 7
radio input "true"
click at [951, 421] on button "Save" at bounding box center [961, 414] width 30 height 21
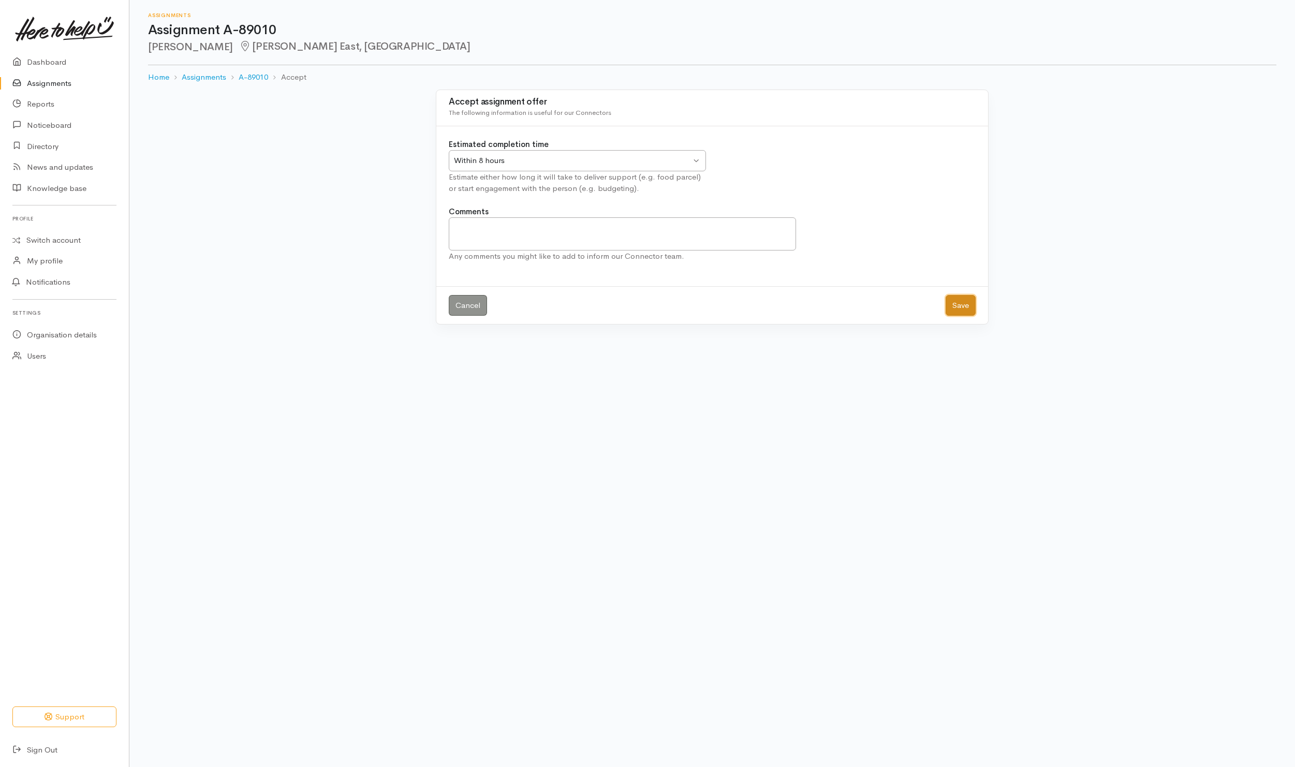
click at [963, 306] on button "Save" at bounding box center [961, 305] width 30 height 21
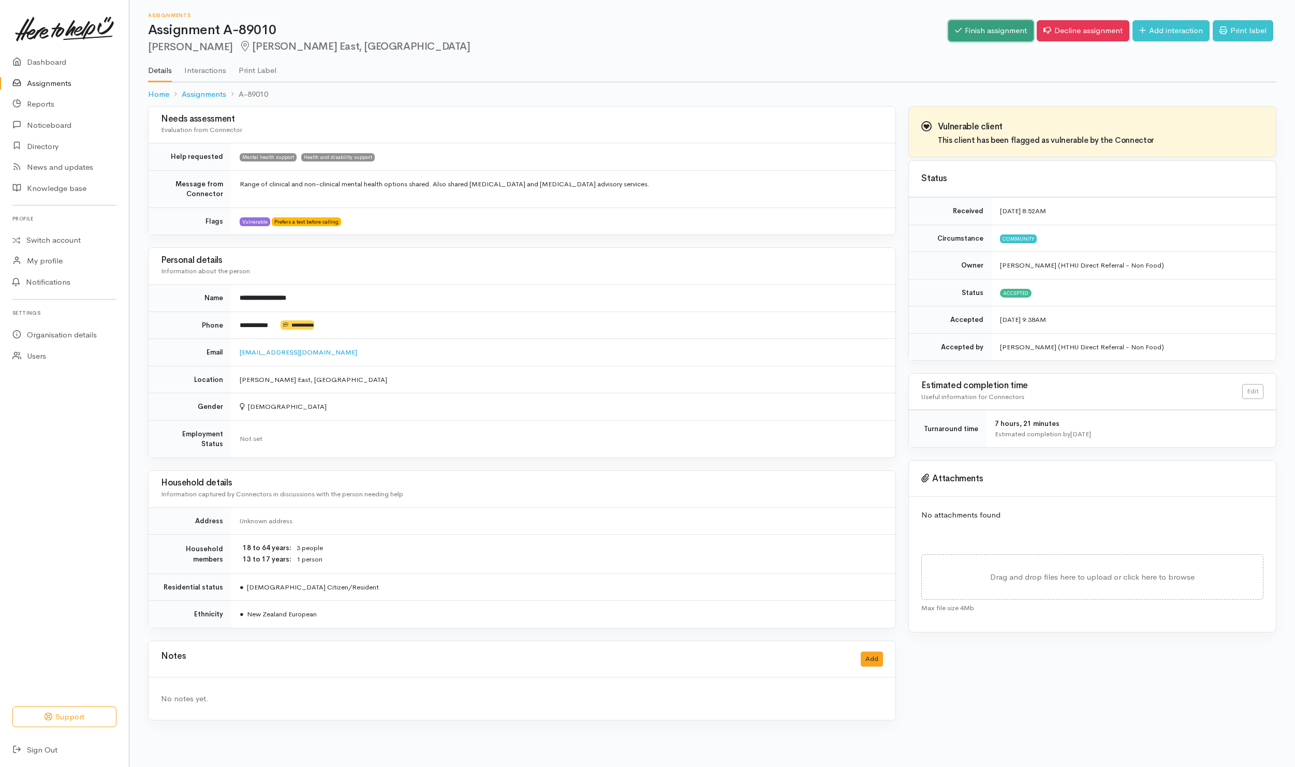
click at [991, 39] on link "Finish assignment" at bounding box center [990, 30] width 85 height 21
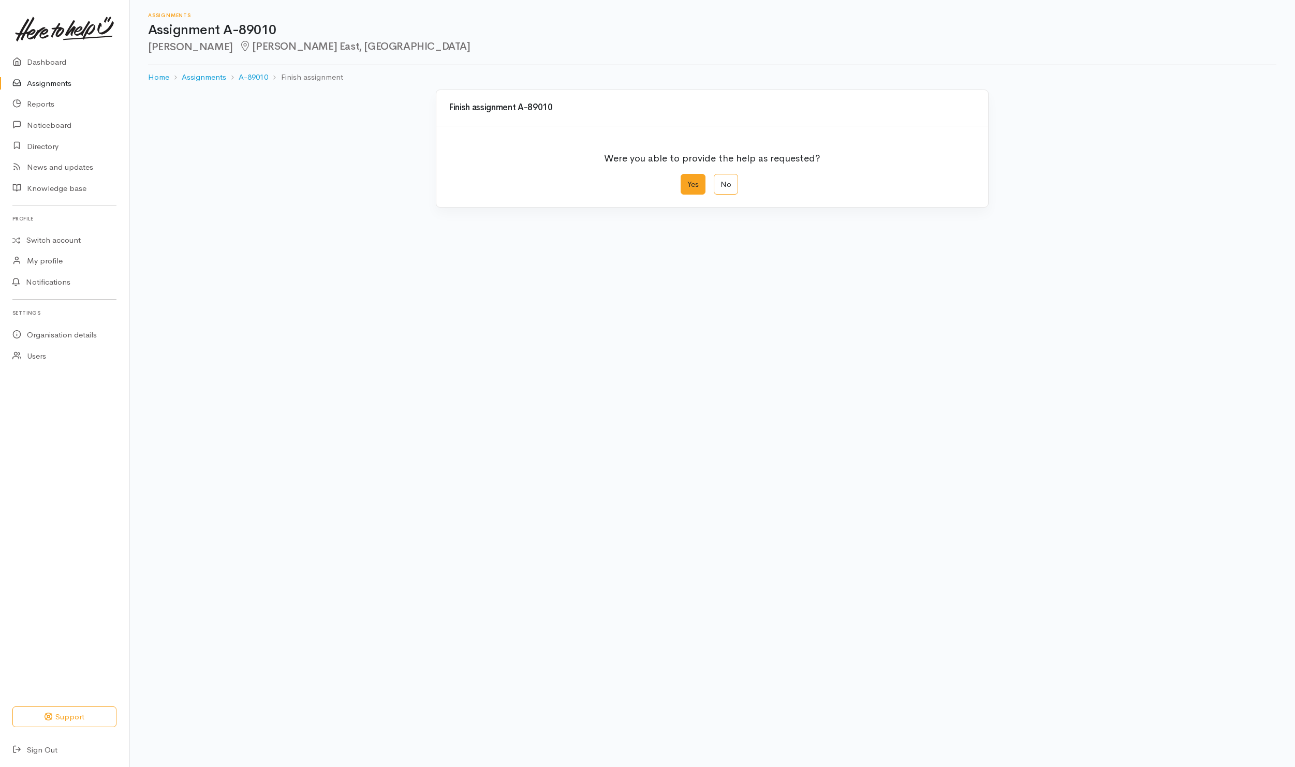
click at [695, 181] on label "Yes" at bounding box center [693, 184] width 25 height 21
click at [687, 181] on input "Yes" at bounding box center [684, 177] width 7 height 7
radio input "true"
click at [949, 415] on button "Save" at bounding box center [961, 414] width 30 height 21
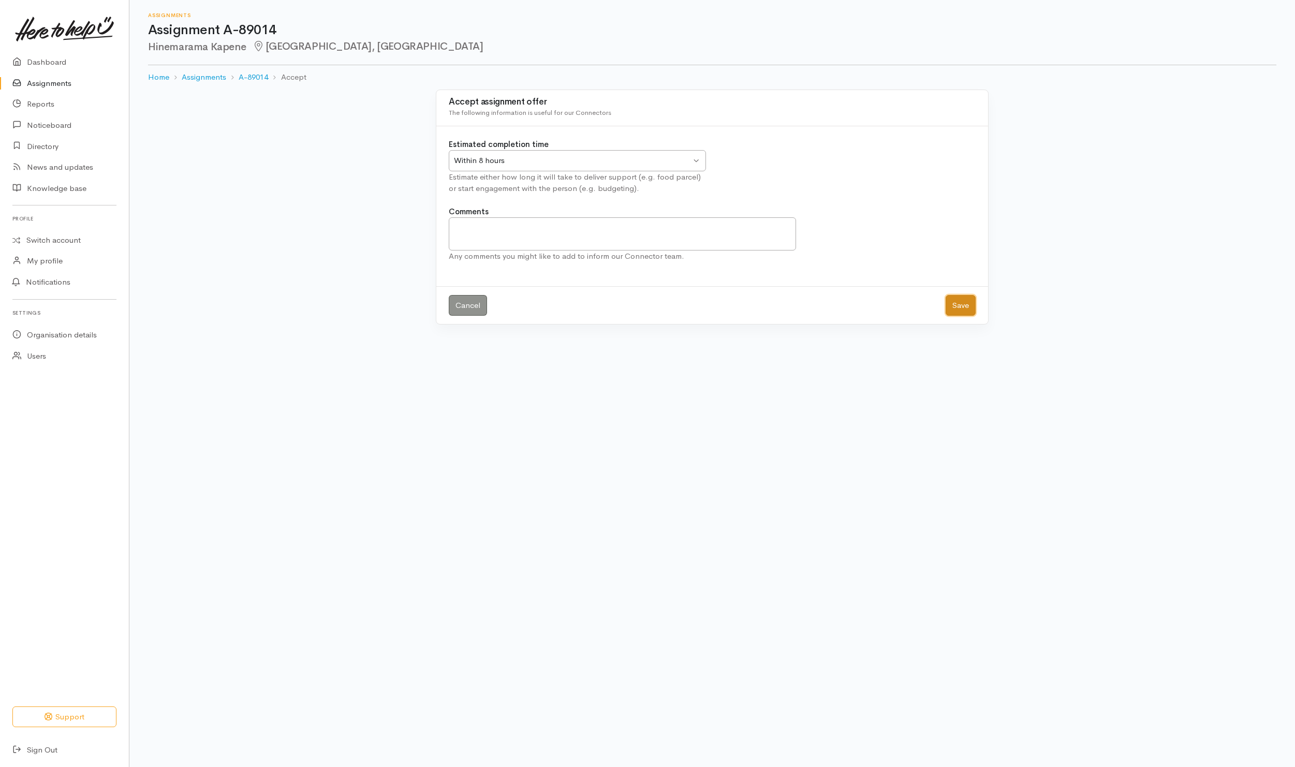
click at [952, 304] on button "Save" at bounding box center [961, 305] width 30 height 21
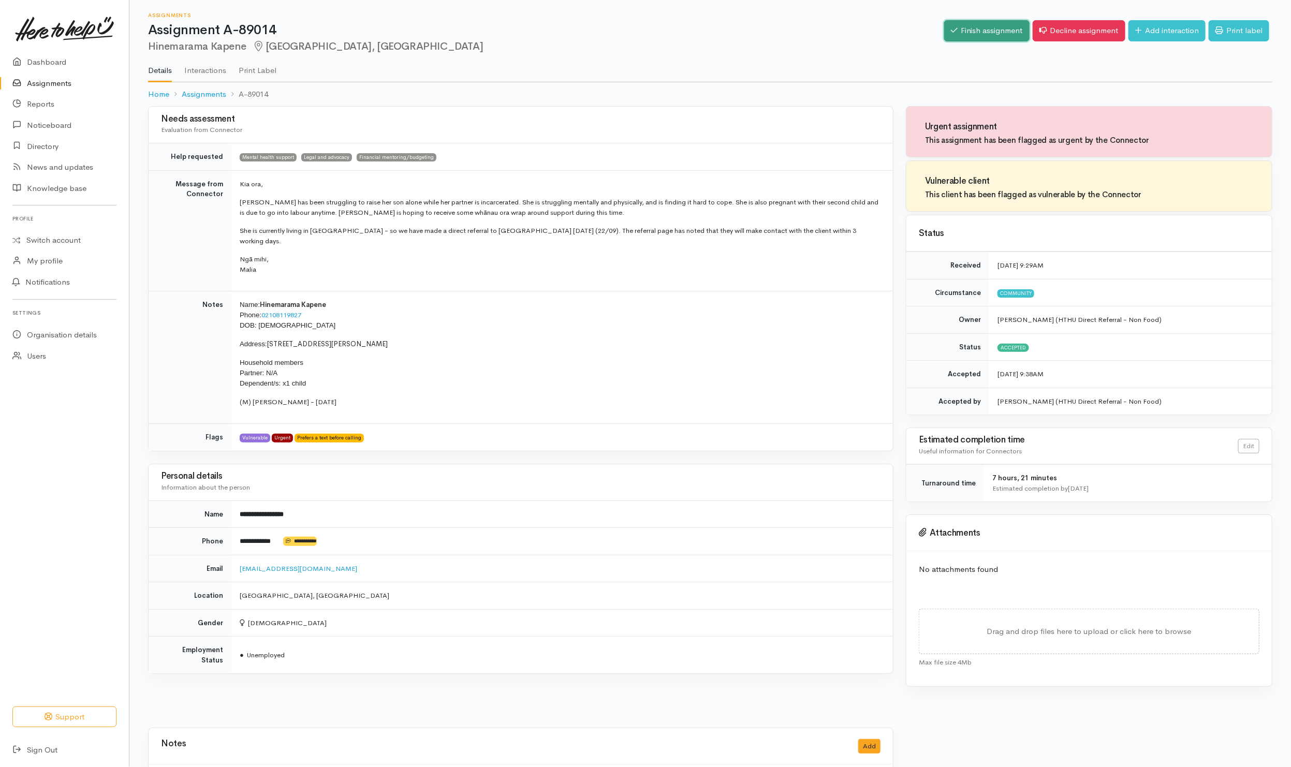
click at [980, 35] on link "Finish assignment" at bounding box center [986, 30] width 85 height 21
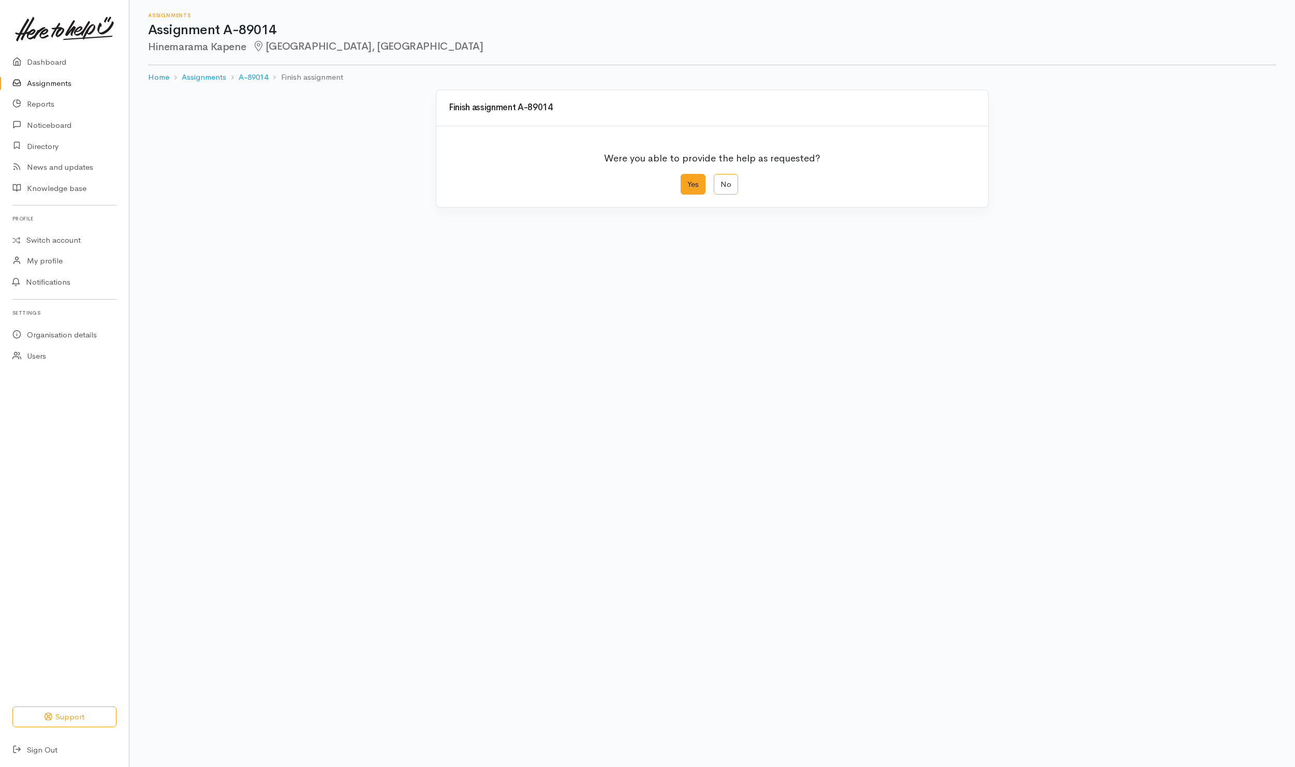
click at [700, 190] on label "Yes" at bounding box center [693, 184] width 25 height 21
click at [687, 181] on input "Yes" at bounding box center [684, 177] width 7 height 7
radio input "true"
click at [956, 423] on button "Save" at bounding box center [961, 414] width 30 height 21
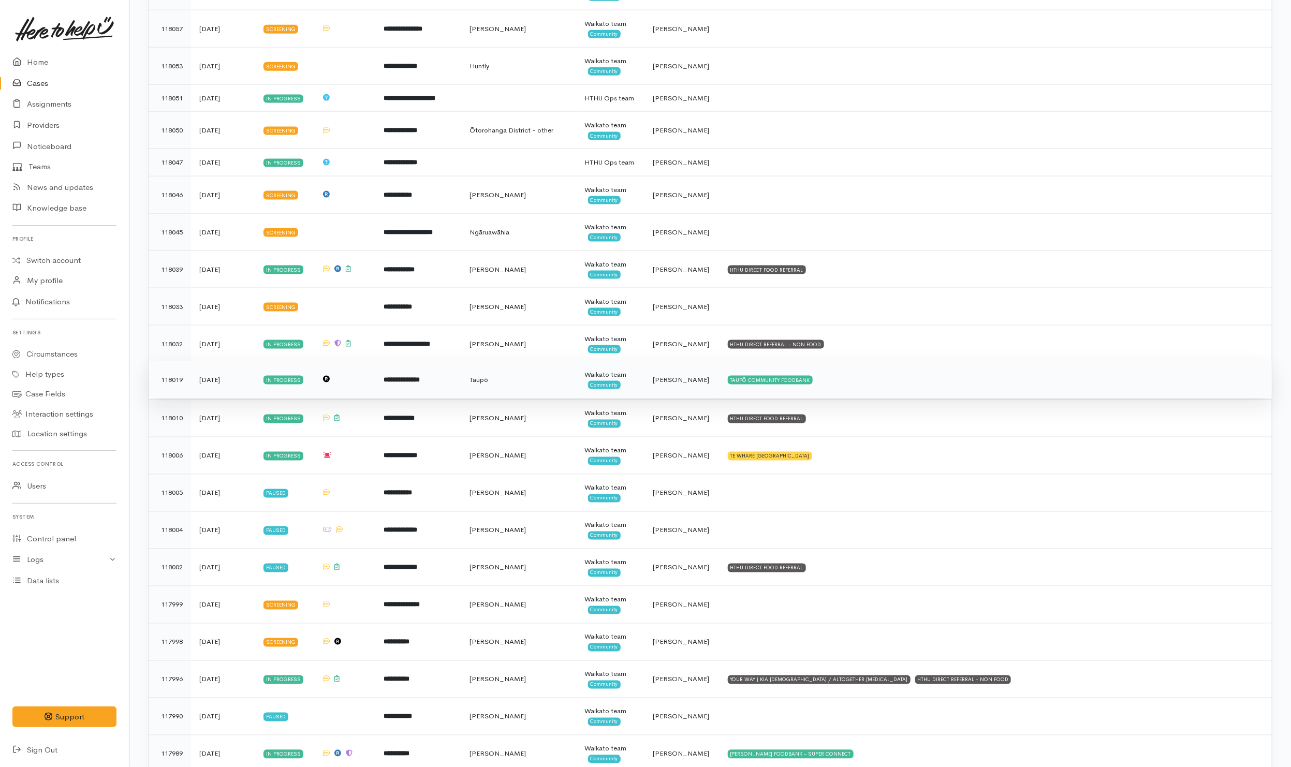
scroll to position [932, 0]
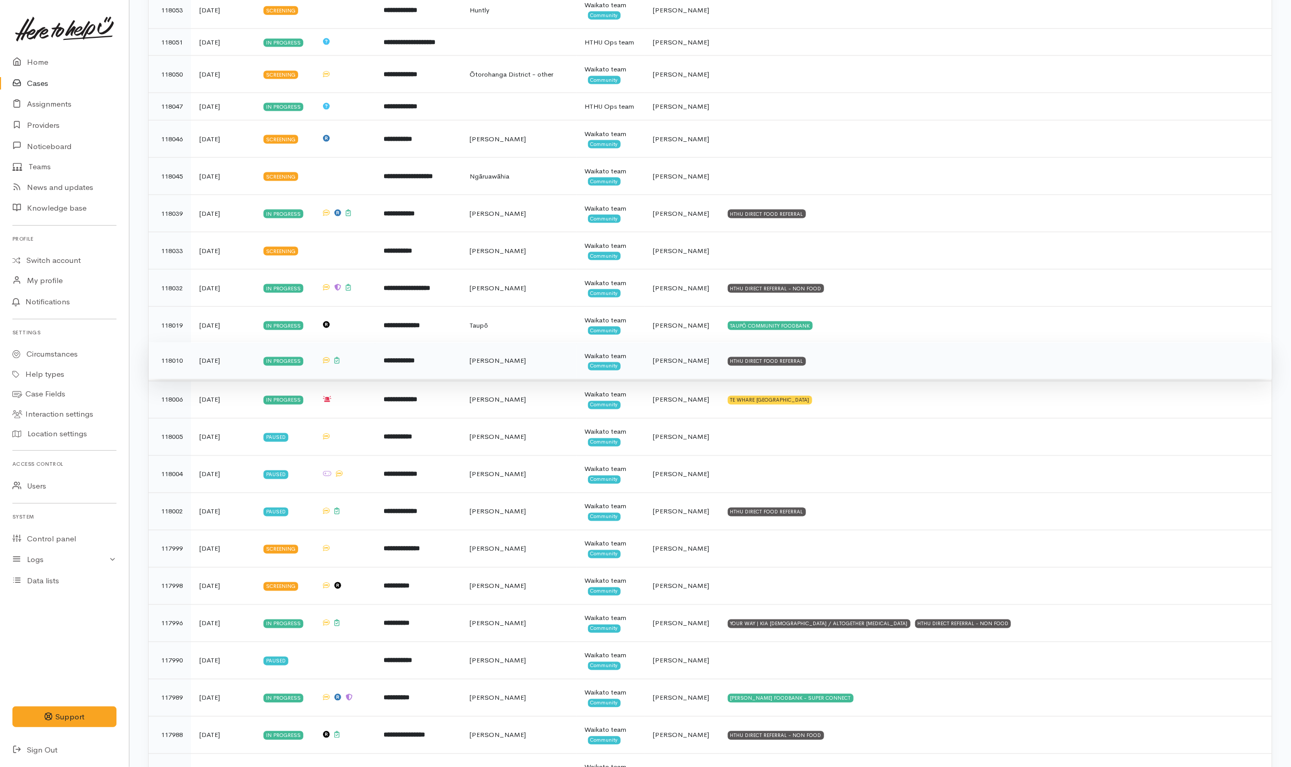
click at [893, 379] on td "HTHU DIRECT FOOD REFERRAL" at bounding box center [996, 360] width 552 height 37
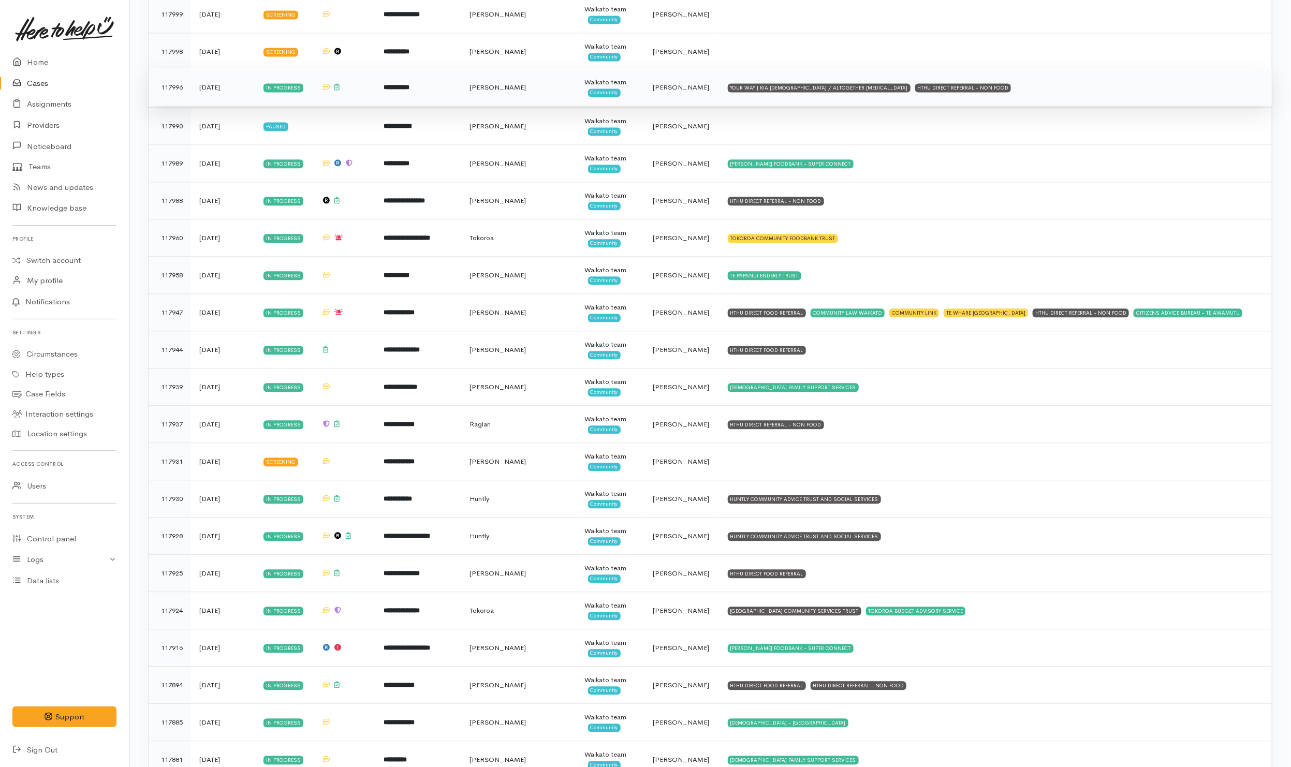
scroll to position [1475, 0]
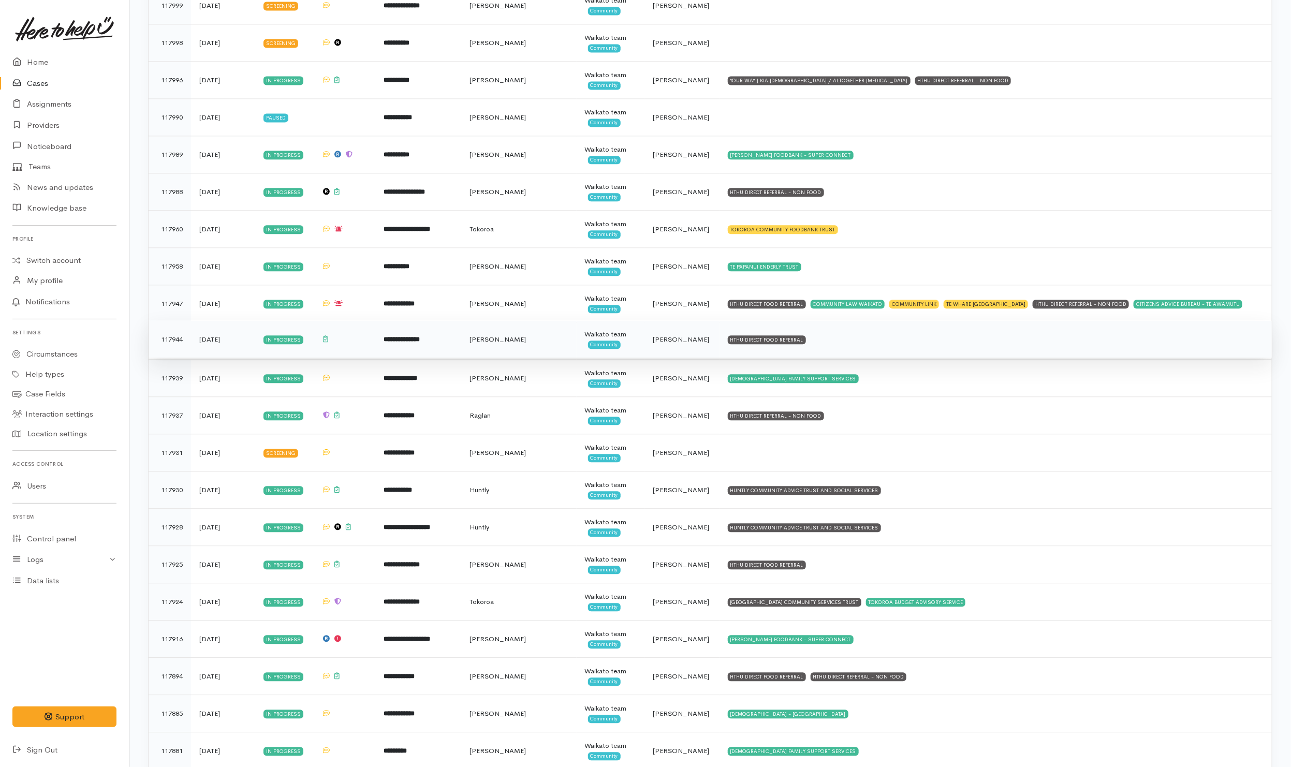
click at [835, 358] on td "HTHU DIRECT FOOD REFERRAL" at bounding box center [996, 338] width 552 height 37
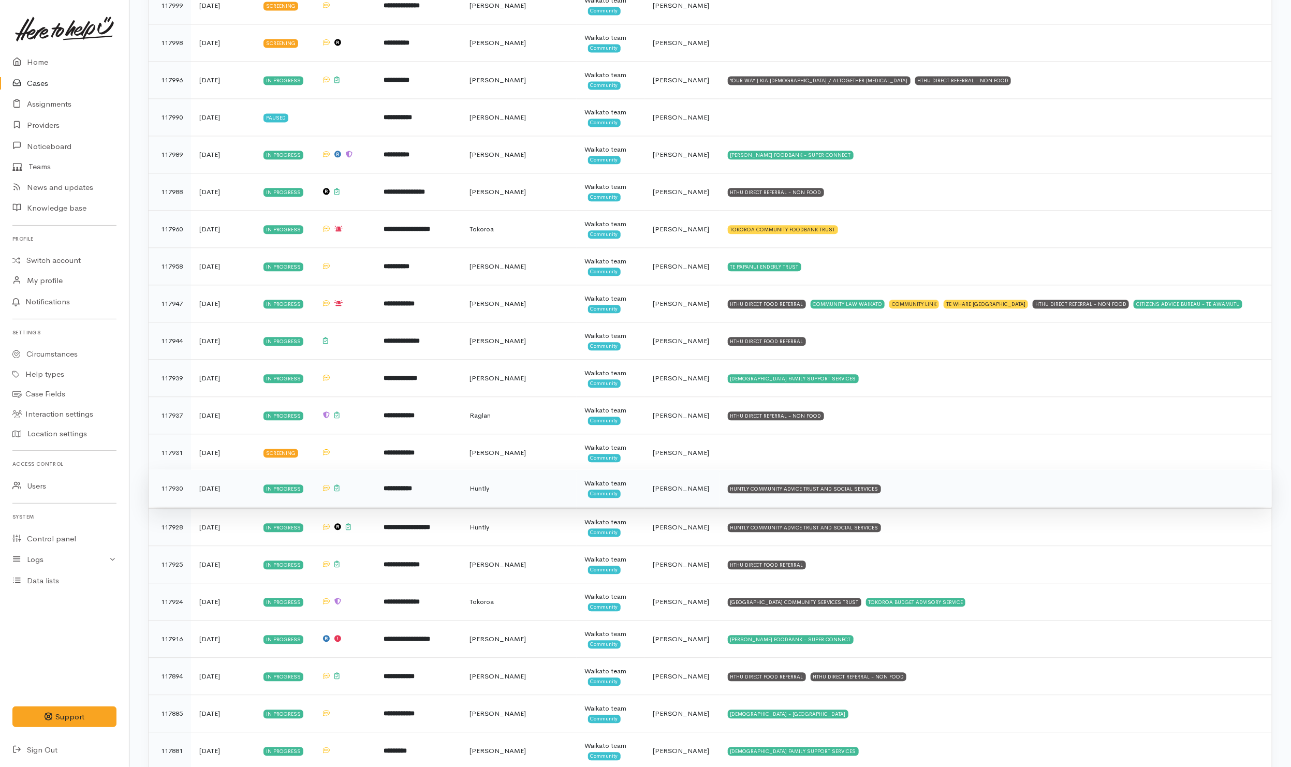
click at [920, 507] on td "HUNTLY COMMUNITY ADVICE TRUST AND SOCIAL SERVICES" at bounding box center [996, 488] width 552 height 37
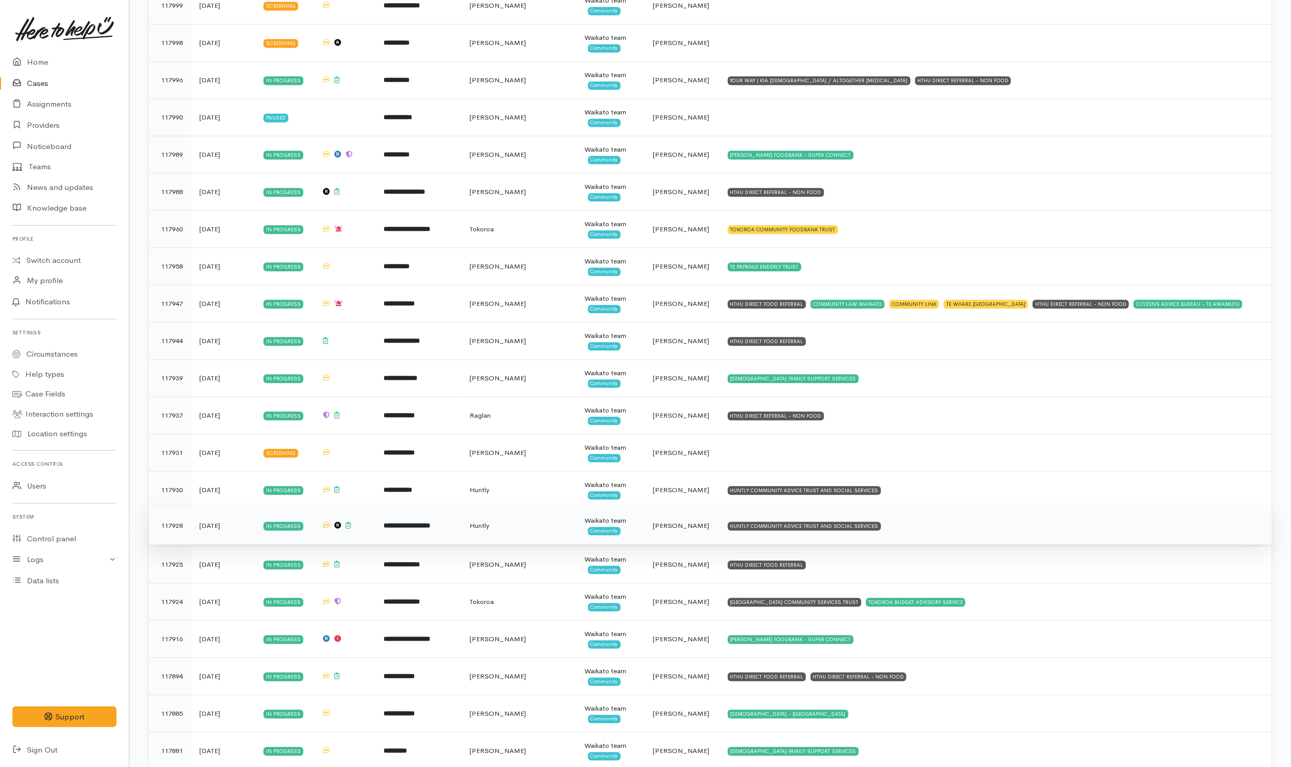
click at [921, 544] on td "HUNTLY COMMUNITY ADVICE TRUST AND SOCIAL SERVICES" at bounding box center [996, 525] width 552 height 37
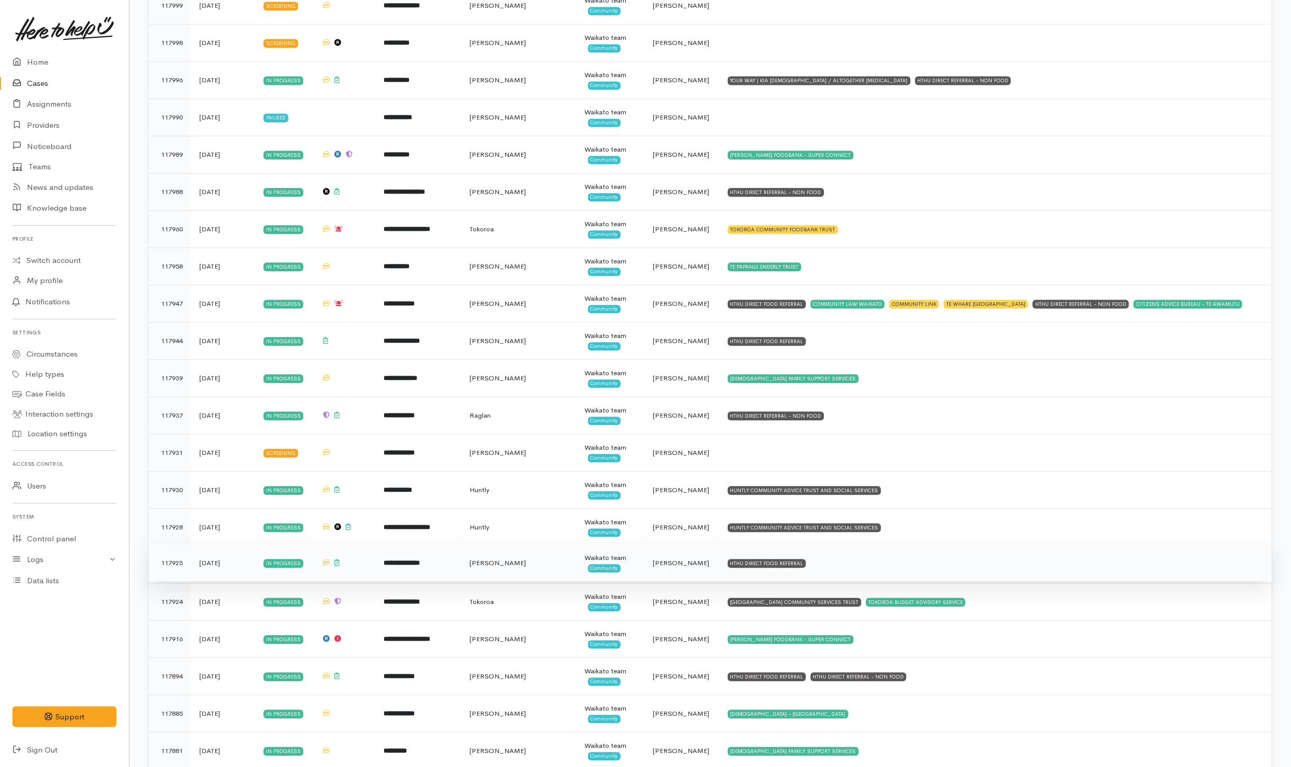
click at [873, 581] on td "HTHU DIRECT FOOD REFERRAL" at bounding box center [996, 562] width 552 height 37
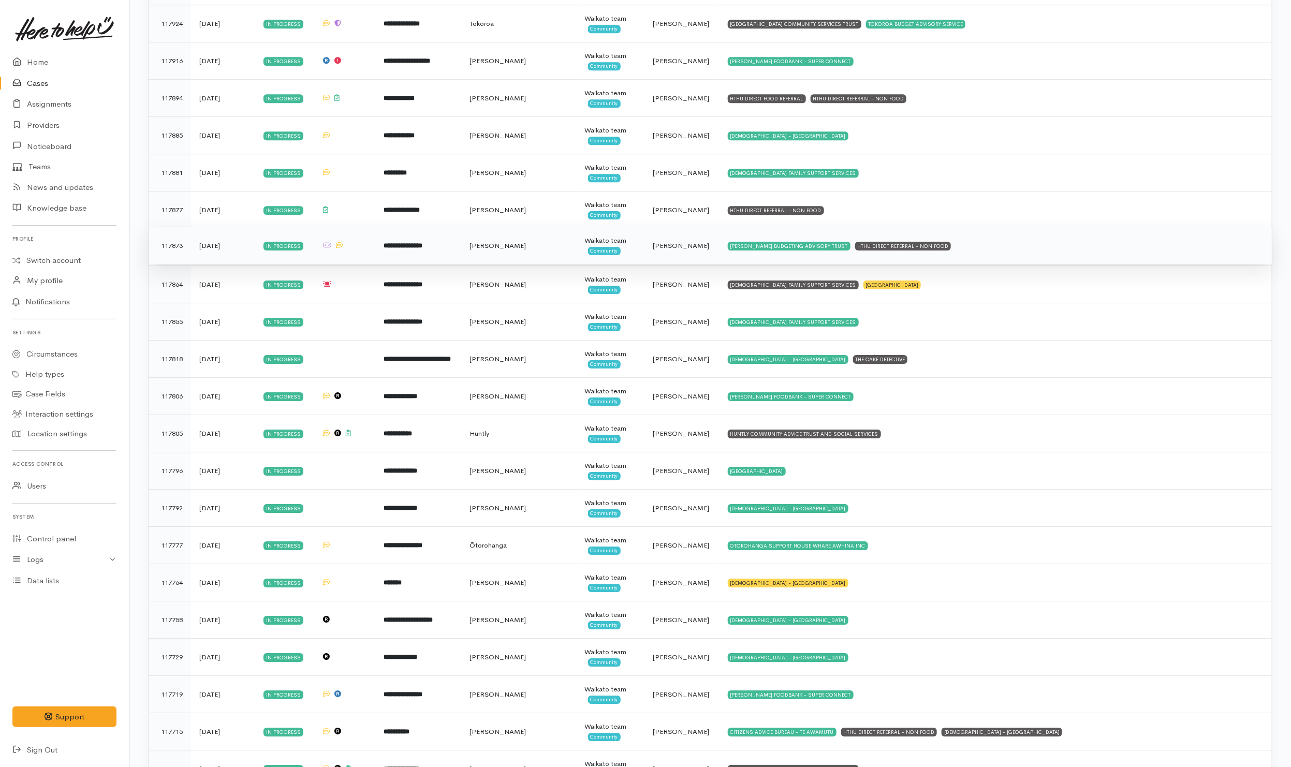
scroll to position [2097, 0]
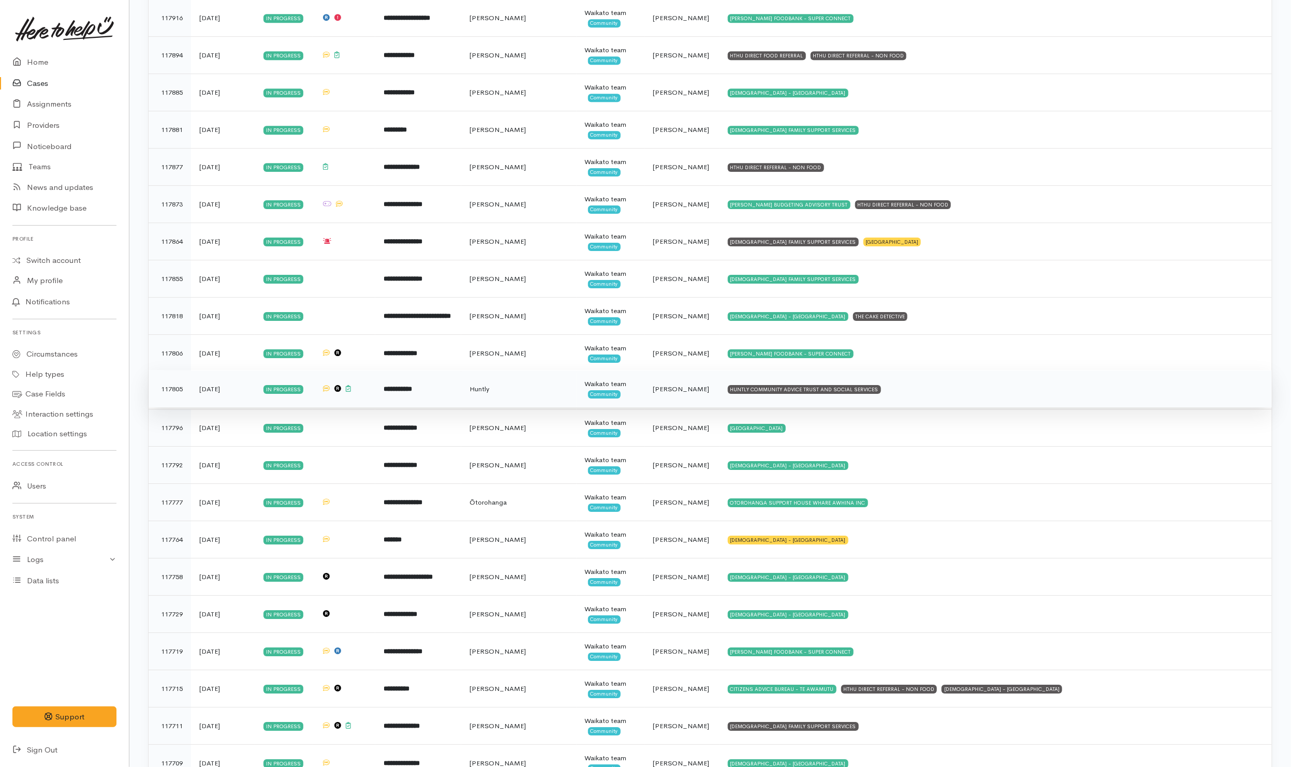
click at [931, 407] on td "HUNTLY COMMUNITY ADVICE TRUST AND SOCIAL SERVICES" at bounding box center [996, 388] width 552 height 37
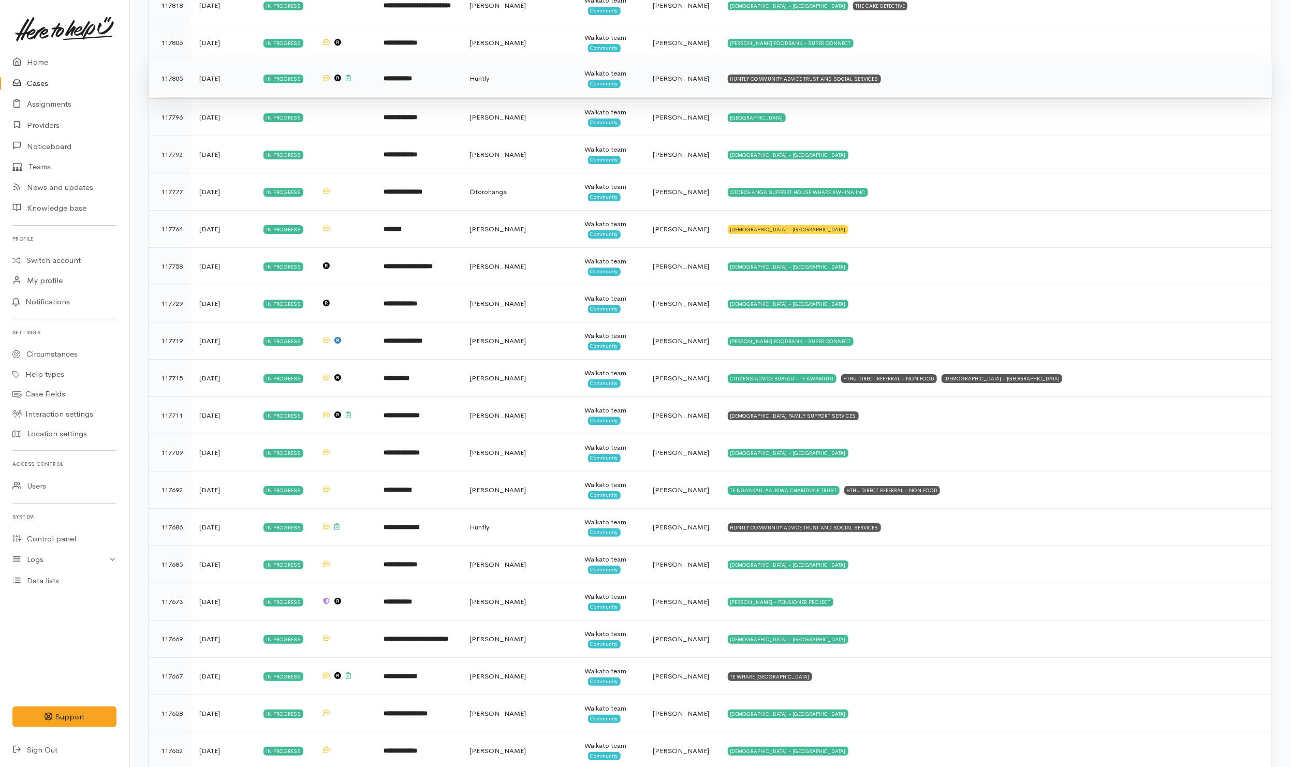
scroll to position [2485, 0]
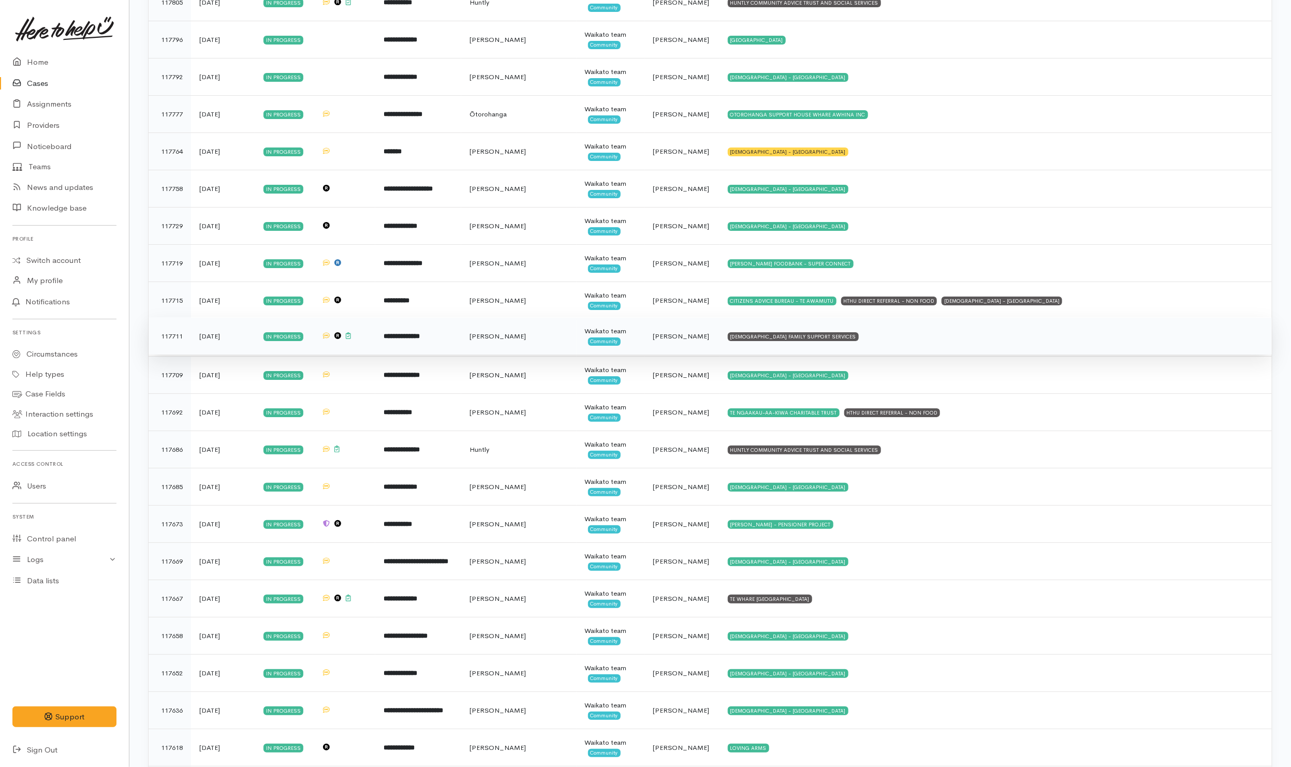
click at [882, 355] on td "CATHOLIC FAMILY SUPPORT SERVICES" at bounding box center [996, 335] width 552 height 37
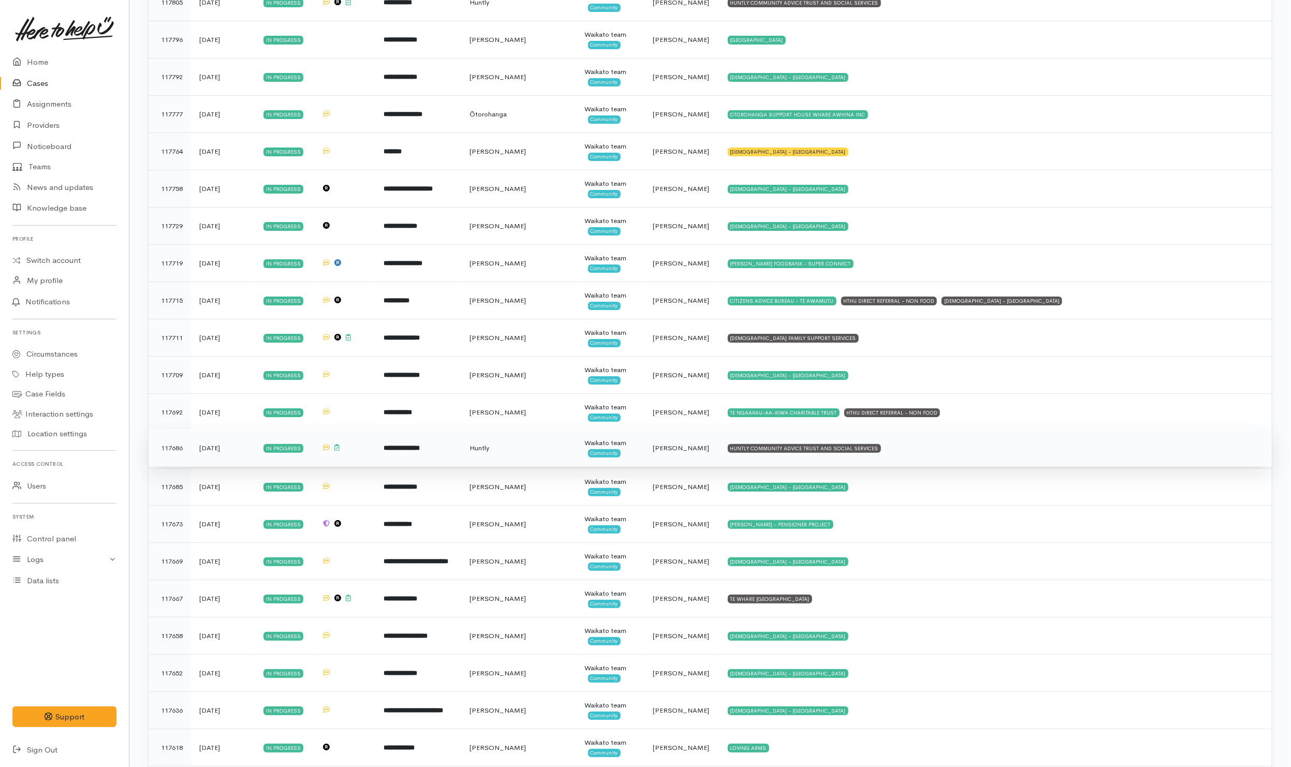
click at [914, 466] on td "HUNTLY COMMUNITY ADVICE TRUST AND SOCIAL SERVICES" at bounding box center [996, 447] width 552 height 37
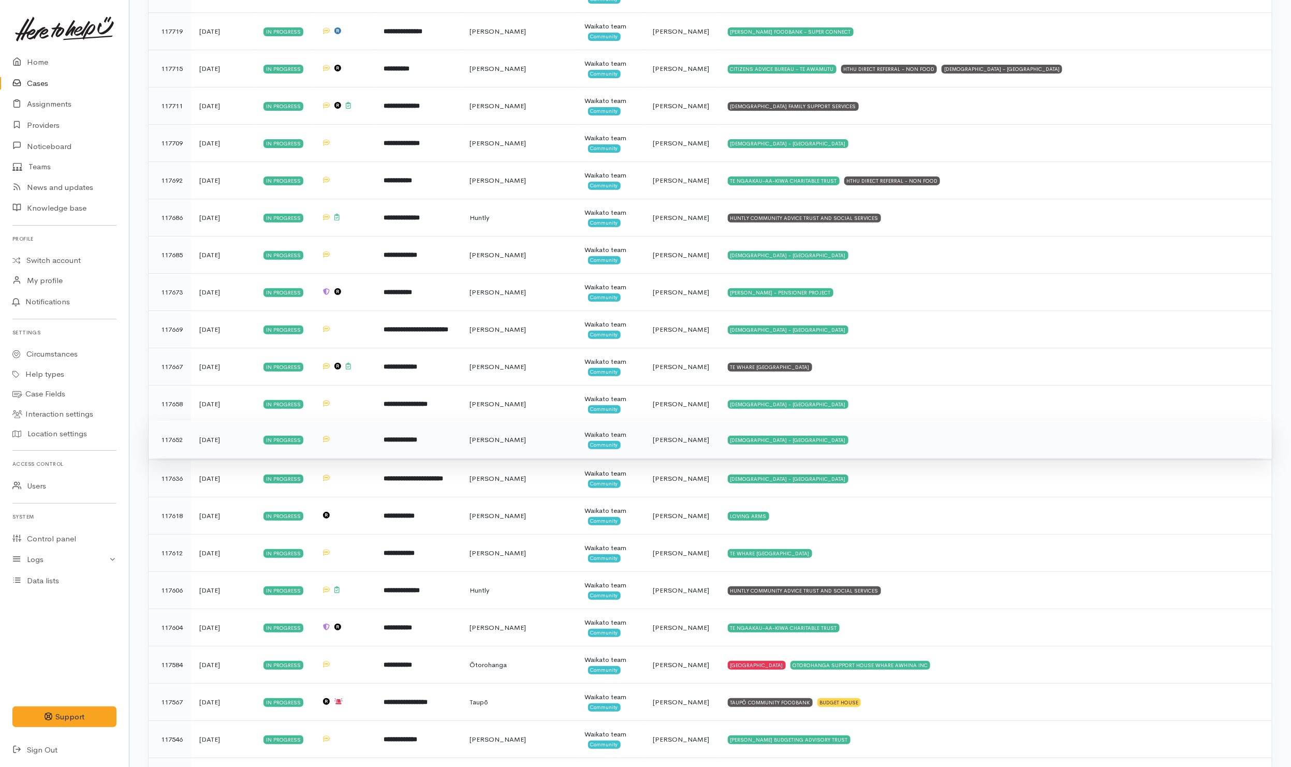
scroll to position [2718, 0]
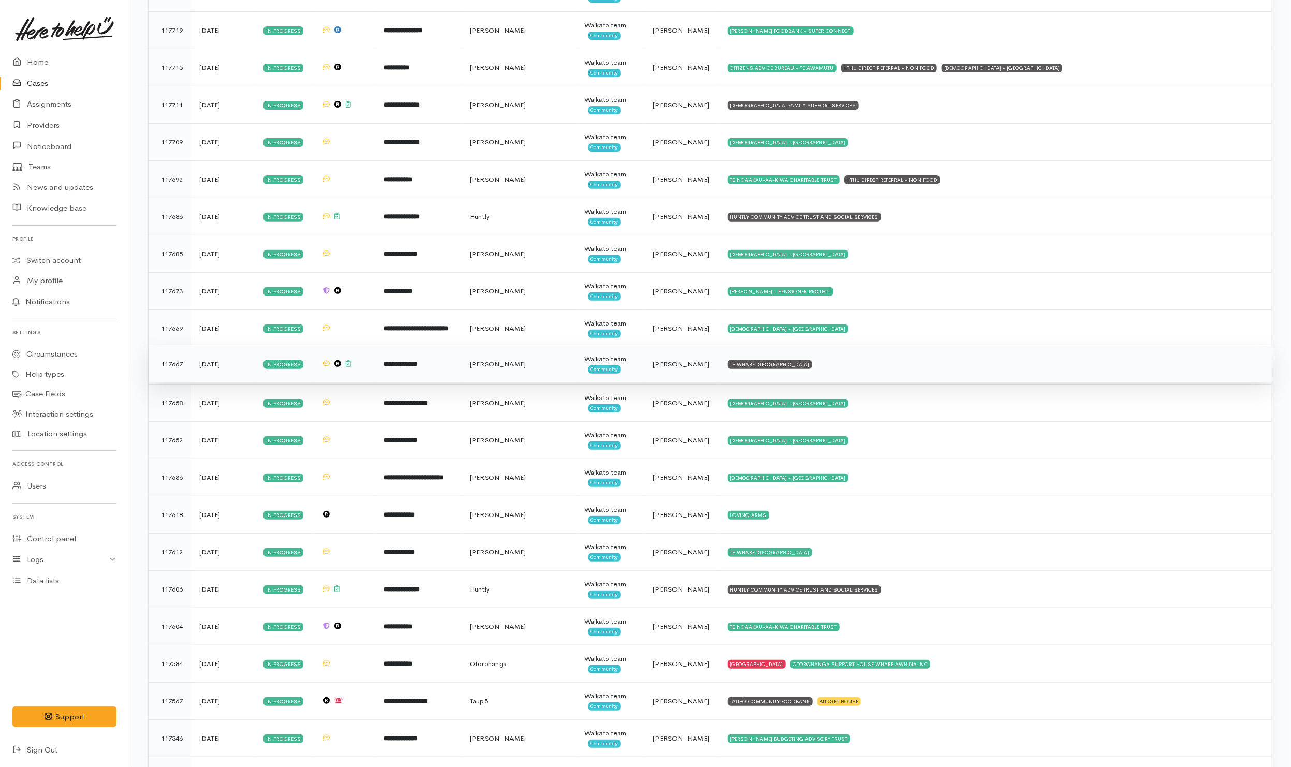
click at [901, 383] on td "TE WHARE KOKONGA MELVILLE COMMUNITY HOUSE" at bounding box center [996, 363] width 552 height 37
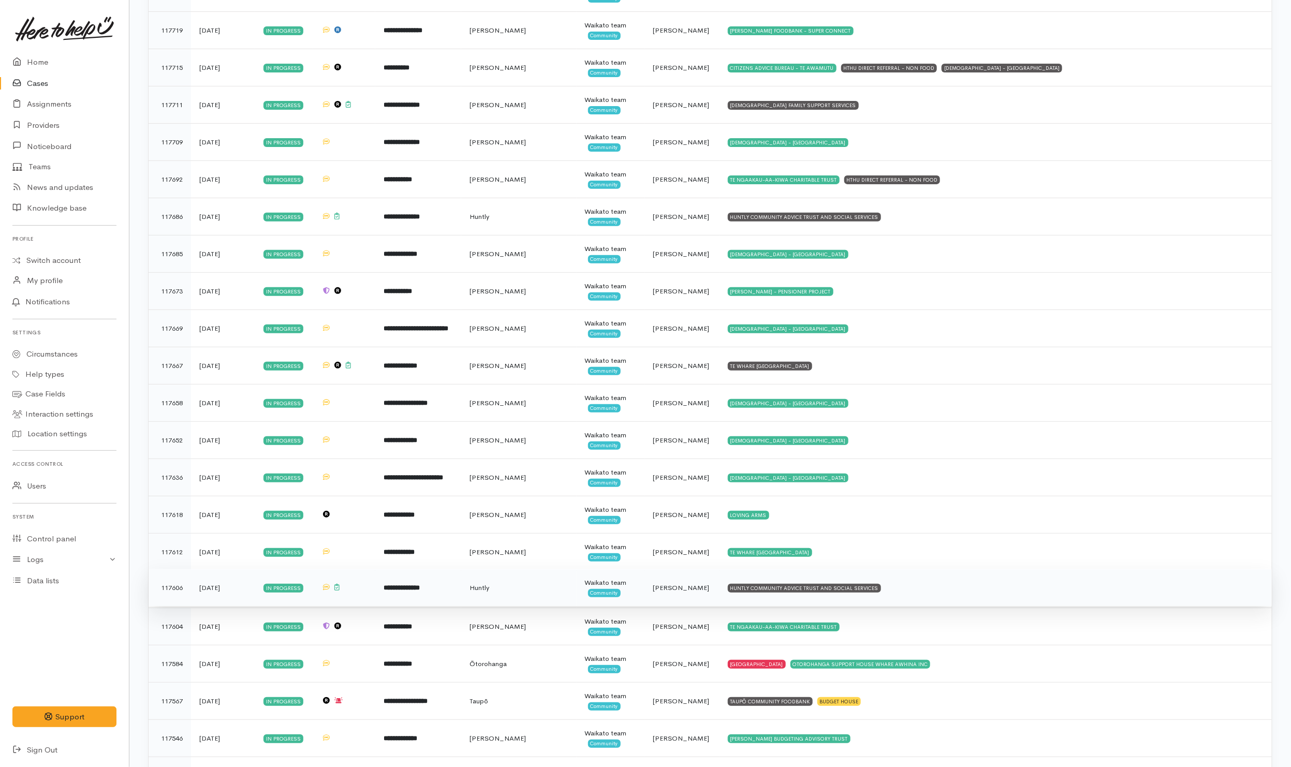
click at [921, 606] on td "HUNTLY COMMUNITY ADVICE TRUST AND SOCIAL SERVICES" at bounding box center [996, 587] width 552 height 37
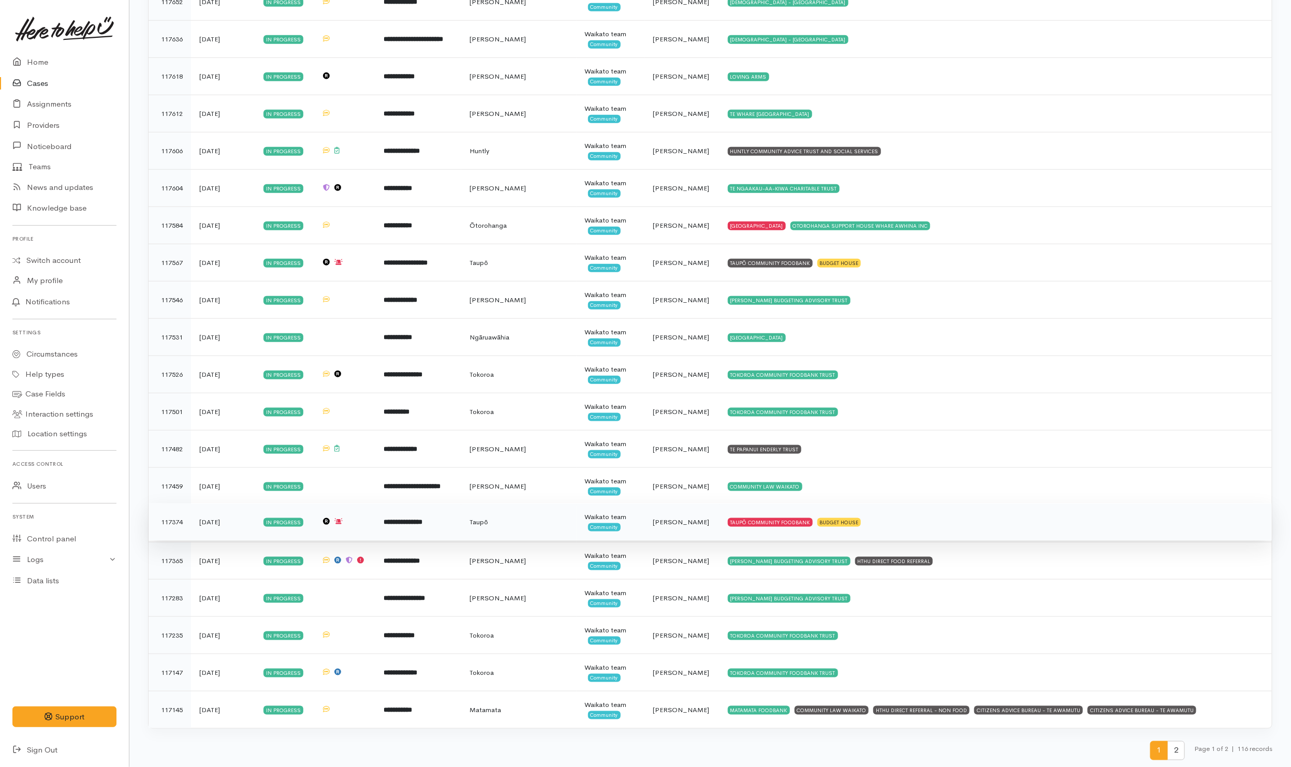
scroll to position [3184, 0]
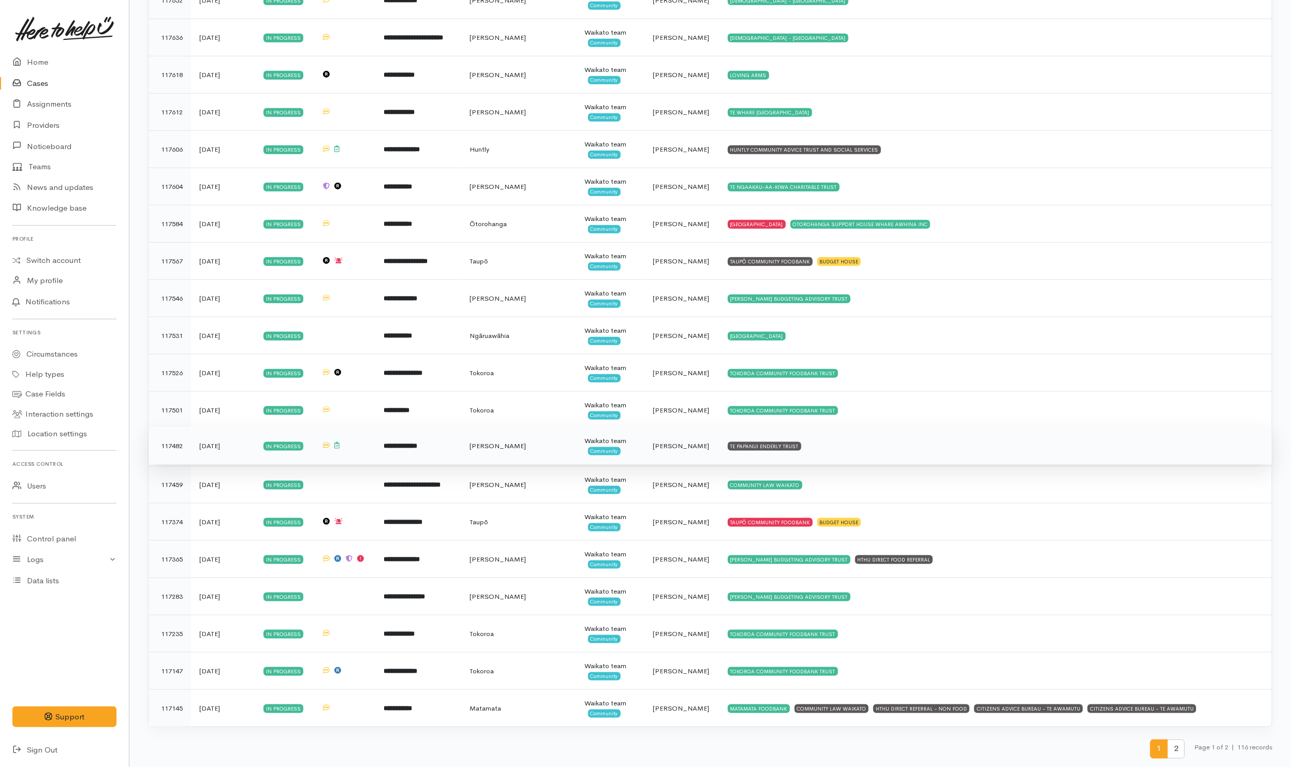
click at [845, 464] on td "TE PAPANUI ENDERLY TRUST" at bounding box center [996, 445] width 552 height 37
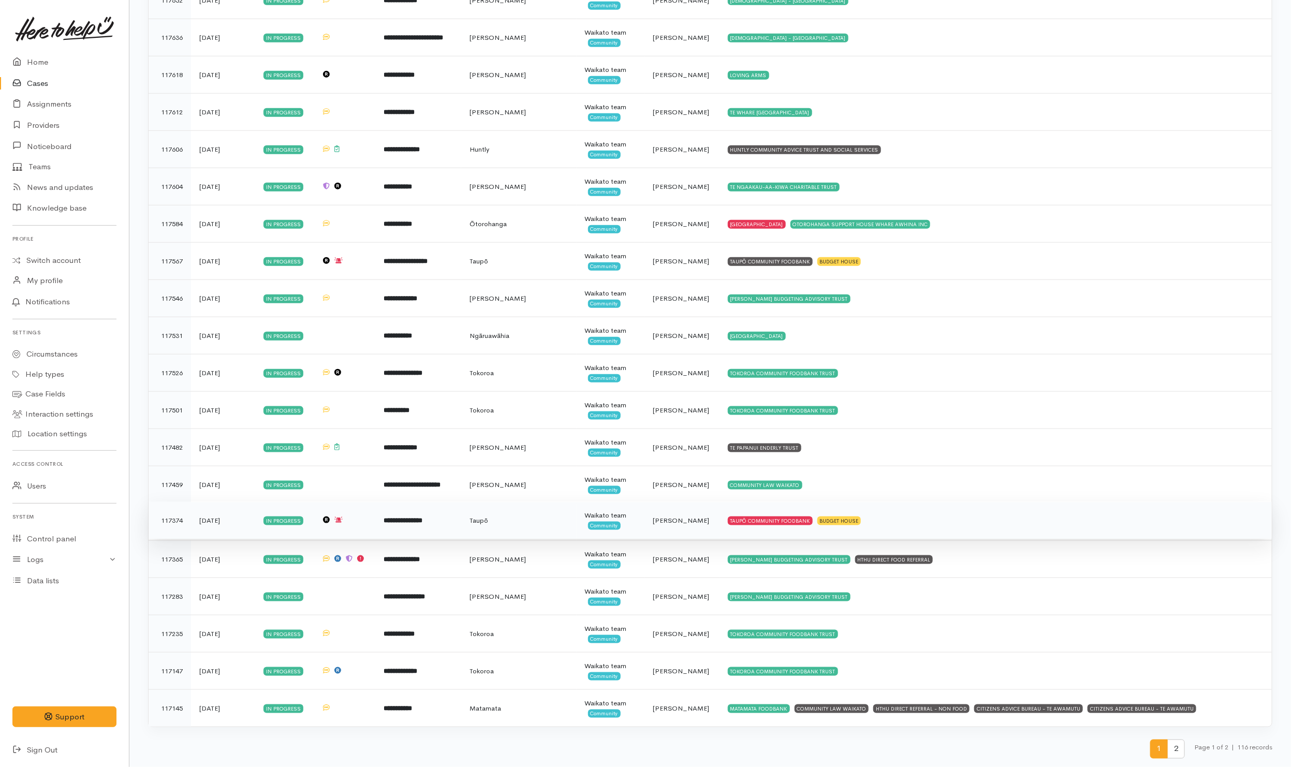
scroll to position [3215, 0]
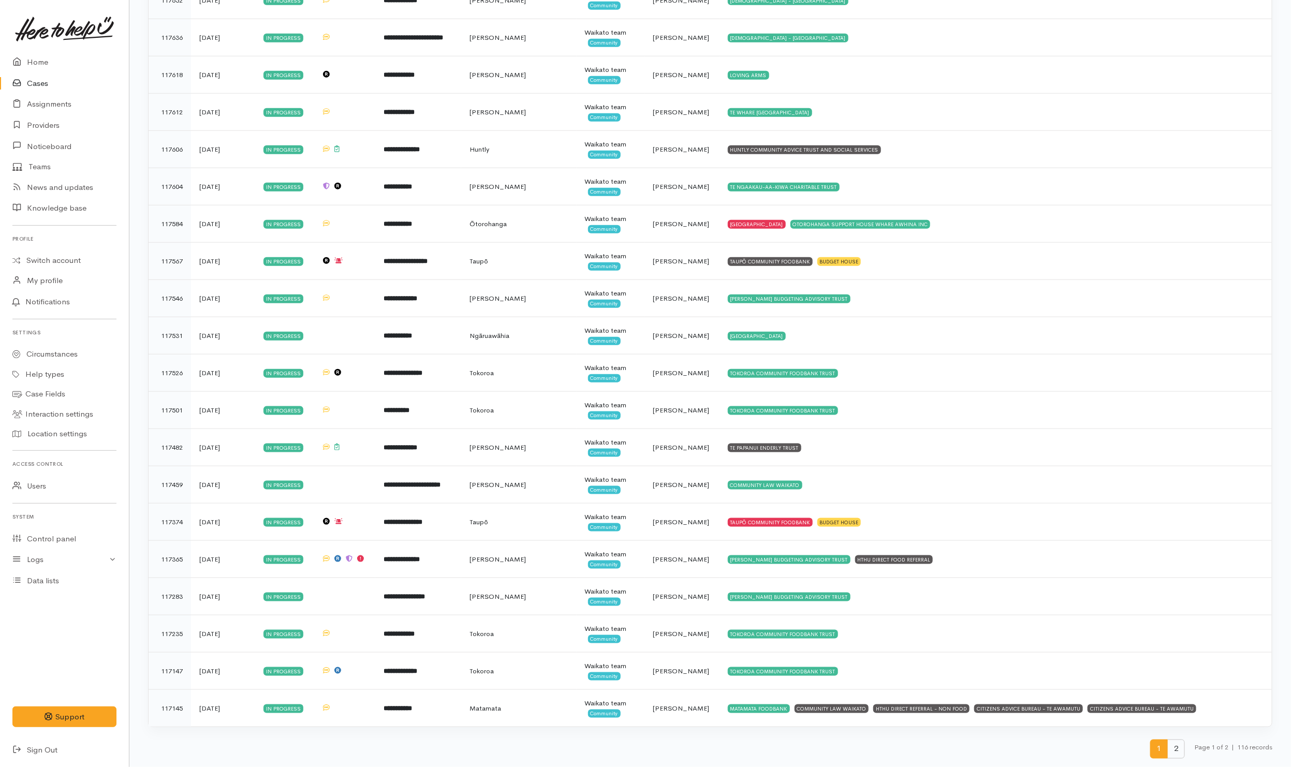
click at [1176, 749] on span "2" at bounding box center [1176, 749] width 18 height 19
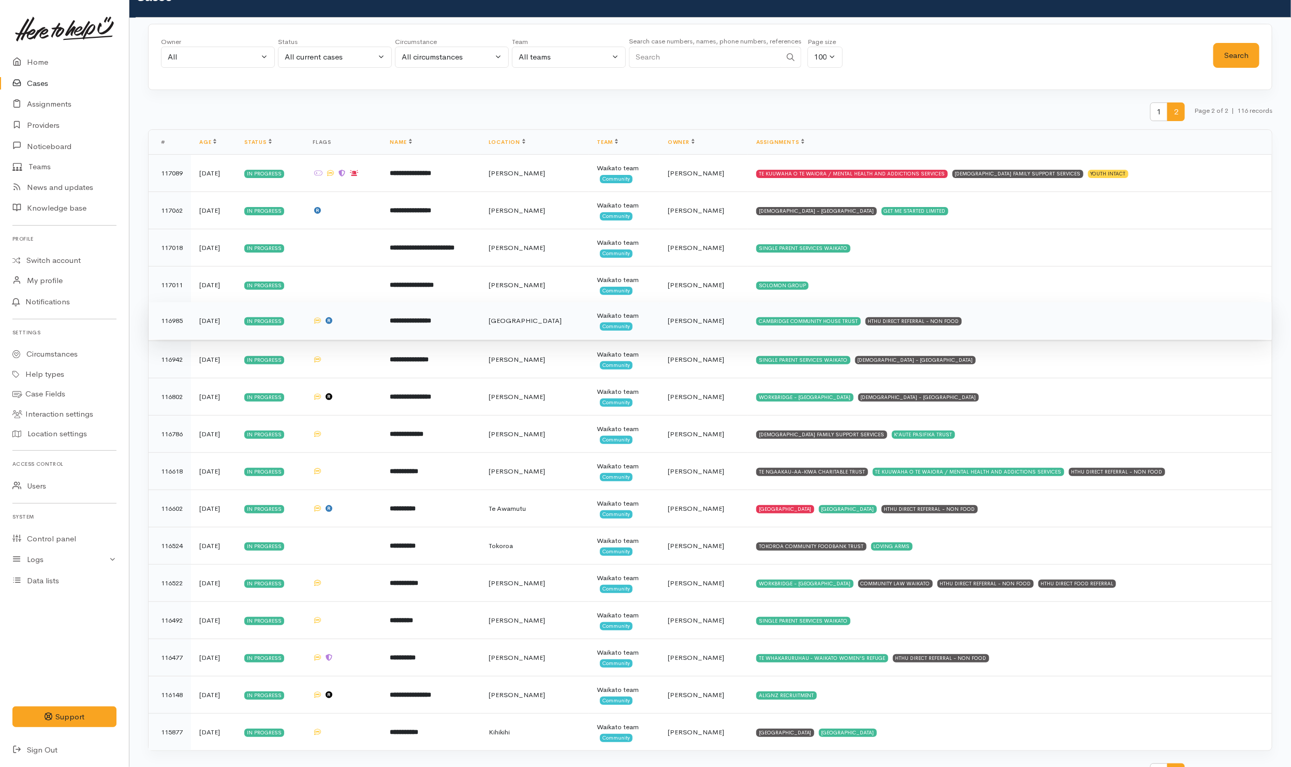
scroll to position [64, 0]
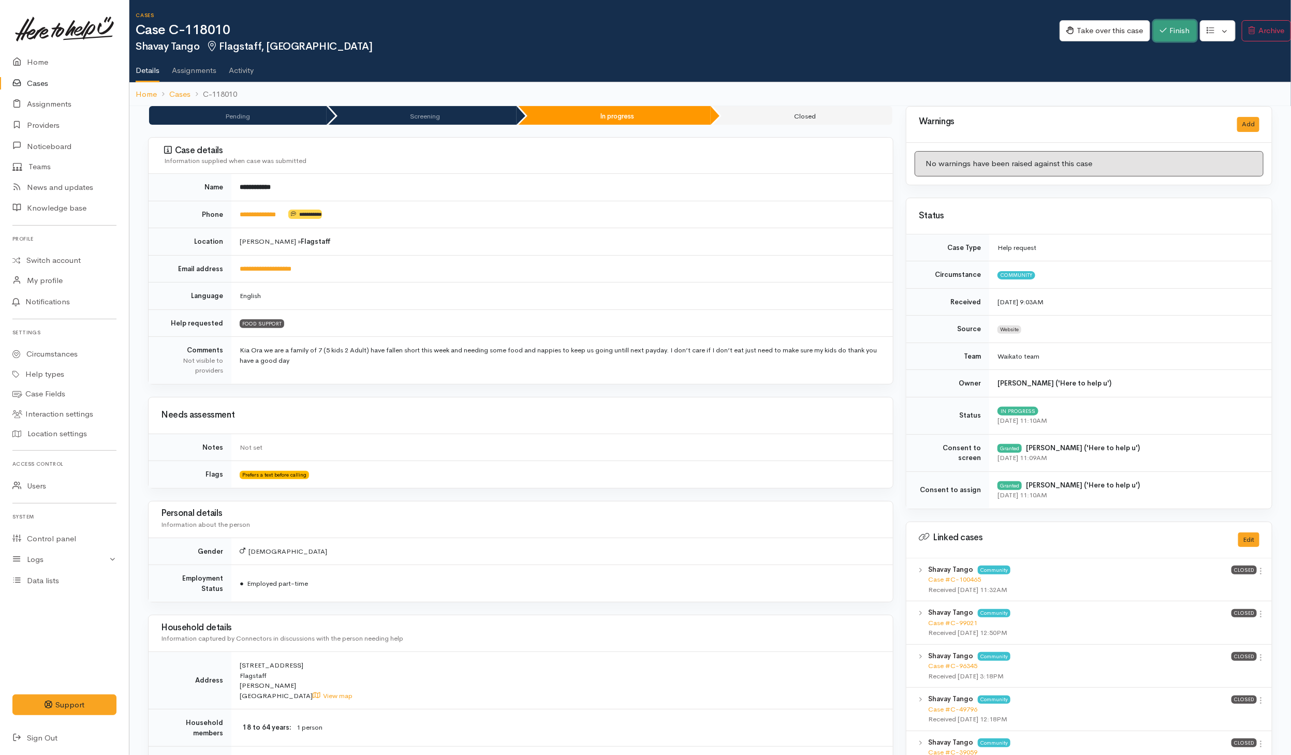
click at [859, 34] on button "Finish" at bounding box center [1174, 30] width 43 height 21
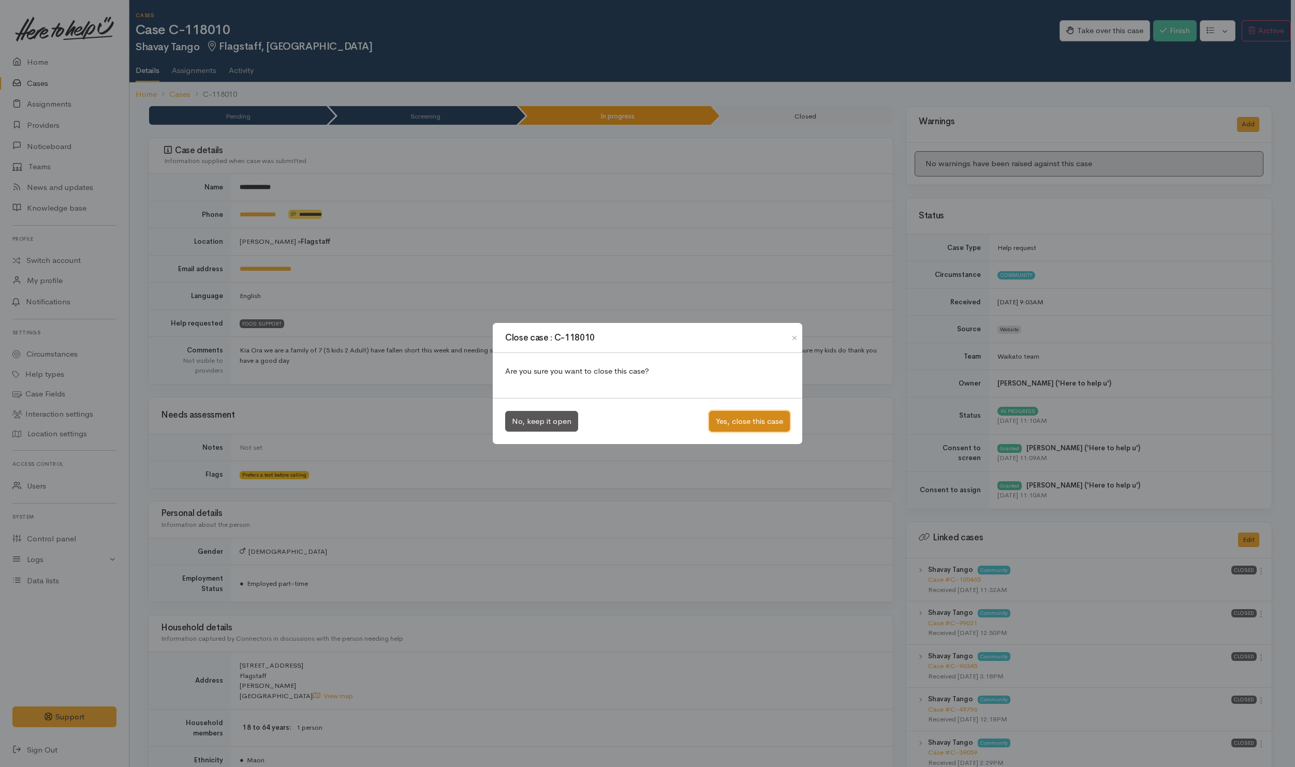
click at [766, 420] on button "Yes, close this case" at bounding box center [749, 421] width 81 height 21
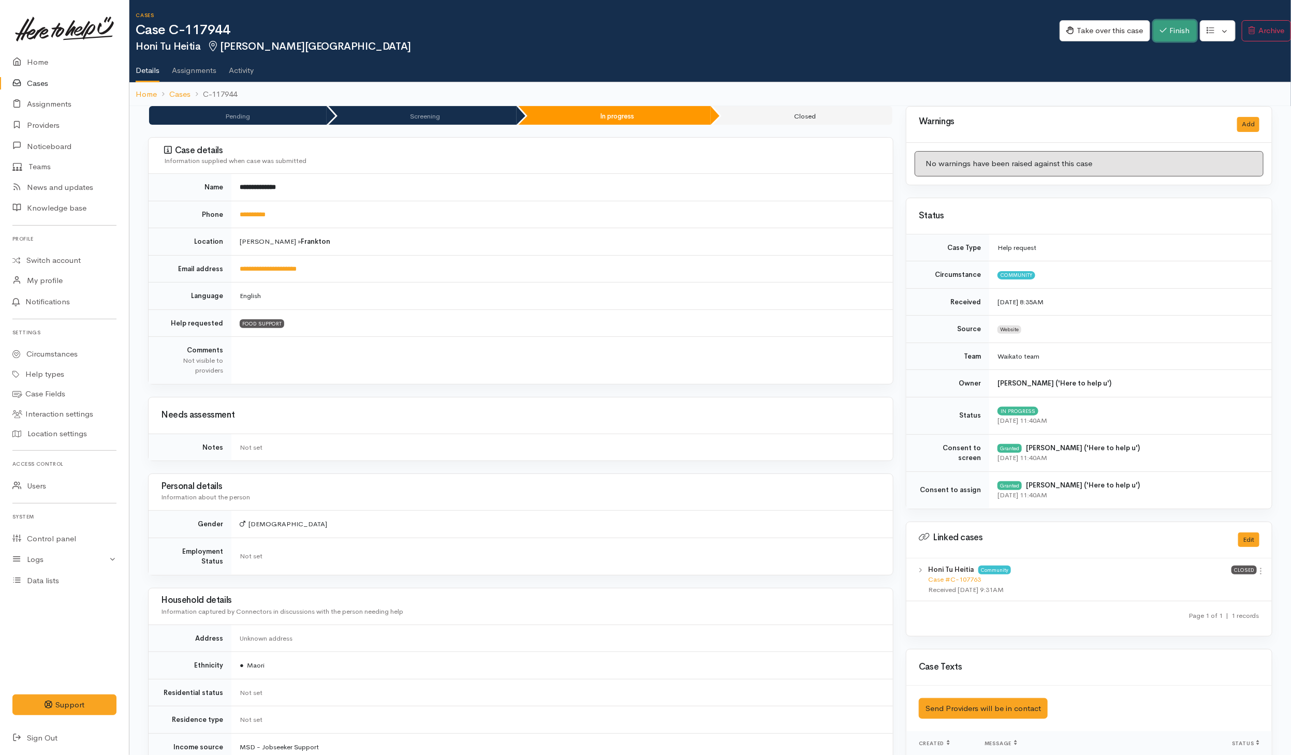
click at [859, 35] on button "Finish" at bounding box center [1174, 30] width 43 height 21
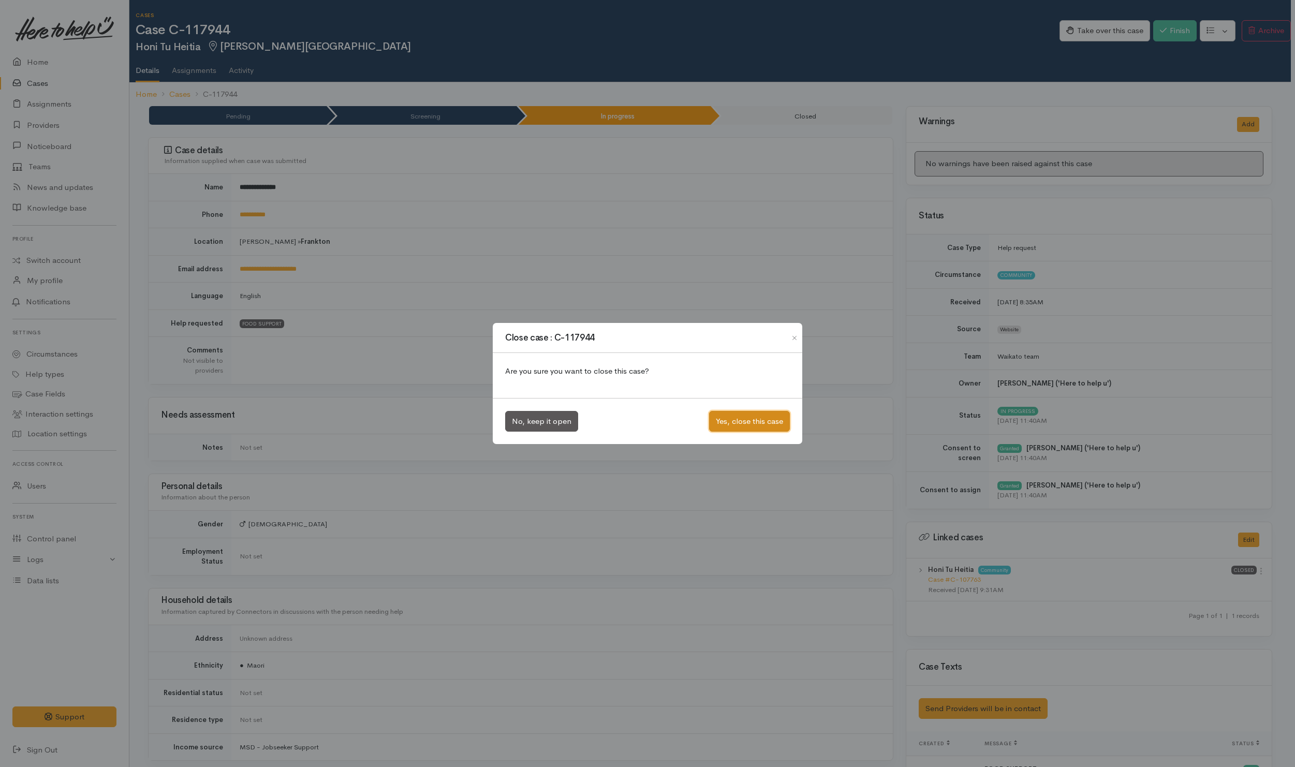
drag, startPoint x: 763, startPoint y: 416, endPoint x: 752, endPoint y: 415, distance: 11.4
click at [763, 417] on button "Yes, close this case" at bounding box center [749, 421] width 81 height 21
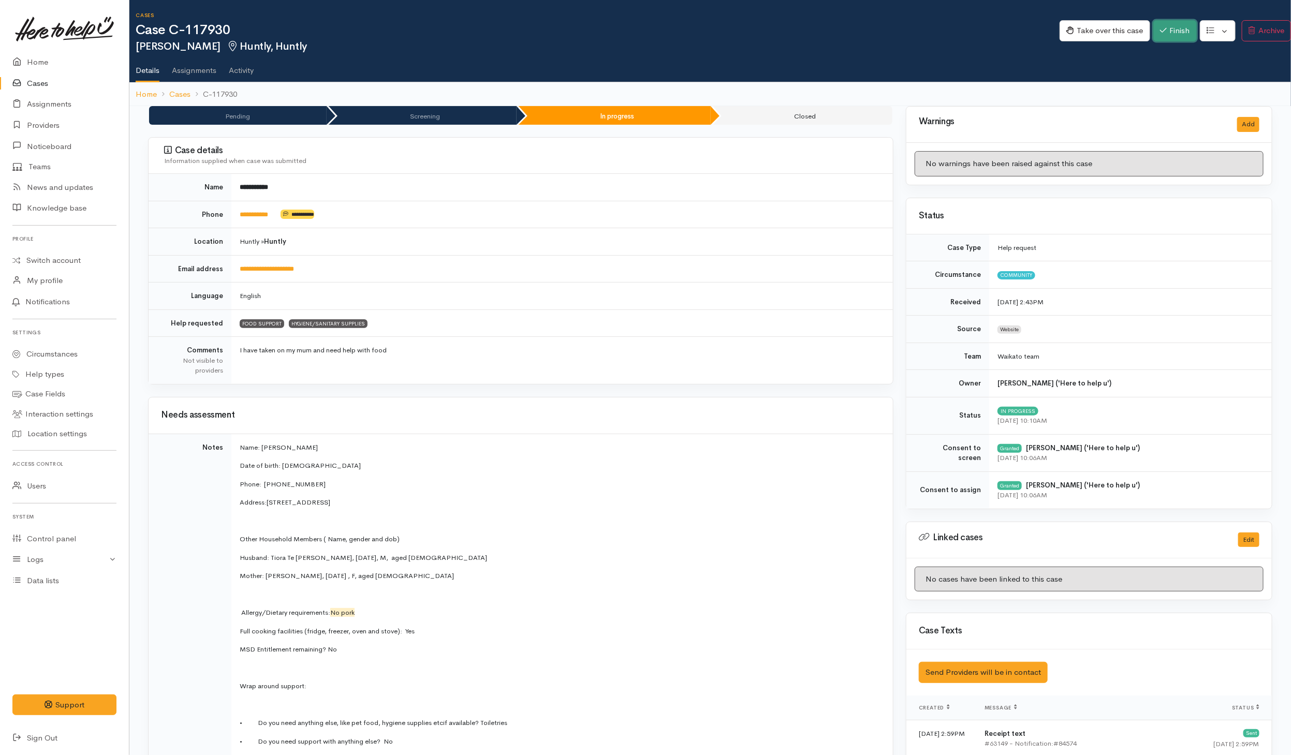
click at [859, 36] on button "Finish" at bounding box center [1174, 30] width 43 height 21
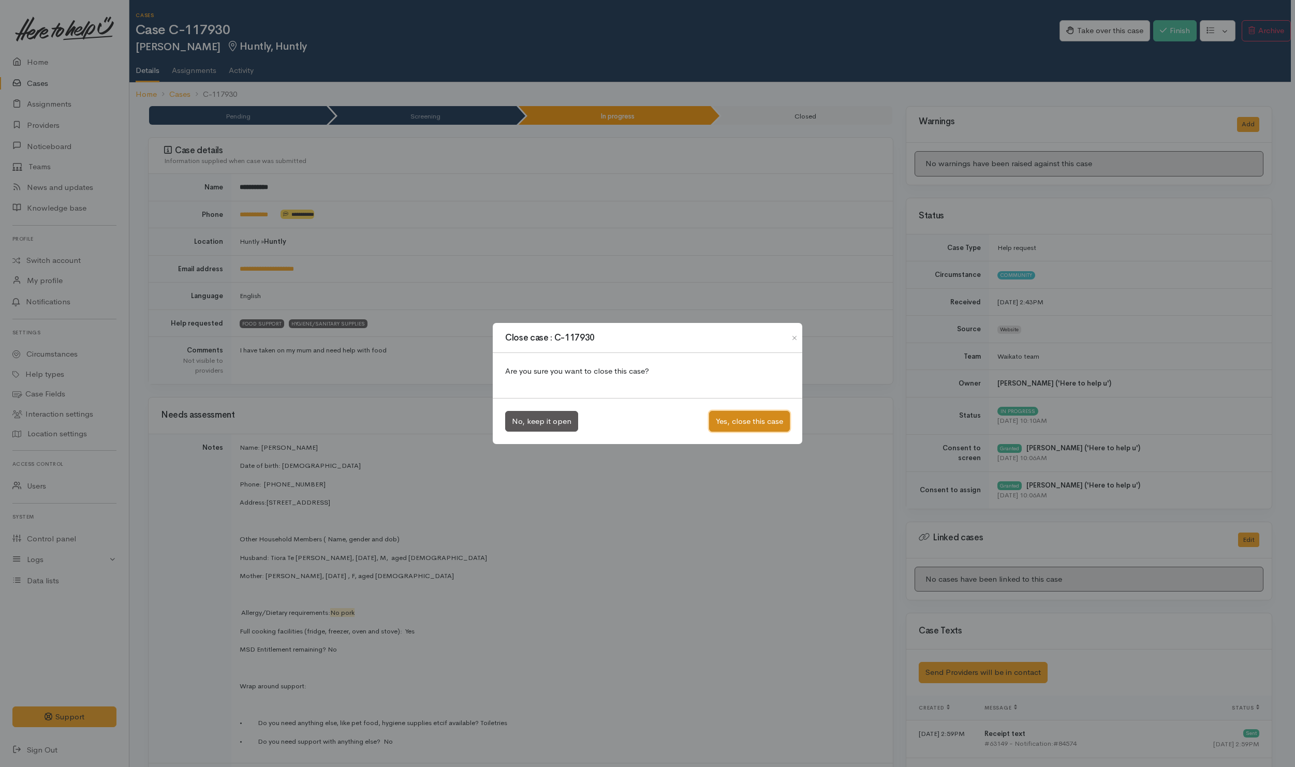
click at [774, 429] on button "Yes, close this case" at bounding box center [749, 421] width 81 height 21
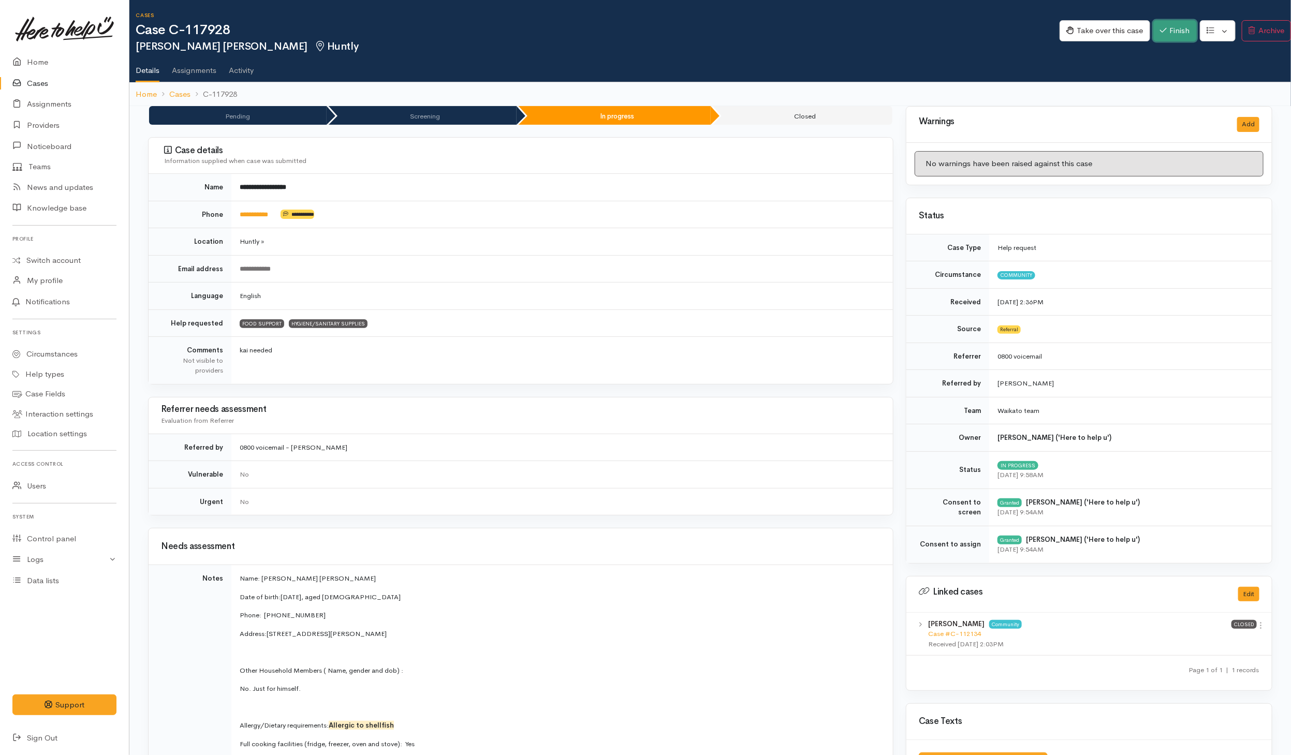
click at [859, 36] on button "Finish" at bounding box center [1174, 30] width 43 height 21
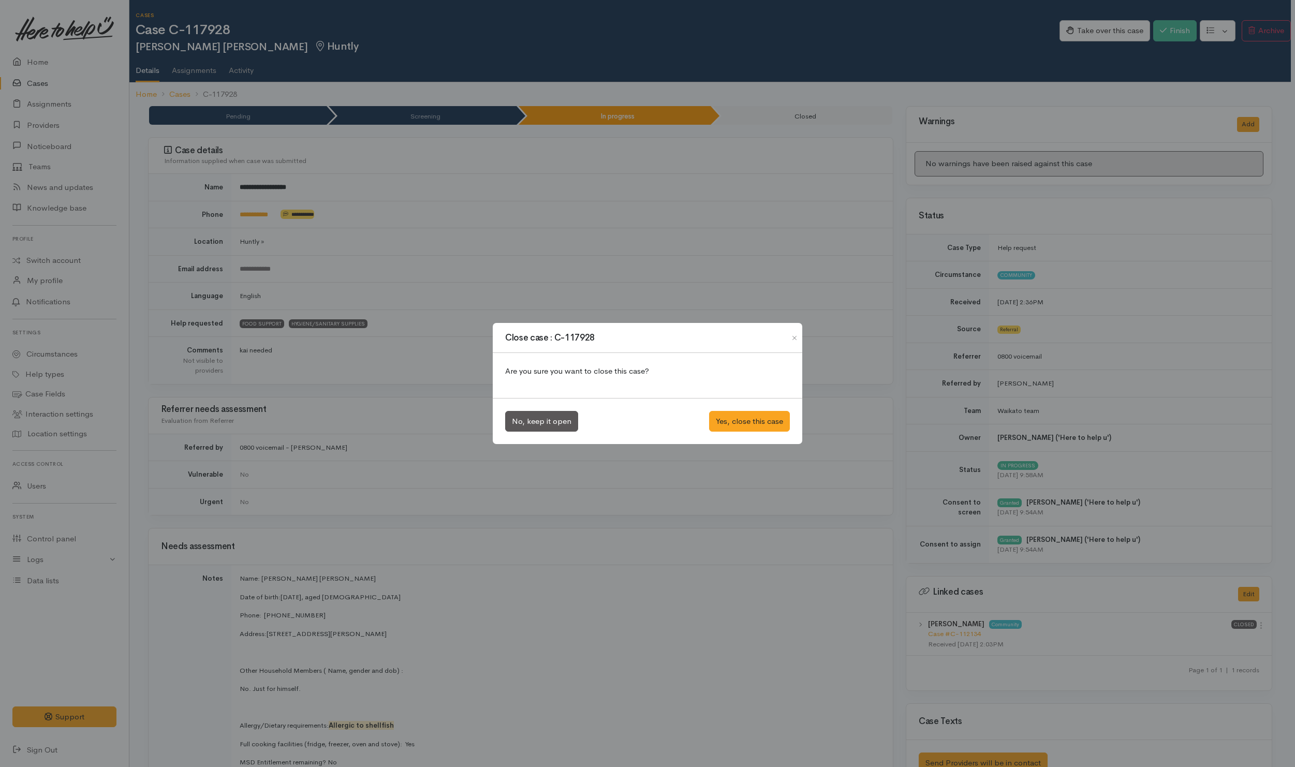
click at [761, 409] on div "No, keep it open Yes, close this case" at bounding box center [648, 421] width 310 height 47
click at [760, 418] on button "Yes, close this case" at bounding box center [749, 421] width 81 height 21
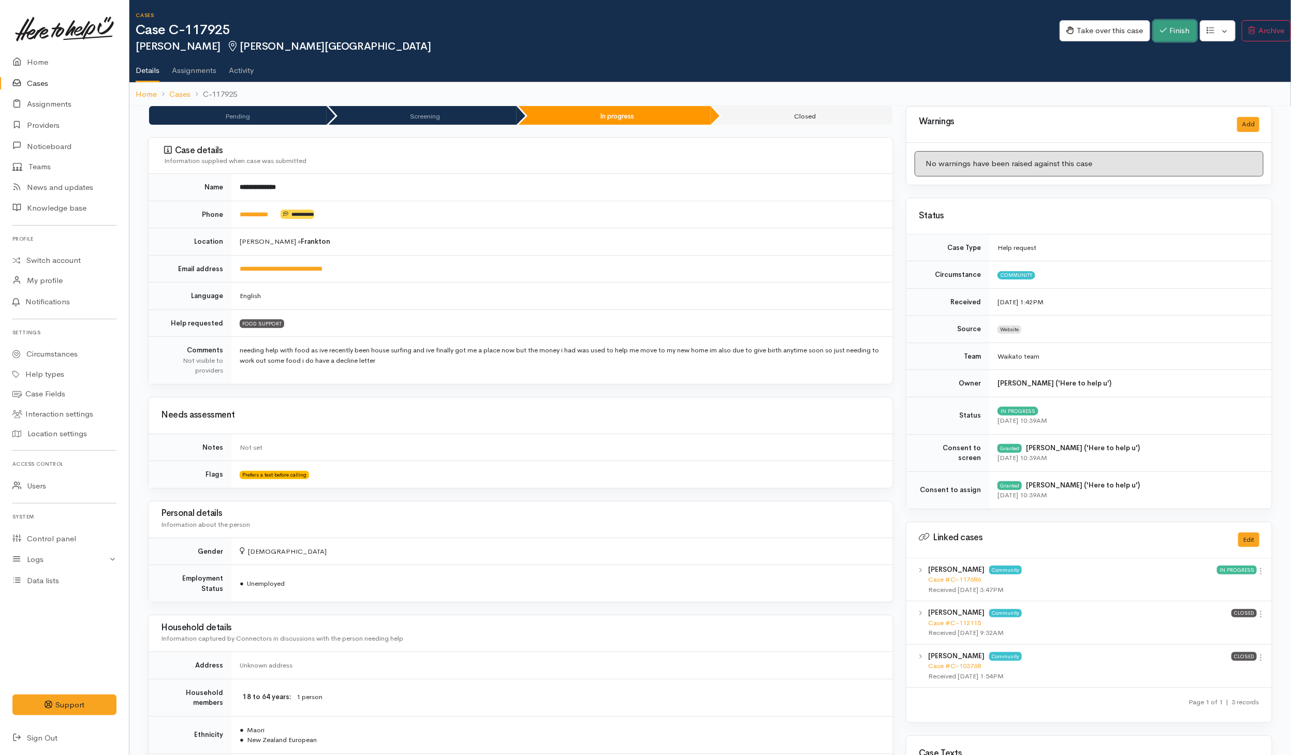
click at [859, 30] on button "Finish" at bounding box center [1174, 30] width 43 height 21
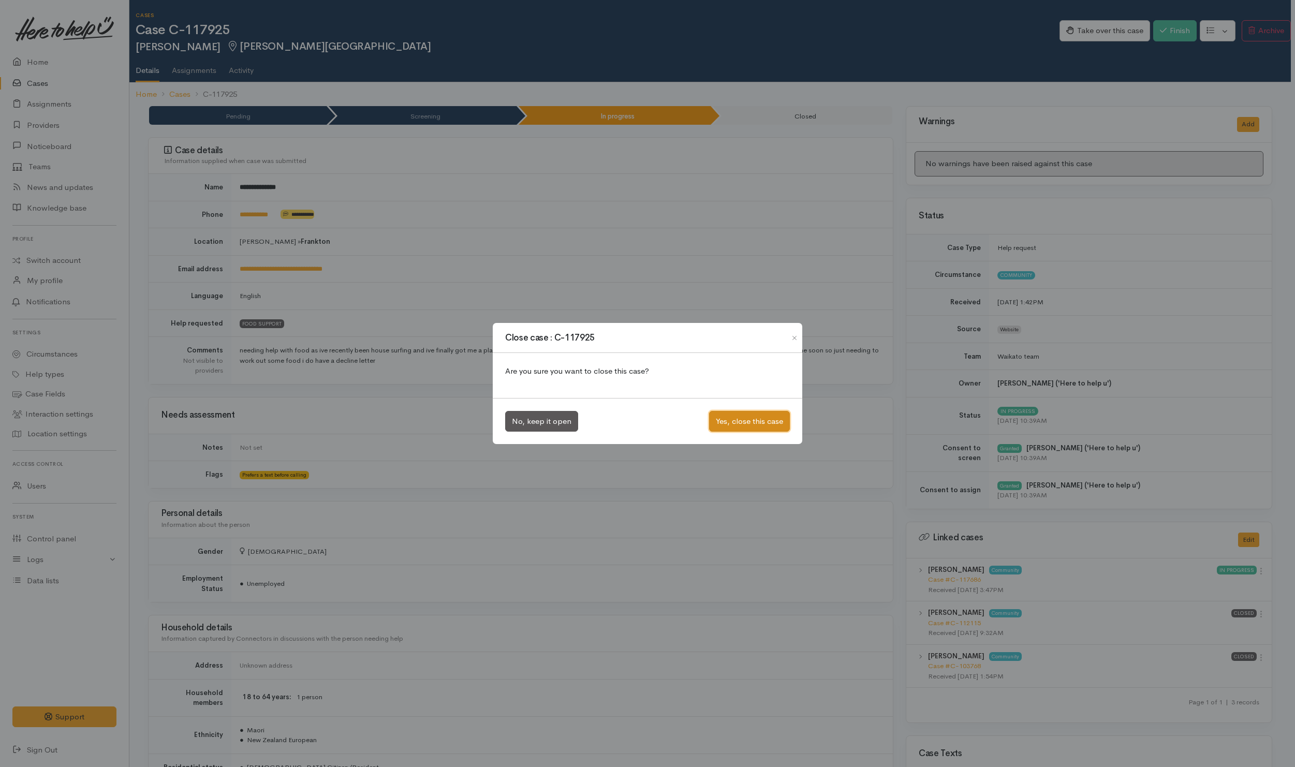
click at [725, 421] on button "Yes, close this case" at bounding box center [749, 421] width 81 height 21
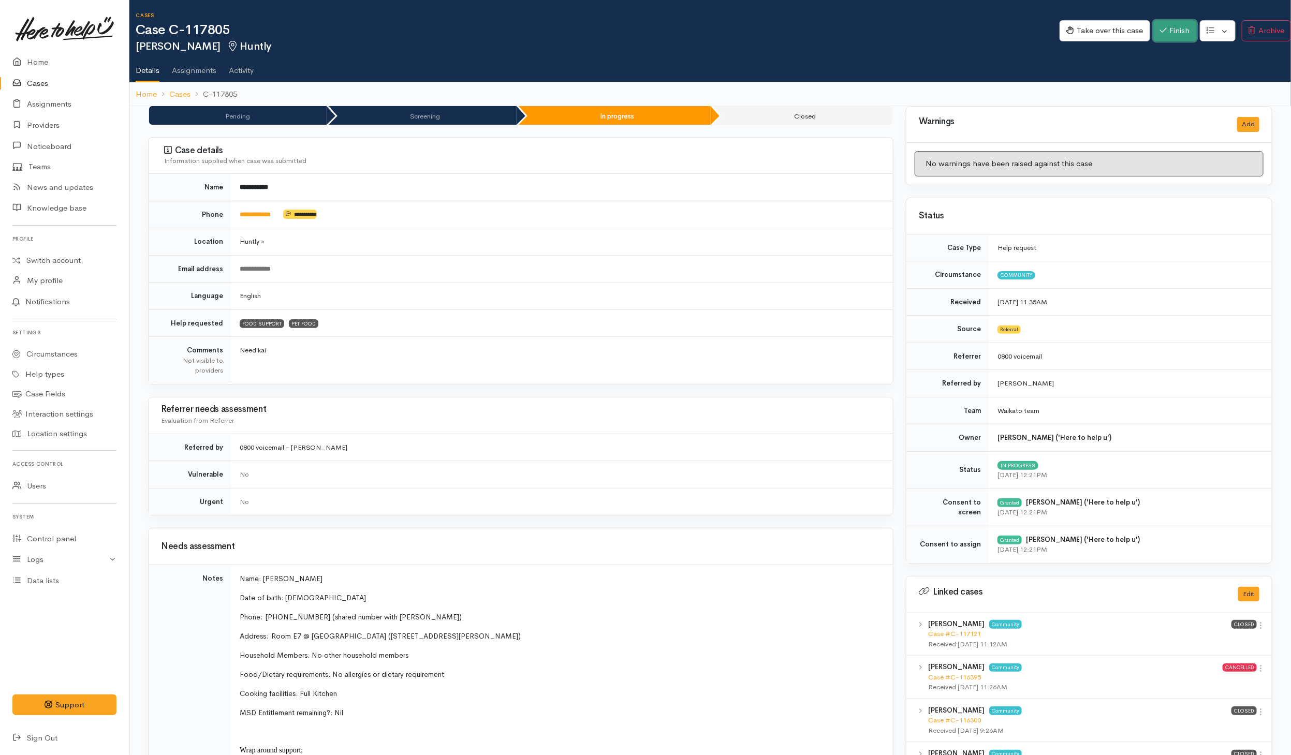
click at [859, 34] on button "Finish" at bounding box center [1174, 30] width 43 height 21
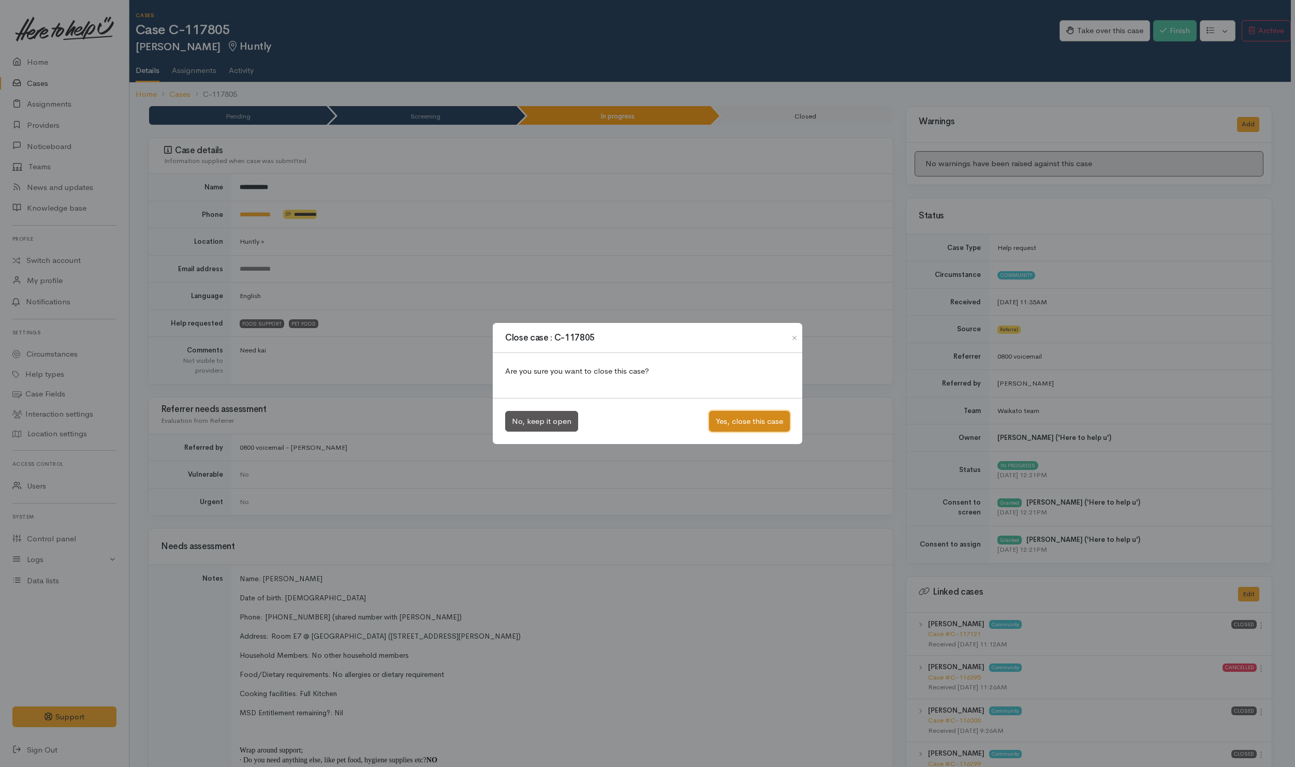
click at [766, 415] on button "Yes, close this case" at bounding box center [749, 421] width 81 height 21
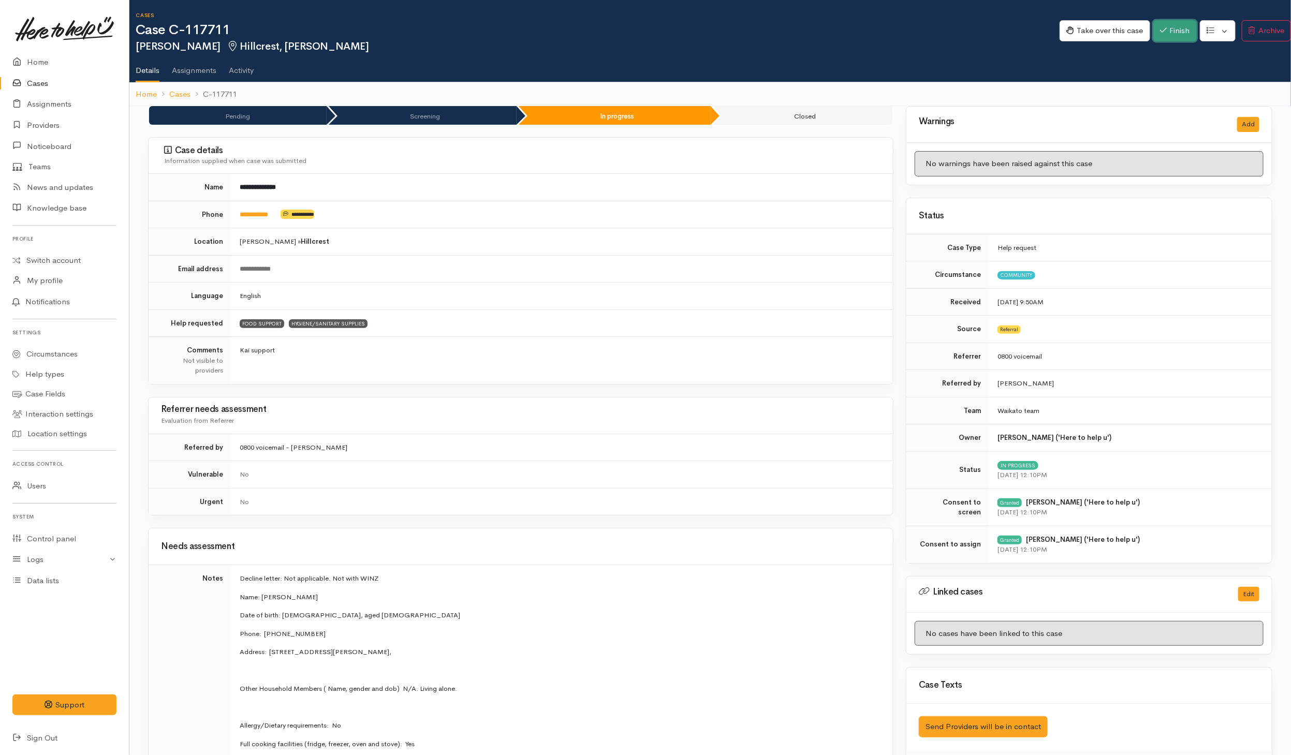
click at [859, 25] on button "Finish" at bounding box center [1174, 30] width 43 height 21
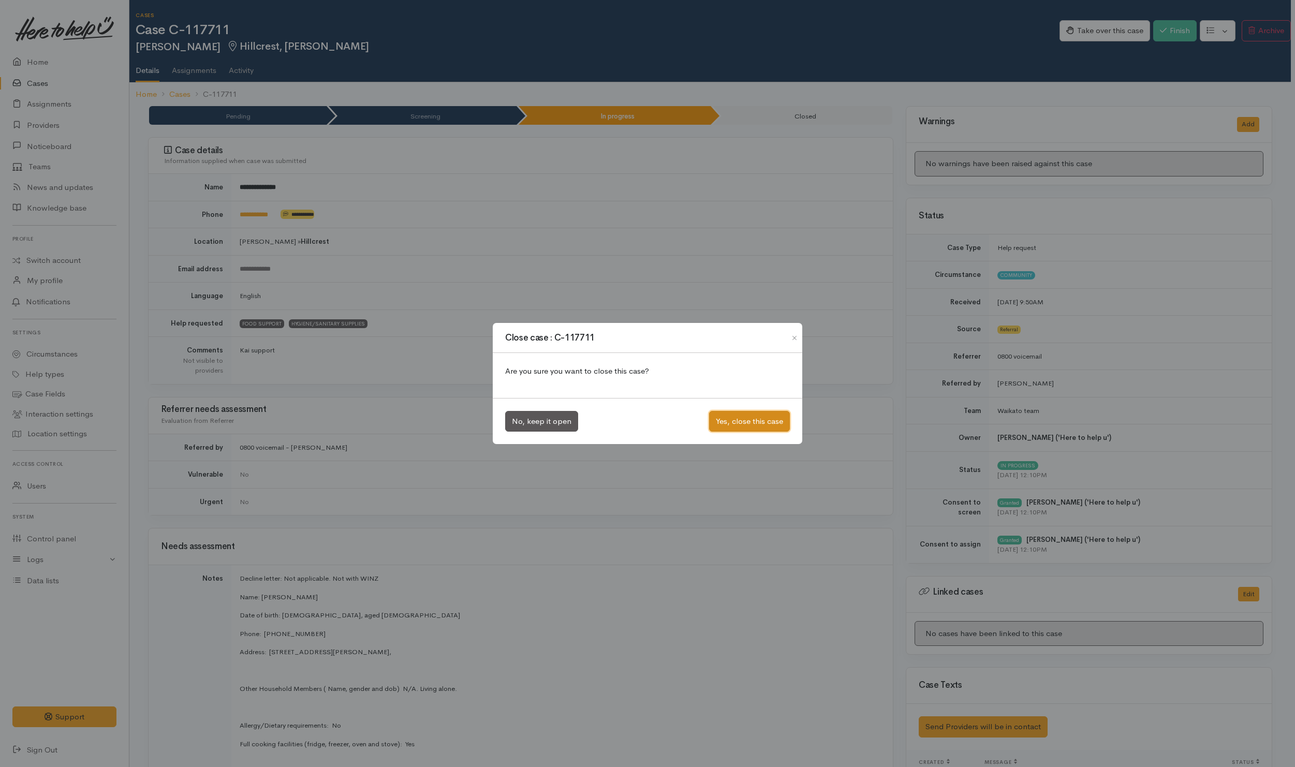
click at [749, 421] on button "Yes, close this case" at bounding box center [749, 421] width 81 height 21
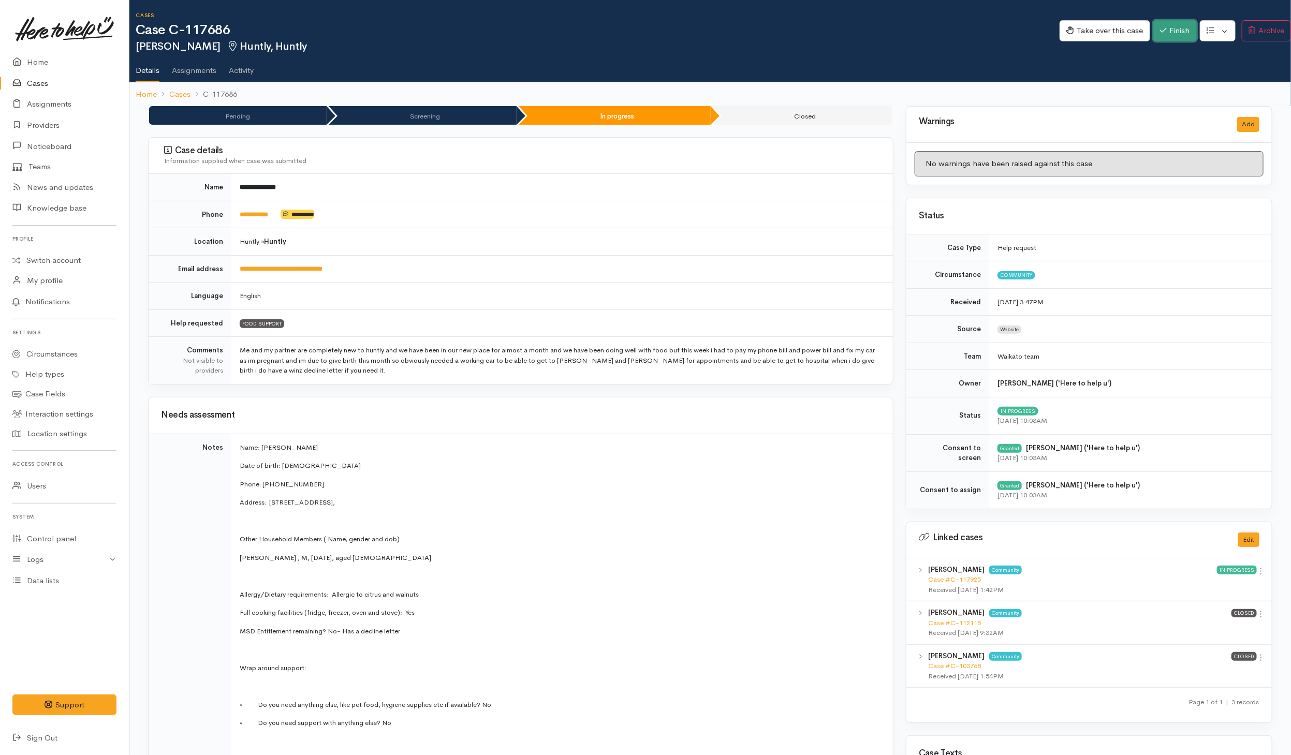
click at [859, 30] on button "Finish" at bounding box center [1174, 30] width 43 height 21
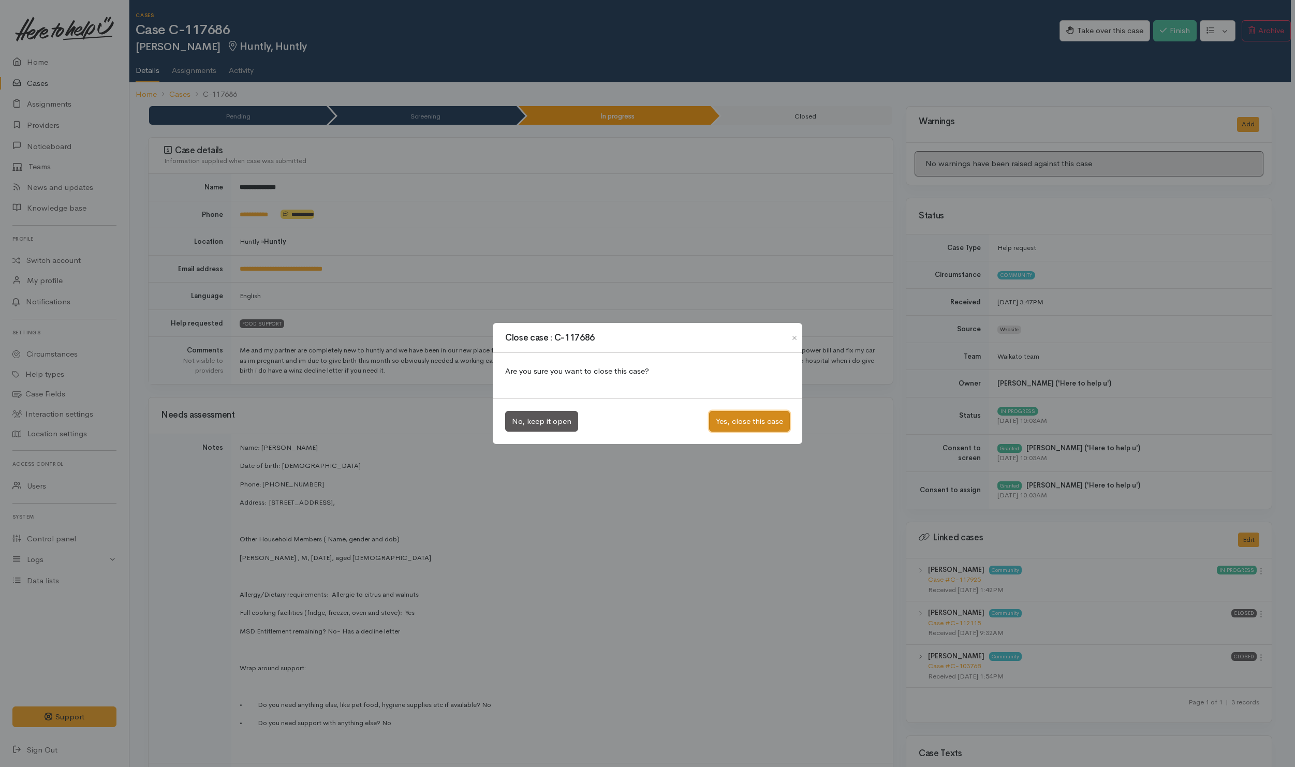
click at [732, 424] on button "Yes, close this case" at bounding box center [749, 421] width 81 height 21
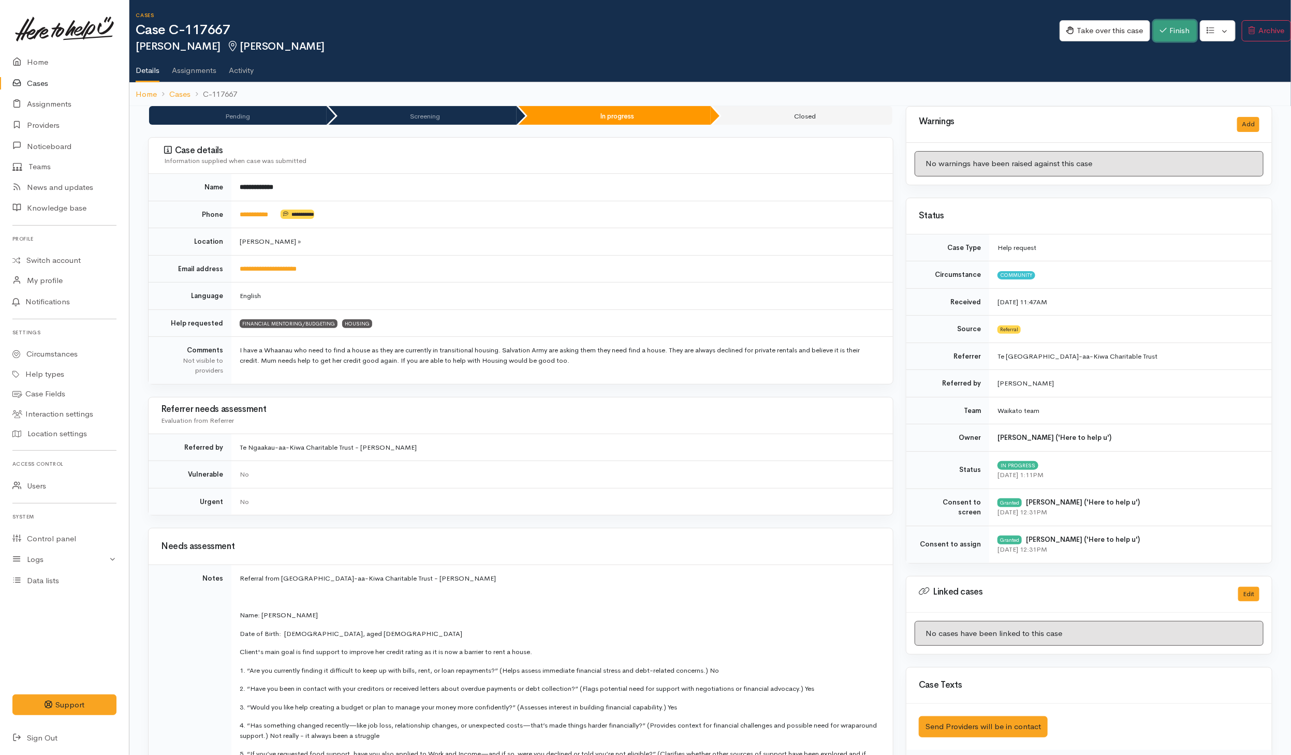
click at [859, 32] on button "Finish" at bounding box center [1174, 30] width 43 height 21
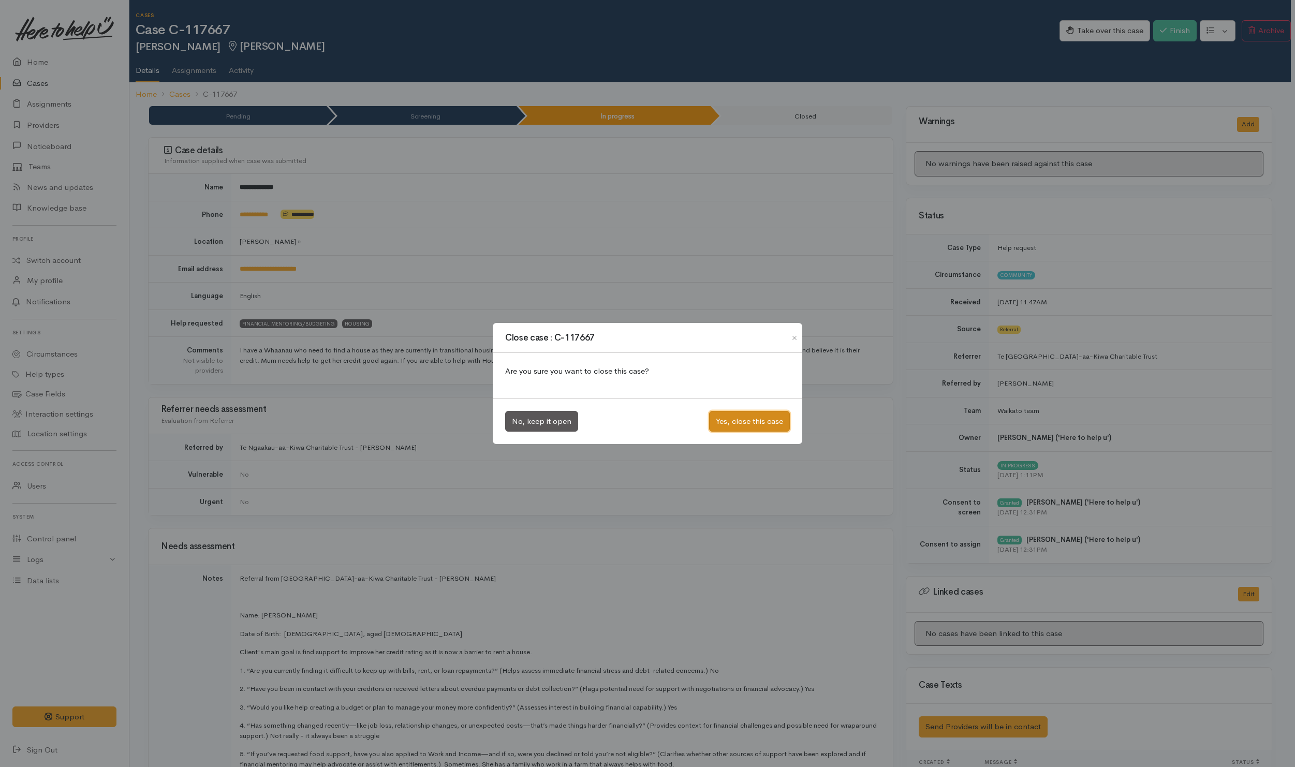
click at [754, 421] on button "Yes, close this case" at bounding box center [749, 421] width 81 height 21
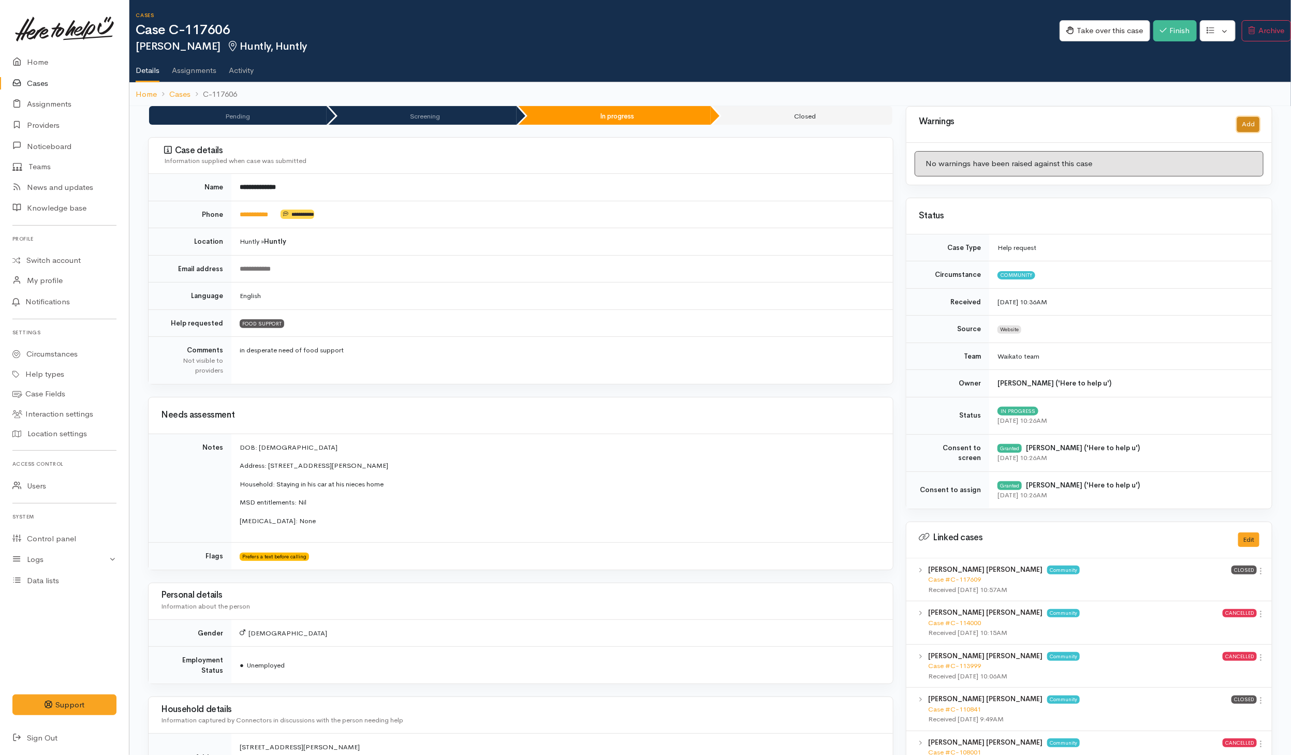
click at [859, 120] on button "Add" at bounding box center [1248, 124] width 22 height 15
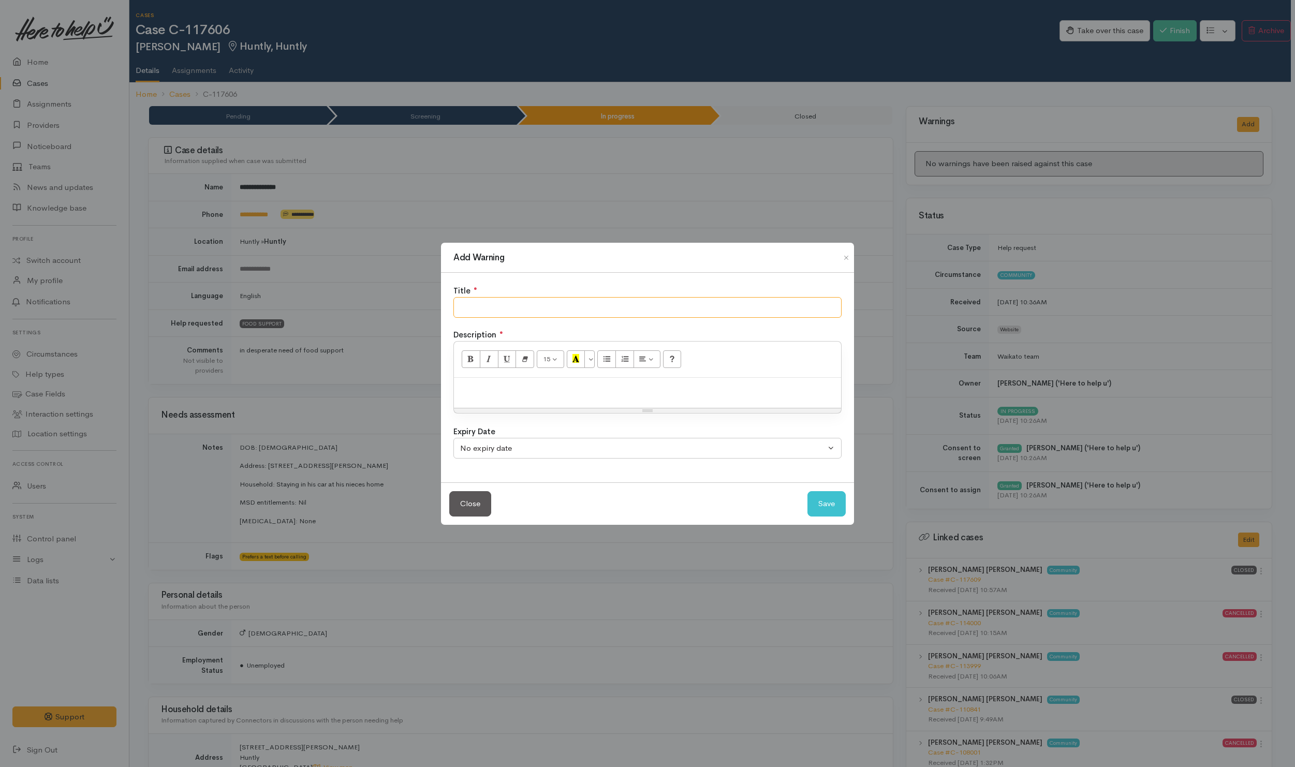
click at [652, 302] on input "text" at bounding box center [647, 307] width 388 height 21
type input "NO SHOW"
drag, startPoint x: 825, startPoint y: 505, endPoint x: 831, endPoint y: 499, distance: 8.4
click at [831, 502] on button "Save" at bounding box center [827, 503] width 38 height 25
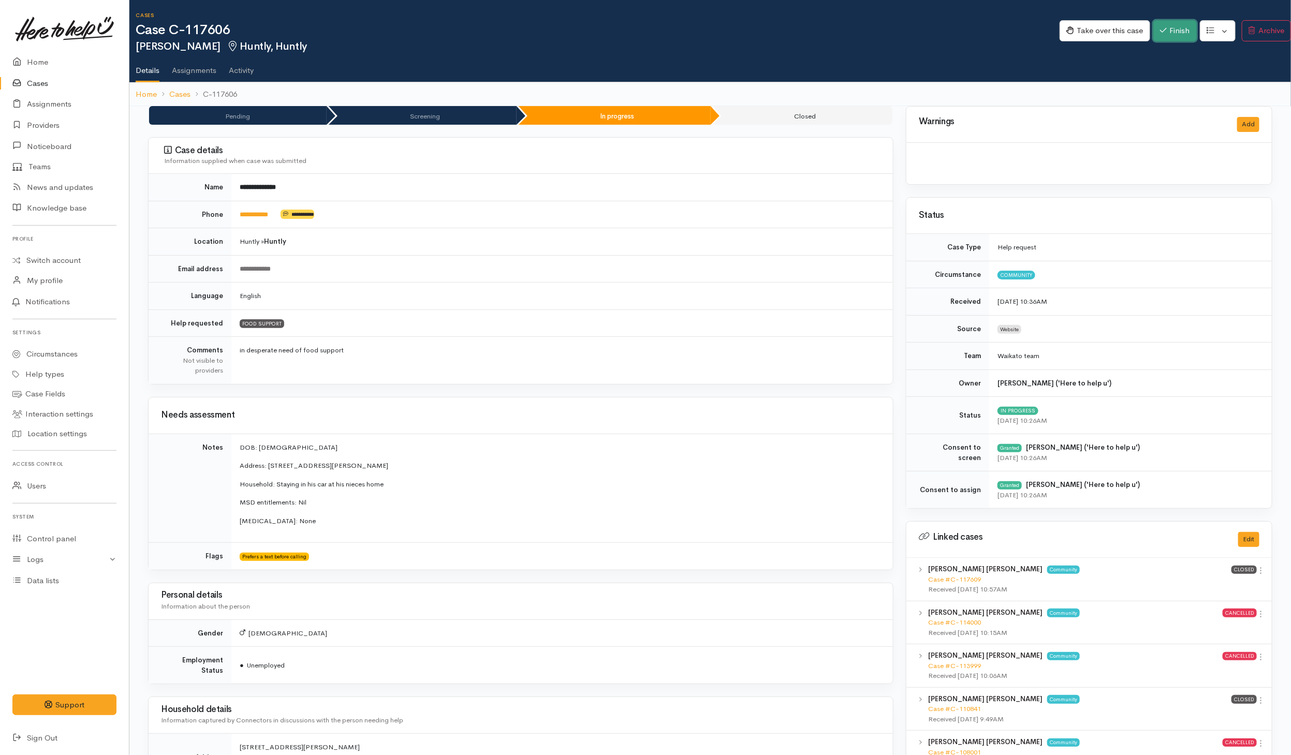
click at [859, 33] on button "Finish" at bounding box center [1174, 30] width 43 height 21
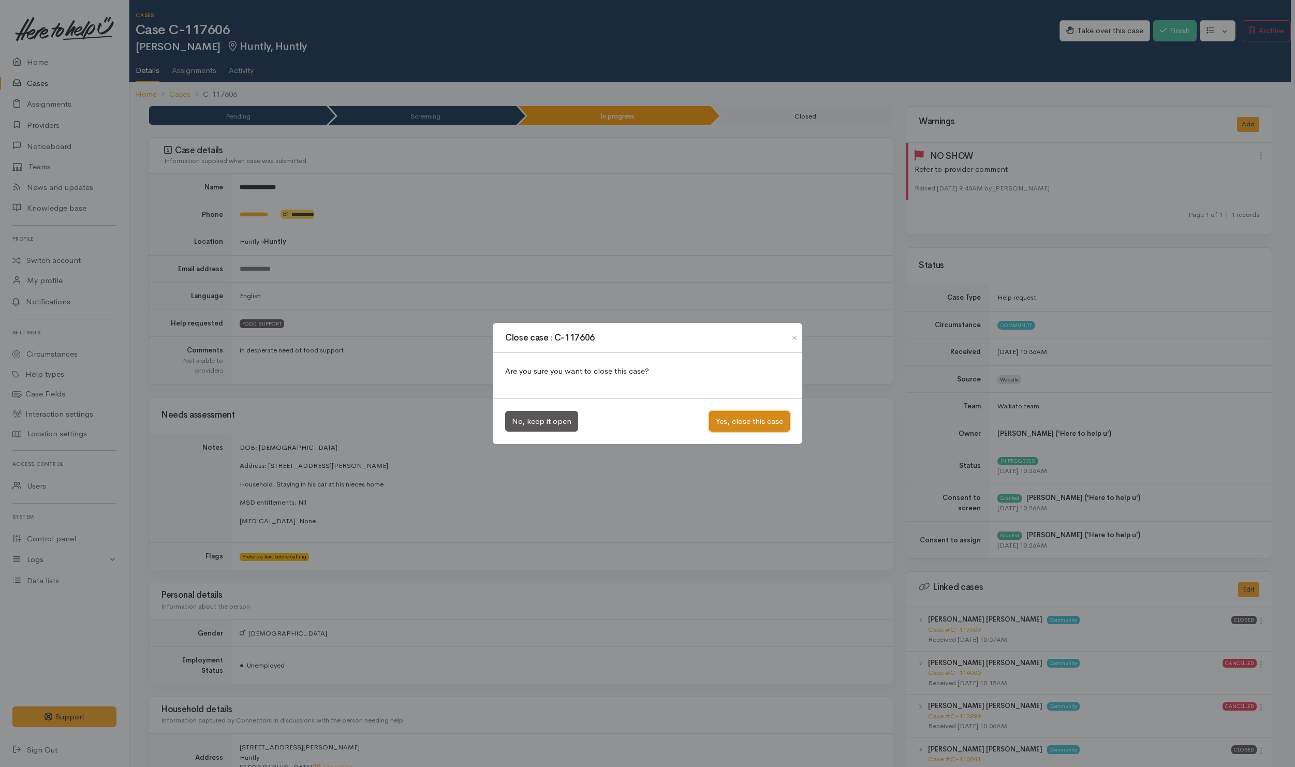
click at [741, 426] on button "Yes, close this case" at bounding box center [749, 421] width 81 height 21
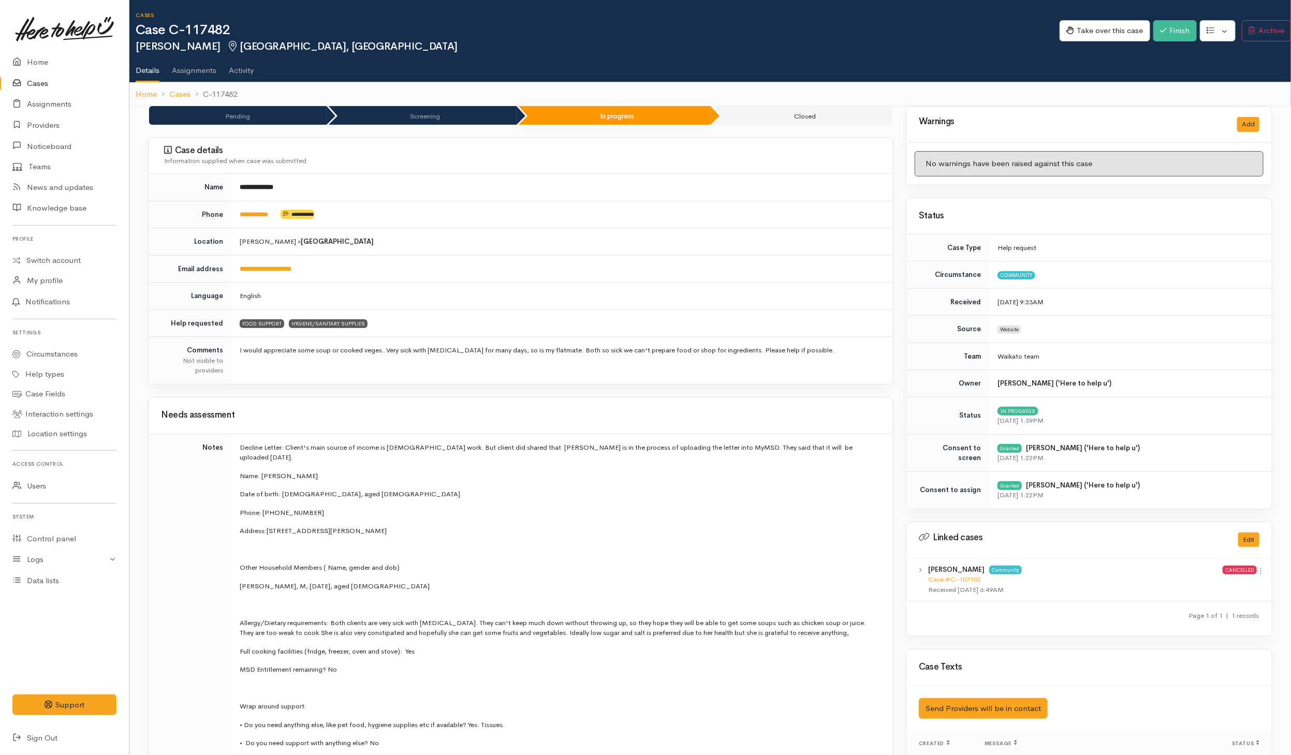
click at [859, 19] on div "Take over this case Finish Edit Change circumstance Re-assign team" at bounding box center [1175, 33] width 231 height 34
click at [859, 32] on button "Finish" at bounding box center [1174, 30] width 43 height 21
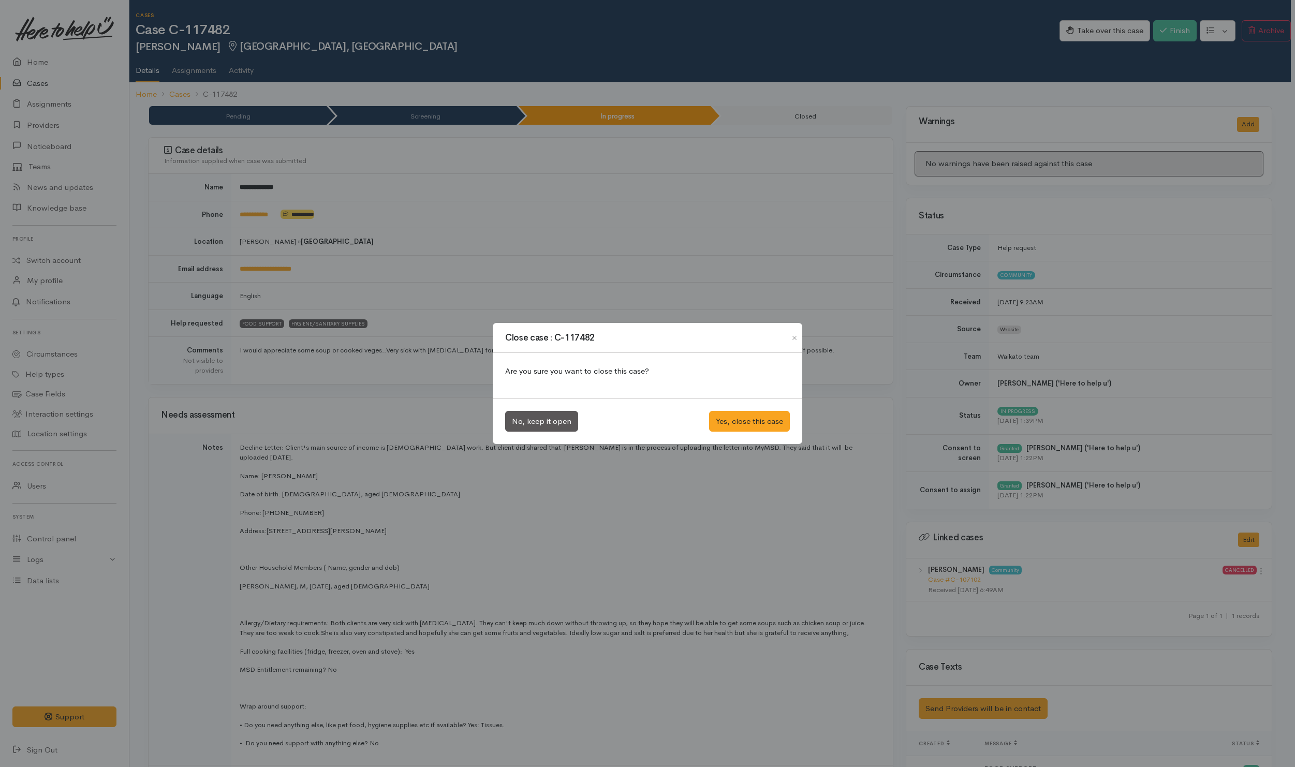
click at [755, 409] on div "No, keep it open Yes, close this case" at bounding box center [648, 421] width 310 height 47
click at [755, 416] on button "Yes, close this case" at bounding box center [749, 421] width 81 height 21
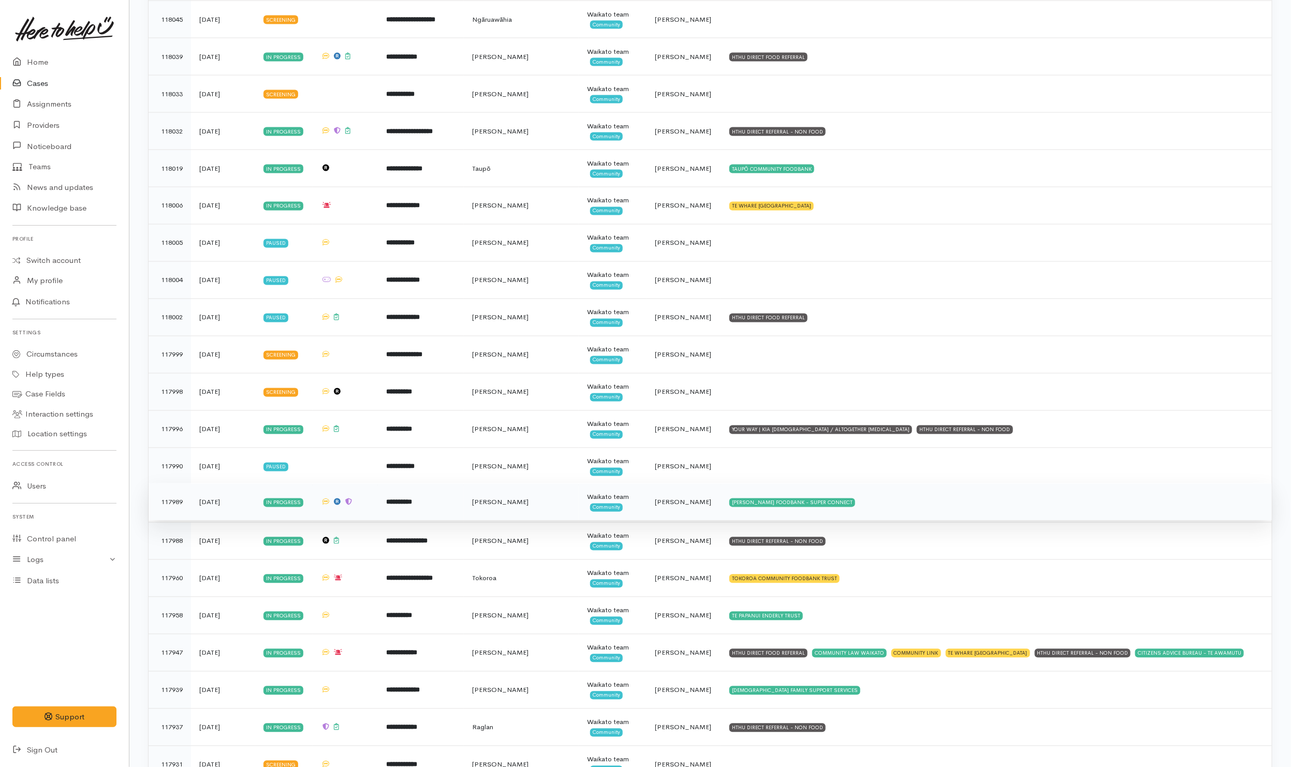
scroll to position [1087, 0]
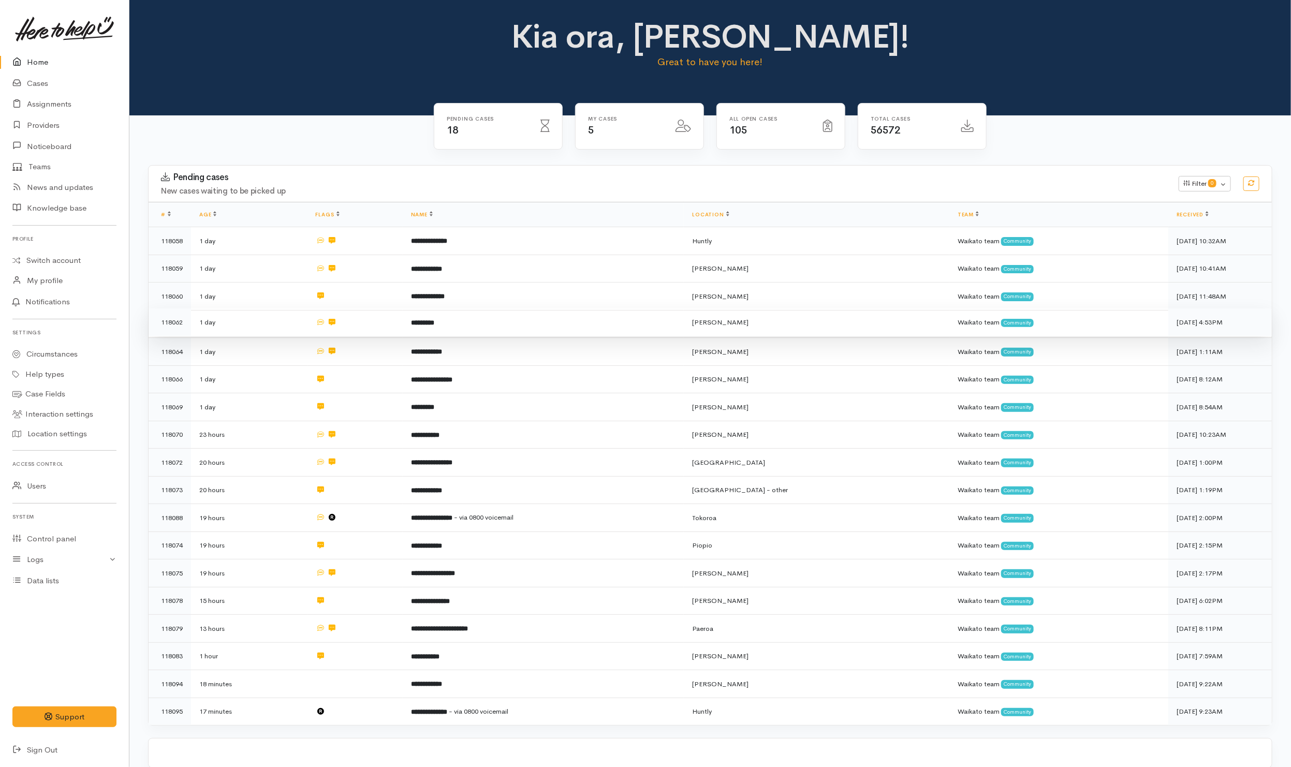
scroll to position [206, 0]
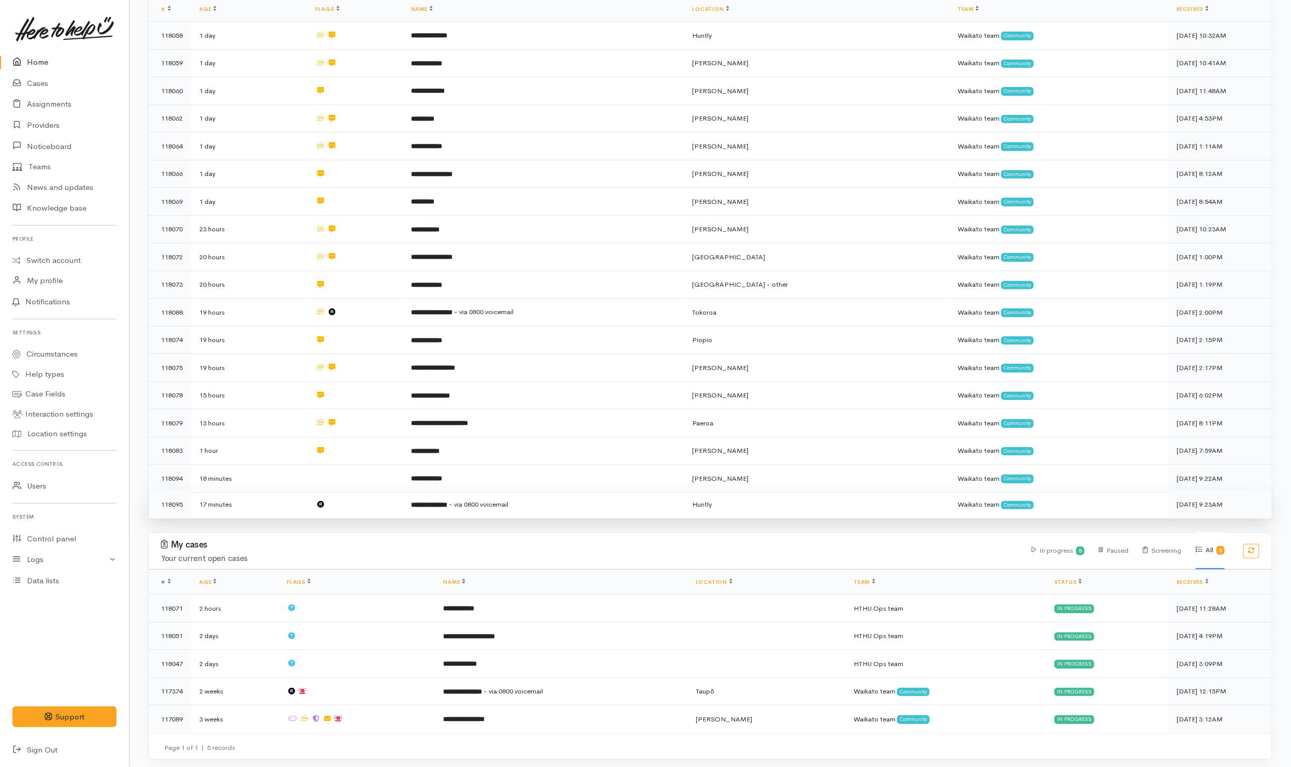
click at [390, 491] on td at bounding box center [354, 504] width 95 height 27
click at [389, 499] on td at bounding box center [354, 504] width 95 height 27
click at [396, 477] on td at bounding box center [354, 477] width 95 height 28
click at [398, 499] on td at bounding box center [354, 504] width 95 height 27
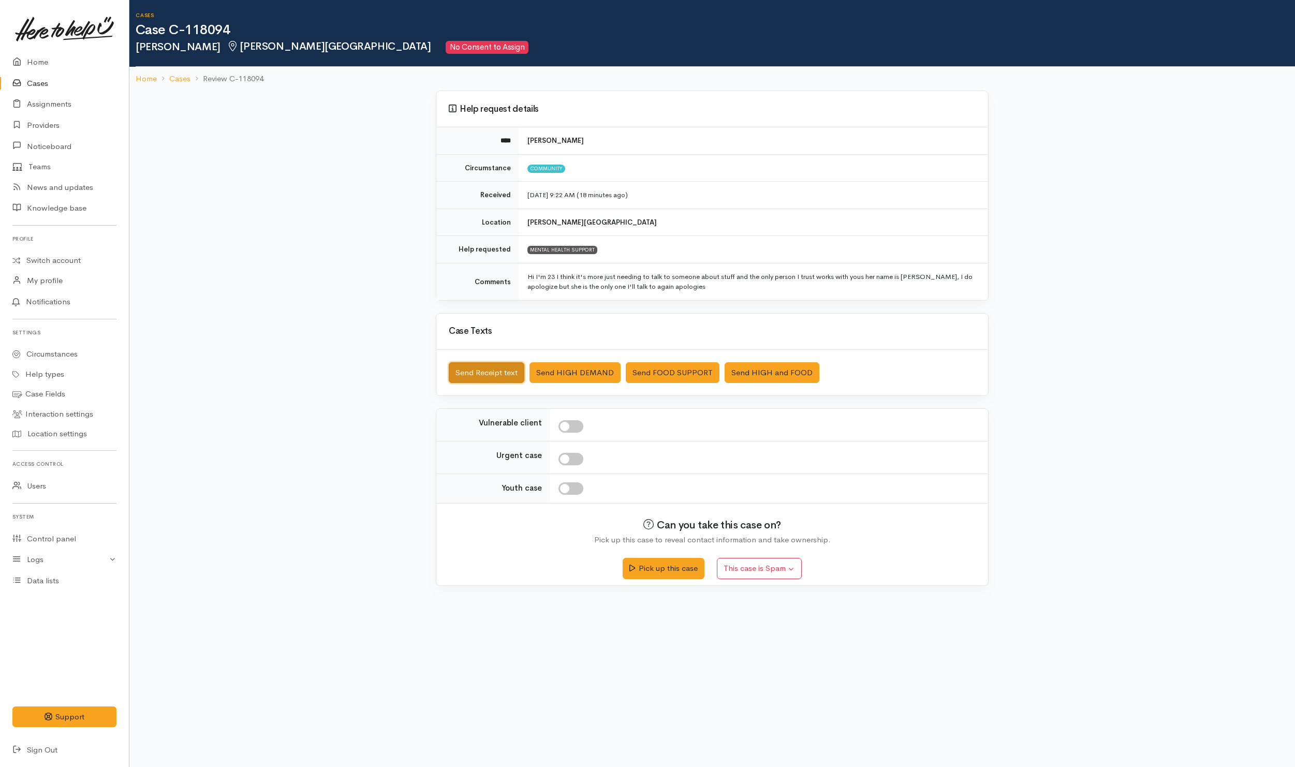
click at [509, 378] on button "Send Receipt text" at bounding box center [487, 372] width 76 height 21
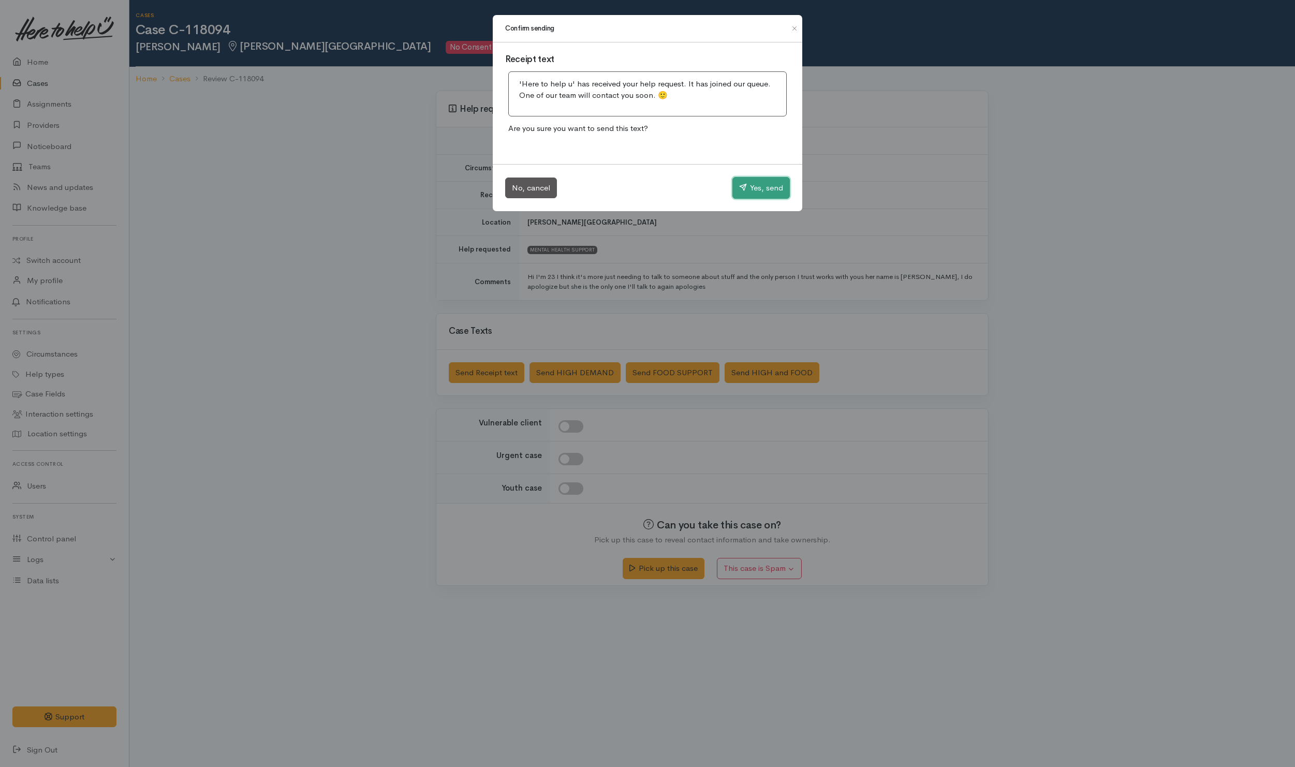
click at [768, 185] on button "Yes, send" at bounding box center [760, 188] width 57 height 22
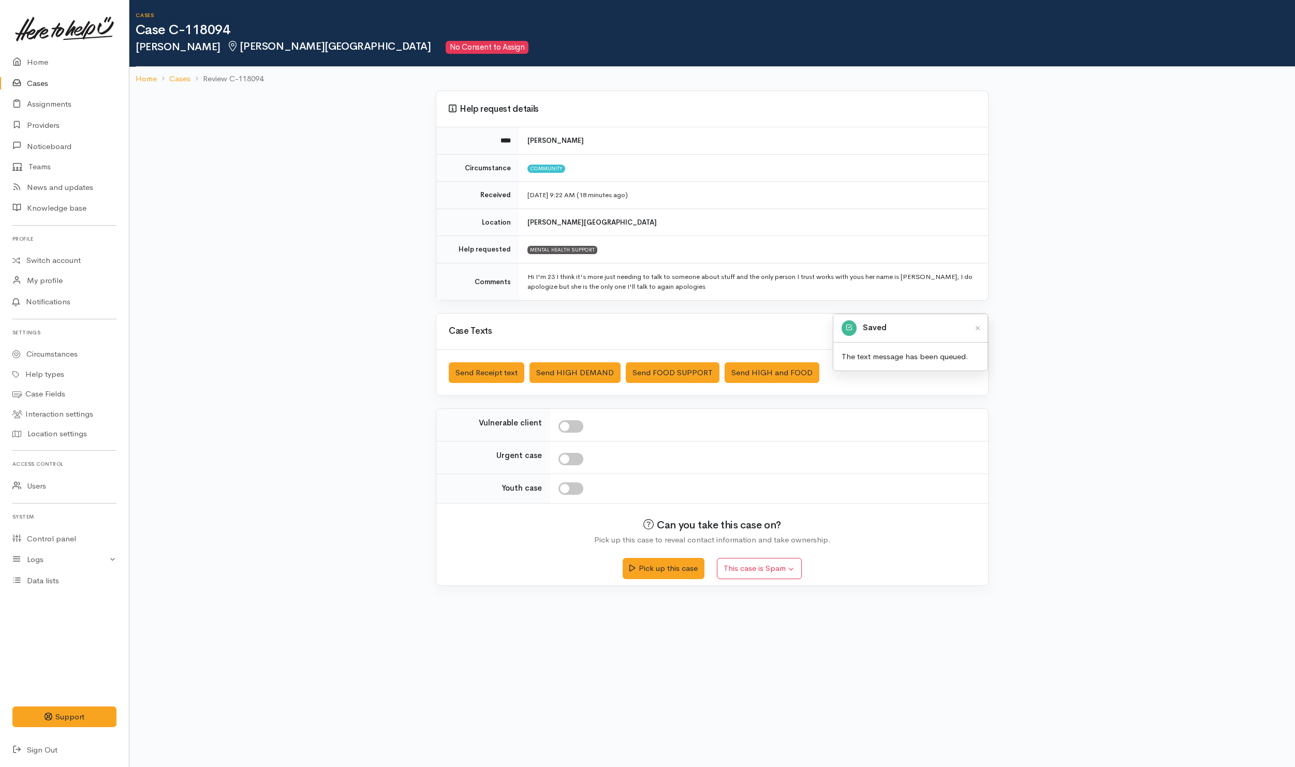
click at [579, 430] on input "checkbox" at bounding box center [571, 426] width 25 height 12
checkbox input "true"
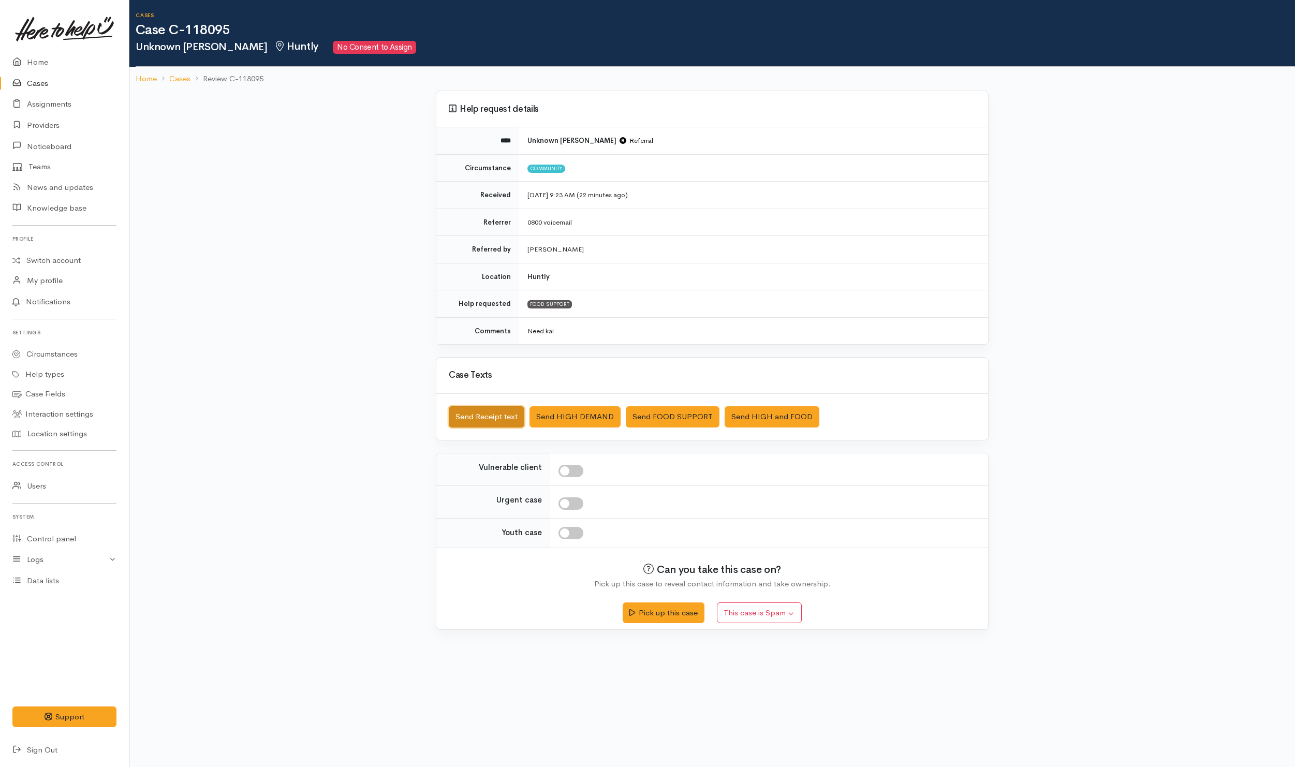
click at [496, 427] on button "Send Receipt text" at bounding box center [487, 416] width 76 height 21
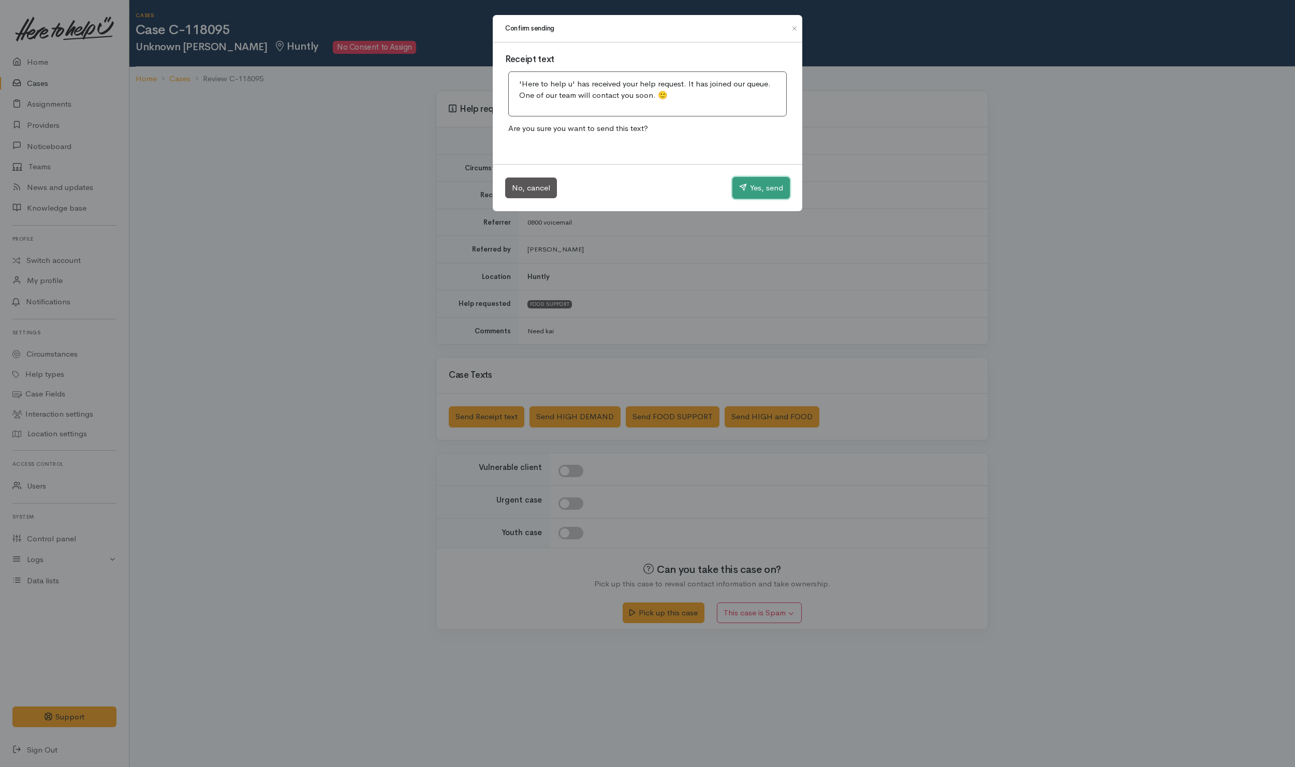
click at [766, 180] on button "Yes, send" at bounding box center [760, 188] width 57 height 22
